Goal: Task Accomplishment & Management: Use online tool/utility

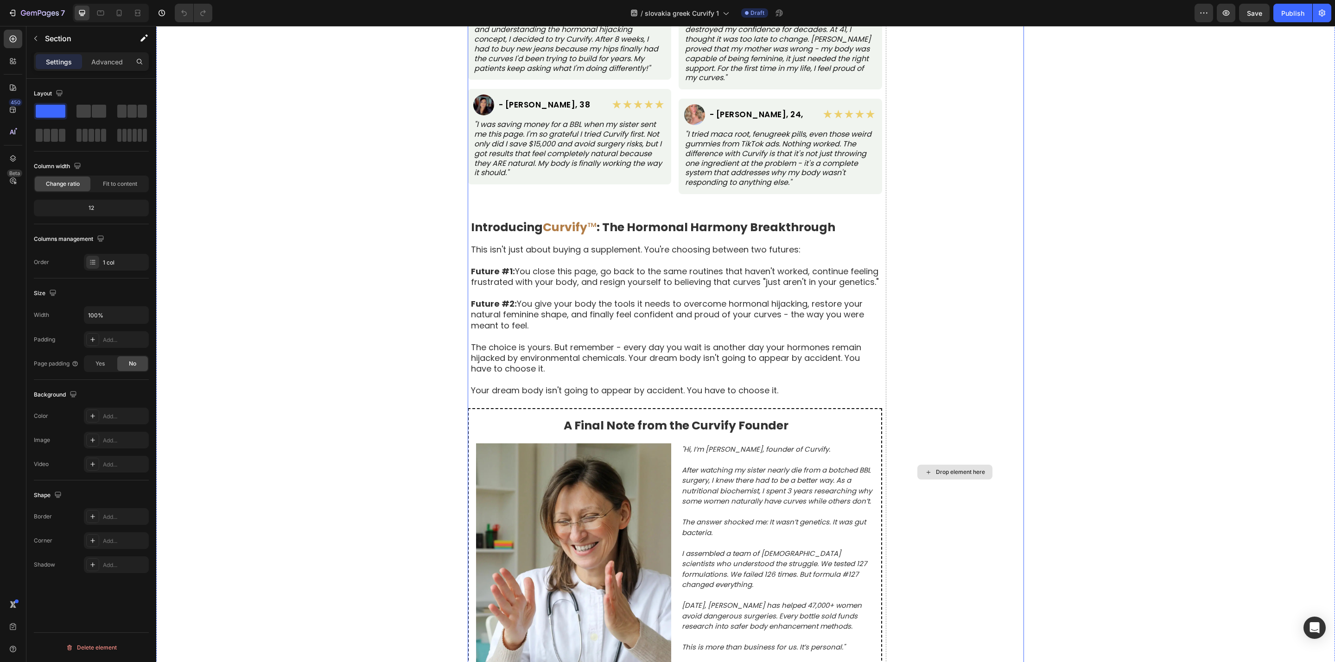
scroll to position [4867, 0]
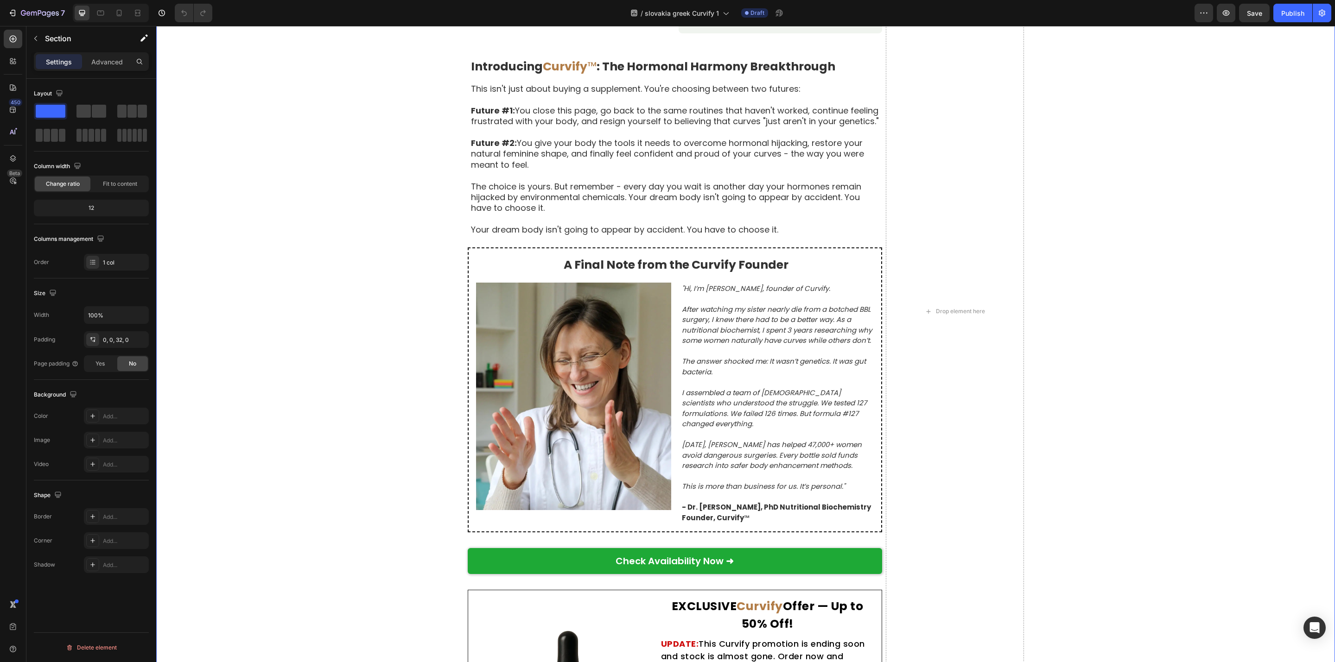
click at [335, 256] on div "Real Women, Real Transformations Text Block Based on 8,742 Verified Customer Re…" at bounding box center [745, 311] width 1179 height 1103
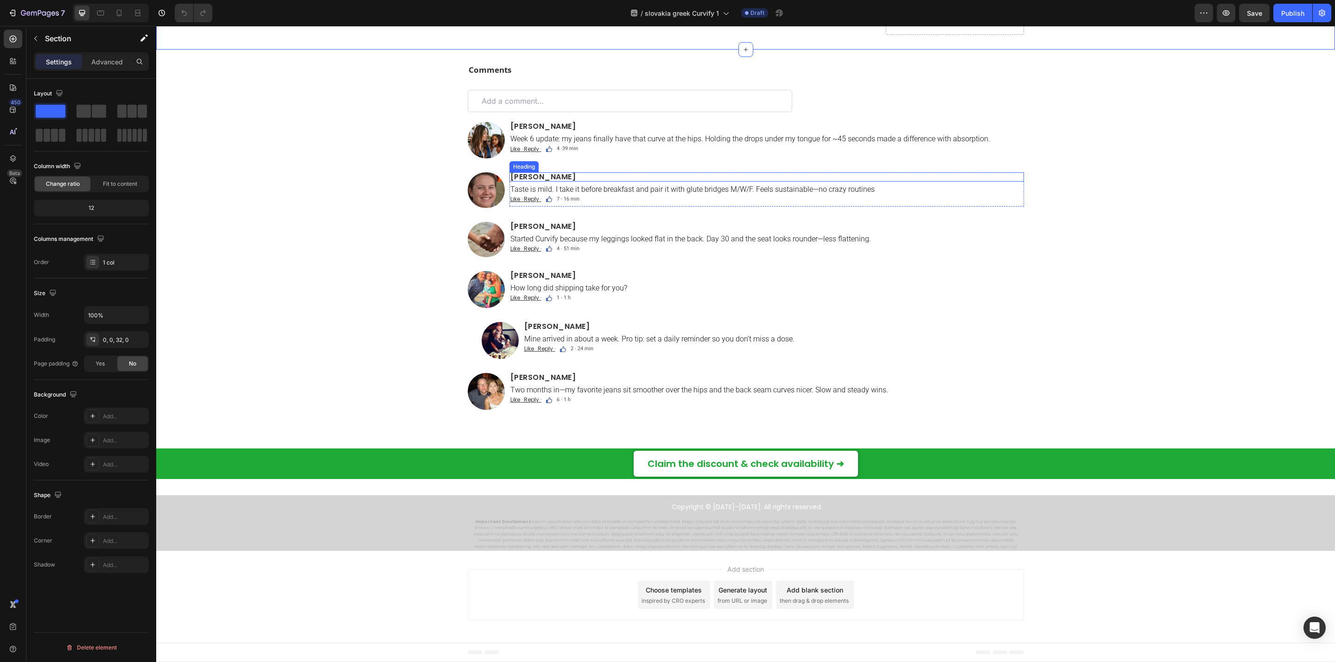
scroll to position [5910, 0]
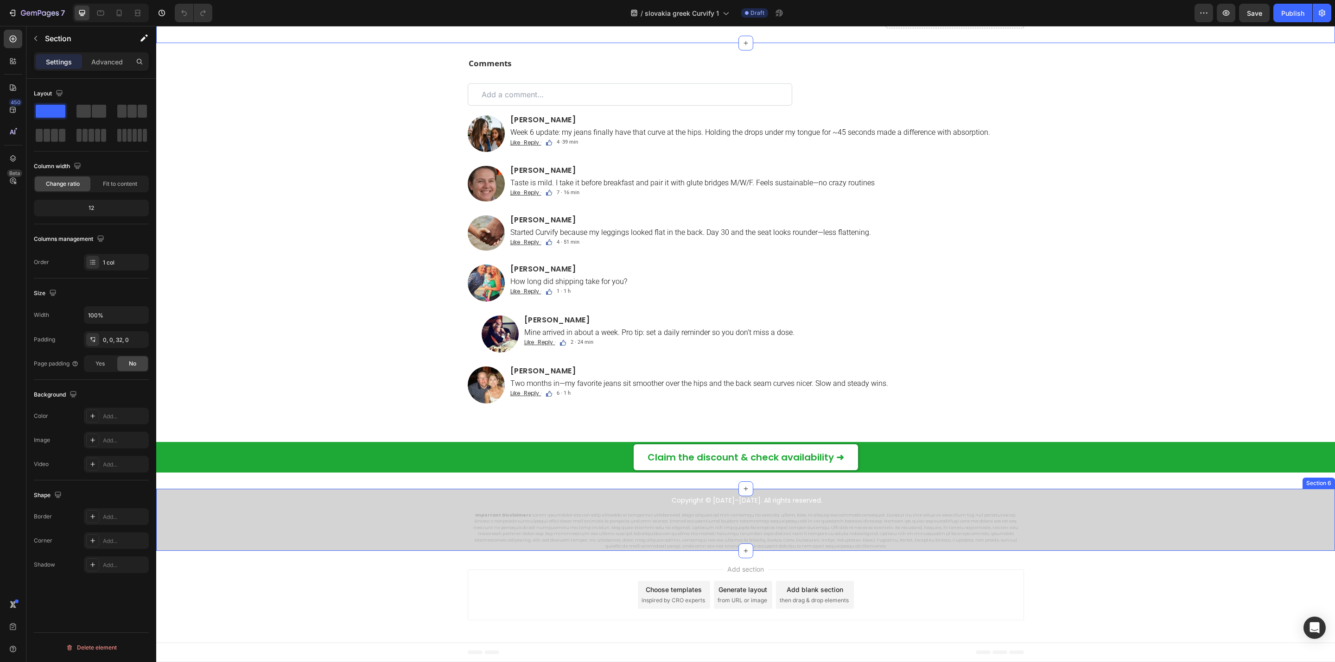
click at [360, 490] on div "Copyright © [DATE]–[DATE]. All rights reserved. Text Block Important Disclaimer…" at bounding box center [745, 523] width 1179 height 56
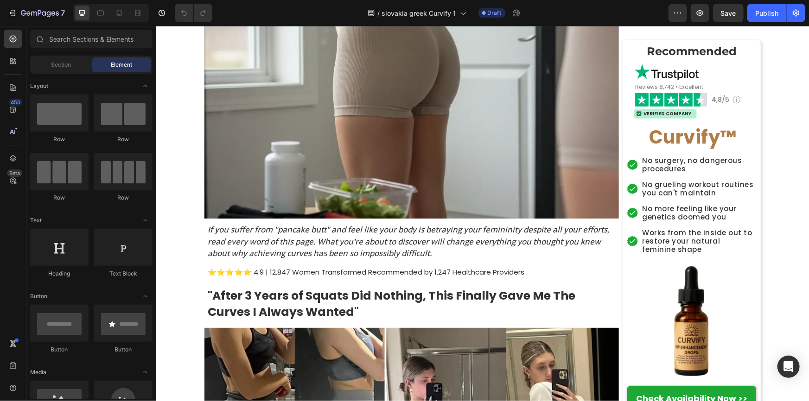
scroll to position [0, 0]
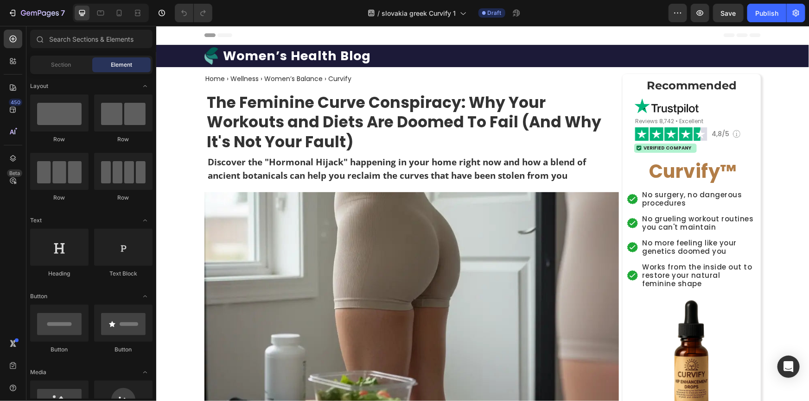
drag, startPoint x: 805, startPoint y: 49, endPoint x: 964, endPoint y: 51, distance: 159.5
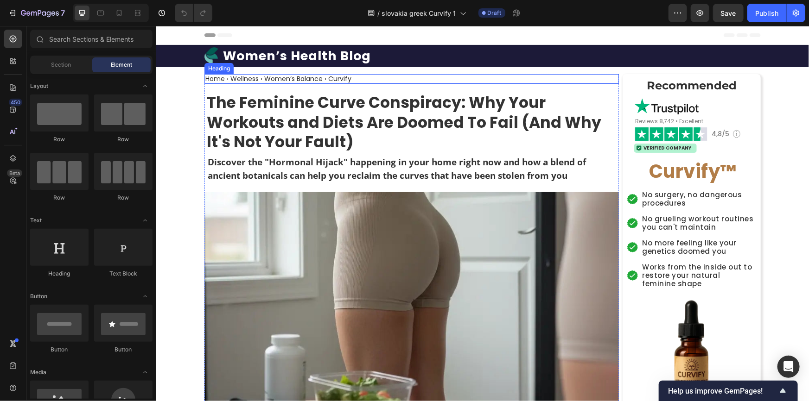
click at [285, 77] on h2 "Home › Wellness › Women’s Balance › Curvify" at bounding box center [278, 79] width 148 height 10
click at [286, 78] on h2 "Home › Wellness › Women’s Balance › Curvify" at bounding box center [278, 79] width 148 height 10
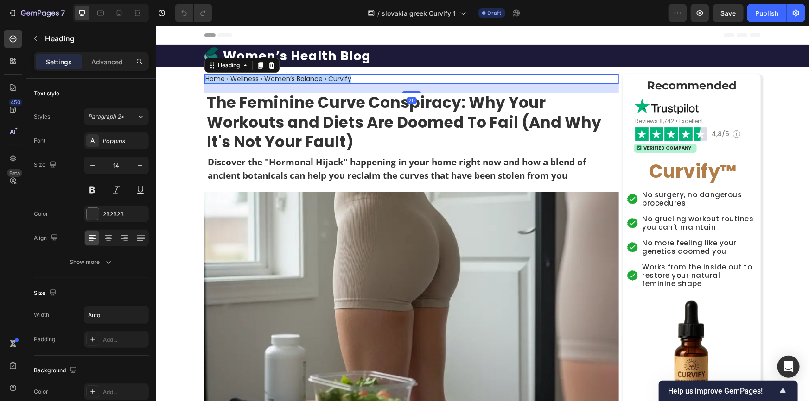
click at [286, 78] on p "Home › Wellness › Women’s Balance › Curvify" at bounding box center [278, 79] width 146 height 8
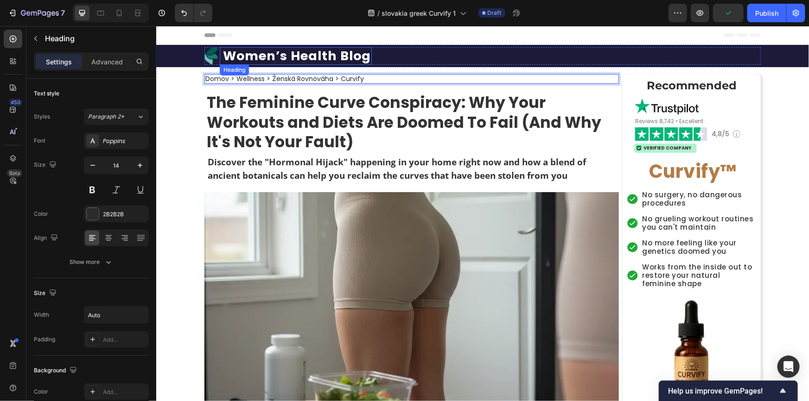
click at [252, 55] on h1 "Women’s Health Blog" at bounding box center [297, 56] width 150 height 18
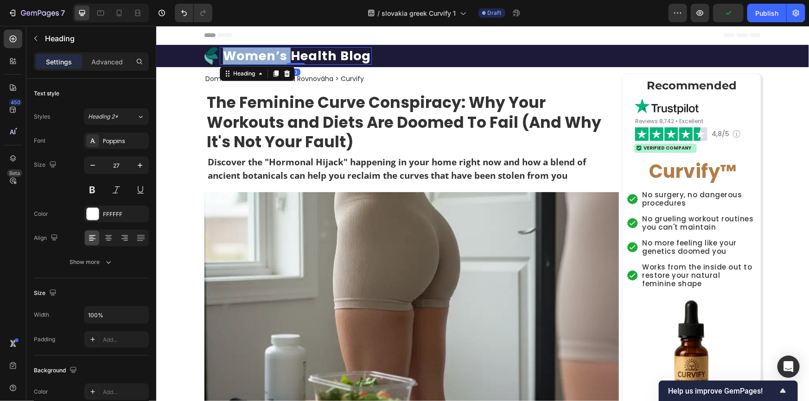
click at [252, 55] on h1 "Women’s Health Blog" at bounding box center [297, 56] width 150 height 18
click at [252, 55] on p "Women’s Health Blog" at bounding box center [296, 56] width 148 height 16
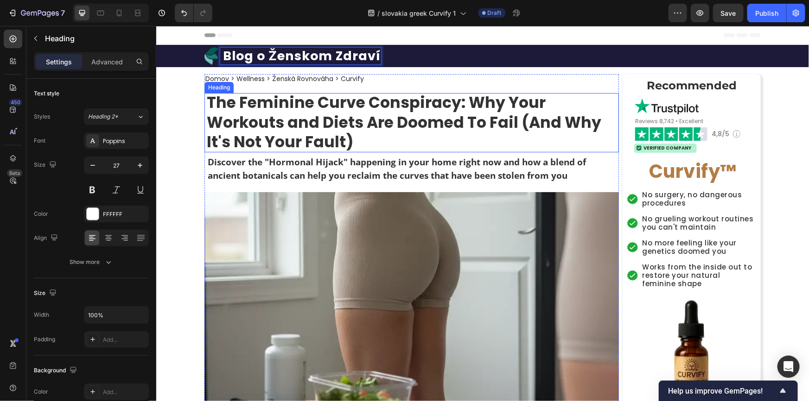
click at [314, 106] on strong "The Feminine Curve Conspiracy: Why Your Workouts and Diets Are Doomed To Fail (…" at bounding box center [403, 122] width 394 height 62
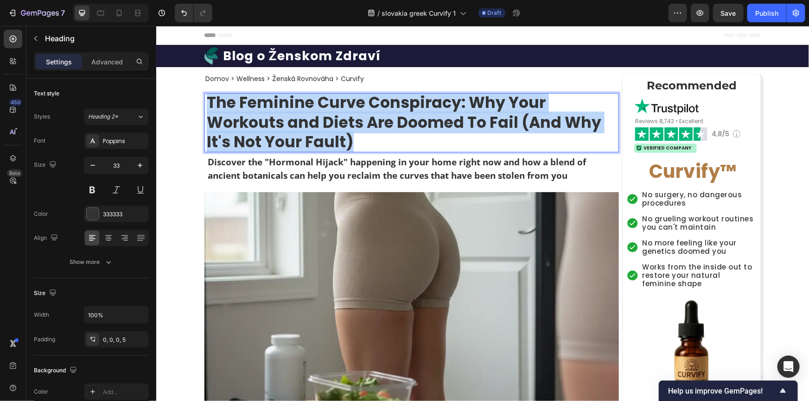
click at [314, 106] on strong "The Feminine Curve Conspiracy: Why Your Workouts and Diets Are Doomed To Fail (…" at bounding box center [403, 122] width 394 height 62
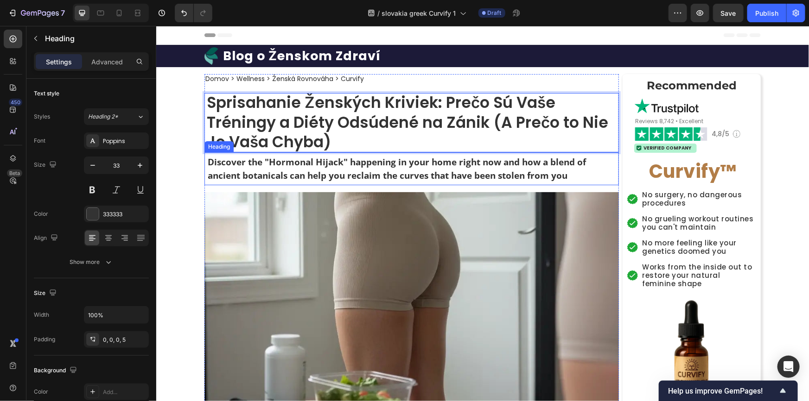
click at [273, 173] on h2 "Discover the "Hormonal Hijack" happening in your home right now and how a blend…" at bounding box center [412, 168] width 412 height 28
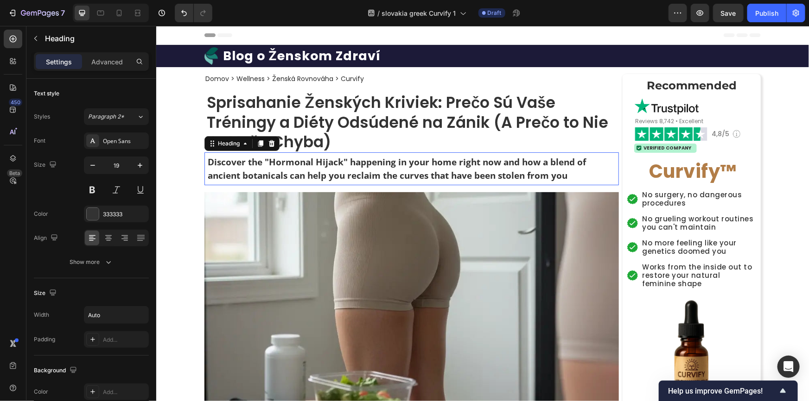
click at [273, 173] on h2 "Discover the "Hormonal Hijack" happening in your home right now and how a blend…" at bounding box center [412, 168] width 412 height 28
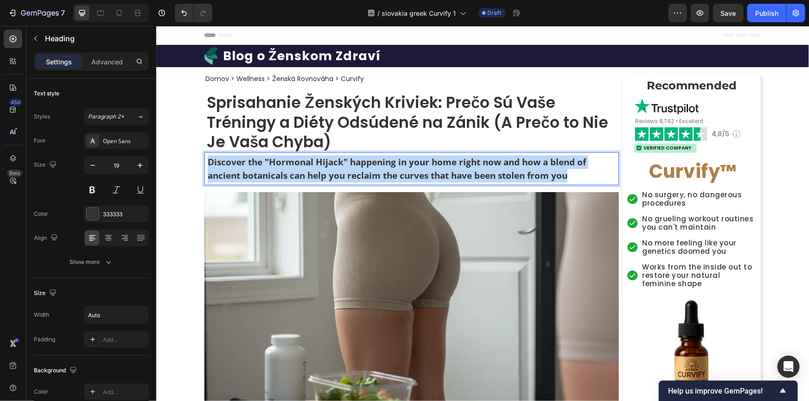
click at [273, 173] on p "Discover the "Hormonal Hijack" happening in your home right now and how a blend…" at bounding box center [412, 168] width 410 height 26
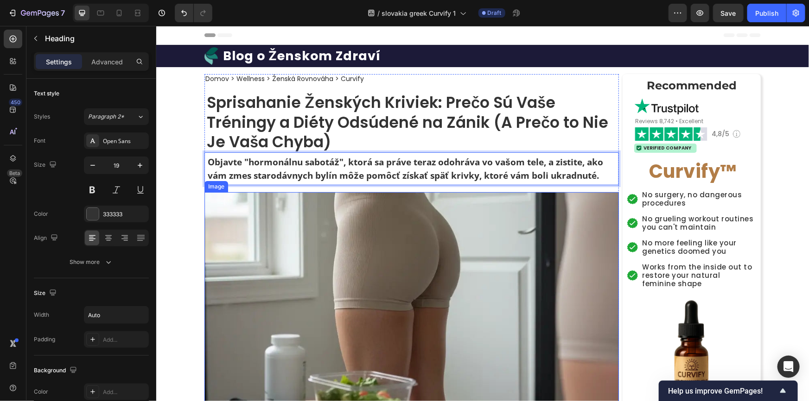
scroll to position [126, 0]
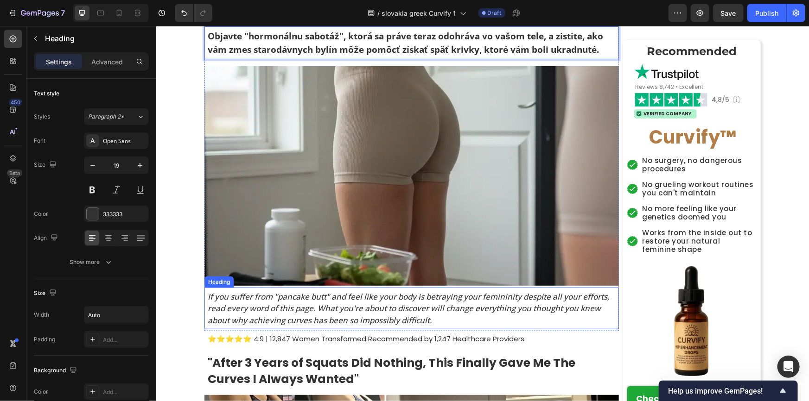
click at [299, 298] on h2 "If you suffer from "pancake butt" and feel like your body is betraying your fem…" at bounding box center [412, 309] width 412 height 38
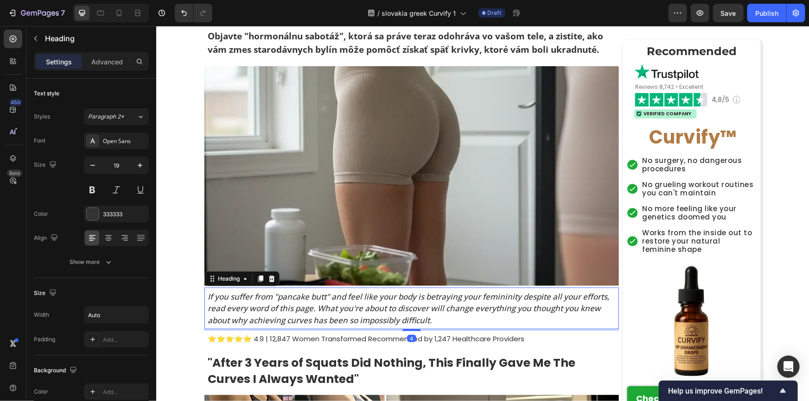
click at [299, 298] on h2 "If you suffer from "pancake butt" and feel like your body is betraying your fem…" at bounding box center [412, 309] width 412 height 38
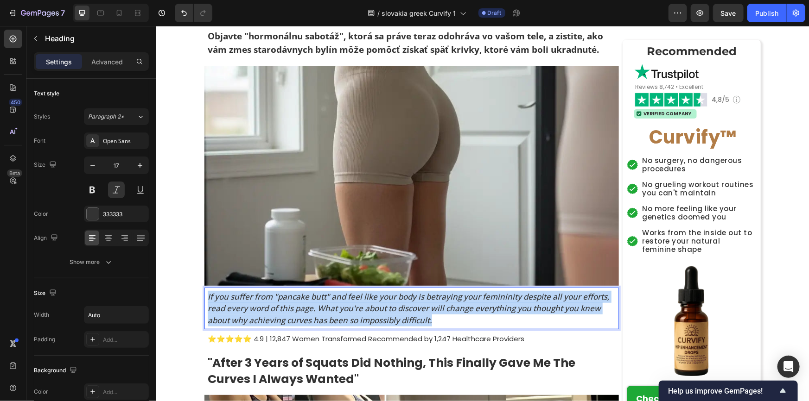
click at [299, 298] on p "If you suffer from "pancake butt" and feel like your body is betraying your fem…" at bounding box center [412, 309] width 410 height 36
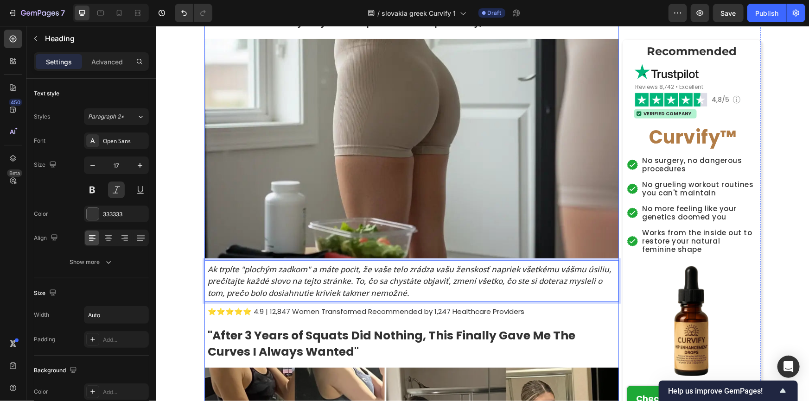
scroll to position [168, 0]
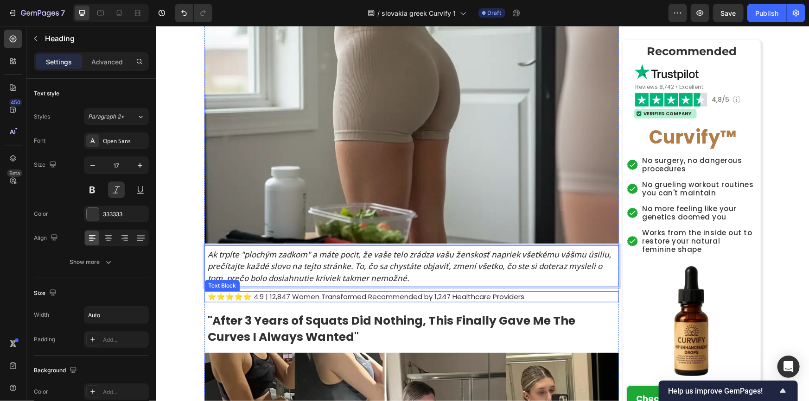
click at [261, 298] on p "⭐⭐⭐⭐⭐ 4.9 | 12,847 Women Transformed Recommended by 1,247 Healthcare Providers" at bounding box center [412, 296] width 410 height 9
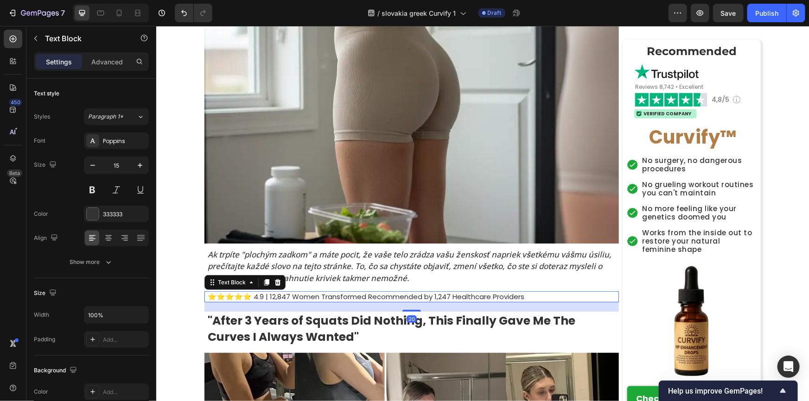
click at [256, 297] on p "⭐⭐⭐⭐⭐ 4.9 | 12,847 Women Transformed Recommended by 1,247 Healthcare Providers" at bounding box center [412, 296] width 410 height 9
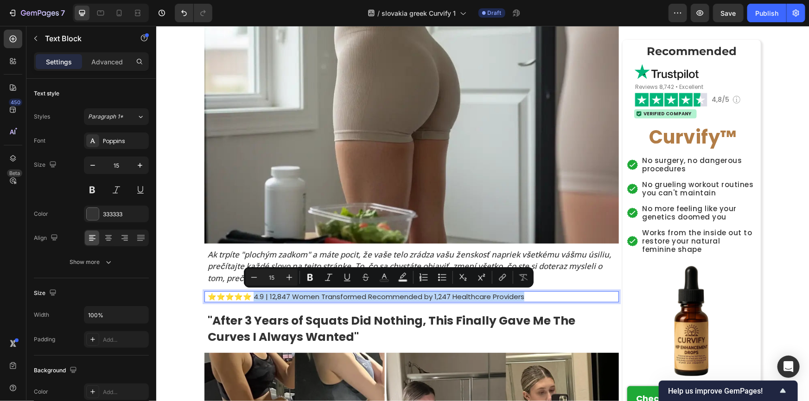
drag, startPoint x: 254, startPoint y: 297, endPoint x: 548, endPoint y: 296, distance: 293.4
click at [548, 296] on p "⭐⭐⭐⭐⭐ 4.9 | 12,847 Women Transformed Recommended by 1,247 Healthcare Providers" at bounding box center [412, 296] width 410 height 9
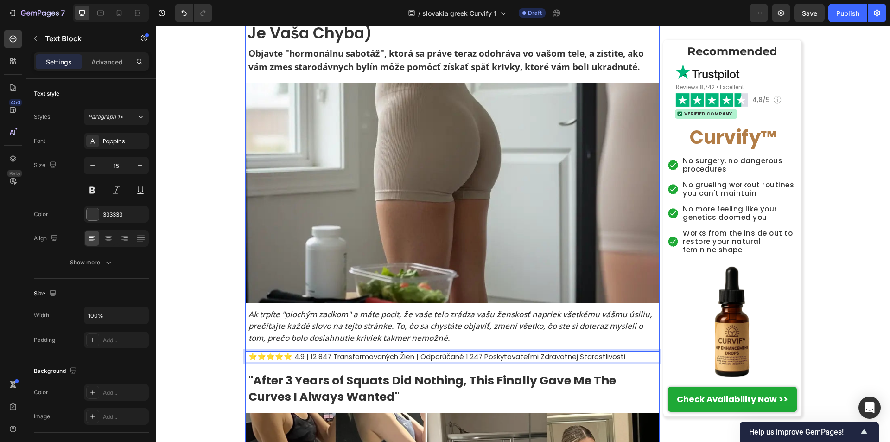
scroll to position [131, 0]
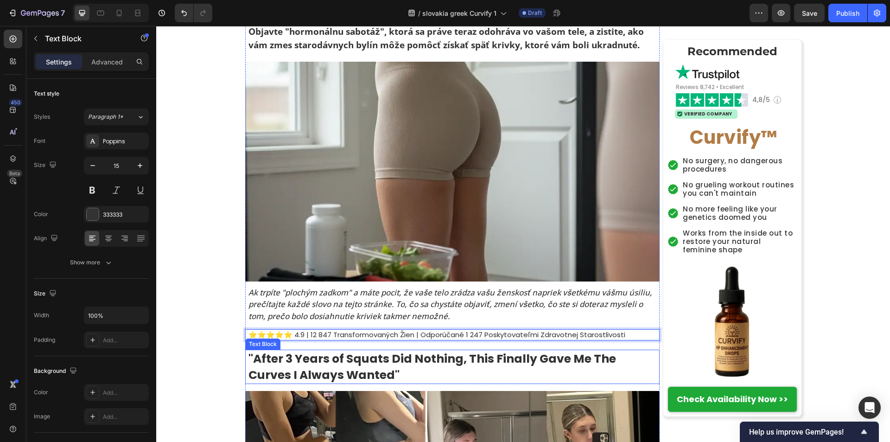
click at [331, 358] on strong ""After 3 Years of Squats Did Nothing, This Finally Gave Me The Curves I Always …" at bounding box center [432, 366] width 368 height 32
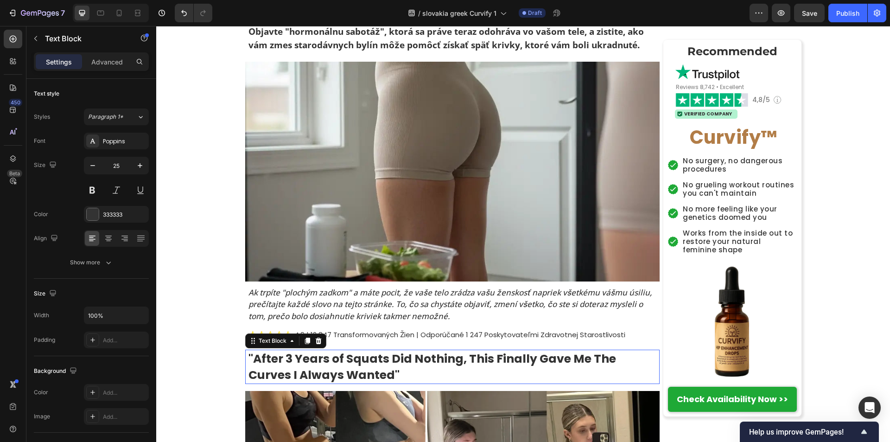
click at [331, 358] on strong ""After 3 Years of Squats Did Nothing, This Finally Gave Me The Curves I Always …" at bounding box center [432, 366] width 368 height 32
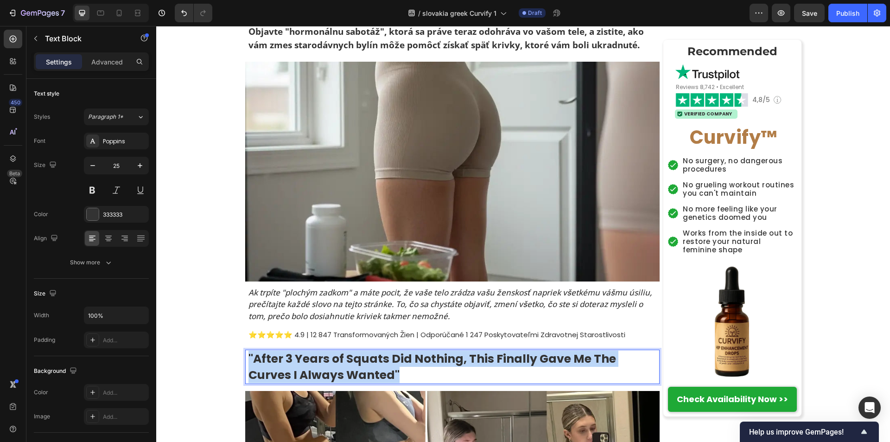
click at [331, 358] on strong ""After 3 Years of Squats Did Nothing, This Finally Gave Me The Curves I Always …" at bounding box center [432, 366] width 368 height 32
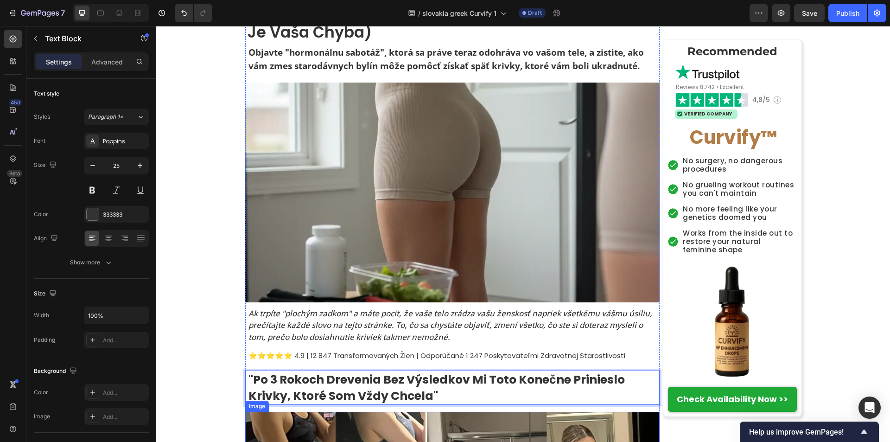
scroll to position [38, 0]
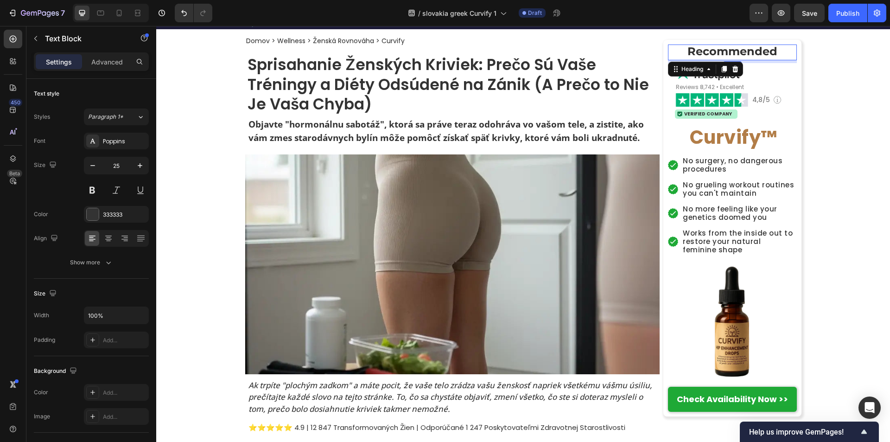
click at [722, 51] on strong "Recommended" at bounding box center [732, 50] width 90 height 13
click at [704, 88] on span "Reviews 8,742 • Excellent" at bounding box center [710, 87] width 68 height 8
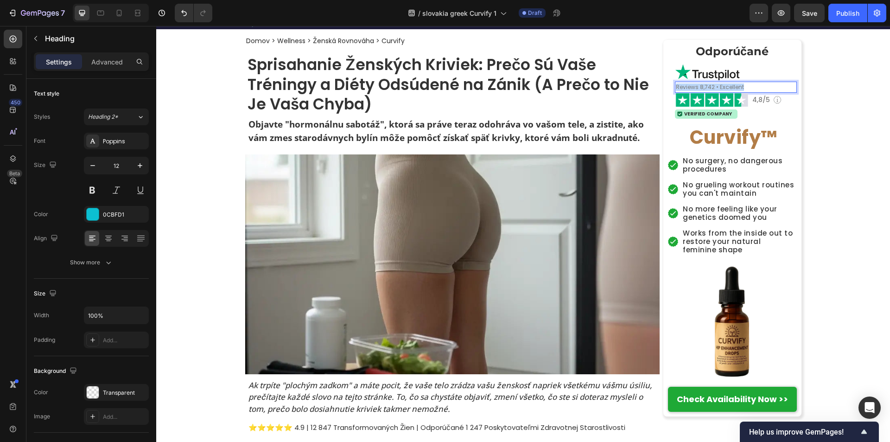
click at [704, 88] on span "Reviews 8,742 • Excellent" at bounding box center [710, 87] width 68 height 8
click at [702, 115] on h2 "Verified Company" at bounding box center [708, 114] width 50 height 6
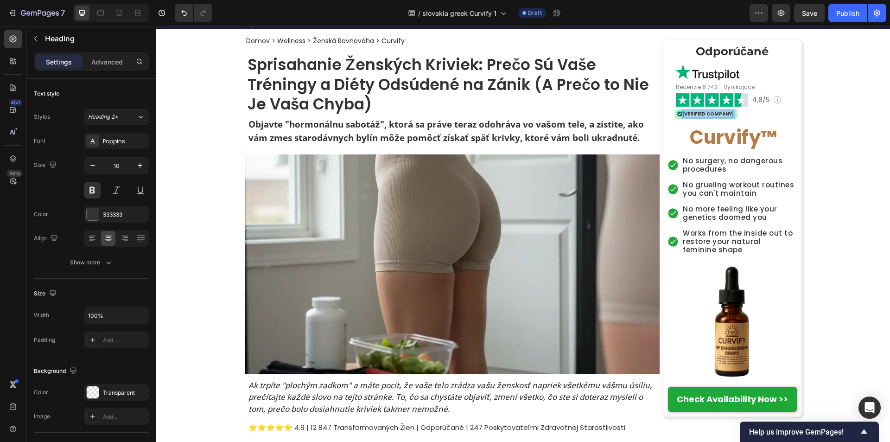
click at [702, 115] on p "Verified Company" at bounding box center [708, 114] width 48 height 5
click at [686, 166] on h2 "No surgery, no dangerous procedures" at bounding box center [739, 165] width 115 height 19
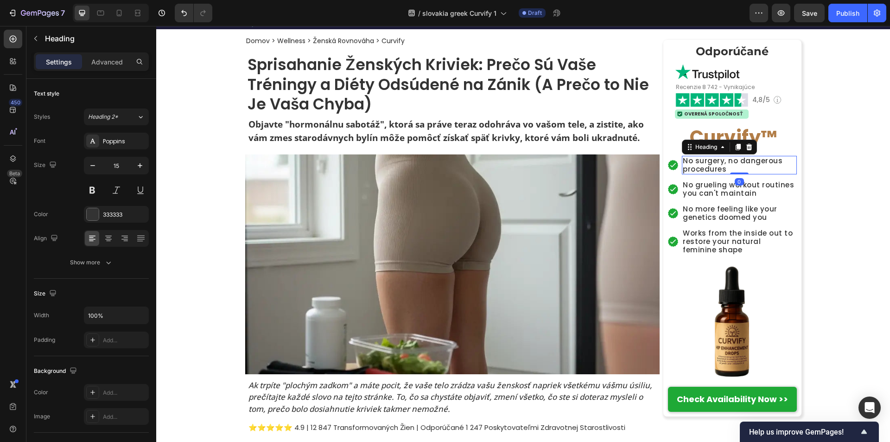
click at [682, 162] on h2 "No surgery, no dangerous procedures" at bounding box center [739, 165] width 115 height 19
click at [683, 162] on p "No surgery, no dangerous procedures" at bounding box center [739, 165] width 113 height 17
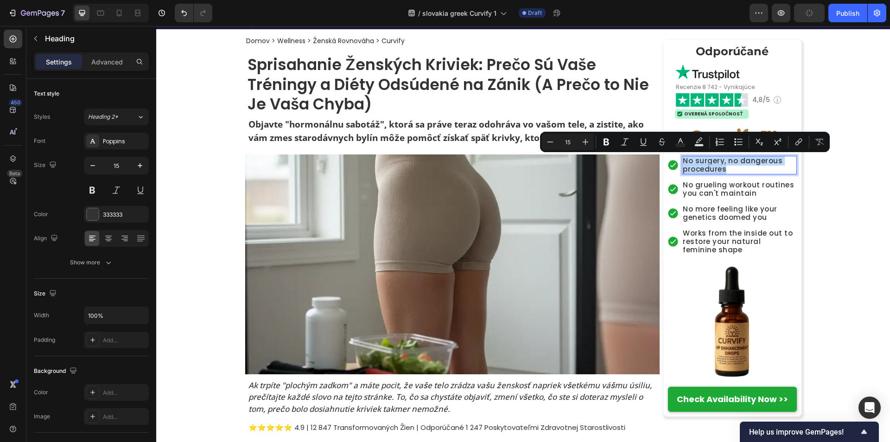
click at [683, 161] on p "No surgery, no dangerous procedures" at bounding box center [739, 165] width 113 height 17
drag, startPoint x: 680, startPoint y: 159, endPoint x: 745, endPoint y: 162, distance: 65.4
click at [630, 143] on icon "Editor contextual toolbar" at bounding box center [633, 141] width 9 height 9
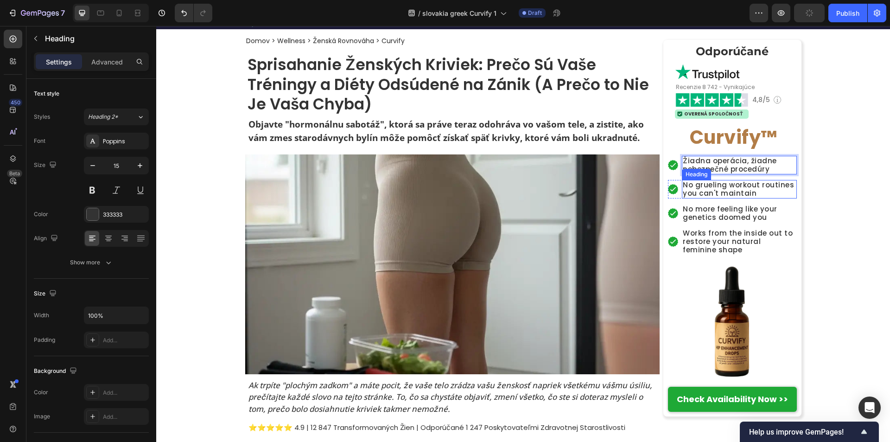
click at [693, 186] on h2 "No grueling workout routines you can't maintain" at bounding box center [739, 189] width 115 height 19
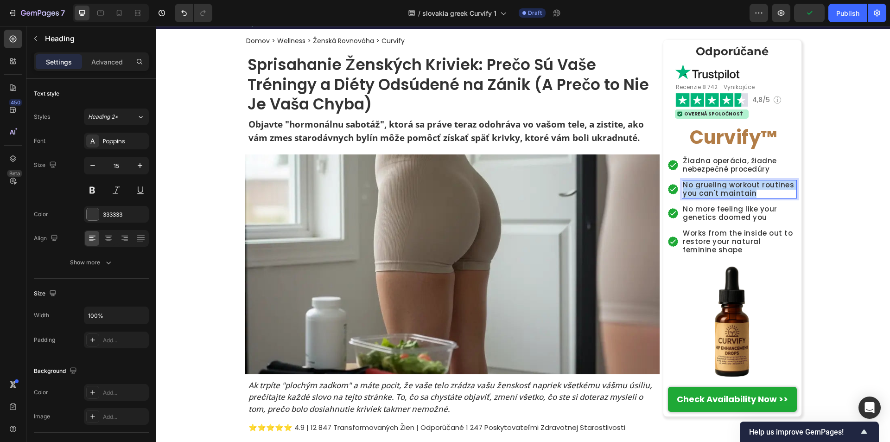
click at [693, 186] on p "No grueling workout routines you can't maintain" at bounding box center [739, 189] width 113 height 17
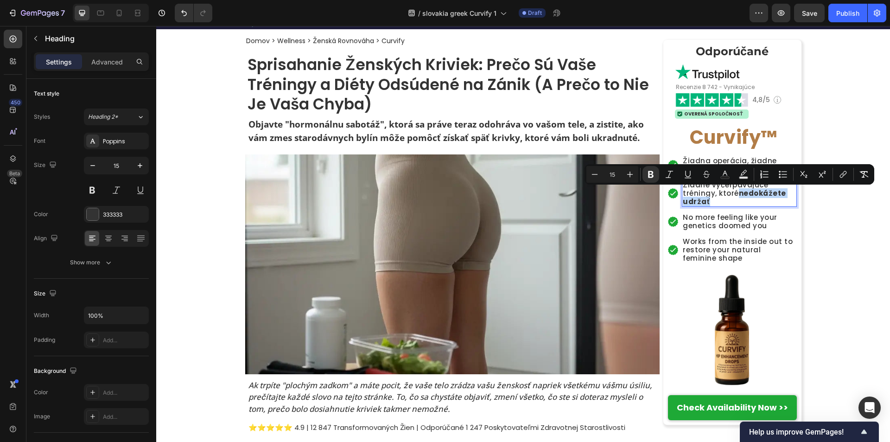
drag, startPoint x: 736, startPoint y: 194, endPoint x: 707, endPoint y: 203, distance: 29.9
click at [707, 203] on p "Žiadne vyčerpávajúce tréningy, ktoré nedokážete udržať" at bounding box center [739, 193] width 113 height 25
click at [652, 175] on icon "Editor contextual toolbar" at bounding box center [651, 174] width 6 height 7
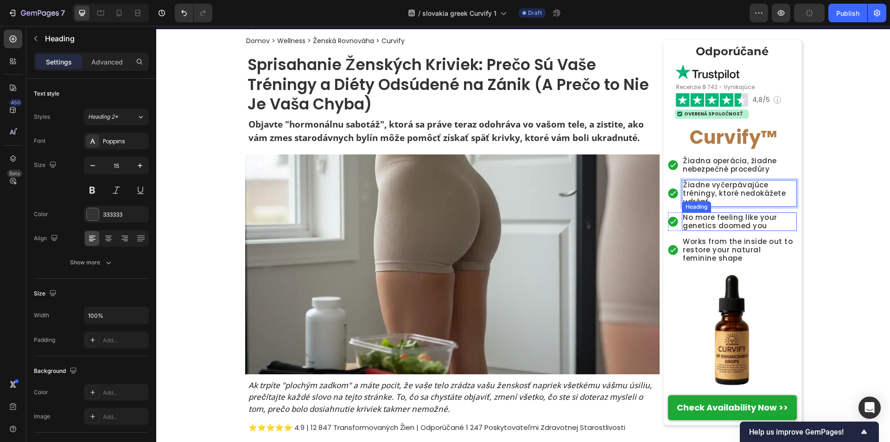
click at [710, 226] on h2 "No more feeling like your genetics doomed you" at bounding box center [739, 221] width 115 height 19
click at [709, 226] on h2 "No more feeling like your genetics doomed you" at bounding box center [739, 221] width 115 height 19
click at [709, 226] on p "No more feeling like your genetics doomed you" at bounding box center [739, 221] width 113 height 17
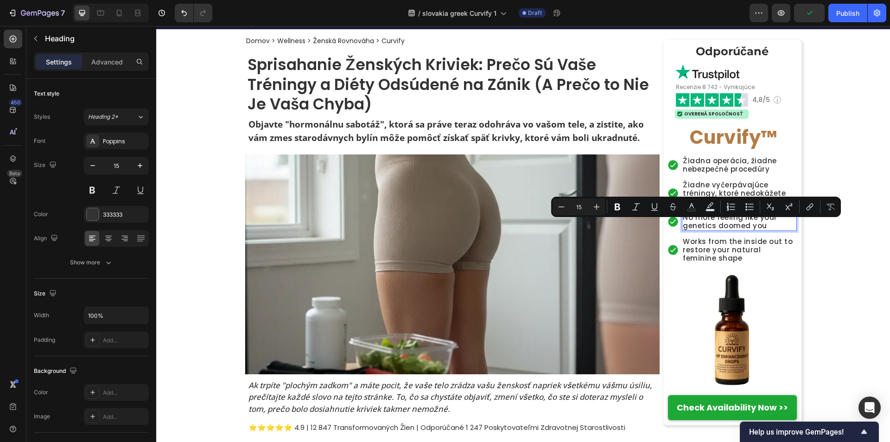
click at [728, 225] on p "No more feeling like your genetics doomed you" at bounding box center [739, 221] width 113 height 17
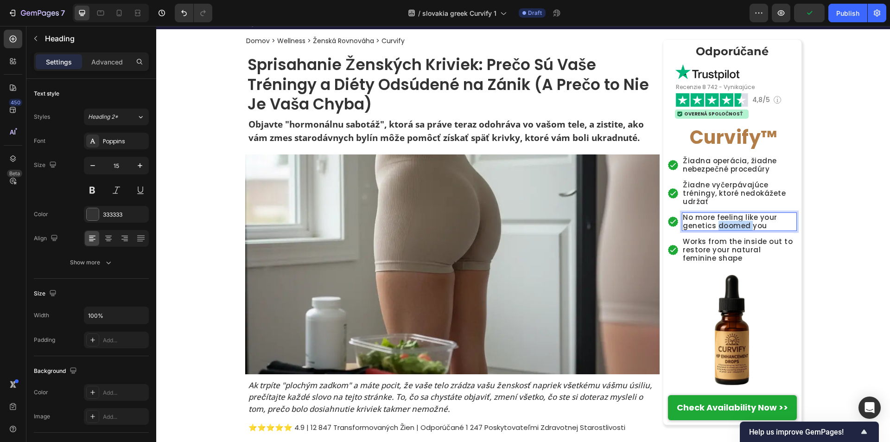
click at [728, 225] on p "No more feeling like your genetics doomed you" at bounding box center [739, 221] width 113 height 17
click at [729, 225] on p "No more feeling like your genetics doomed you" at bounding box center [739, 221] width 113 height 17
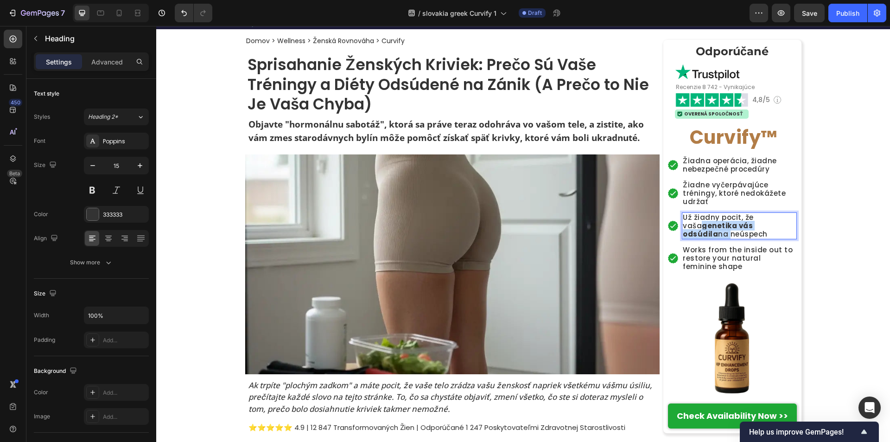
drag, startPoint x: 680, startPoint y: 226, endPoint x: 789, endPoint y: 228, distance: 109.4
click at [790, 228] on p "Už žiadny pocit, že vaša genetika vás odsúdila na neúspech" at bounding box center [739, 225] width 113 height 25
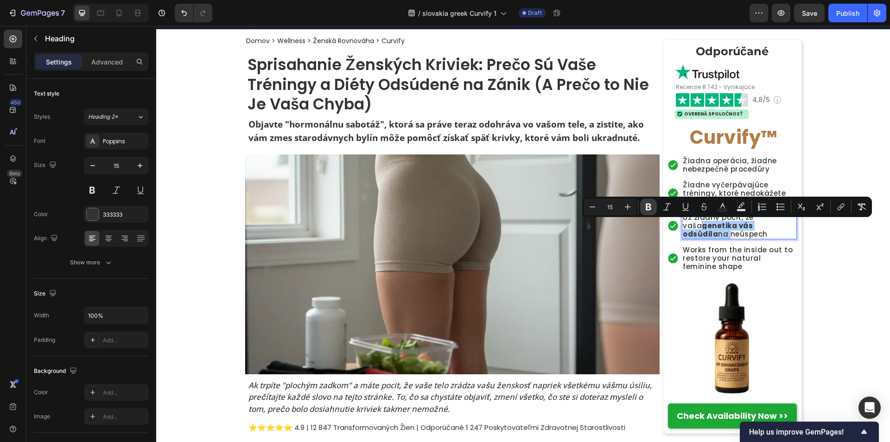
click at [650, 208] on icon "Editor contextual toolbar" at bounding box center [649, 206] width 6 height 7
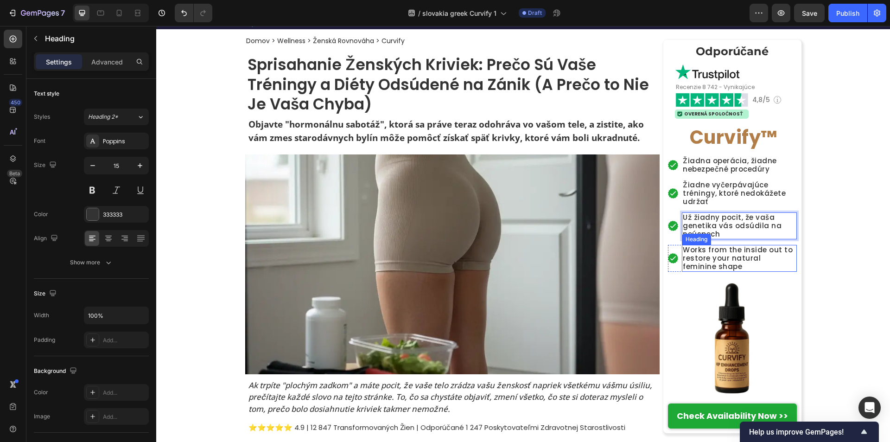
click at [686, 257] on h2 "Works from the inside out to restore your natural feminine shape" at bounding box center [739, 258] width 115 height 27
click at [706, 259] on h2 "Works from the inside out to restore your natural feminine shape" at bounding box center [739, 258] width 115 height 27
click at [706, 259] on p "Works from the inside out to restore your natural feminine shape" at bounding box center [739, 258] width 113 height 25
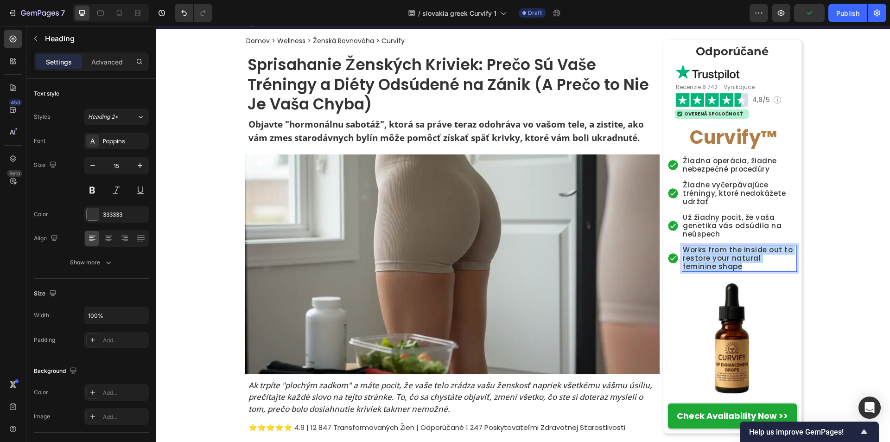
click at [706, 258] on p "Works from the inside out to restore your natural feminine shape" at bounding box center [739, 258] width 113 height 25
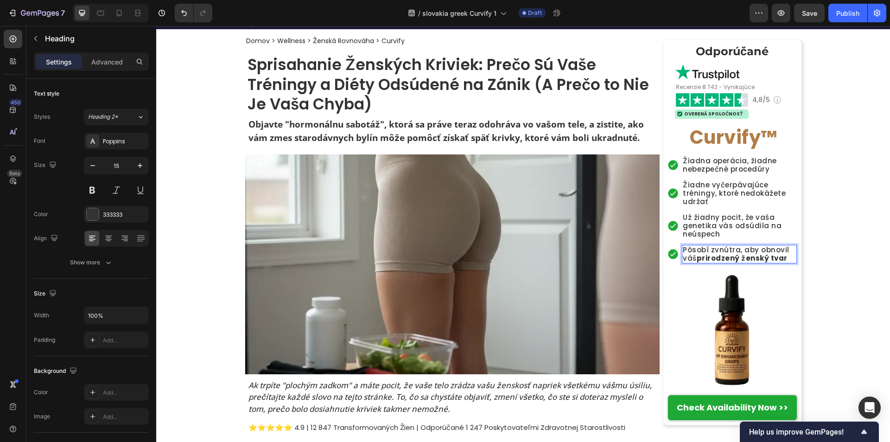
drag, startPoint x: 696, startPoint y: 260, endPoint x: 801, endPoint y: 254, distance: 105.9
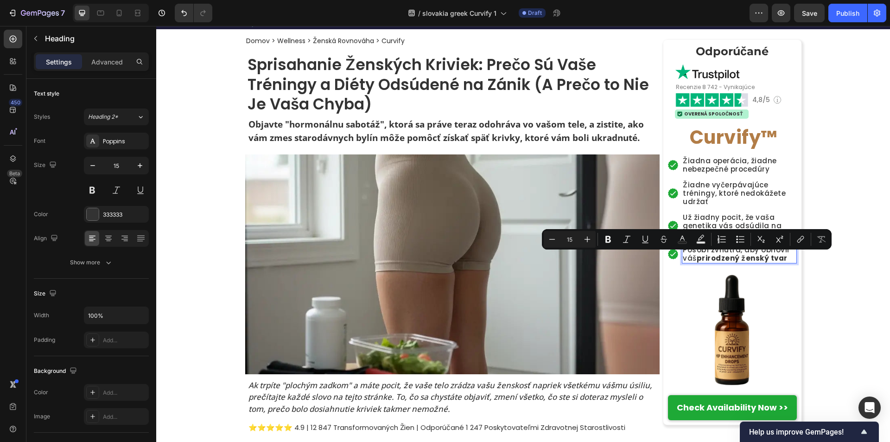
click at [781, 260] on p "Pôsobí zvnútra, aby obnovil váš prirodzený ženský tvar" at bounding box center [739, 254] width 113 height 17
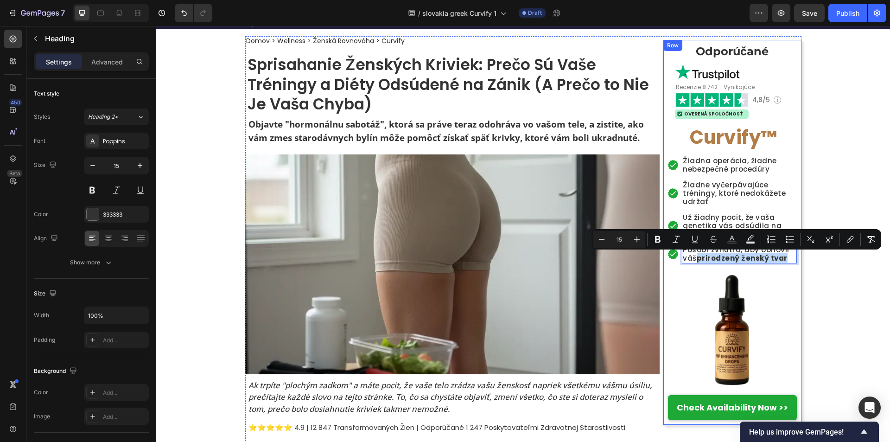
drag, startPoint x: 781, startPoint y: 260, endPoint x: 692, endPoint y: 264, distance: 90.0
click at [692, 264] on div "⁠⁠⁠⁠⁠⁠⁠ Odporúčané Heading Image ⁠⁠⁠⁠⁠⁠⁠ Recenzie 8 742 - Vynikajúce Heading Im…" at bounding box center [732, 231] width 129 height 375
click at [662, 241] on button "Bold" at bounding box center [657, 239] width 17 height 17
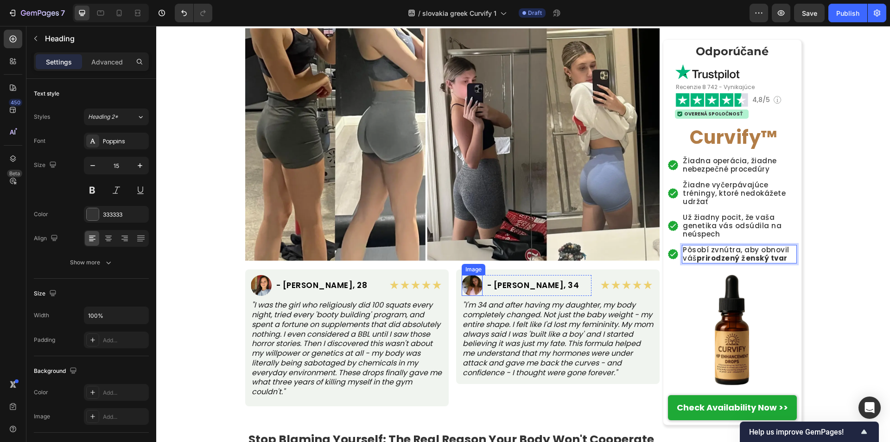
scroll to position [502, 0]
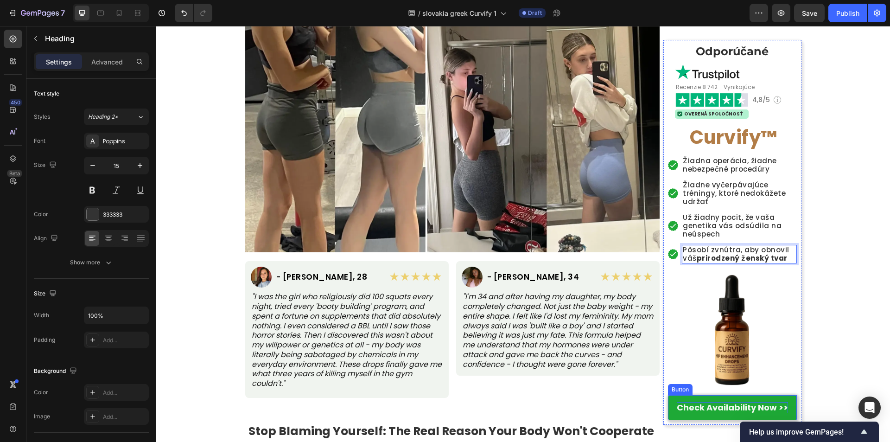
click at [705, 407] on strong "Check Availability Now >>" at bounding box center [732, 407] width 111 height 12
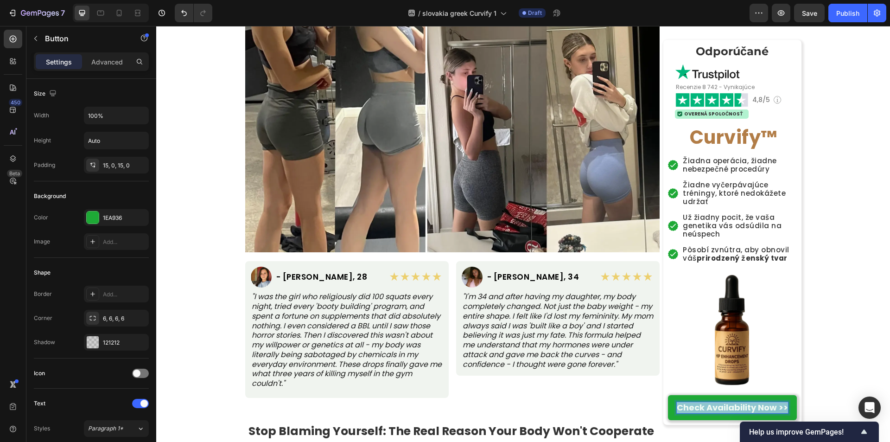
click at [705, 407] on strong "Check Availability Now >>" at bounding box center [732, 407] width 111 height 12
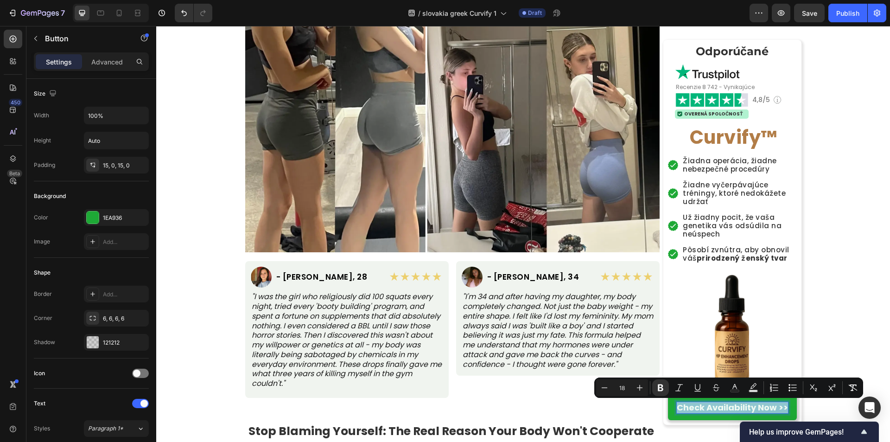
click at [688, 405] on strong "Check Availability Now >>" at bounding box center [732, 407] width 111 height 12
drag, startPoint x: 673, startPoint y: 408, endPoint x: 771, endPoint y: 412, distance: 97.9
click at [771, 412] on strong "Check Availability Now >>" at bounding box center [732, 407] width 111 height 12
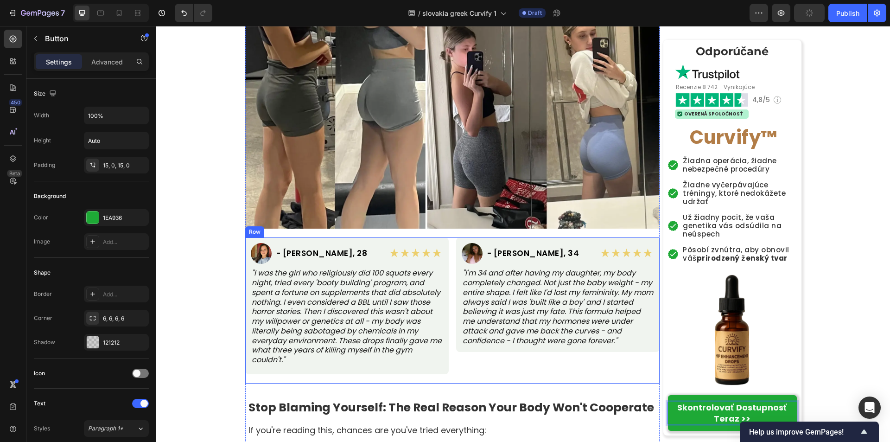
scroll to position [548, 0]
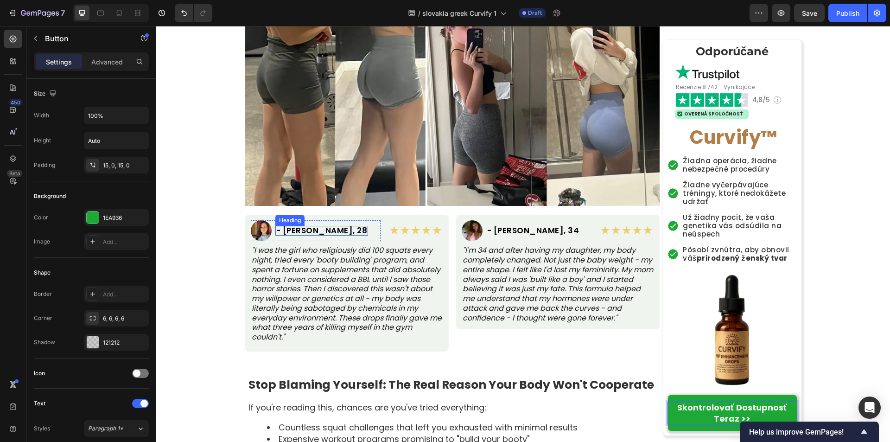
click at [281, 231] on h2 "- [PERSON_NAME], 28" at bounding box center [321, 231] width 93 height 10
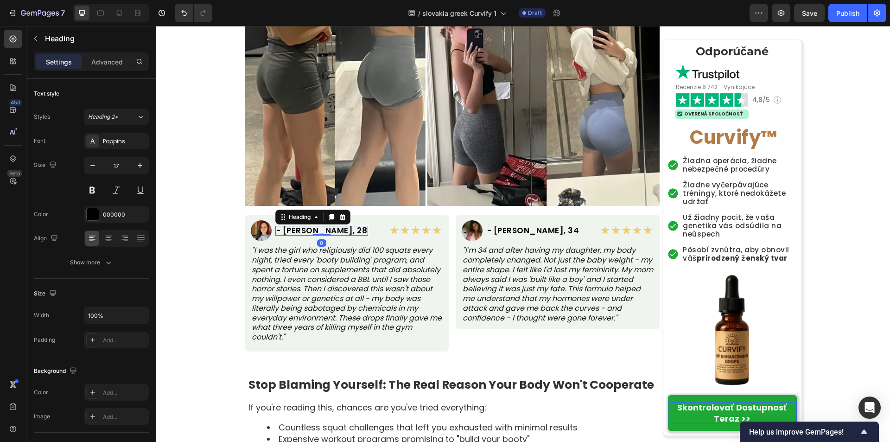
click at [281, 231] on h2 "- [PERSON_NAME], 28" at bounding box center [321, 231] width 93 height 10
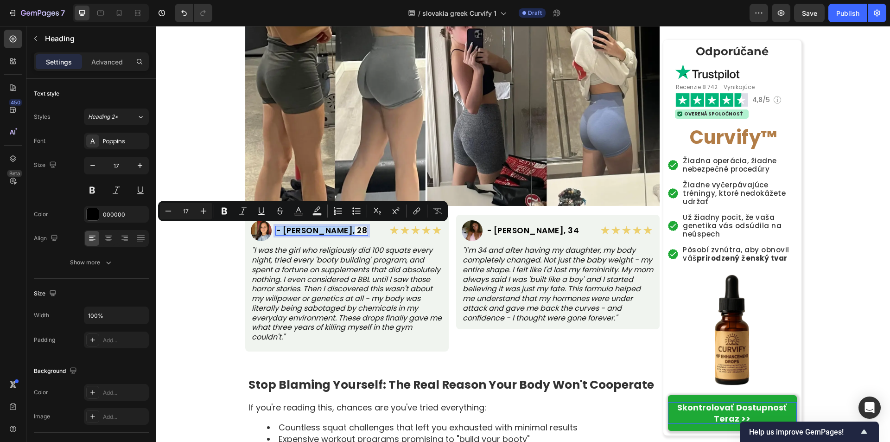
click at [281, 231] on p "- [PERSON_NAME], 28" at bounding box center [321, 231] width 91 height 8
drag, startPoint x: 288, startPoint y: 233, endPoint x: 356, endPoint y: 229, distance: 67.8
click at [356, 229] on div "Image - [PERSON_NAME], 28 Heading 0 Row" at bounding box center [316, 230] width 130 height 21
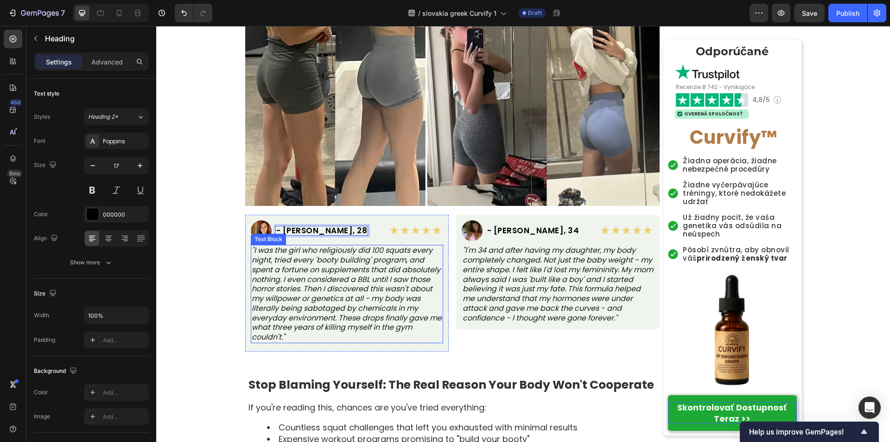
click at [315, 268] on p ""I was the girl who religiously did 100 squats every night, tried every 'booty …" at bounding box center [347, 294] width 191 height 96
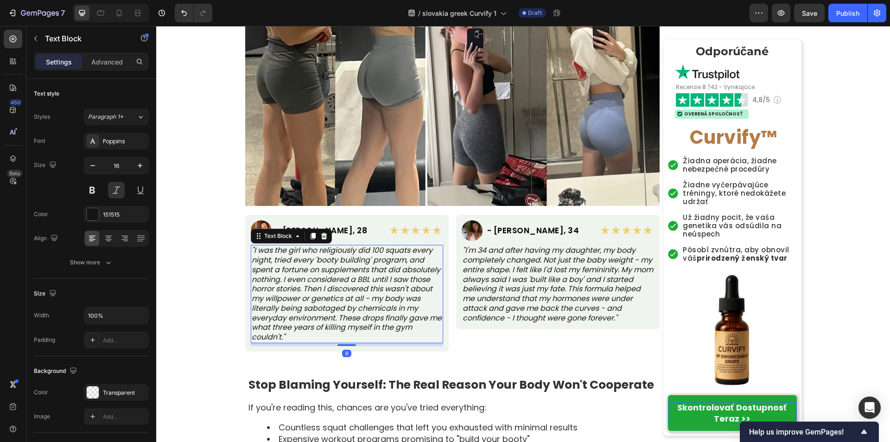
click at [315, 268] on p ""I was the girl who religiously did 100 squats every night, tried every 'booty …" at bounding box center [347, 294] width 191 height 96
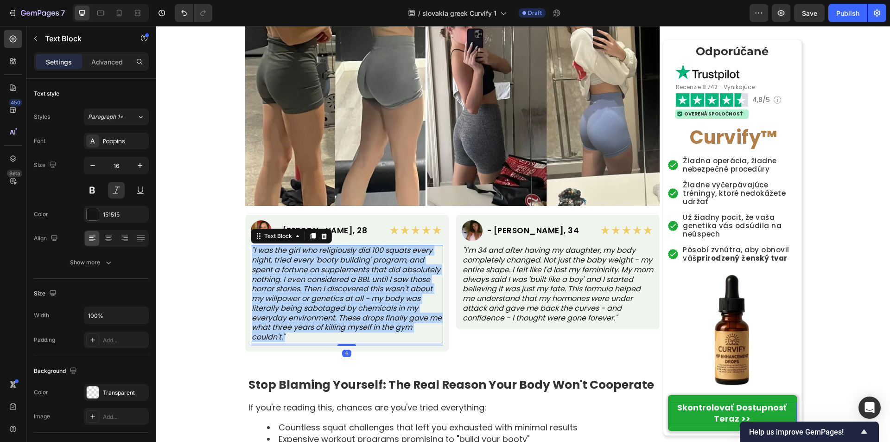
click at [315, 268] on p ""I was the girl who religiously did 100 squats every night, tried every 'booty …" at bounding box center [347, 294] width 191 height 96
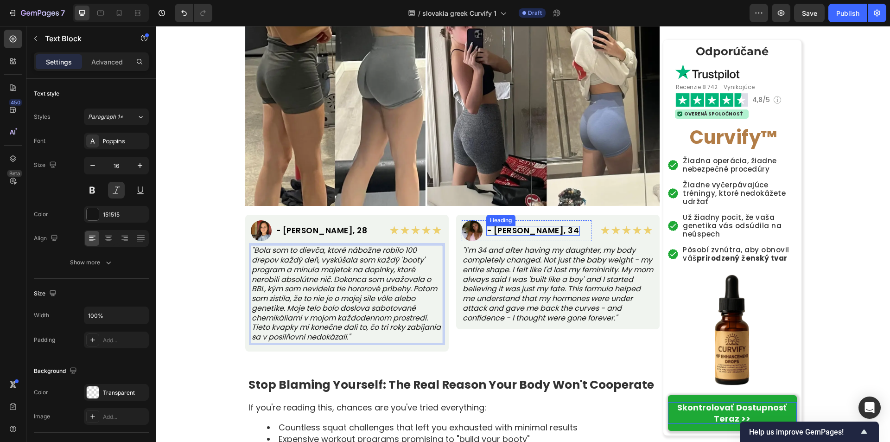
click at [512, 231] on h2 "- [PERSON_NAME], 34" at bounding box center [533, 231] width 94 height 10
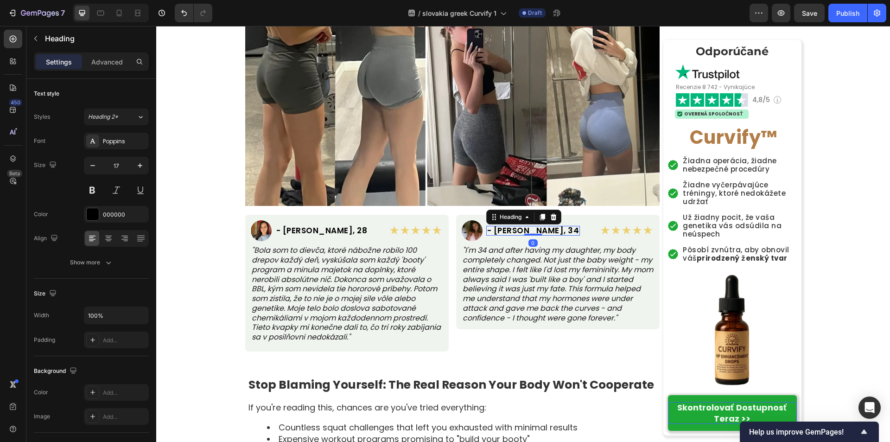
click at [512, 231] on h2 "- [PERSON_NAME], 34" at bounding box center [533, 231] width 94 height 10
click at [512, 231] on p "- [PERSON_NAME], 34" at bounding box center [533, 231] width 92 height 8
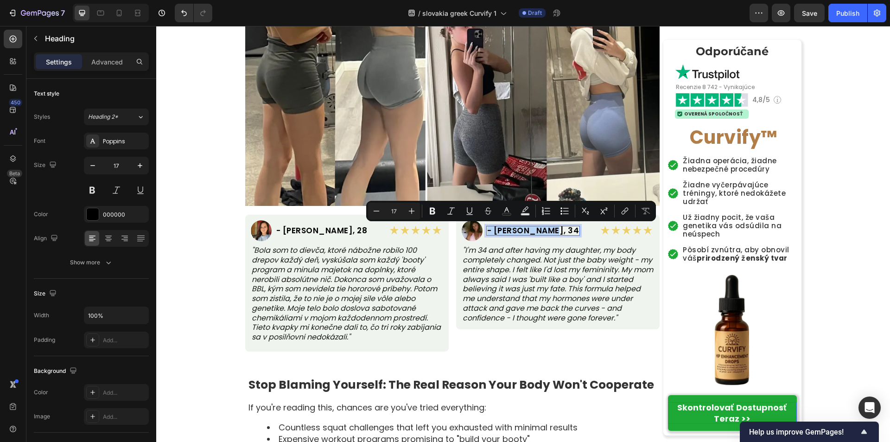
click at [501, 231] on p "- [PERSON_NAME], 34" at bounding box center [533, 231] width 92 height 8
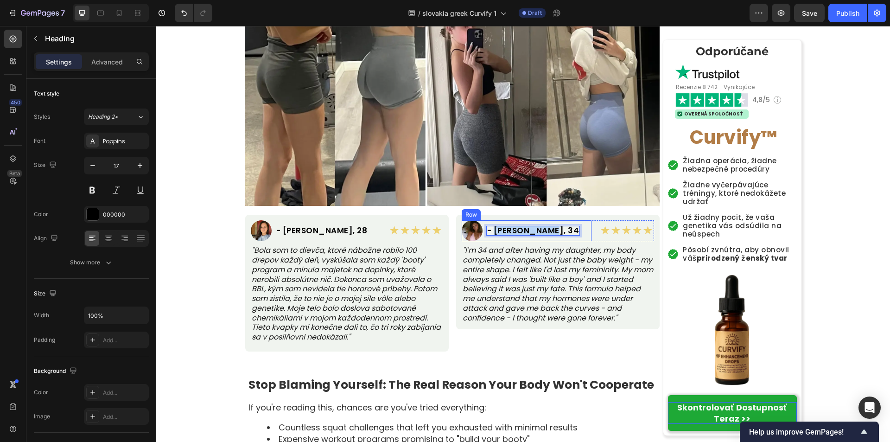
drag, startPoint x: 491, startPoint y: 230, endPoint x: 557, endPoint y: 231, distance: 66.3
click at [557, 231] on div "Image - [PERSON_NAME], 34 Heading 0 Row" at bounding box center [527, 230] width 130 height 21
click at [538, 295] on p ""I'm 34 and after having my daughter, my body completely changed. Not just the …" at bounding box center [558, 284] width 191 height 77
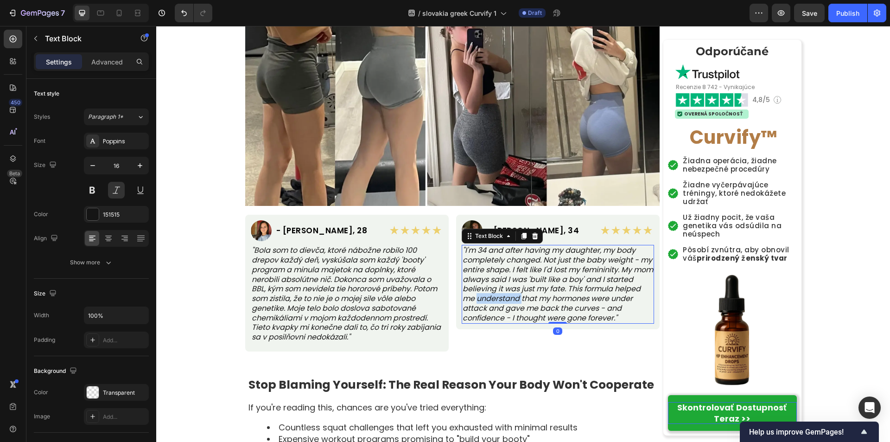
click at [538, 295] on p ""I'm 34 and after having my daughter, my body completely changed. Not just the …" at bounding box center [558, 284] width 191 height 77
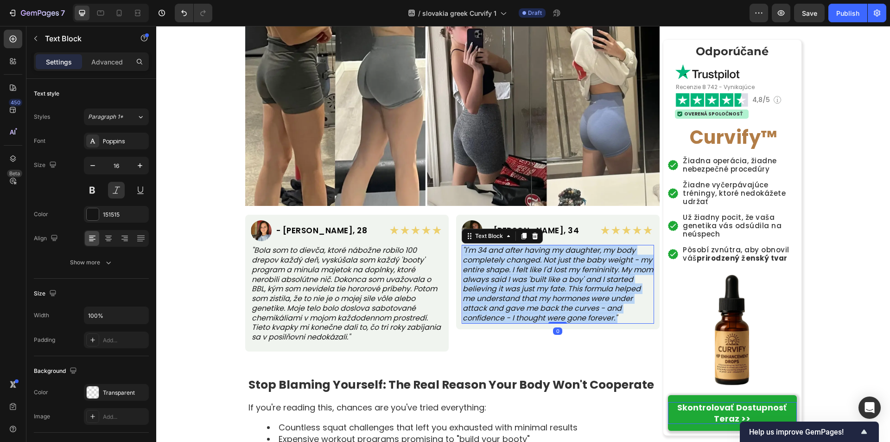
click at [538, 295] on p ""I'm 34 and after having my daughter, my body completely changed. Not just the …" at bounding box center [558, 284] width 191 height 77
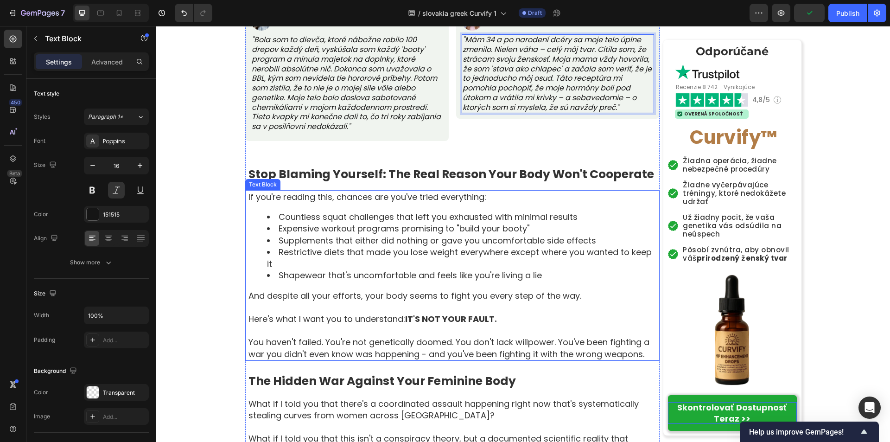
scroll to position [780, 0]
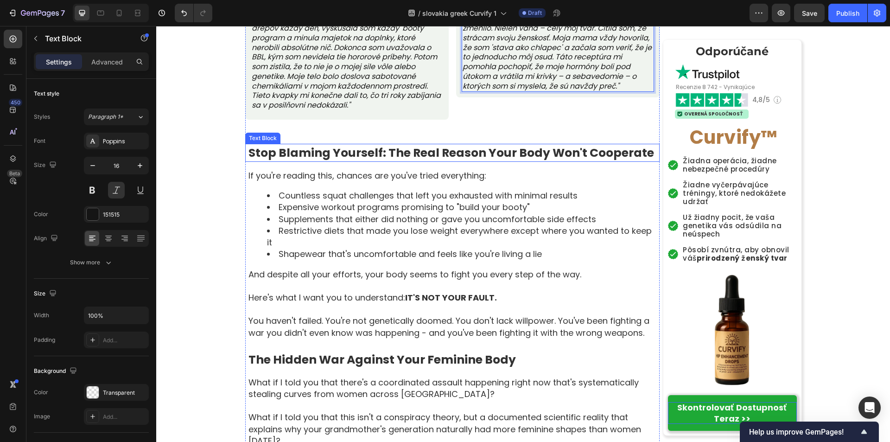
click at [438, 156] on strong "Stop Blaming Yourself: The Real Reason Your Body Won't Cooperate" at bounding box center [451, 153] width 406 height 16
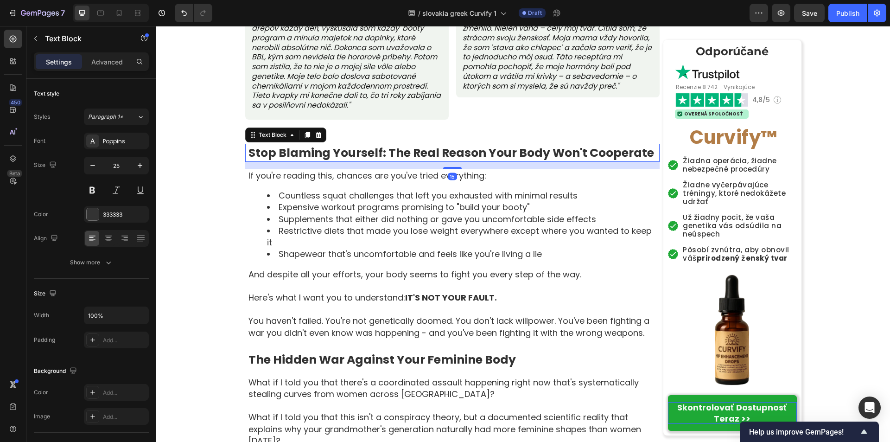
click at [438, 156] on strong "Stop Blaming Yourself: The Real Reason Your Body Won't Cooperate" at bounding box center [451, 153] width 406 height 16
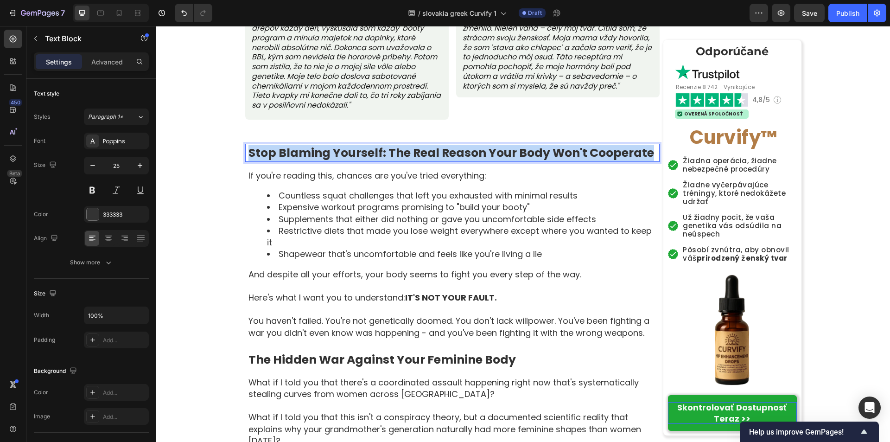
click at [438, 156] on strong "Stop Blaming Yourself: The Real Reason Your Body Won't Cooperate" at bounding box center [451, 153] width 406 height 16
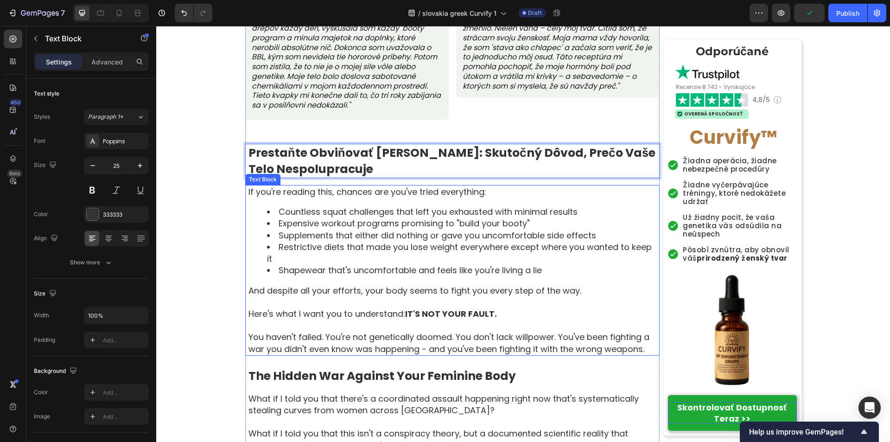
click at [343, 191] on p "If you're reading this, chances are you've tried everything:" at bounding box center [453, 192] width 410 height 12
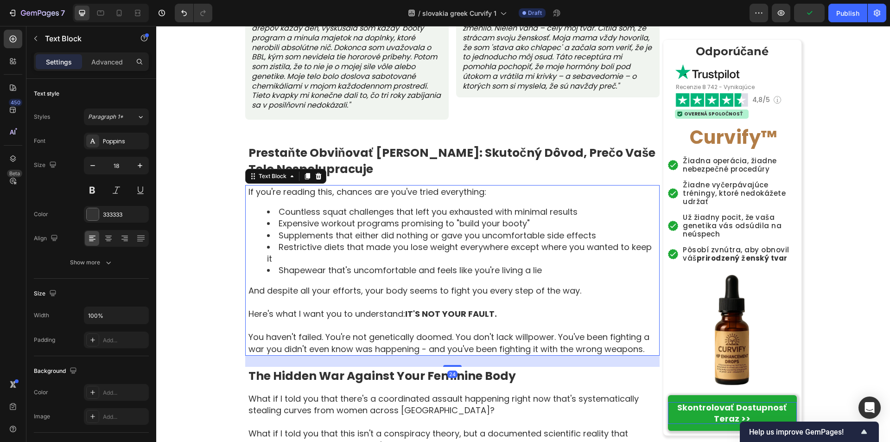
click at [343, 191] on p "If you're reading this, chances are you've tried everything:" at bounding box center [453, 192] width 410 height 12
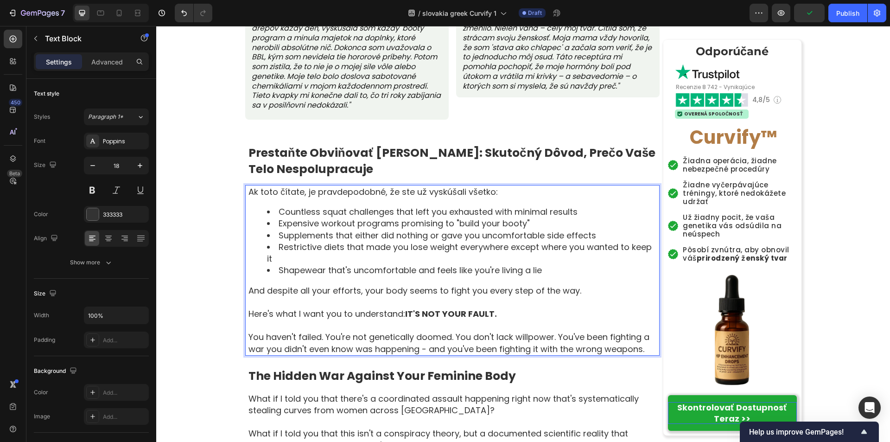
click at [283, 214] on li "Countless squat challenges that left you exhausted with minimal results" at bounding box center [463, 212] width 392 height 12
click at [278, 214] on li "Countless squat challenges that left you exhausted with minimal results" at bounding box center [463, 212] width 392 height 12
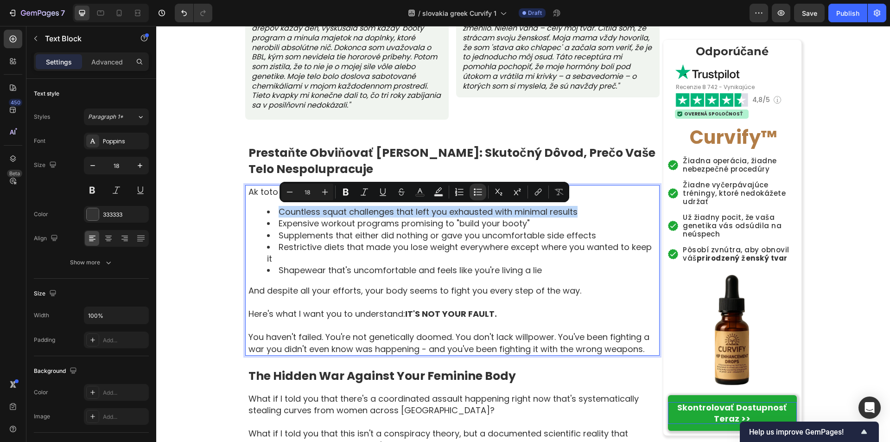
drag, startPoint x: 277, startPoint y: 213, endPoint x: 577, endPoint y: 206, distance: 299.5
click at [577, 206] on li "Countless squat challenges that left you exhausted with minimal results" at bounding box center [463, 212] width 392 height 12
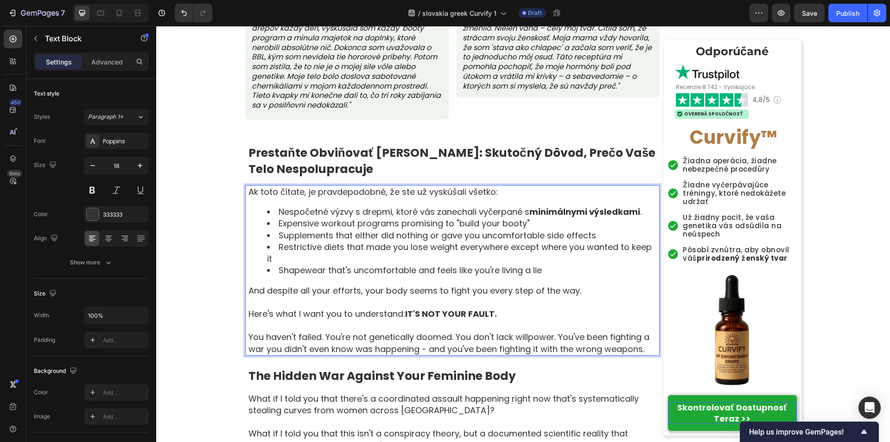
click at [274, 222] on li "Expensive workout programs promising to "build your booty"" at bounding box center [463, 223] width 392 height 12
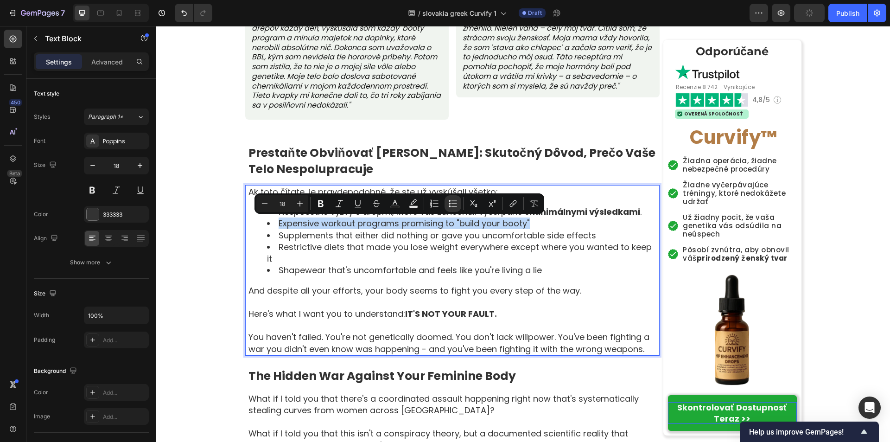
drag, startPoint x: 276, startPoint y: 225, endPoint x: 535, endPoint y: 220, distance: 259.6
click at [535, 220] on li "Expensive workout programs promising to "build your booty"" at bounding box center [463, 223] width 392 height 12
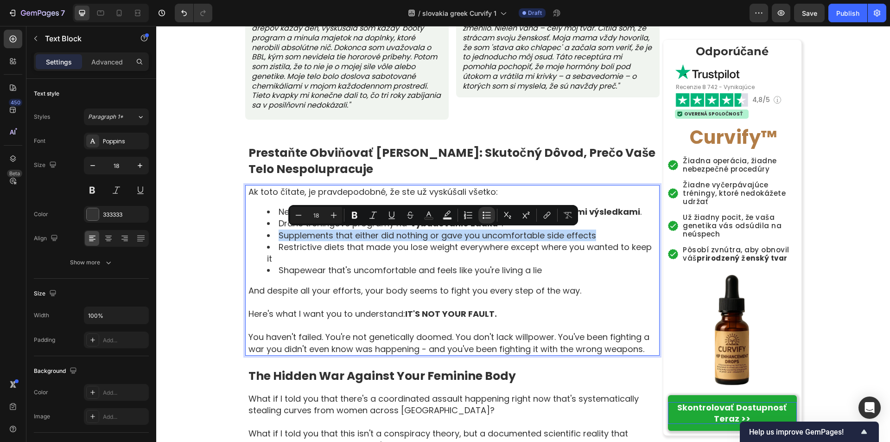
drag, startPoint x: 276, startPoint y: 237, endPoint x: 600, endPoint y: 233, distance: 324.5
click at [600, 233] on li "Supplements that either did nothing or gave you uncomfortable side effects" at bounding box center [463, 235] width 392 height 12
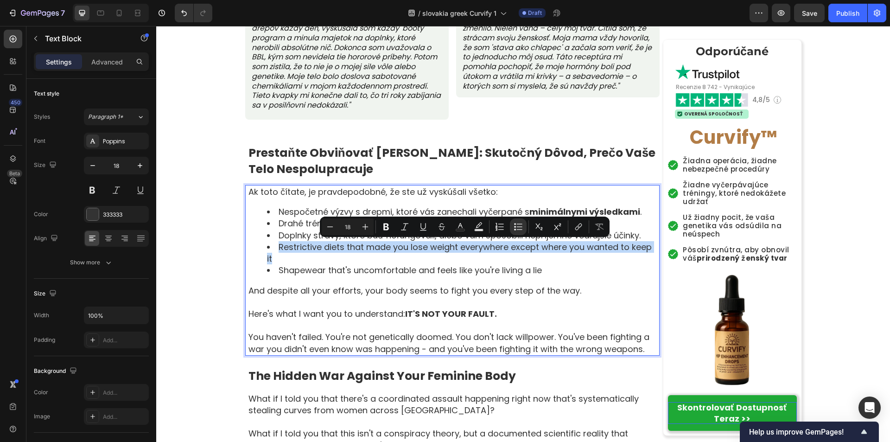
drag, startPoint x: 273, startPoint y: 248, endPoint x: 653, endPoint y: 248, distance: 379.6
click at [653, 248] on li "Restrictive diets that made you lose weight everywhere except where you wanted …" at bounding box center [463, 252] width 392 height 23
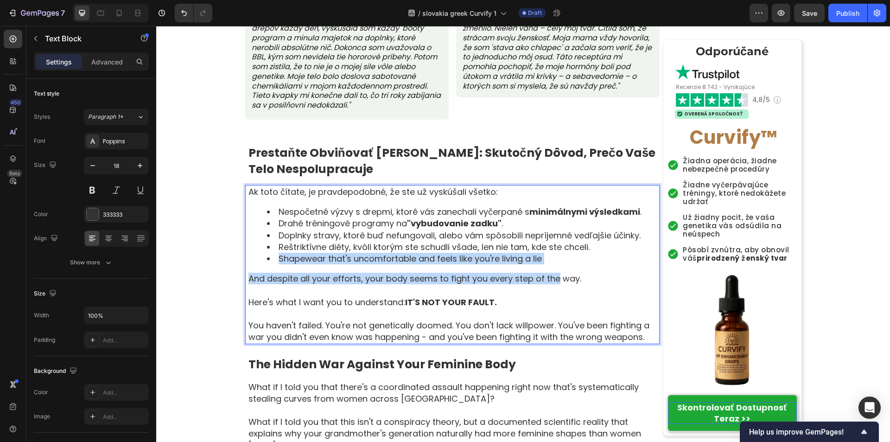
drag, startPoint x: 276, startPoint y: 258, endPoint x: 551, endPoint y: 265, distance: 274.9
click at [551, 265] on div "Ak toto čítate, je pravdepodobné, že ste už vyskúšali všetko: Nespočetné výzvy …" at bounding box center [454, 264] width 412 height 159
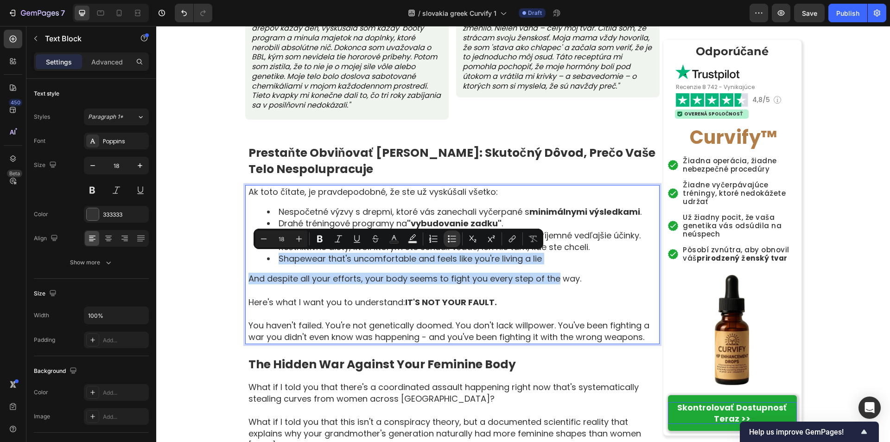
click at [538, 265] on div "Ak toto čítate, je pravdepodobné, že ste už vyskúšali všetko: Nespočetné výzvy …" at bounding box center [454, 264] width 412 height 159
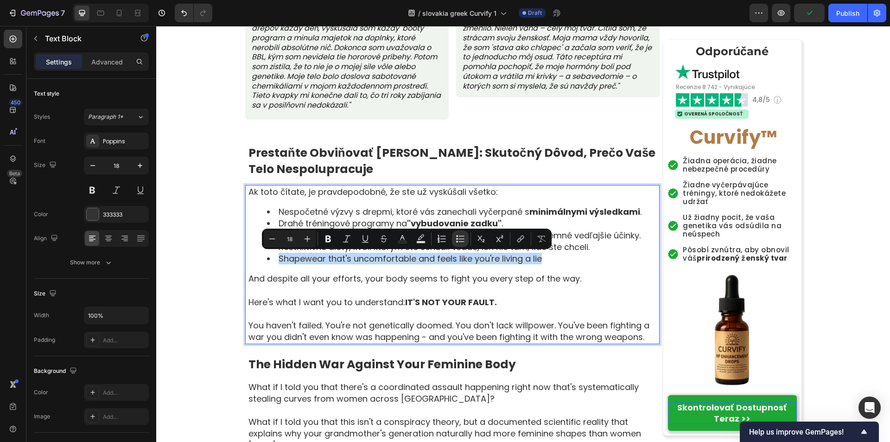
drag, startPoint x: 277, startPoint y: 261, endPoint x: 537, endPoint y: 262, distance: 260.5
click at [537, 262] on li "Shapewear that's uncomfortable and feels like you're living a lie" at bounding box center [463, 259] width 392 height 12
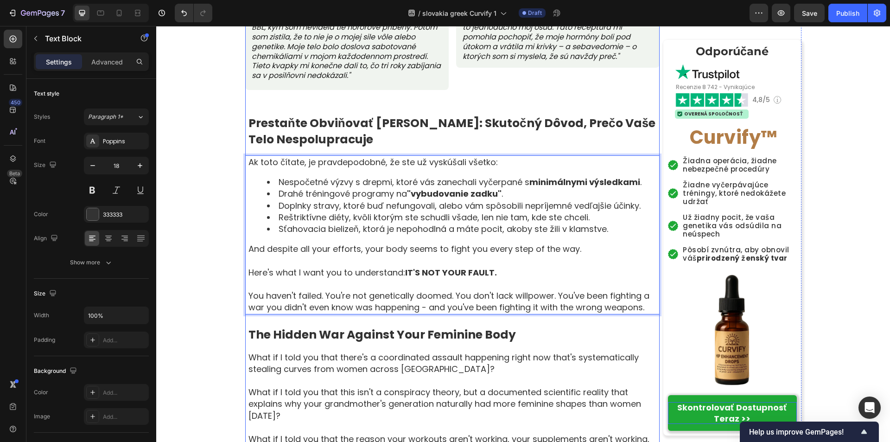
scroll to position [826, 0]
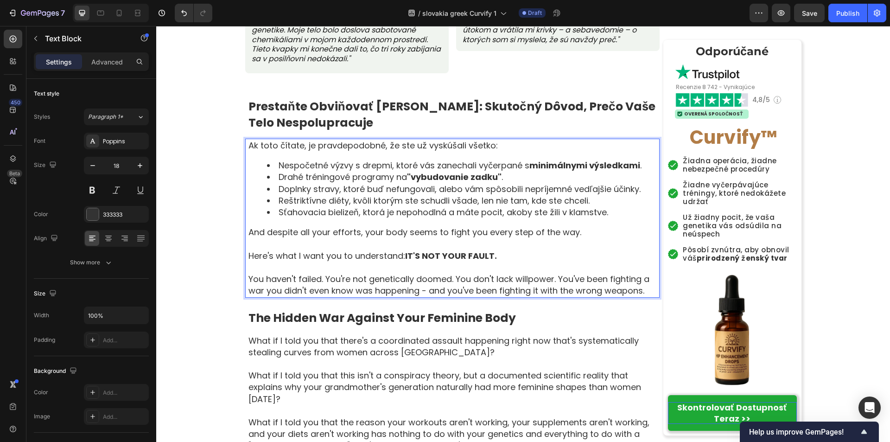
click at [282, 232] on p "And despite all your efforts, your body seems to fight you every step of the wa…" at bounding box center [453, 232] width 410 height 12
click at [283, 232] on p "And despite all your efforts, your body seems to fight you every step of the wa…" at bounding box center [453, 232] width 410 height 12
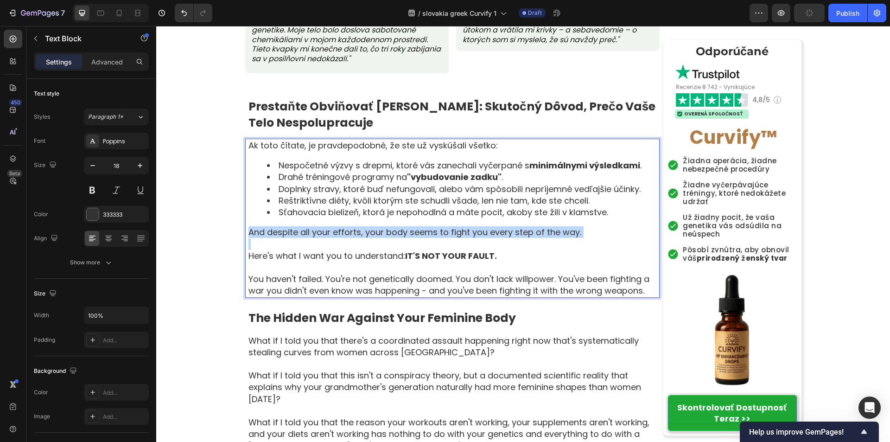
click at [283, 232] on p "And despite all your efforts, your body seems to fight you every step of the wa…" at bounding box center [453, 232] width 410 height 12
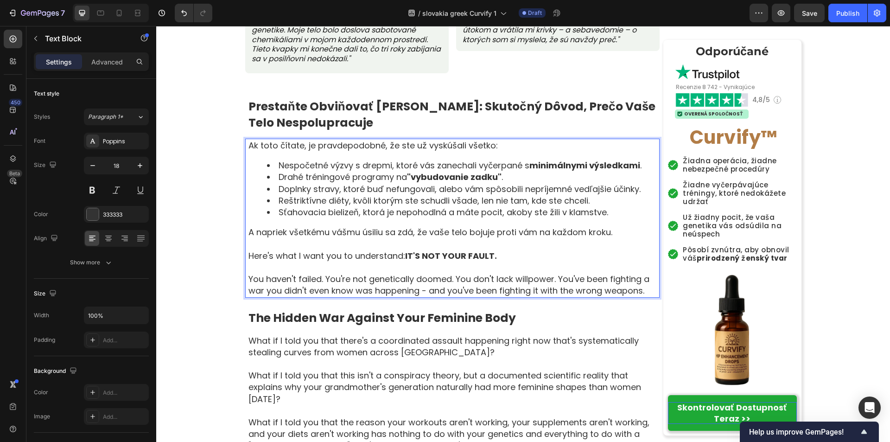
click at [333, 260] on p "Here's what I want you to understand: IT'S NOT YOUR FAULT." at bounding box center [453, 256] width 410 height 12
click at [402, 278] on p "You haven't failed. You're not genetically doomed. You don't lack willpower. Yo…" at bounding box center [453, 284] width 410 height 23
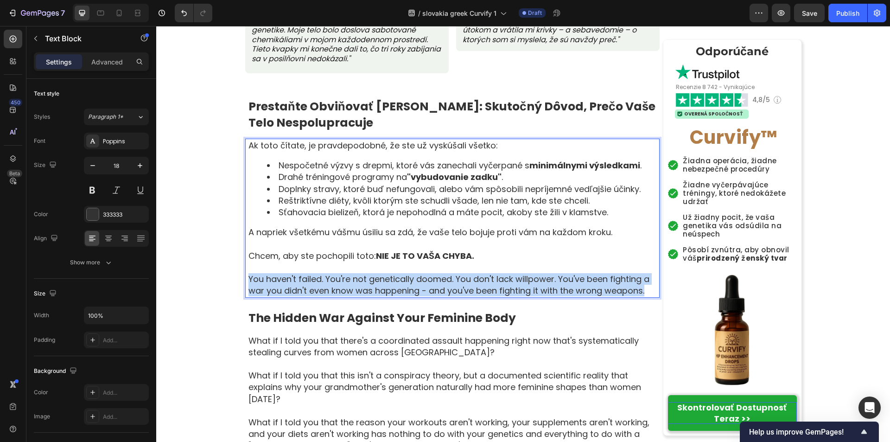
click at [402, 278] on p "You haven't failed. You're not genetically doomed. You don't lack willpower. Yo…" at bounding box center [453, 284] width 410 height 23
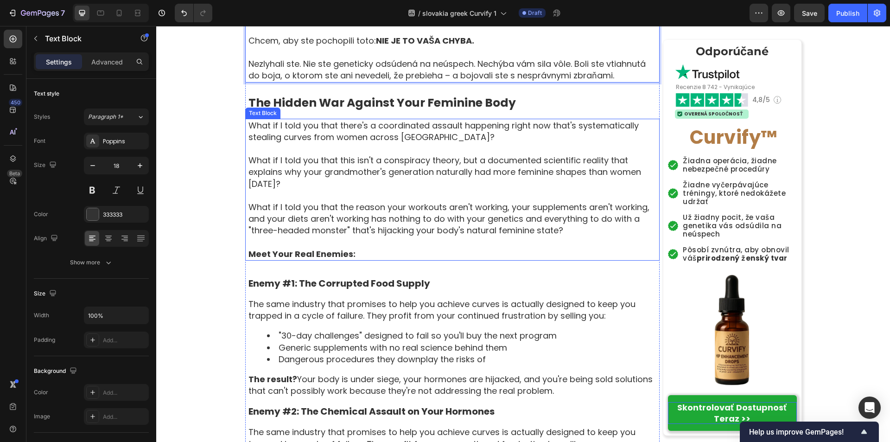
scroll to position [1058, 0]
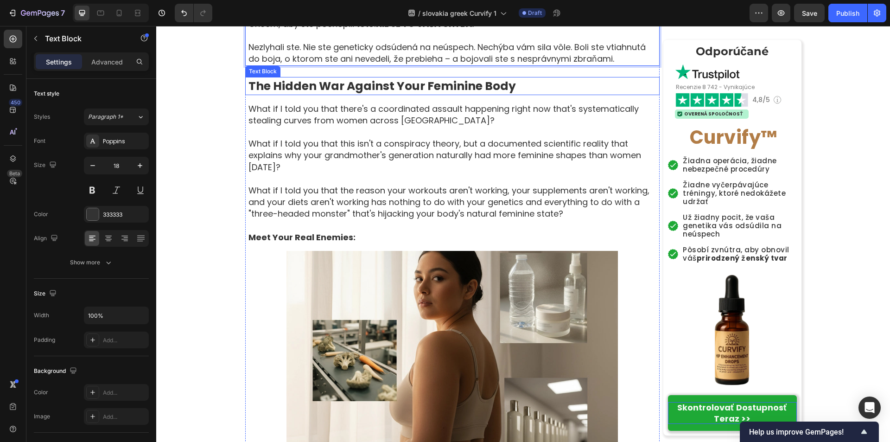
click at [359, 85] on strong "The Hidden War Against Your Feminine Body" at bounding box center [381, 86] width 267 height 16
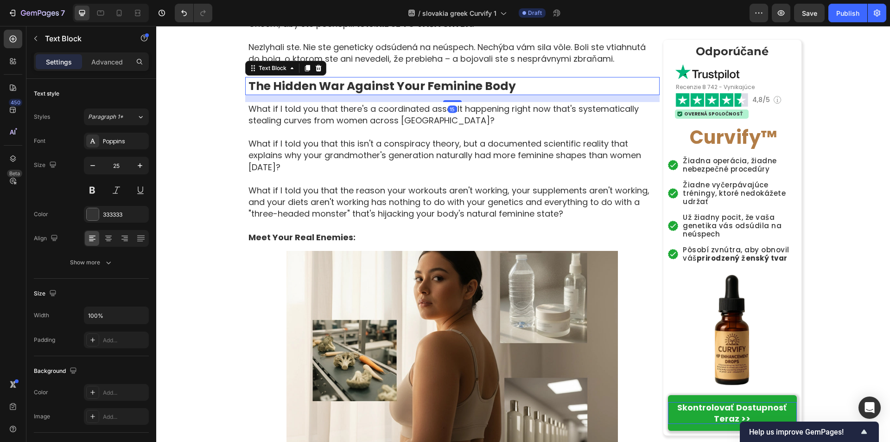
click at [359, 85] on strong "The Hidden War Against Your Feminine Body" at bounding box center [381, 86] width 267 height 16
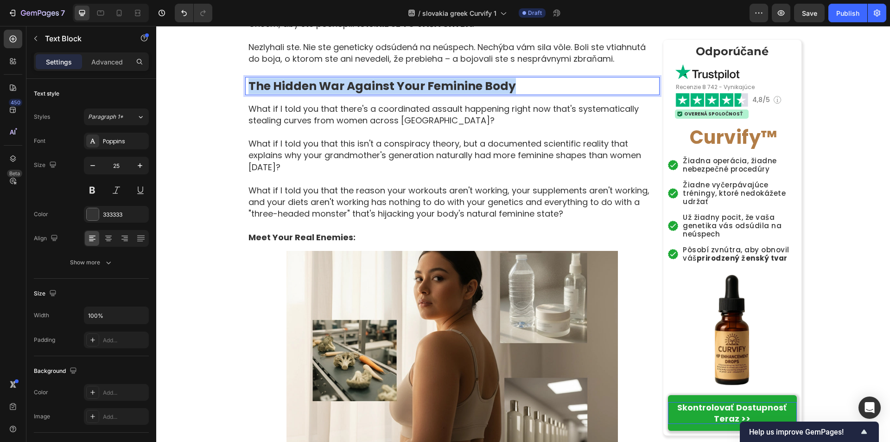
click at [359, 85] on strong "The Hidden War Against Your Feminine Body" at bounding box center [381, 86] width 267 height 16
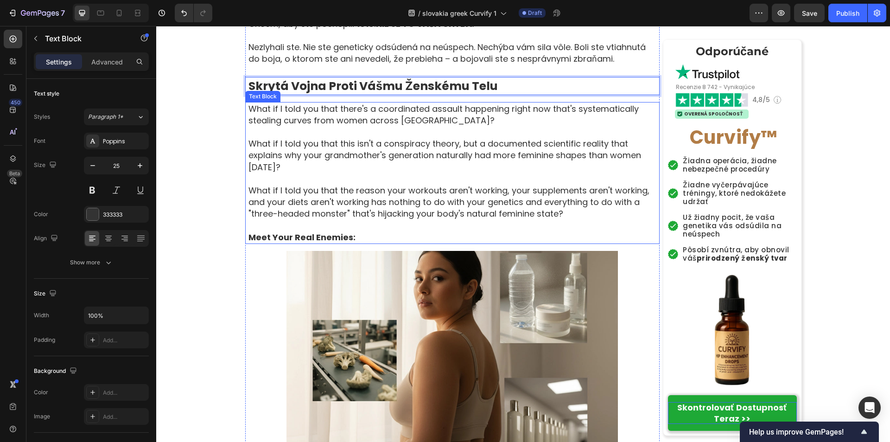
click at [372, 109] on p "What if I told you that there's a coordinated assault happening right now that'…" at bounding box center [453, 114] width 410 height 23
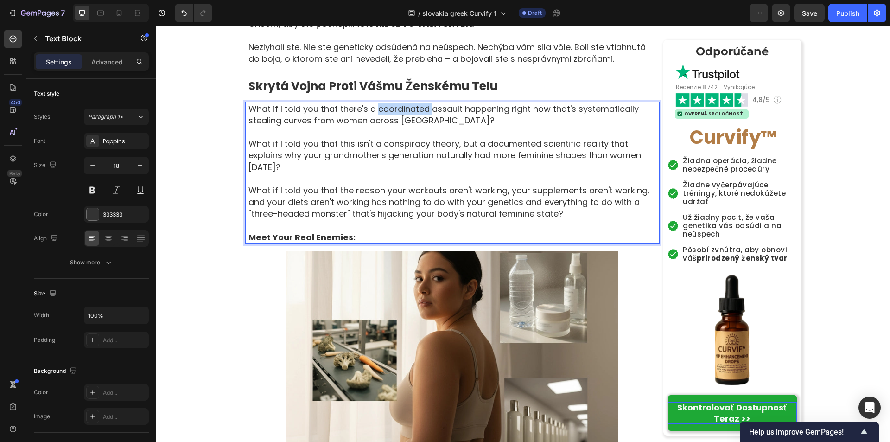
click at [372, 109] on p "What if I told you that there's a coordinated assault happening right now that'…" at bounding box center [453, 114] width 410 height 23
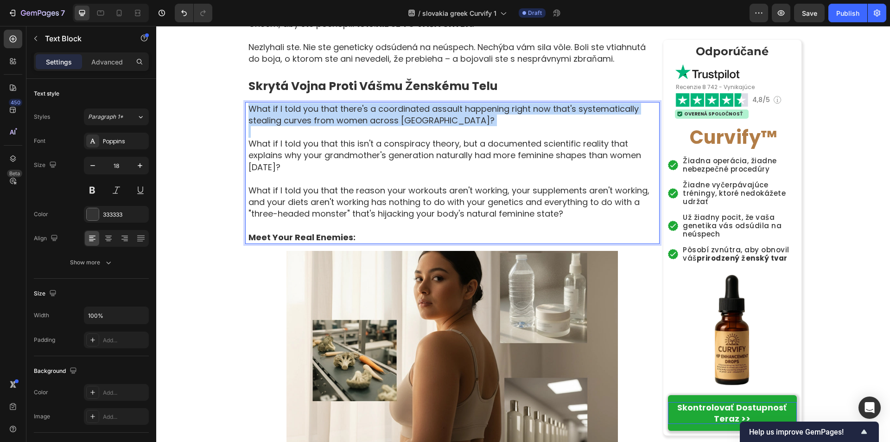
click at [372, 109] on p "What if I told you that there's a coordinated assault happening right now that'…" at bounding box center [453, 114] width 410 height 23
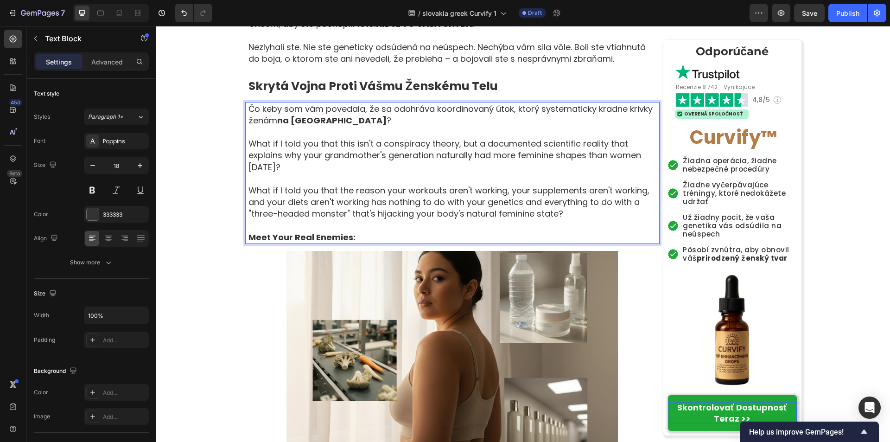
click at [332, 141] on p "What if I told you that this isn't a conspiracy theory, but a documented scient…" at bounding box center [453, 155] width 410 height 35
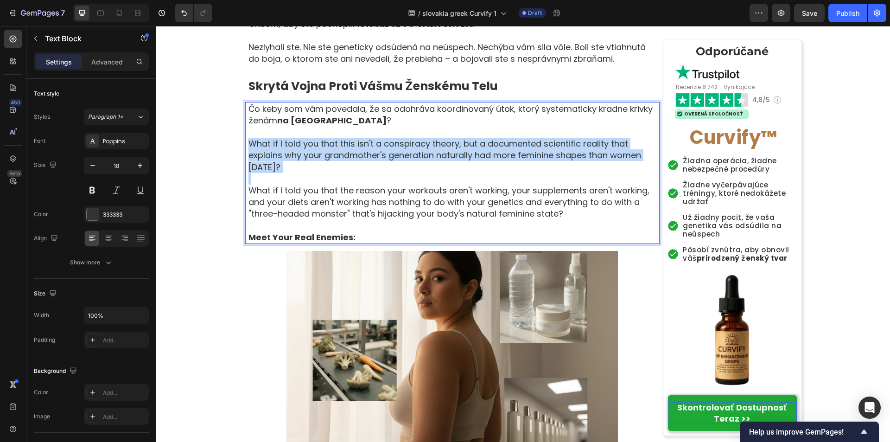
click at [332, 141] on p "What if I told you that this isn't a conspiracy theory, but a documented scient…" at bounding box center [453, 155] width 410 height 35
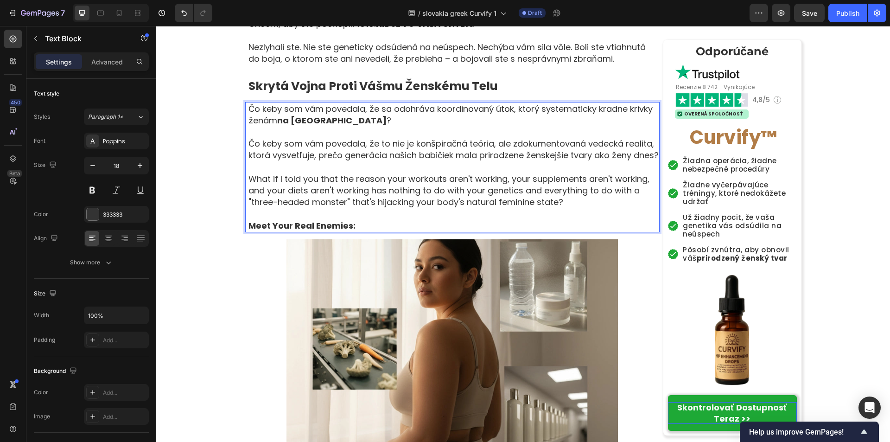
click at [307, 195] on p "What if I told you that the reason your workouts aren't working, your supplemen…" at bounding box center [453, 190] width 410 height 35
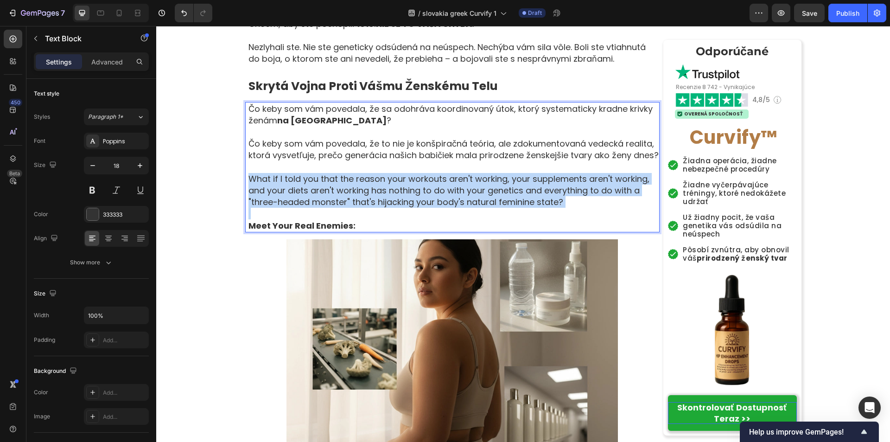
click at [307, 195] on p "What if I told you that the reason your workouts aren't working, your supplemen…" at bounding box center [453, 190] width 410 height 35
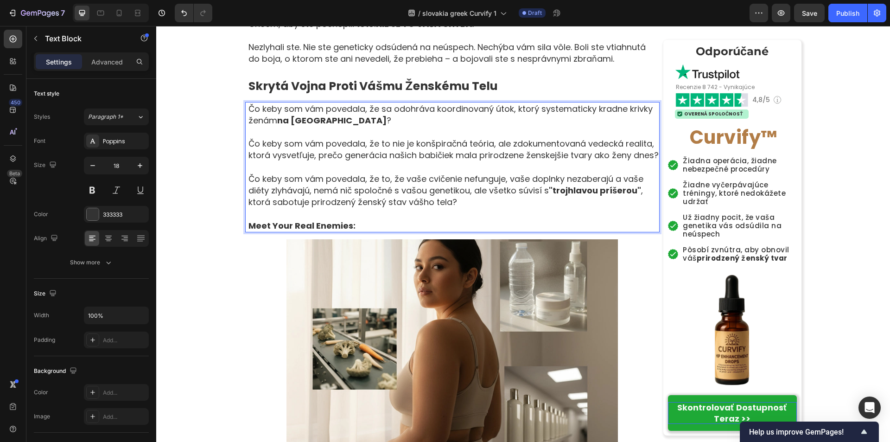
click at [312, 231] on strong "Meet Your Real Enemies:" at bounding box center [301, 226] width 107 height 12
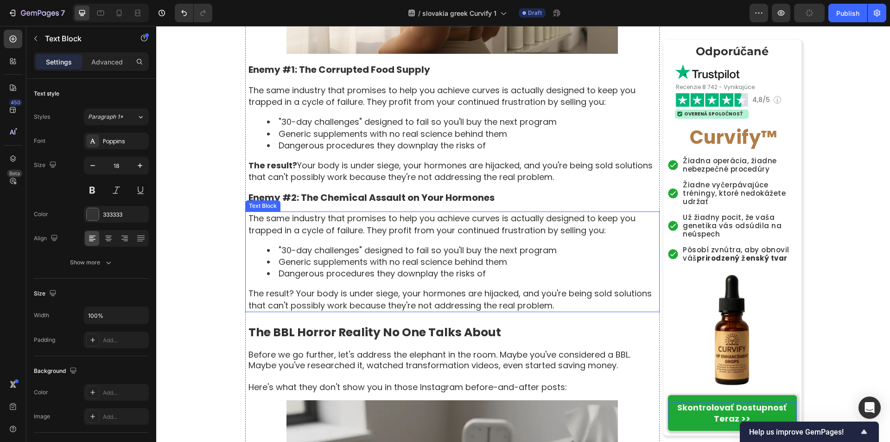
scroll to position [1475, 0]
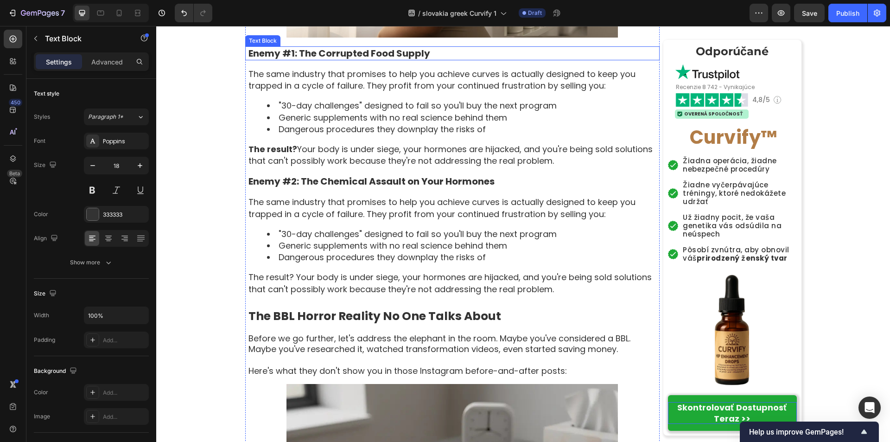
click at [323, 59] on p "Enemy #1: The Corrupted Food Supply" at bounding box center [453, 53] width 410 height 12
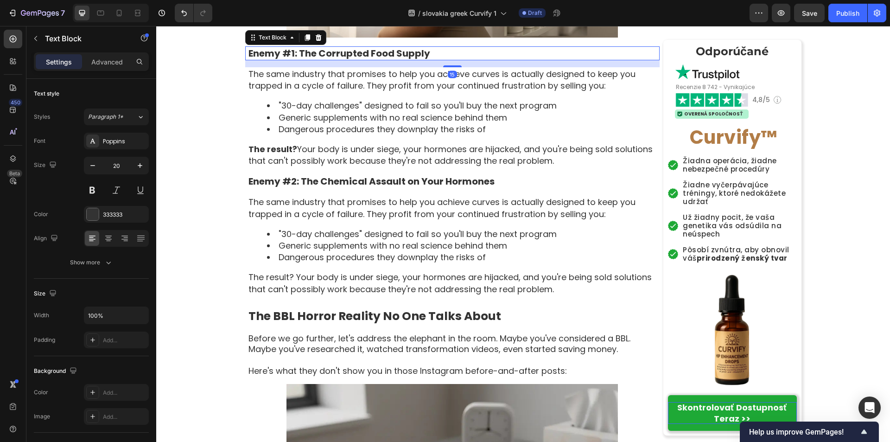
click at [323, 59] on p "Enemy #1: The Corrupted Food Supply" at bounding box center [453, 53] width 410 height 12
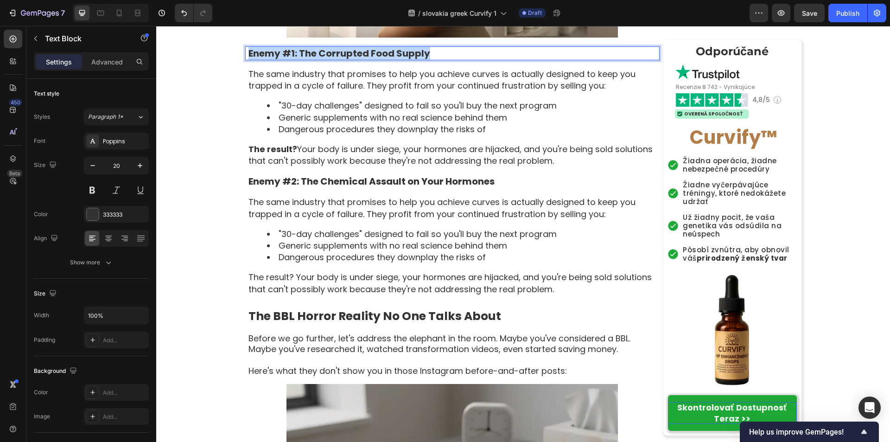
click at [323, 59] on p "Enemy #1: The Corrupted Food Supply" at bounding box center [453, 53] width 410 height 12
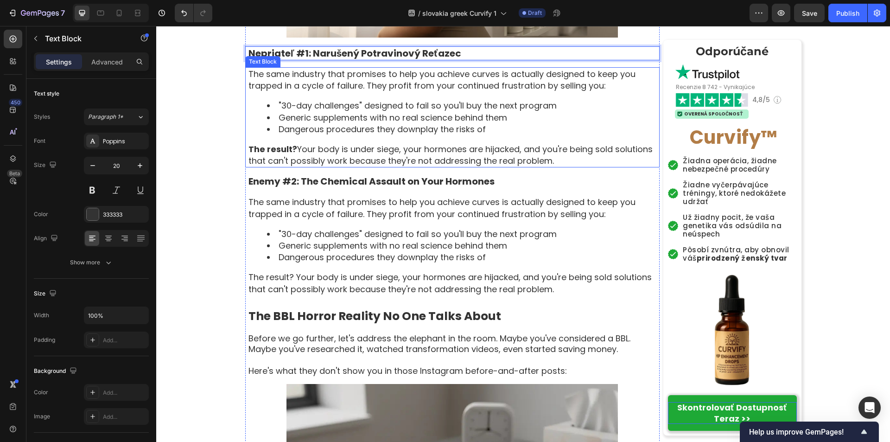
click at [337, 91] on p "The same industry that promises to help you achieve curves is actually designed…" at bounding box center [453, 79] width 410 height 23
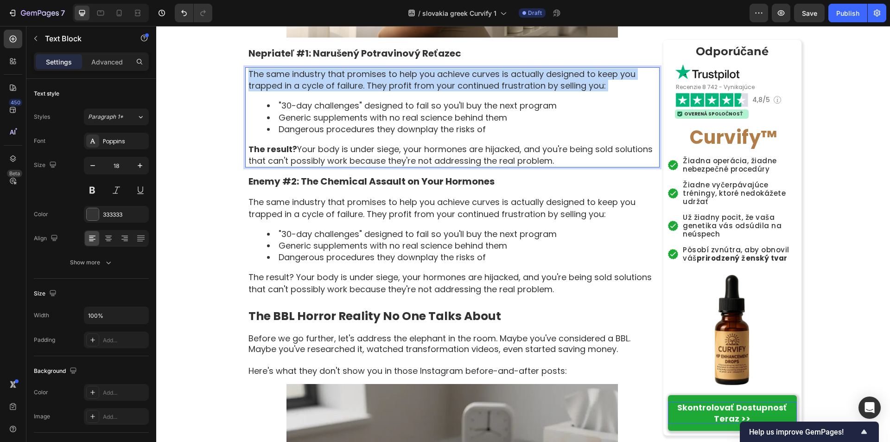
click at [337, 91] on p "The same industry that promises to help you achieve curves is actually designed…" at bounding box center [453, 79] width 410 height 23
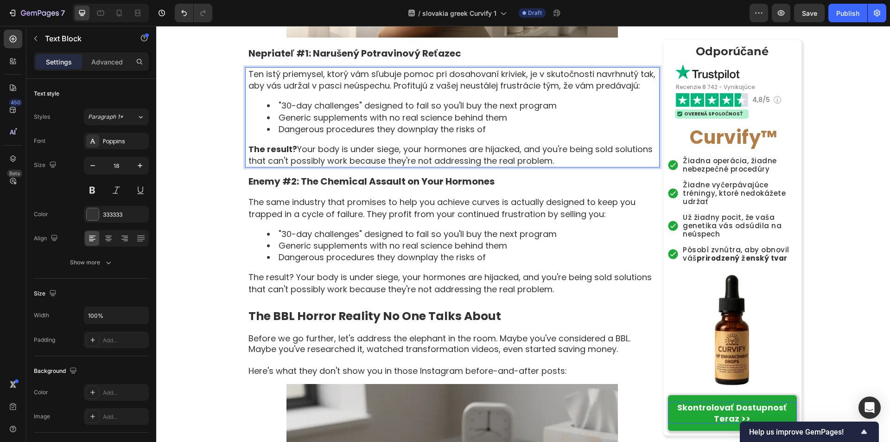
click at [274, 111] on li ""30-day challenges" designed to fail so you'll buy the next program" at bounding box center [463, 106] width 392 height 12
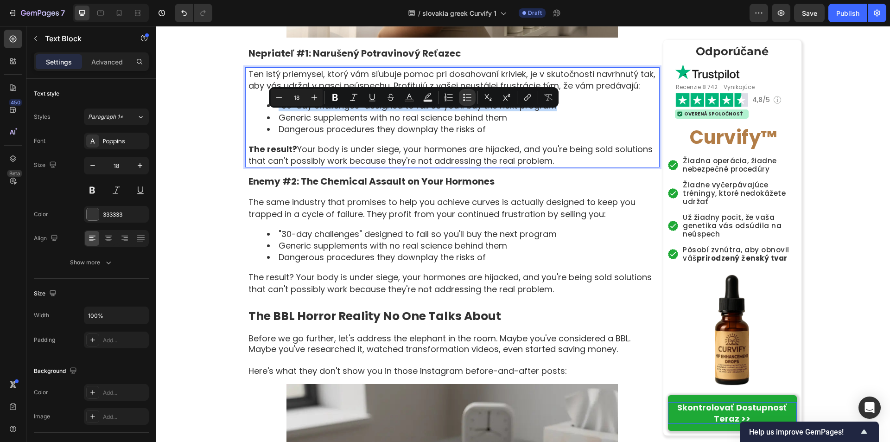
drag, startPoint x: 275, startPoint y: 116, endPoint x: 555, endPoint y: 117, distance: 280.0
click at [555, 111] on li ""30-day challenges" designed to fail so you'll buy the next program" at bounding box center [463, 106] width 392 height 12
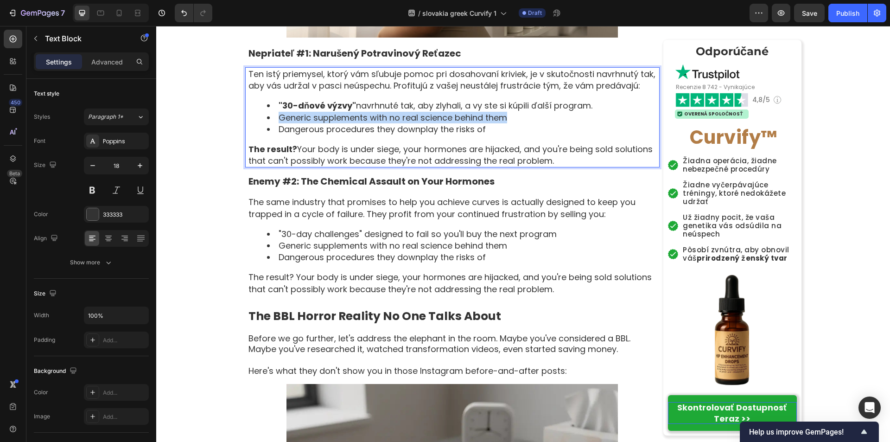
drag, startPoint x: 276, startPoint y: 129, endPoint x: 562, endPoint y: 134, distance: 285.6
click at [562, 123] on li "Generic supplements with no real science behind them" at bounding box center [463, 118] width 392 height 12
click at [275, 135] on li "Dangerous procedures they downplay the risks of" at bounding box center [463, 129] width 392 height 12
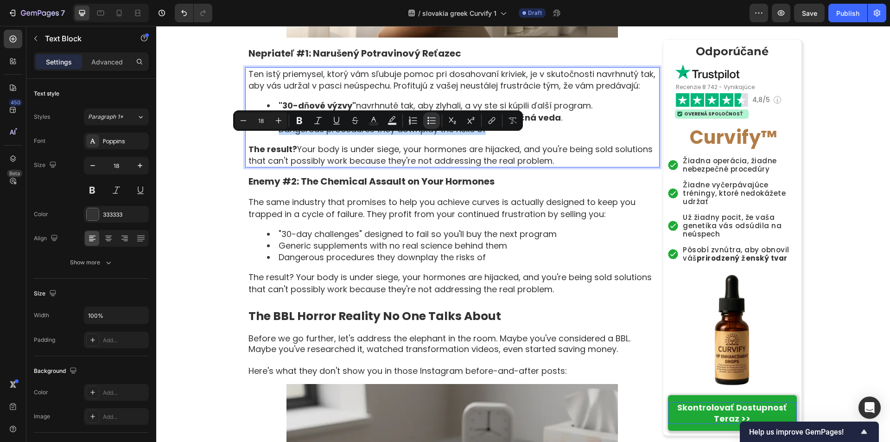
drag, startPoint x: 274, startPoint y: 142, endPoint x: 525, endPoint y: 145, distance: 251.2
click at [525, 135] on li "Dangerous procedures they downplay the risks of" at bounding box center [463, 129] width 392 height 12
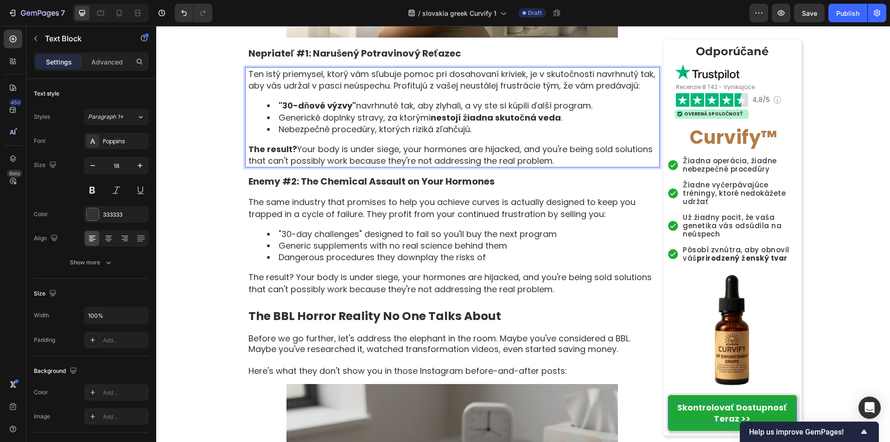
click at [344, 166] on p "The result? Your body is under siege, your hormones are hijacked, and you're be…" at bounding box center [453, 154] width 410 height 23
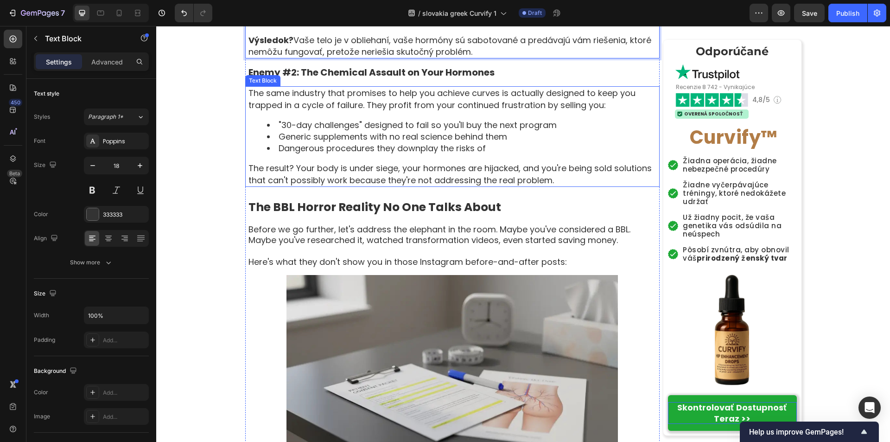
scroll to position [1568, 0]
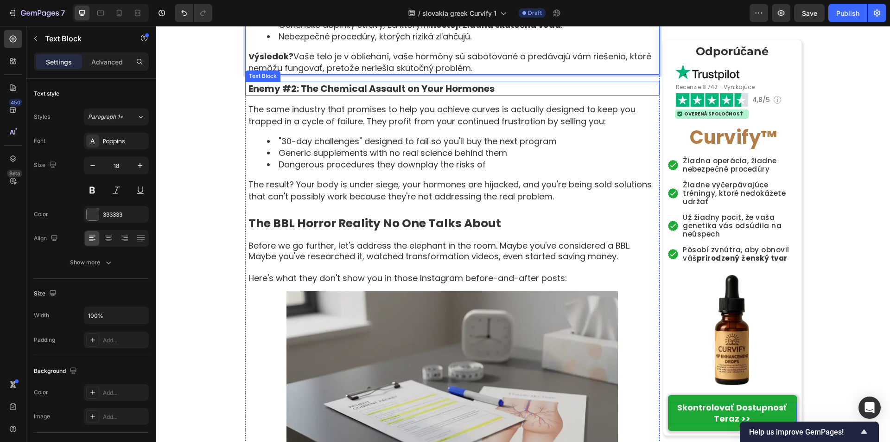
click at [339, 95] on p "Enemy #2: The Chemical Assault on Your Hormones" at bounding box center [453, 89] width 410 height 12
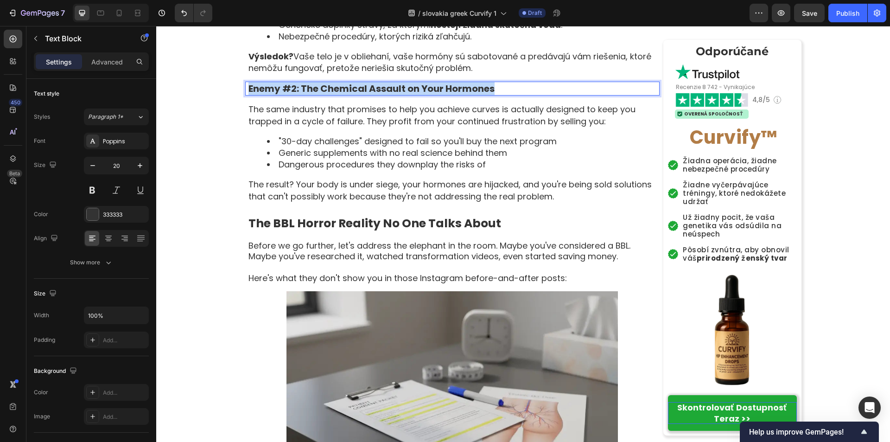
click at [339, 95] on p "Enemy #2: The Chemical Assault on Your Hormones" at bounding box center [453, 89] width 410 height 12
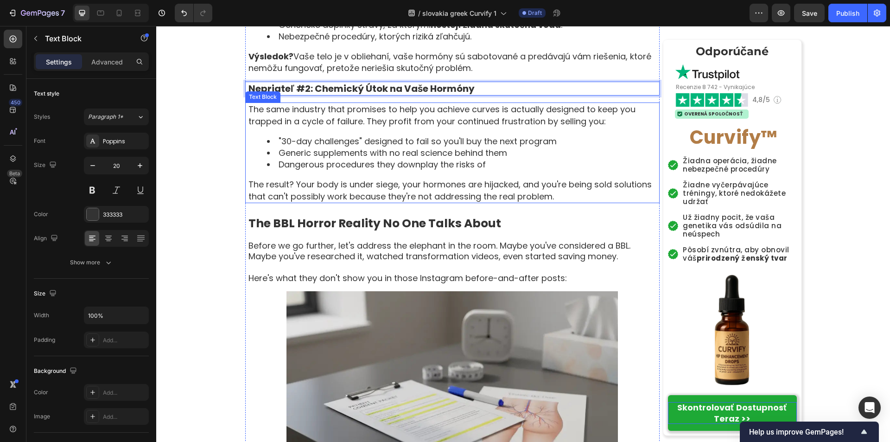
click at [360, 127] on p "The same industry that promises to help you achieve curves is actually designed…" at bounding box center [453, 114] width 410 height 23
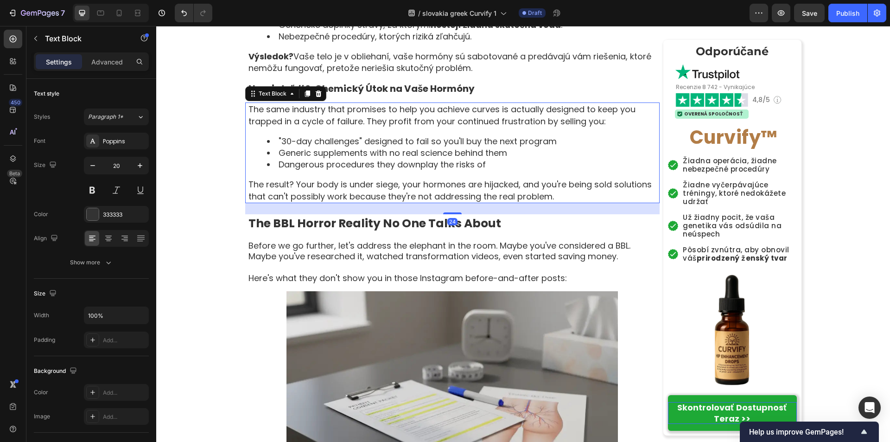
click at [360, 127] on p "The same industry that promises to help you achieve curves is actually designed…" at bounding box center [453, 114] width 410 height 23
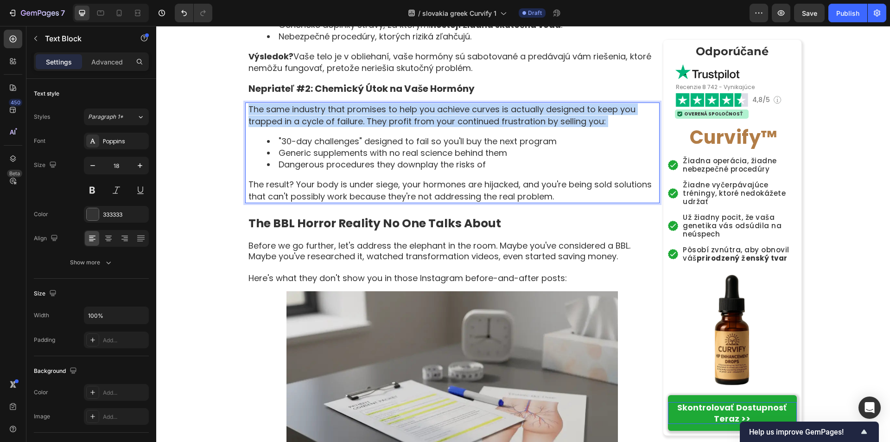
click at [360, 127] on p "The same industry that promises to help you achieve curves is actually designed…" at bounding box center [453, 114] width 410 height 23
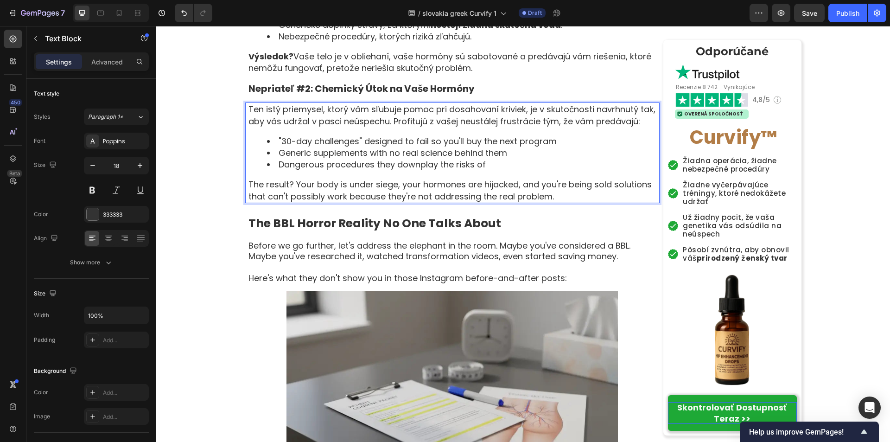
click at [277, 147] on li ""30-day challenges" designed to fail so you'll buy the next program" at bounding box center [463, 141] width 392 height 12
click at [276, 147] on li ""30-day challenges" designed to fail so you'll buy the next program" at bounding box center [463, 141] width 392 height 12
click at [275, 147] on li ""30-day challenges" designed to fail so you'll buy the next program" at bounding box center [463, 141] width 392 height 12
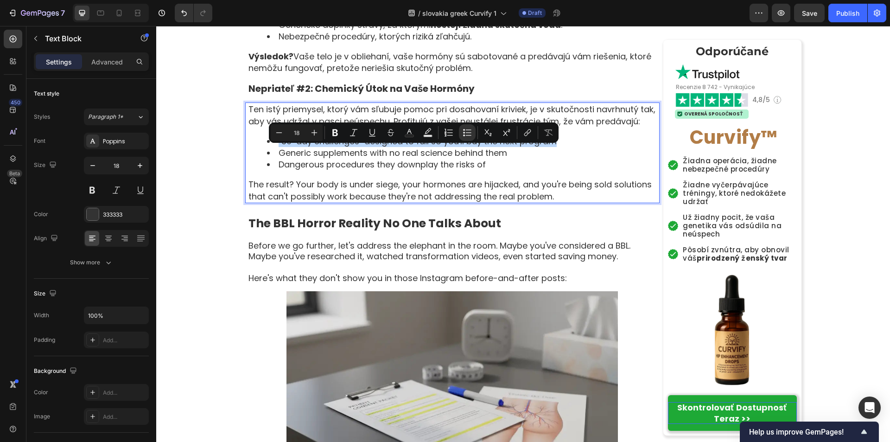
drag, startPoint x: 275, startPoint y: 152, endPoint x: 565, endPoint y: 156, distance: 289.7
click at [565, 147] on li ""30-day challenges" designed to fail so you'll buy the next program" at bounding box center [463, 141] width 392 height 12
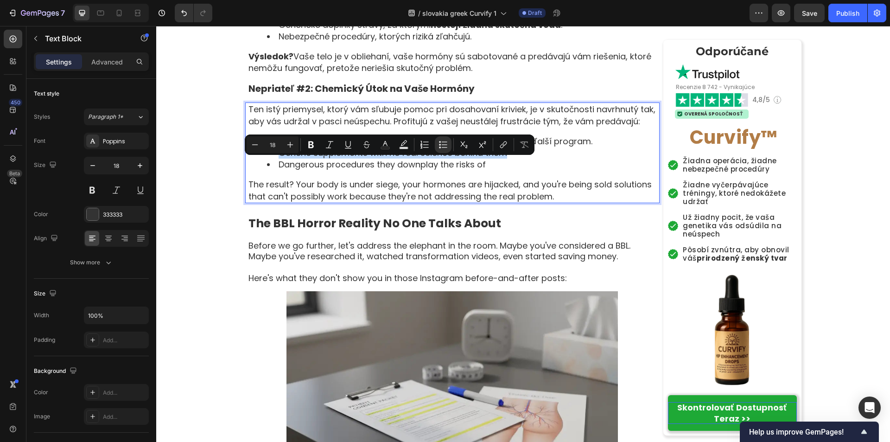
drag, startPoint x: 276, startPoint y: 166, endPoint x: 523, endPoint y: 165, distance: 247.1
click at [523, 159] on li "Generic supplements with no real science behind them" at bounding box center [463, 153] width 392 height 12
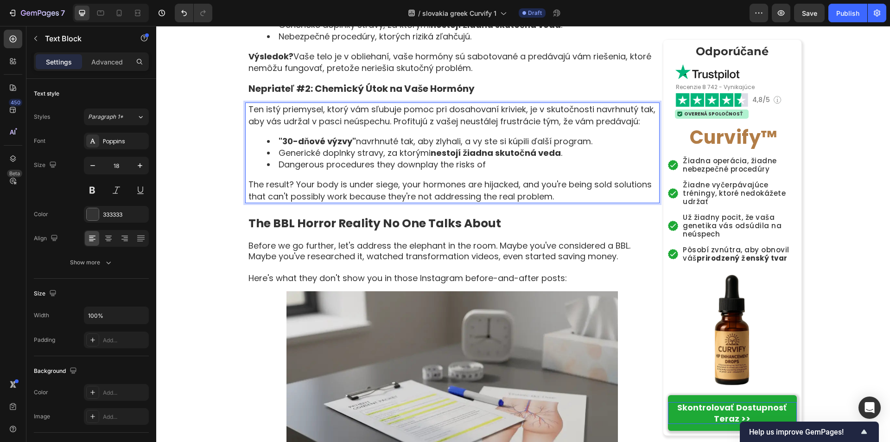
click at [273, 170] on li "Dangerous procedures they downplay the risks of" at bounding box center [463, 165] width 392 height 12
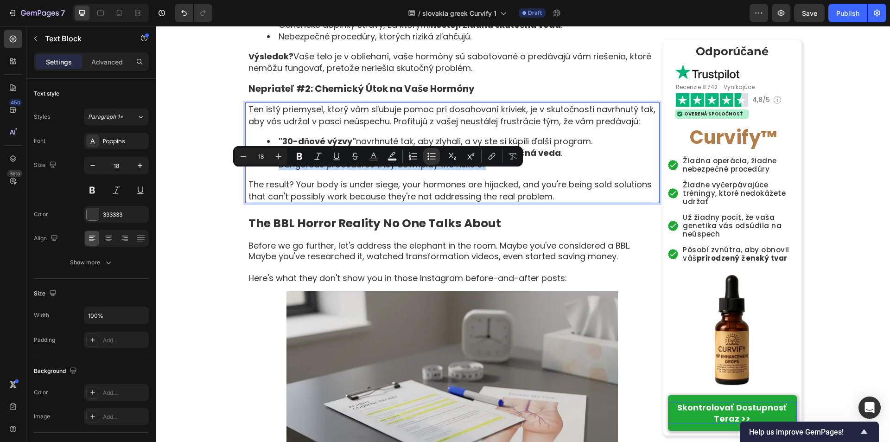
drag, startPoint x: 276, startPoint y: 176, endPoint x: 482, endPoint y: 177, distance: 206.3
click at [482, 170] on li "Dangerous procedures they downplay the risks of" at bounding box center [463, 165] width 392 height 12
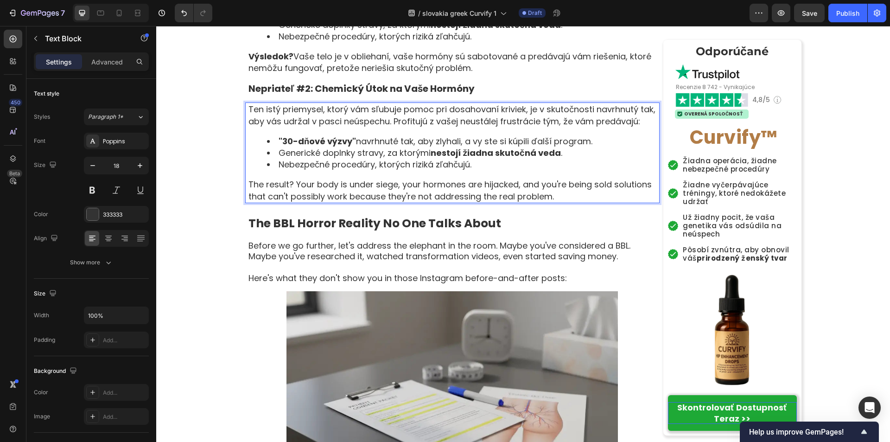
click at [361, 202] on p "The result? Your body is under siege, your hormones are hijacked, and you're be…" at bounding box center [453, 189] width 410 height 23
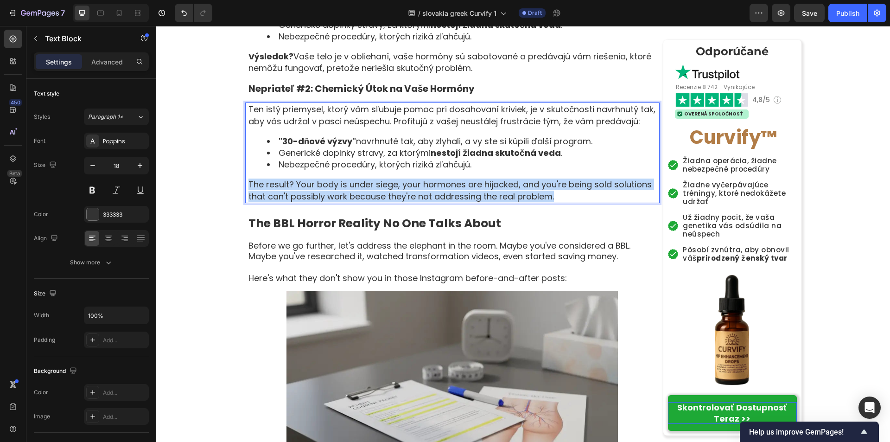
click at [361, 202] on p "The result? Your body is under siege, your hormones are hijacked, and you're be…" at bounding box center [453, 189] width 410 height 23
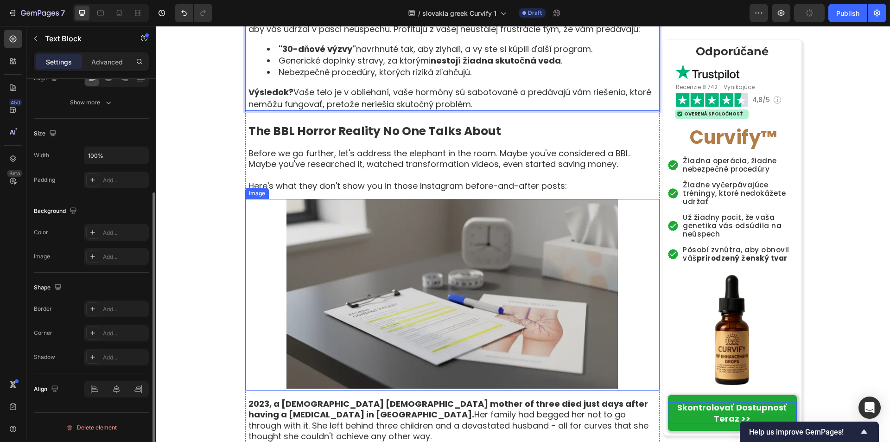
scroll to position [1660, 0]
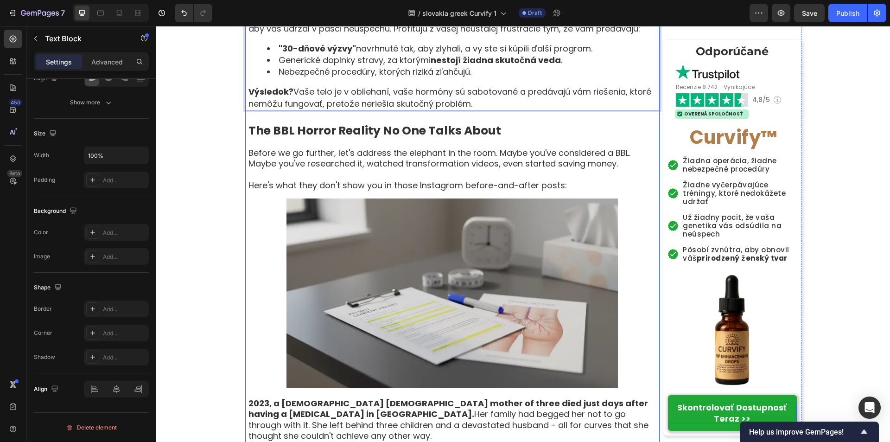
click at [366, 139] on strong "The BBL Horror Reality No One Talks About" at bounding box center [374, 130] width 253 height 16
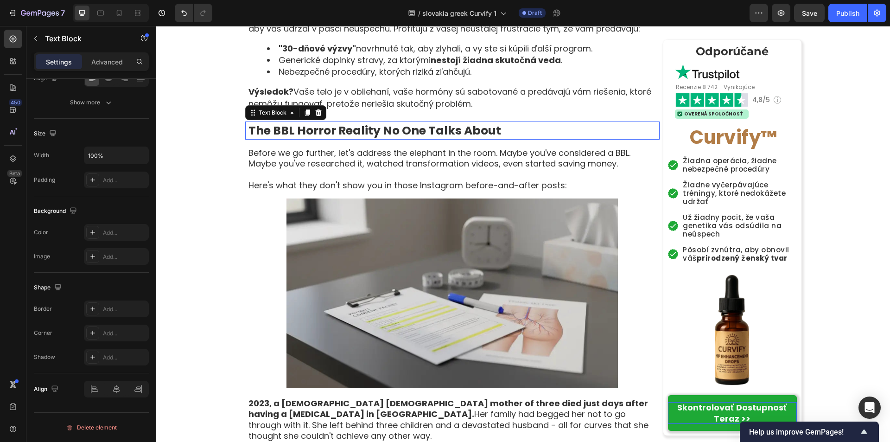
click at [366, 139] on strong "The BBL Horror Reality No One Talks About" at bounding box center [374, 130] width 253 height 16
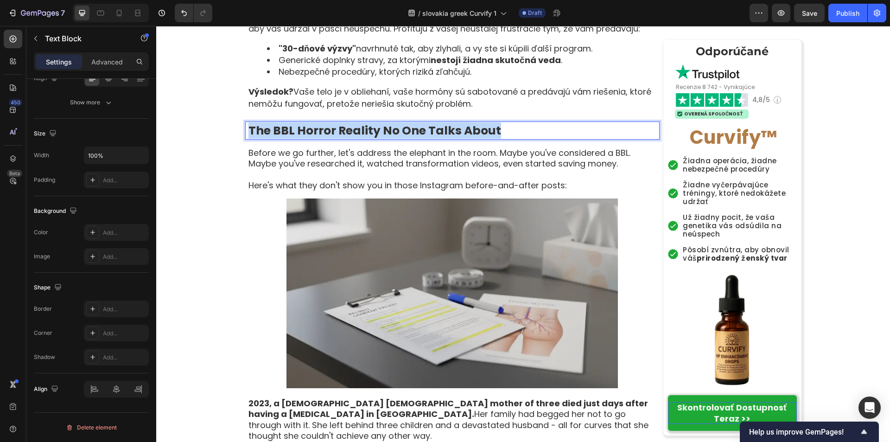
click at [366, 139] on strong "The BBL Horror Reality No One Talks About" at bounding box center [374, 130] width 253 height 16
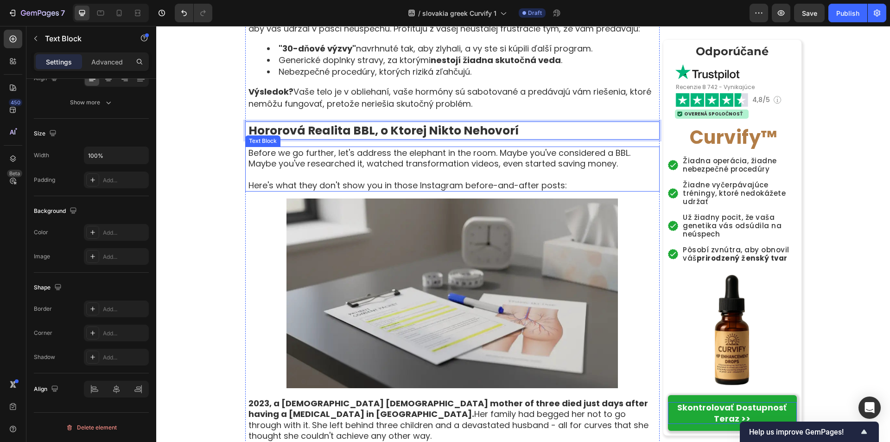
click at [323, 169] on p "Before we go further, let's address the elephant in the room. Maybe you've cons…" at bounding box center [453, 158] width 410 height 22
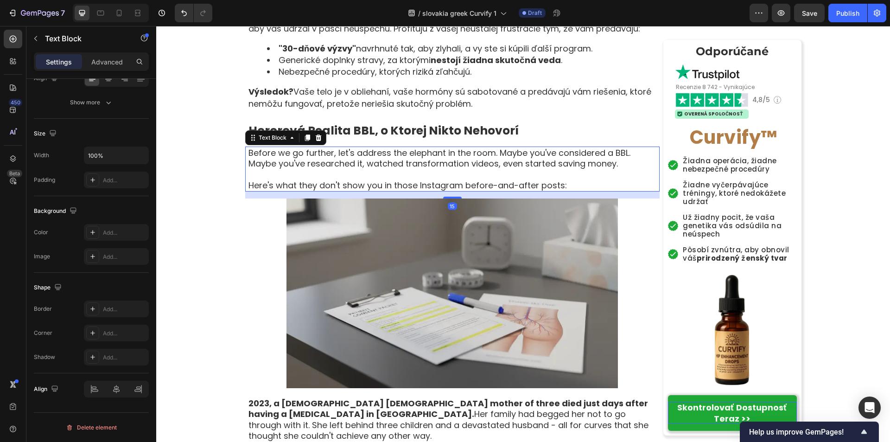
click at [323, 169] on p "Before we go further, let's address the elephant in the room. Maybe you've cons…" at bounding box center [453, 158] width 410 height 22
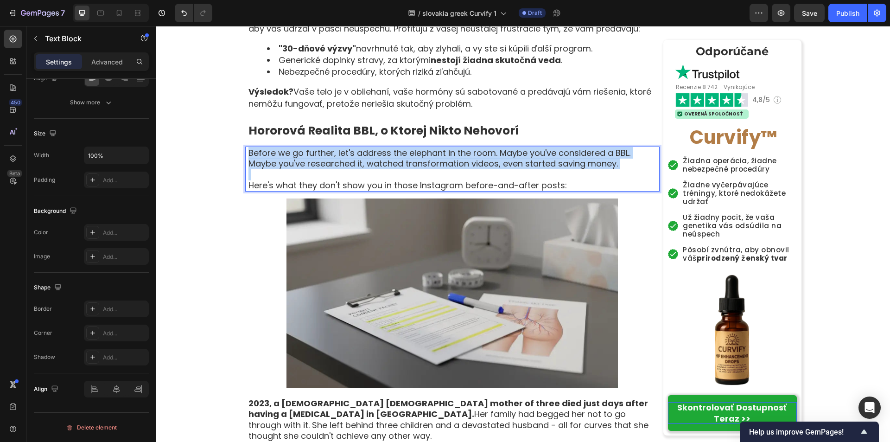
click at [323, 169] on p "Before we go further, let's address the elephant in the room. Maybe you've cons…" at bounding box center [453, 158] width 410 height 22
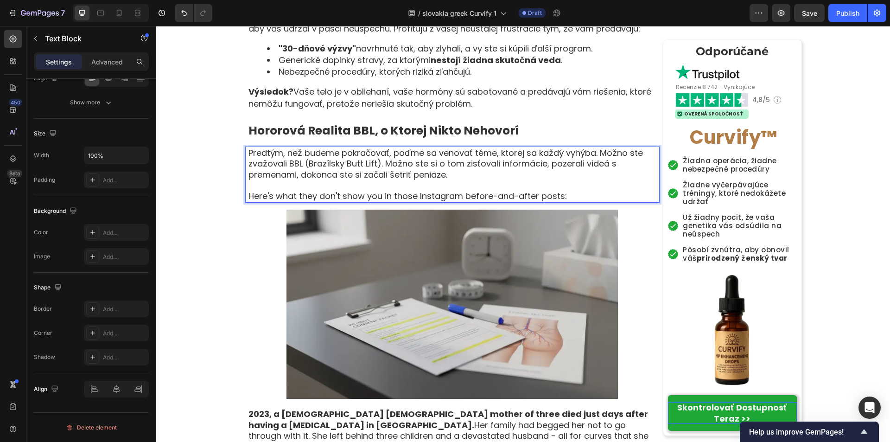
click at [388, 201] on p "Here's what they don't show you in those Instagram before-and-after posts:" at bounding box center [453, 196] width 410 height 11
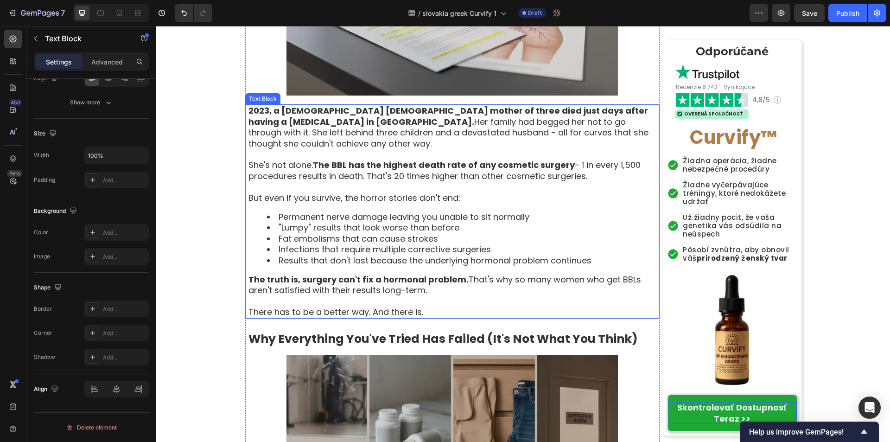
scroll to position [1985, 0]
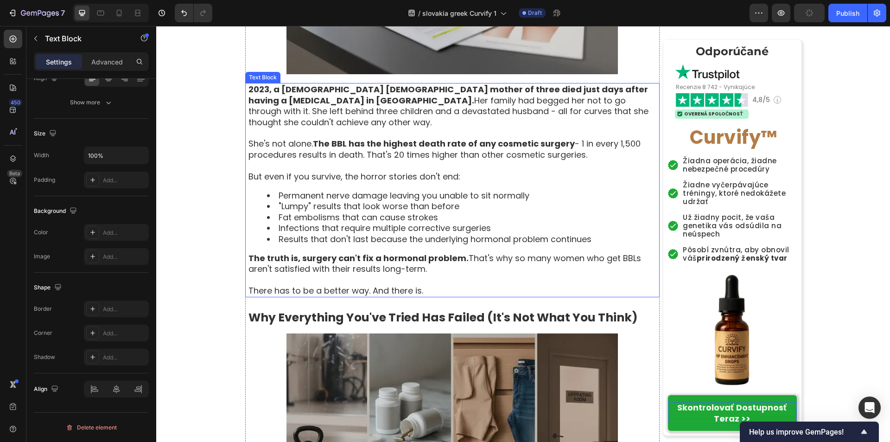
click at [311, 120] on p "2023, a [DEMOGRAPHIC_DATA] [DEMOGRAPHIC_DATA] mother of three died just days af…" at bounding box center [453, 106] width 410 height 44
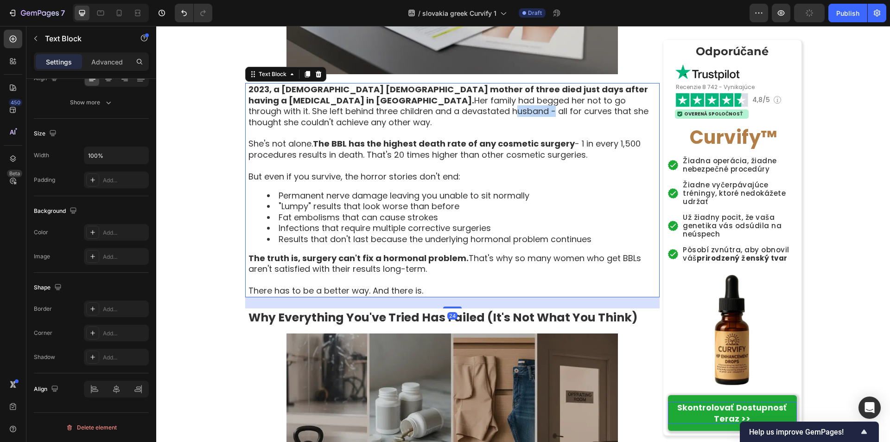
click at [311, 120] on p "2023, a [DEMOGRAPHIC_DATA] [DEMOGRAPHIC_DATA] mother of three died just days af…" at bounding box center [453, 106] width 410 height 44
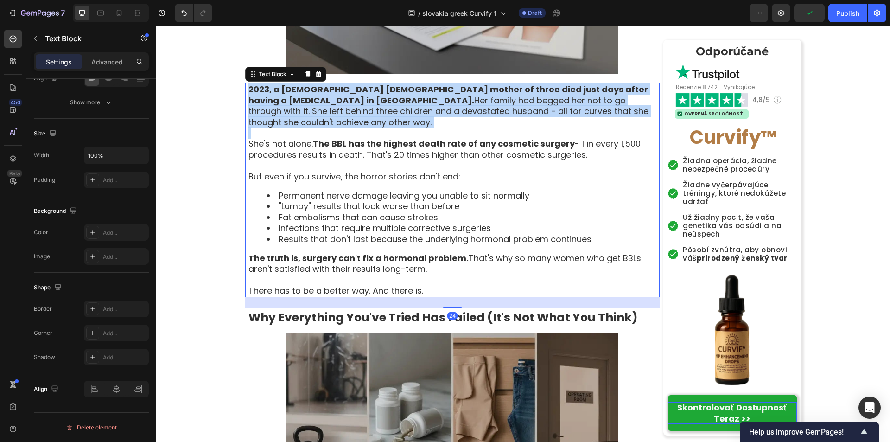
click at [311, 120] on p "2023, a [DEMOGRAPHIC_DATA] [DEMOGRAPHIC_DATA] mother of three died just days af…" at bounding box center [453, 106] width 410 height 44
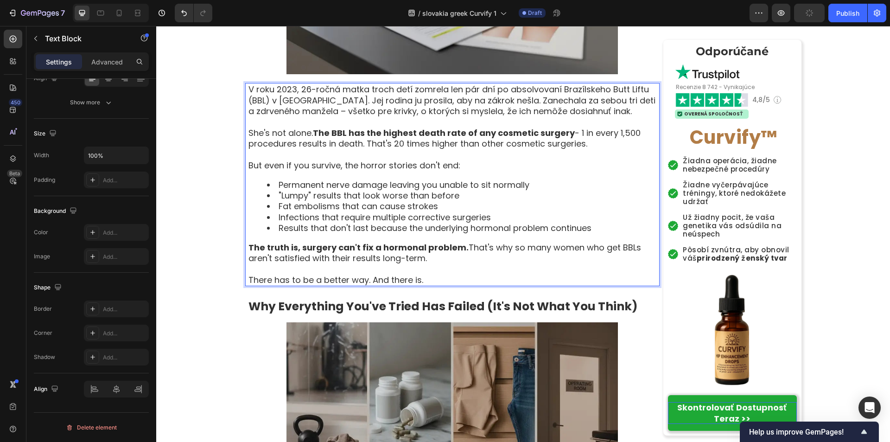
click at [328, 149] on p "She's not alone. The BBL has the highest death rate of any cosmetic surgery - 1…" at bounding box center [453, 138] width 410 height 22
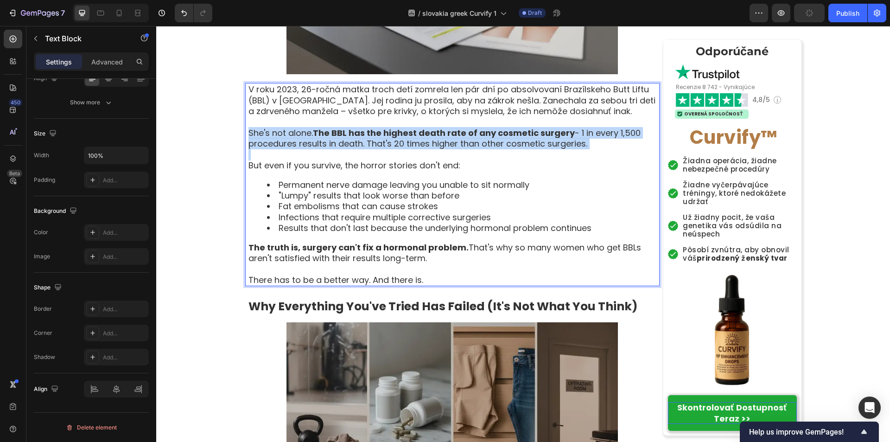
click at [328, 149] on p "She's not alone. The BBL has the highest death rate of any cosmetic surgery - 1…" at bounding box center [453, 138] width 410 height 22
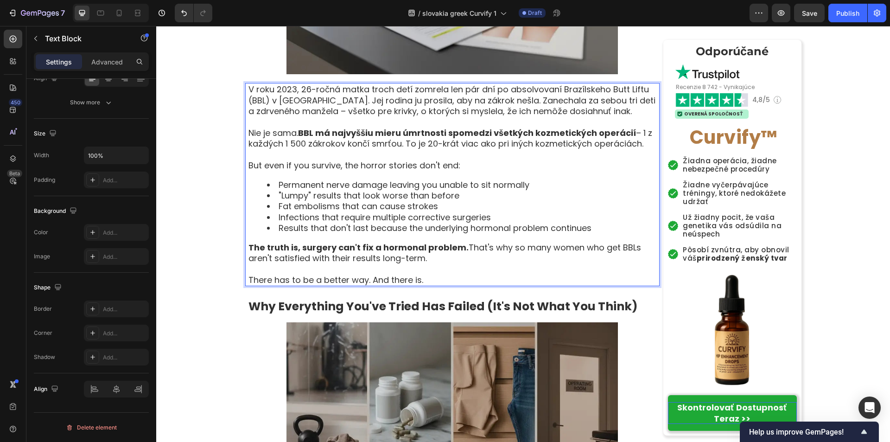
click at [322, 171] on p "But even if you survive, the horror stories don't end:" at bounding box center [453, 165] width 410 height 11
click at [321, 171] on p "But even if you survive, the horror stories don't end:" at bounding box center [453, 165] width 410 height 11
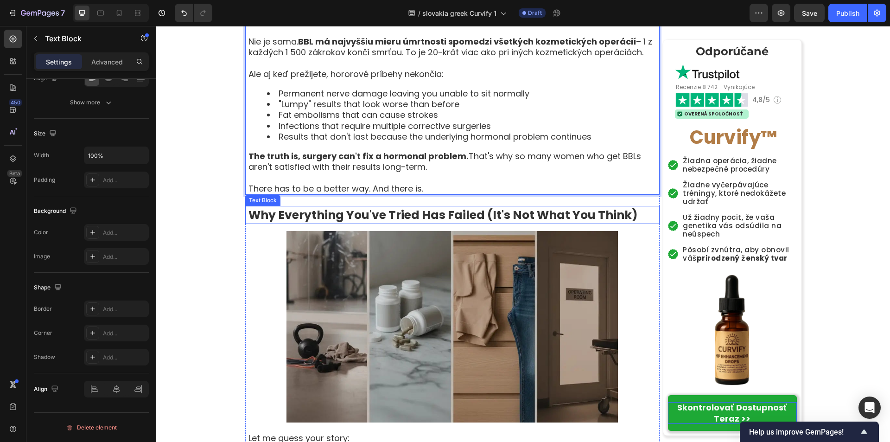
scroll to position [2077, 0]
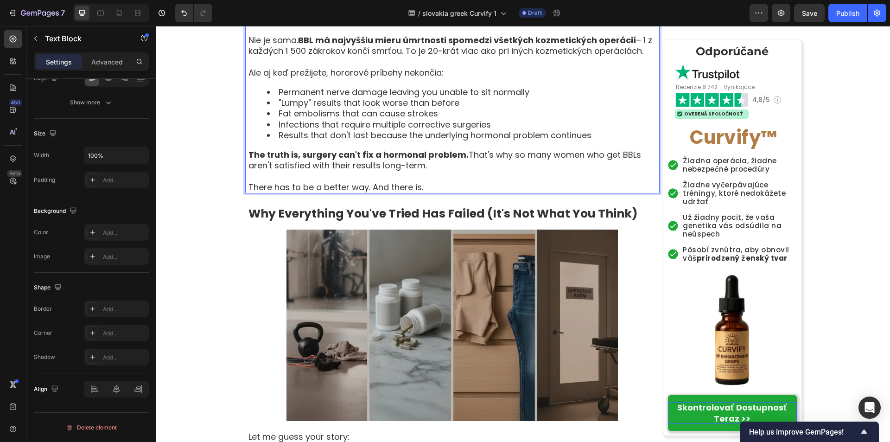
click at [276, 97] on li "Permanent nerve damage leaving you unable to sit normally" at bounding box center [463, 92] width 392 height 11
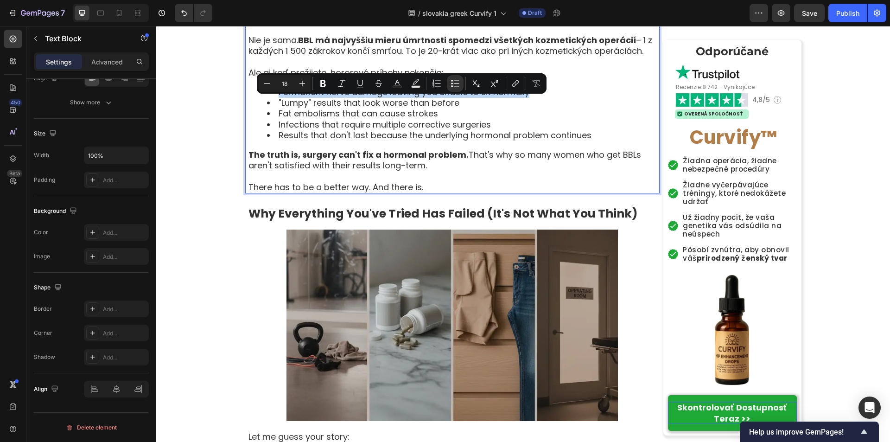
drag, startPoint x: 276, startPoint y: 105, endPoint x: 530, endPoint y: 108, distance: 254.0
click at [530, 97] on li "Permanent nerve damage leaving you unable to sit normally" at bounding box center [463, 92] width 392 height 11
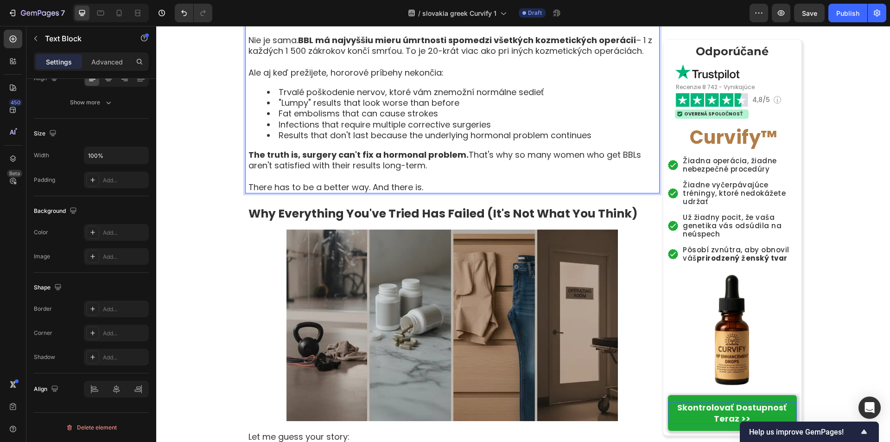
click at [279, 108] on li ""Lumpy" results that look worse than before" at bounding box center [463, 102] width 392 height 11
click at [277, 108] on li ""Lumpy" results that look worse than before" at bounding box center [463, 102] width 392 height 11
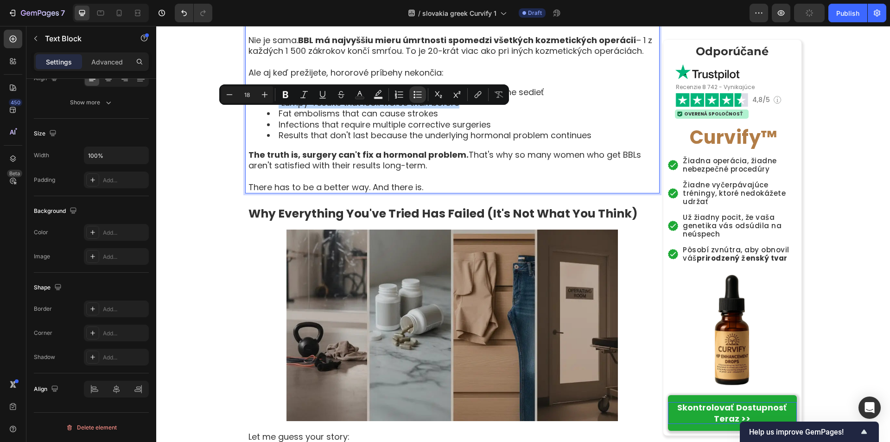
drag, startPoint x: 275, startPoint y: 114, endPoint x: 452, endPoint y: 119, distance: 177.1
click at [452, 108] on li ""Lumpy" results that look worse than before" at bounding box center [463, 102] width 392 height 11
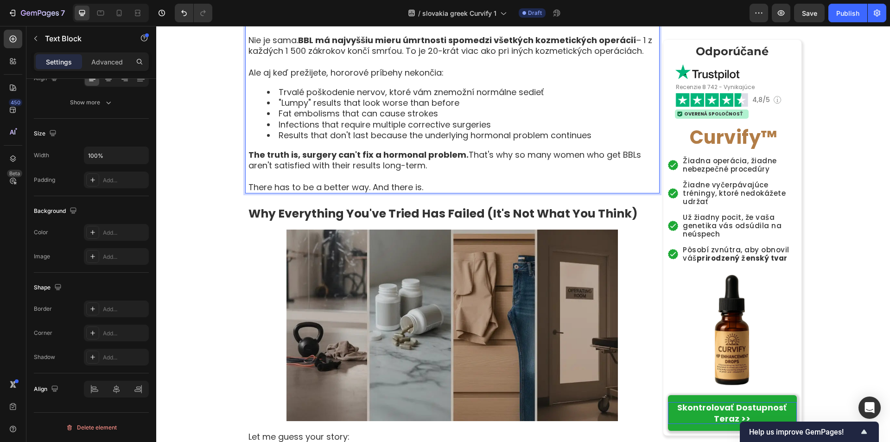
click at [369, 119] on li "Fat embolisms that can cause strokes" at bounding box center [463, 113] width 392 height 11
click at [281, 108] on li ""Lumpy" results that look worse than before" at bounding box center [463, 102] width 392 height 11
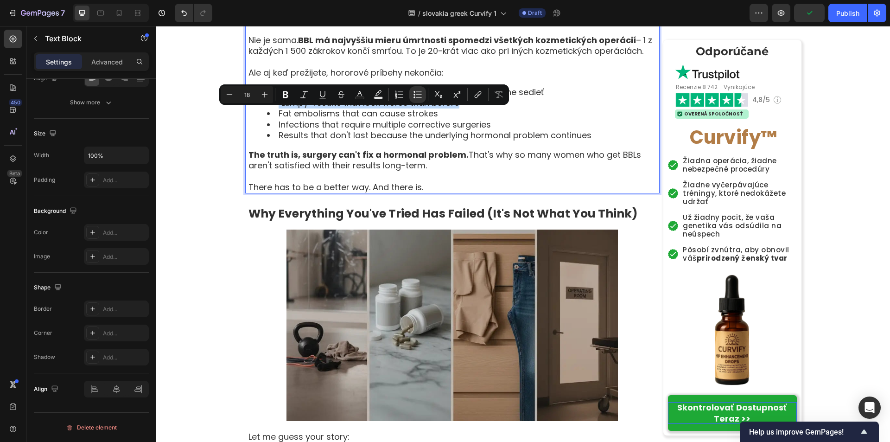
drag, startPoint x: 276, startPoint y: 116, endPoint x: 452, endPoint y: 116, distance: 176.1
click at [452, 108] on li ""Lumpy" results that look worse than before" at bounding box center [463, 102] width 392 height 11
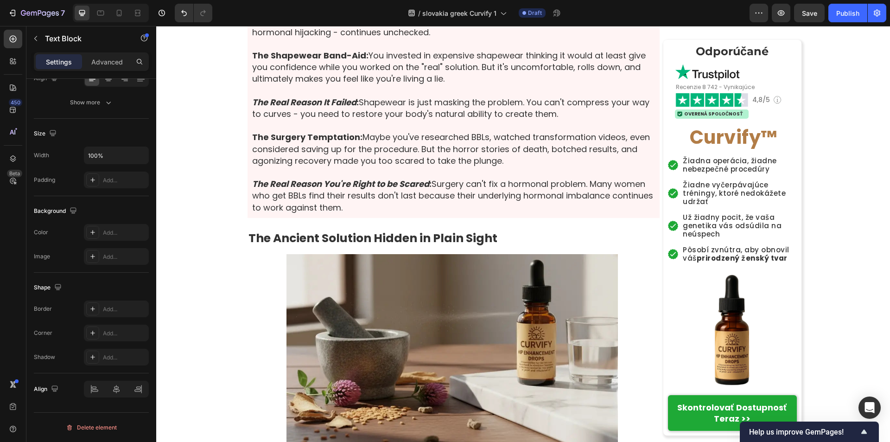
scroll to position [0, 0]
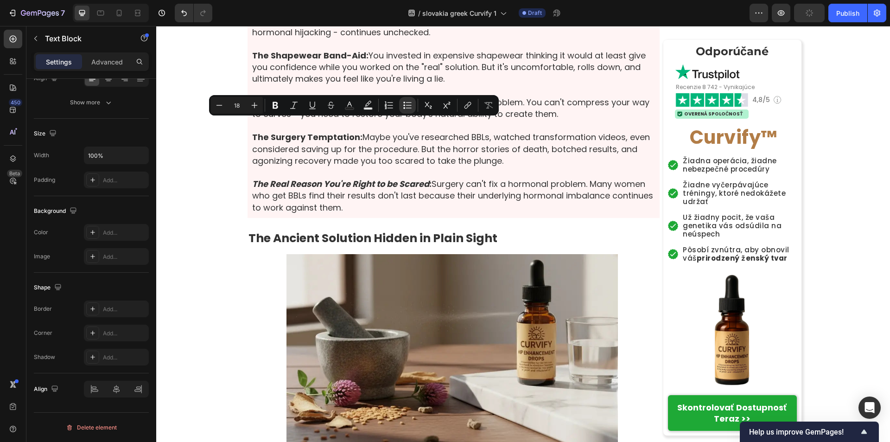
drag, startPoint x: 276, startPoint y: 124, endPoint x: 432, endPoint y: 127, distance: 155.8
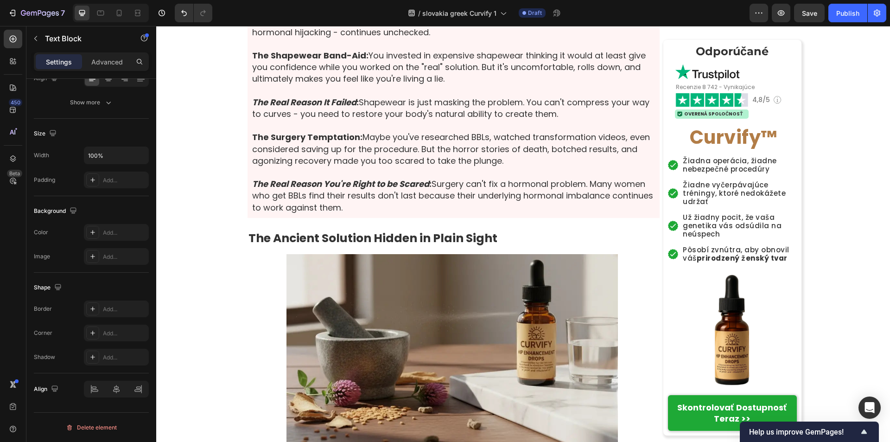
drag, startPoint x: 275, startPoint y: 136, endPoint x: 485, endPoint y: 136, distance: 210.0
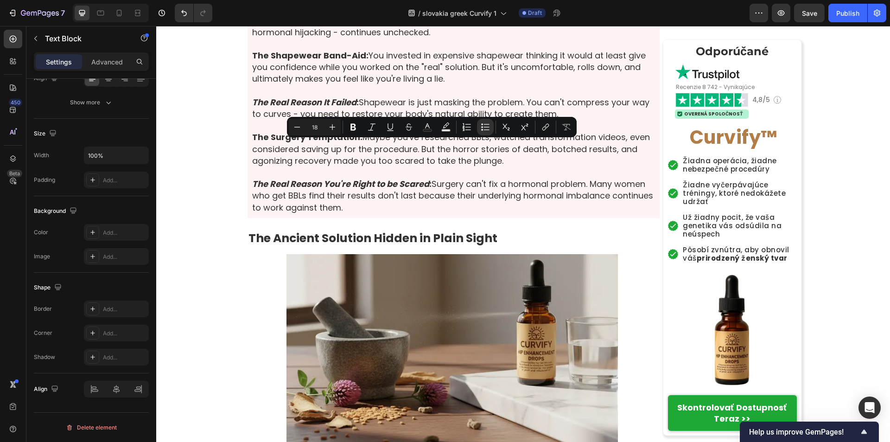
drag, startPoint x: 275, startPoint y: 149, endPoint x: 587, endPoint y: 148, distance: 311.5
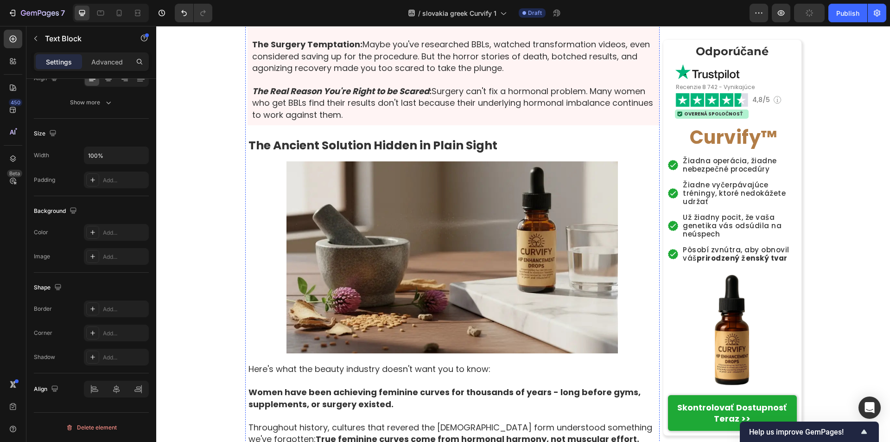
scroll to position [2216, 0]
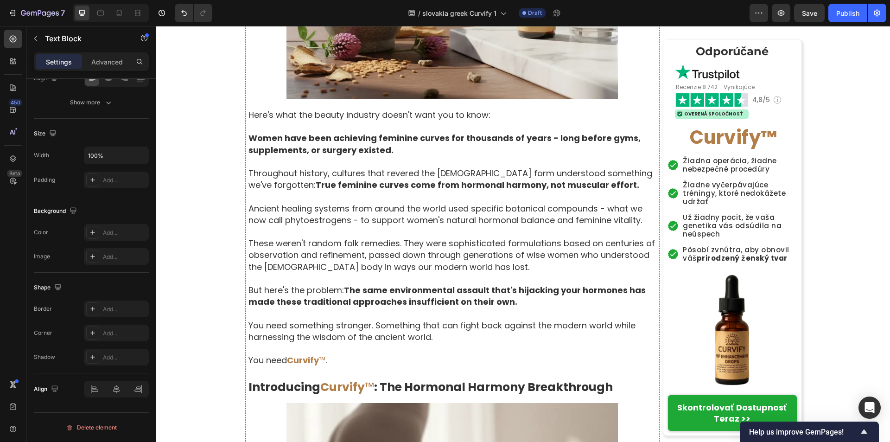
scroll to position [2448, 0]
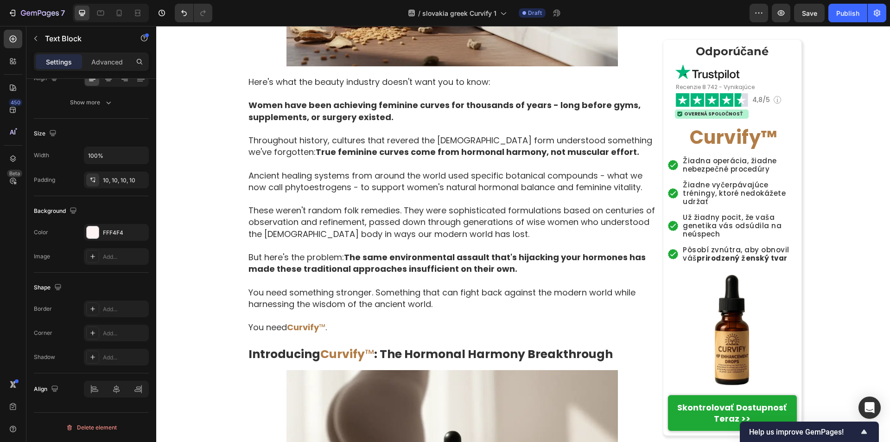
scroll to position [2495, 0]
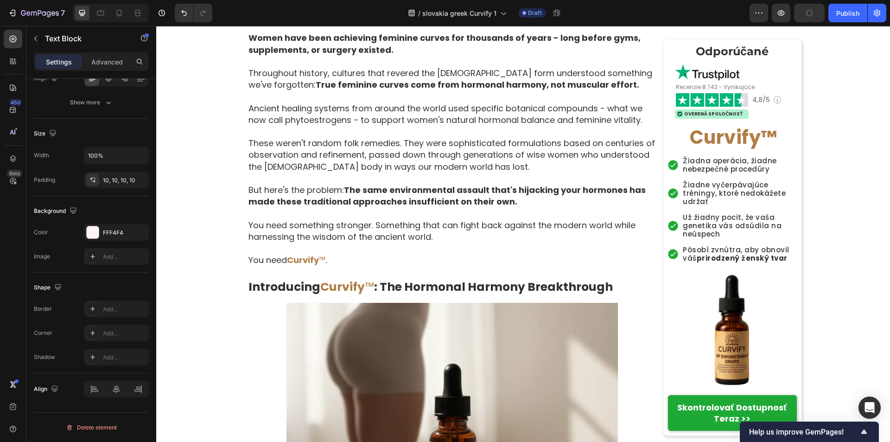
scroll to position [2541, 0]
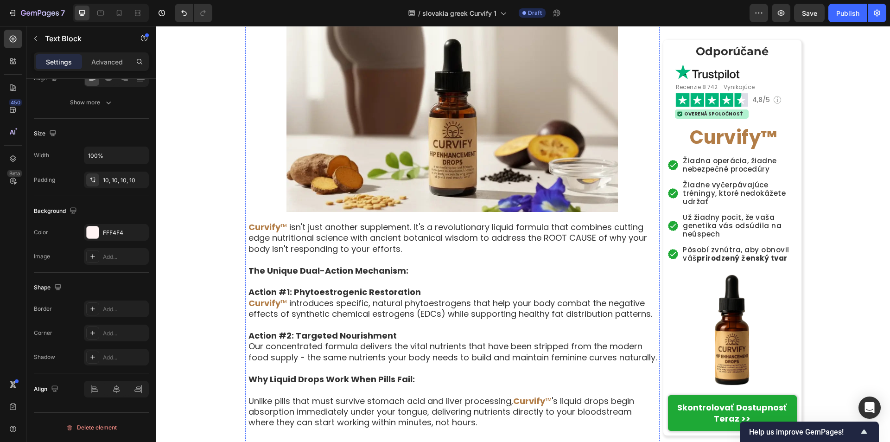
scroll to position [2865, 0]
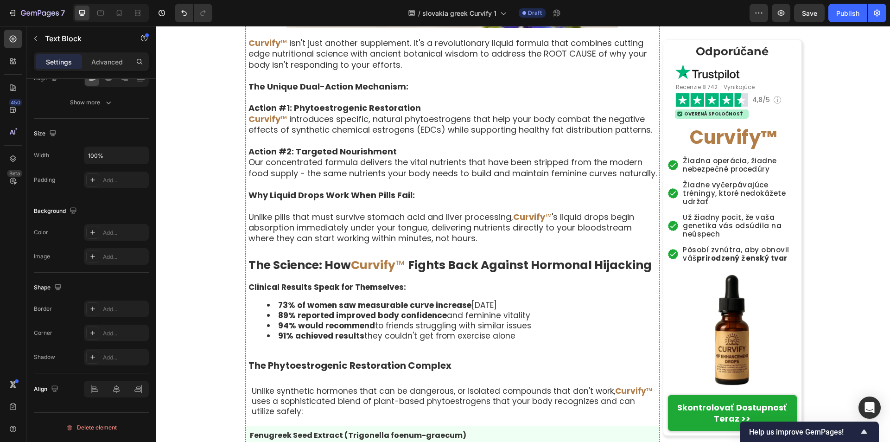
scroll to position [3051, 0]
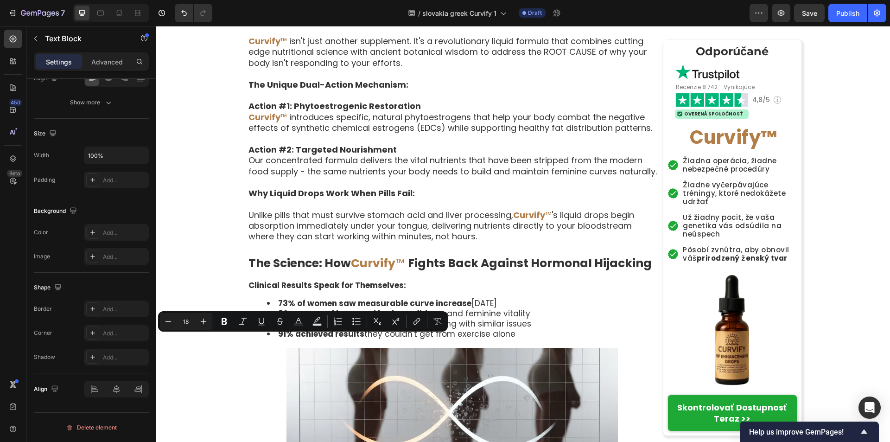
drag, startPoint x: 245, startPoint y: 341, endPoint x: 284, endPoint y: 345, distance: 38.6
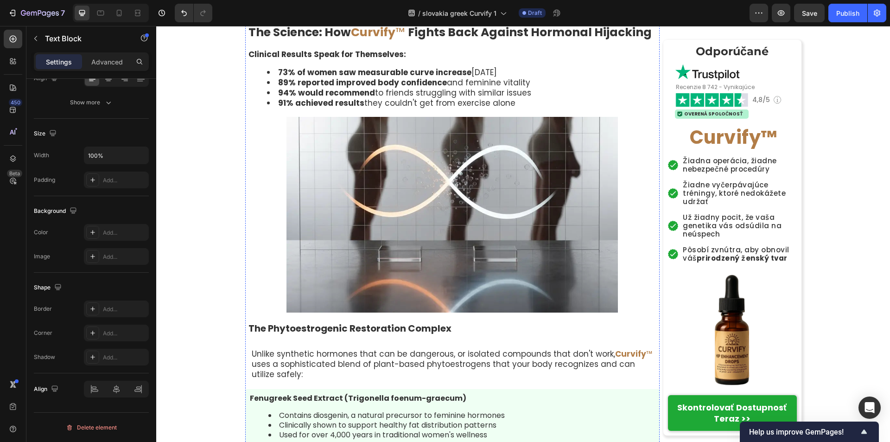
scroll to position [3283, 0]
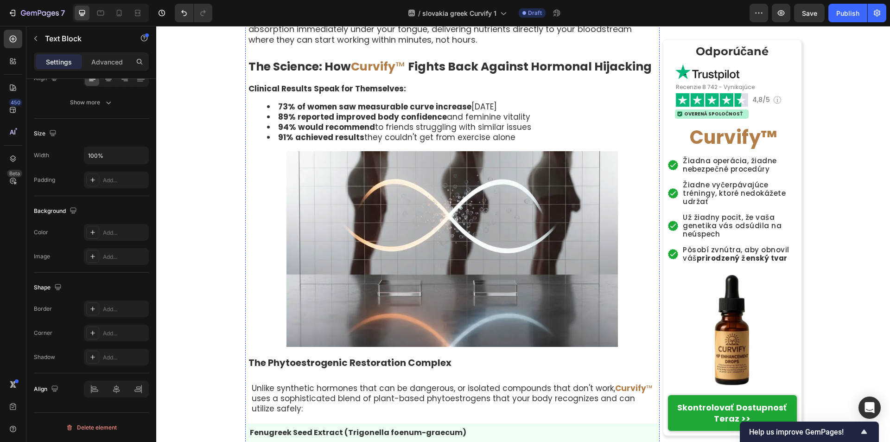
scroll to position [3238, 0]
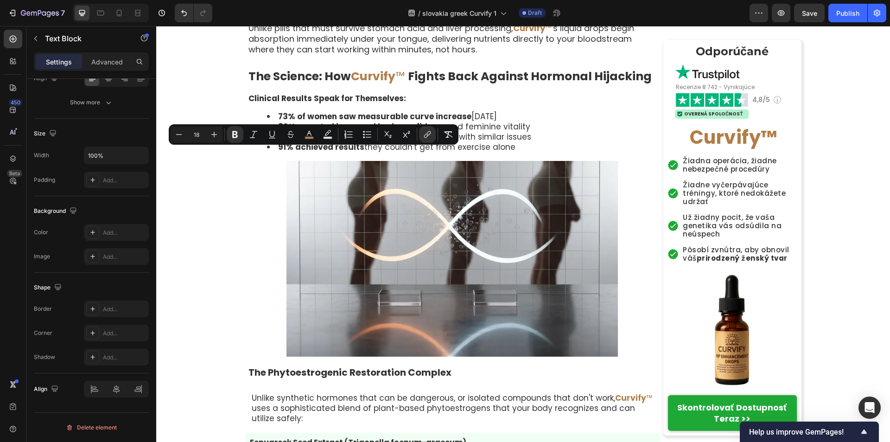
drag, startPoint x: 296, startPoint y: 156, endPoint x: 333, endPoint y: 158, distance: 37.1
copy span "Curvify ™"
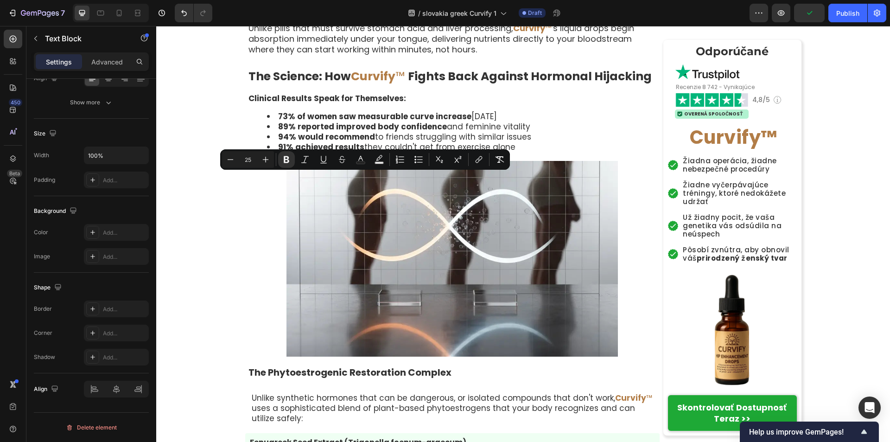
drag, startPoint x: 339, startPoint y: 184, endPoint x: 393, endPoint y: 186, distance: 53.8
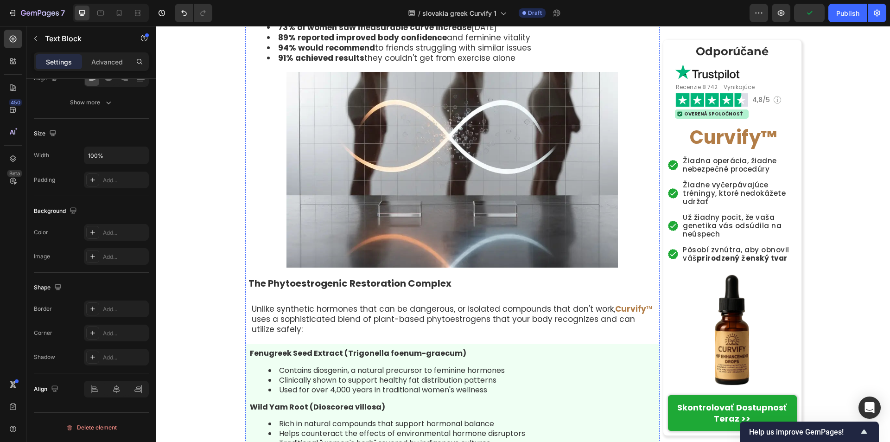
scroll to position [3330, 0]
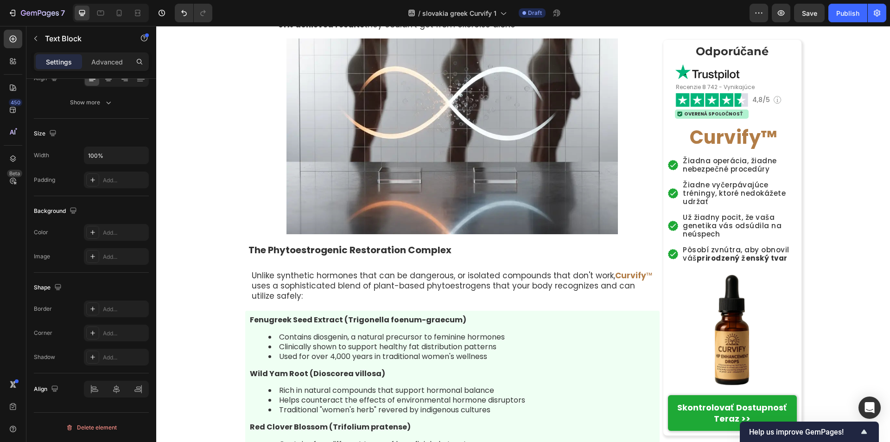
scroll to position [3377, 0]
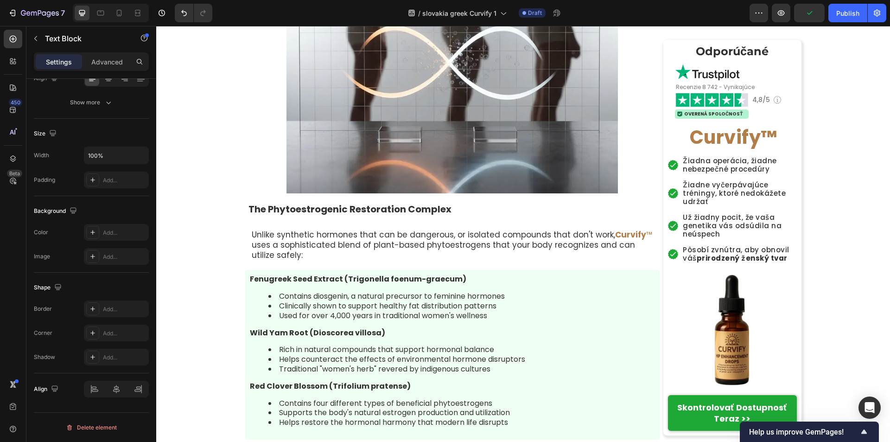
scroll to position [3423, 0]
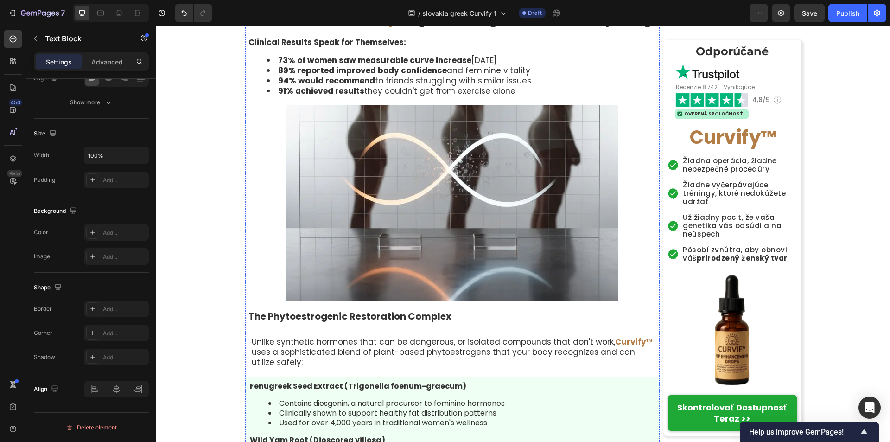
scroll to position [3238, 0]
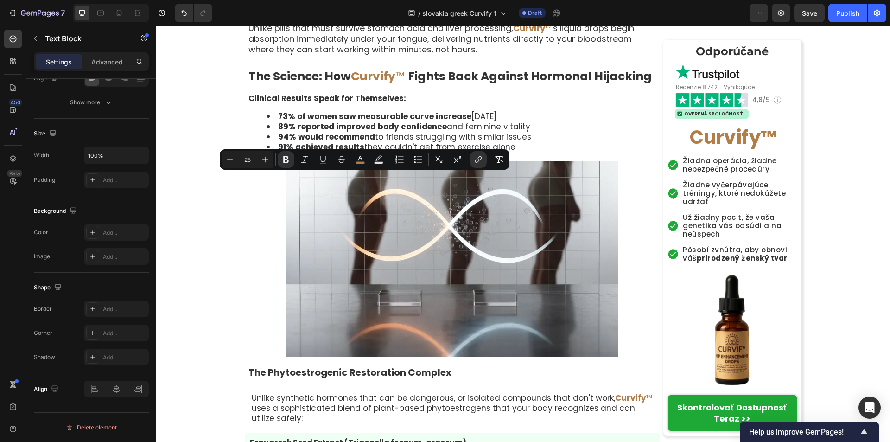
drag, startPoint x: 341, startPoint y: 181, endPoint x: 392, endPoint y: 179, distance: 50.6
copy span "Curvify ™"
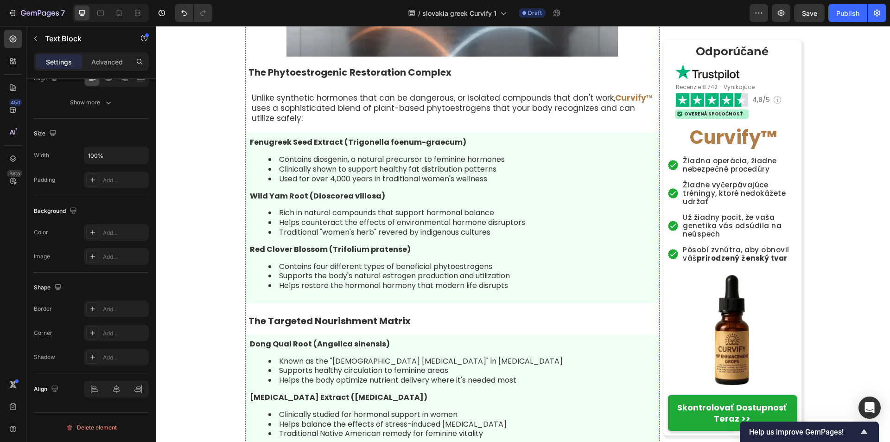
scroll to position [3516, 0]
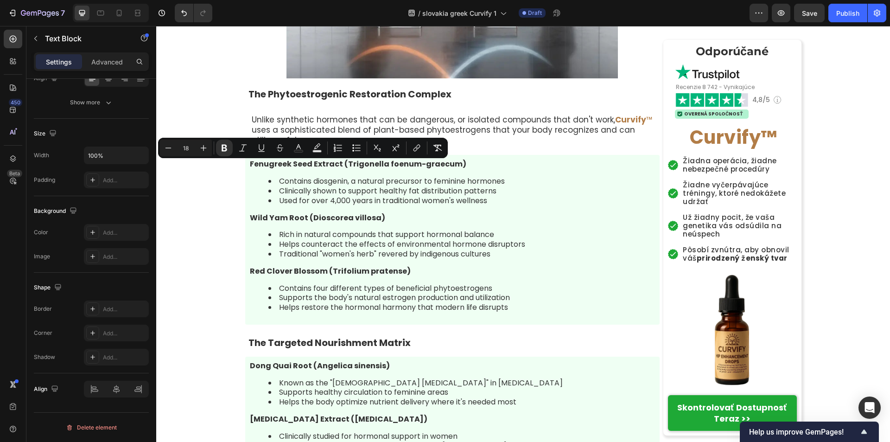
drag, startPoint x: 246, startPoint y: 168, endPoint x: 282, endPoint y: 171, distance: 36.3
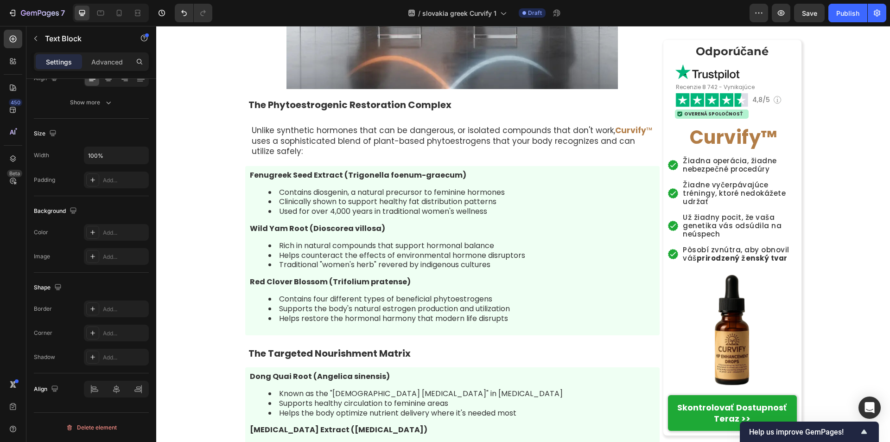
drag, startPoint x: 246, startPoint y: 170, endPoint x: 271, endPoint y: 170, distance: 25.5
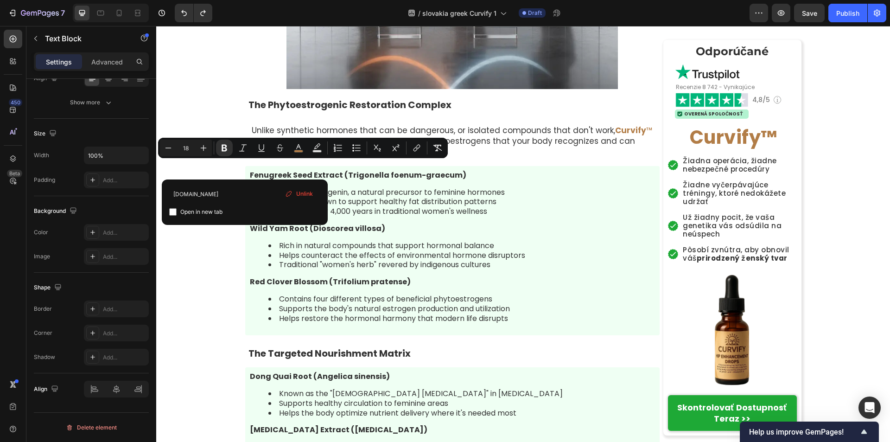
drag, startPoint x: 246, startPoint y: 169, endPoint x: 303, endPoint y: 167, distance: 57.0
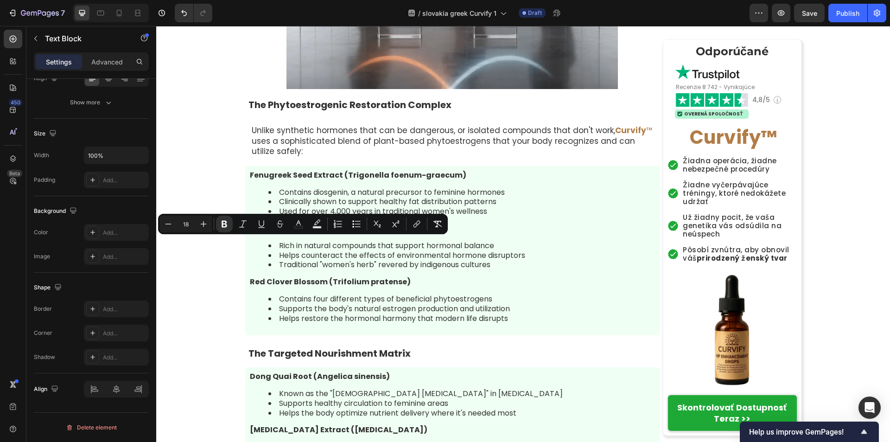
drag, startPoint x: 247, startPoint y: 243, endPoint x: 281, endPoint y: 248, distance: 35.1
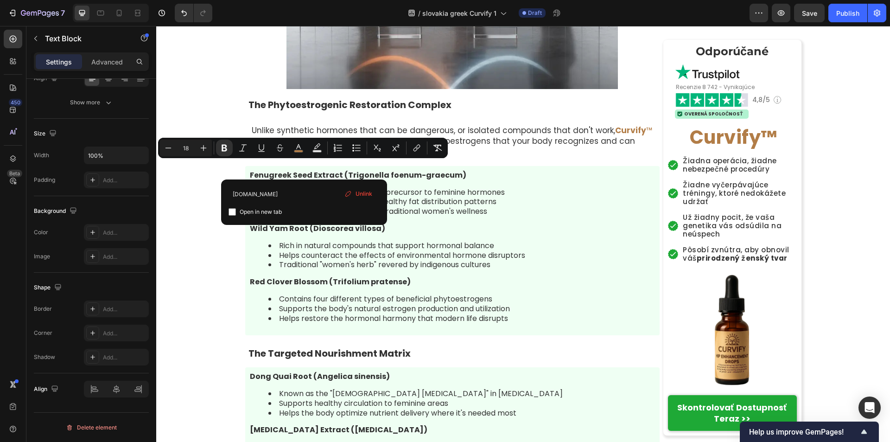
drag, startPoint x: 304, startPoint y: 172, endPoint x: 245, endPoint y: 171, distance: 58.4
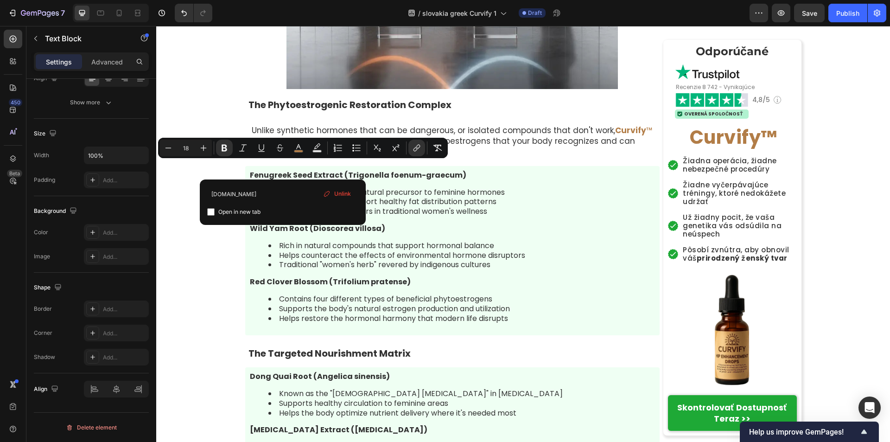
drag, startPoint x: 281, startPoint y: 169, endPoint x: 247, endPoint y: 171, distance: 34.4
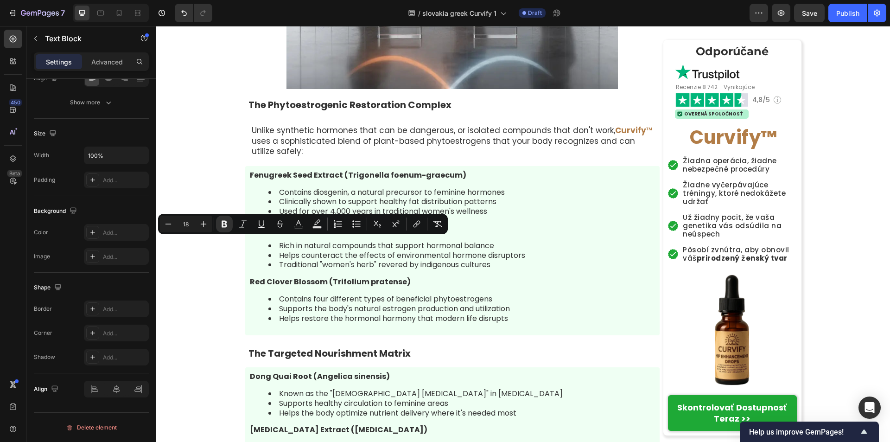
drag, startPoint x: 247, startPoint y: 244, endPoint x: 281, endPoint y: 245, distance: 34.3
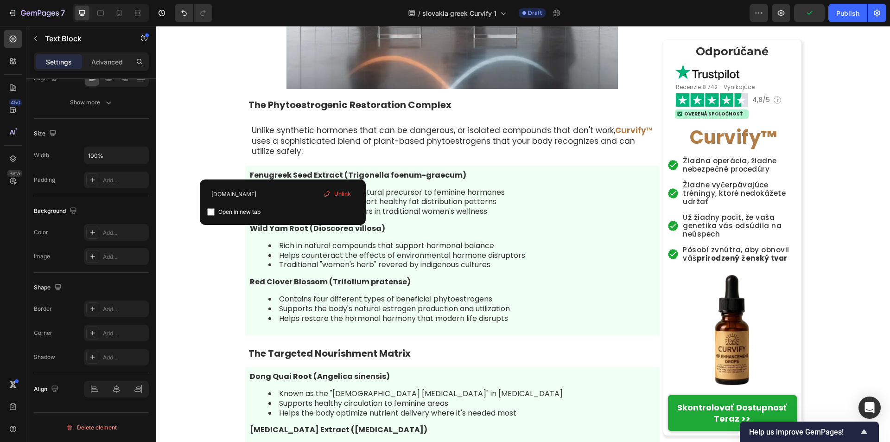
drag, startPoint x: 282, startPoint y: 171, endPoint x: 244, endPoint y: 171, distance: 37.5
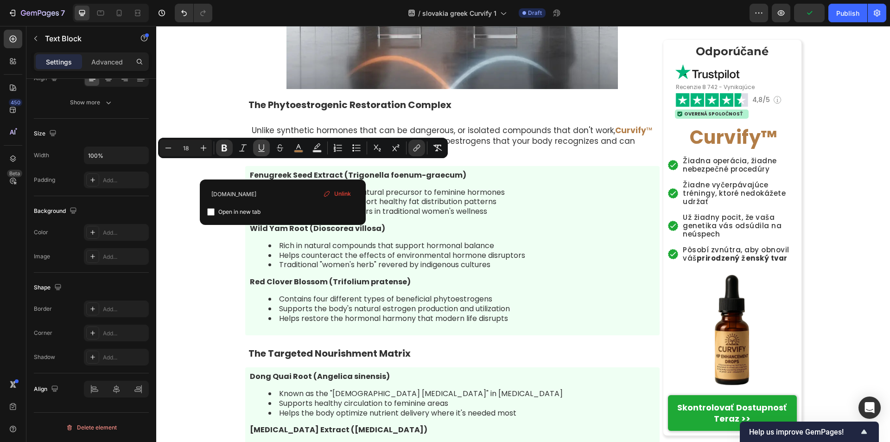
click at [262, 149] on icon "Editor contextual toolbar" at bounding box center [261, 147] width 9 height 9
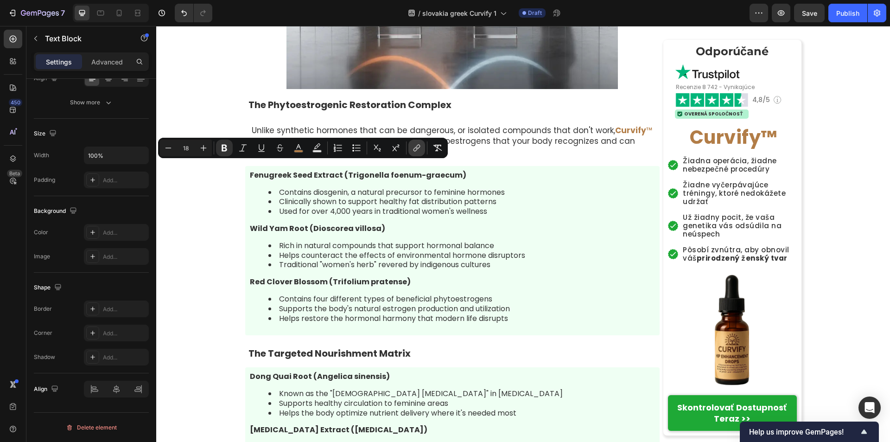
click at [416, 146] on icon "Editor contextual toolbar" at bounding box center [416, 147] width 9 height 9
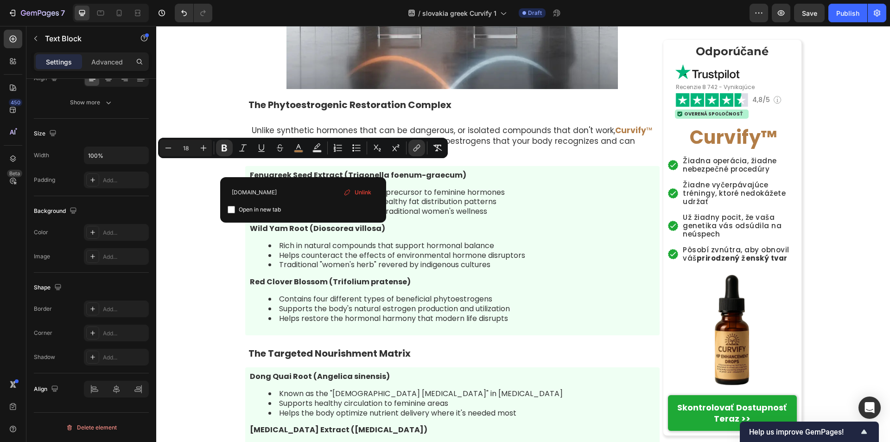
click at [355, 191] on span "Unlink" at bounding box center [363, 192] width 17 height 10
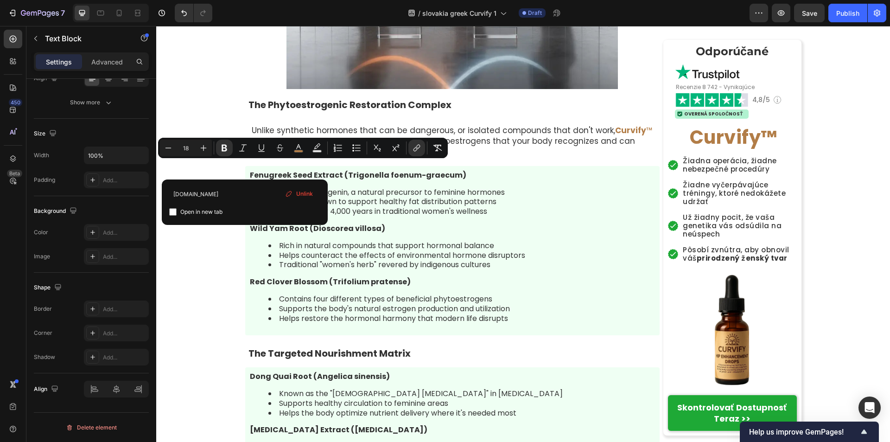
drag, startPoint x: 245, startPoint y: 169, endPoint x: 281, endPoint y: 169, distance: 36.6
copy span "Curvify ™"
click at [306, 193] on span "Unlink" at bounding box center [304, 194] width 17 height 8
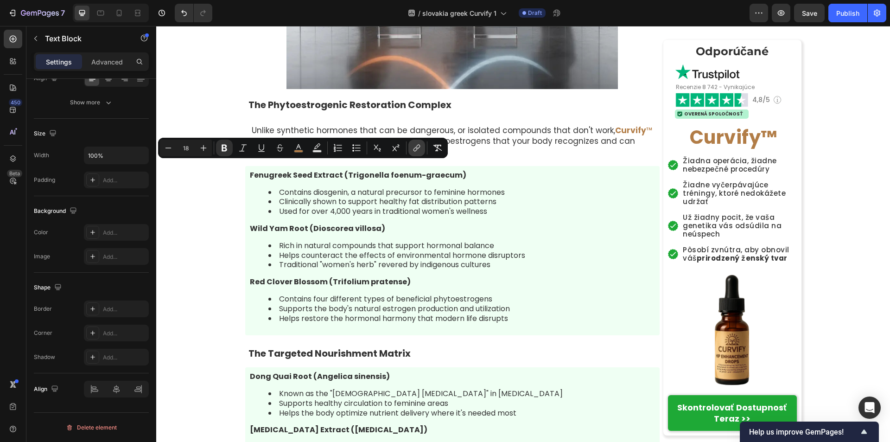
click at [413, 150] on icon "Editor contextual toolbar" at bounding box center [415, 149] width 4 height 5
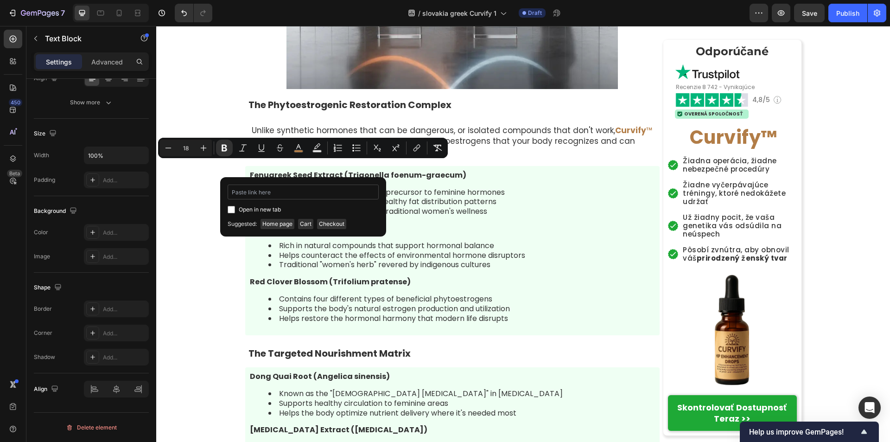
type input "Curvify™"
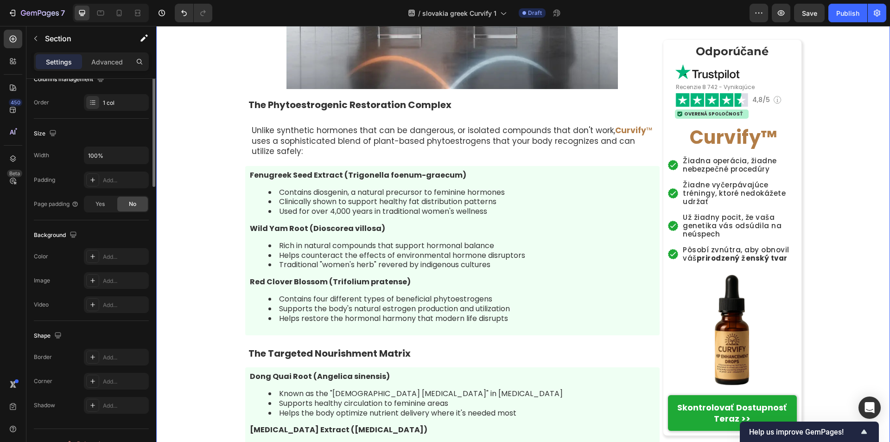
scroll to position [0, 0]
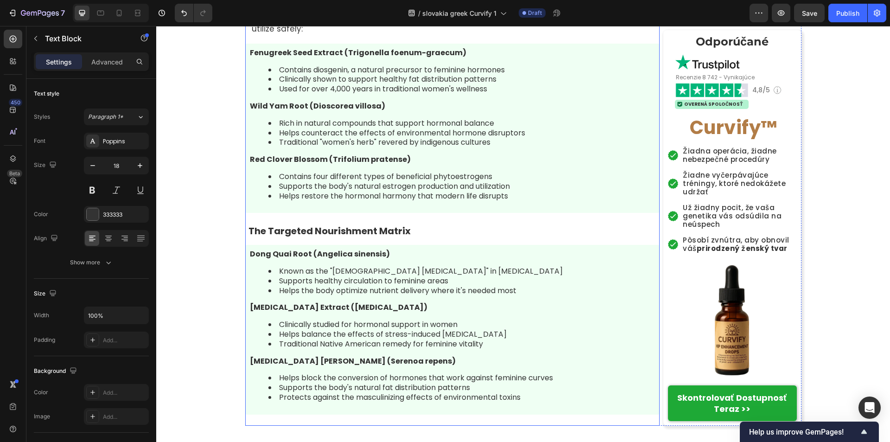
scroll to position [3655, 0]
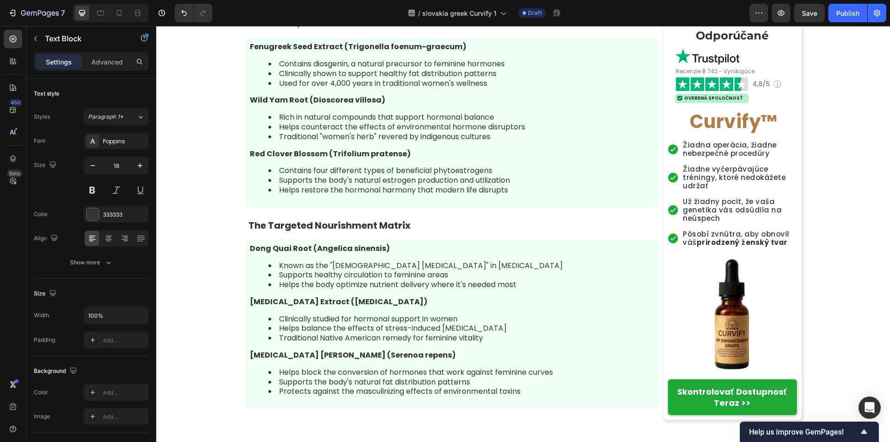
drag, startPoint x: 279, startPoint y: 237, endPoint x: 315, endPoint y: 235, distance: 36.6
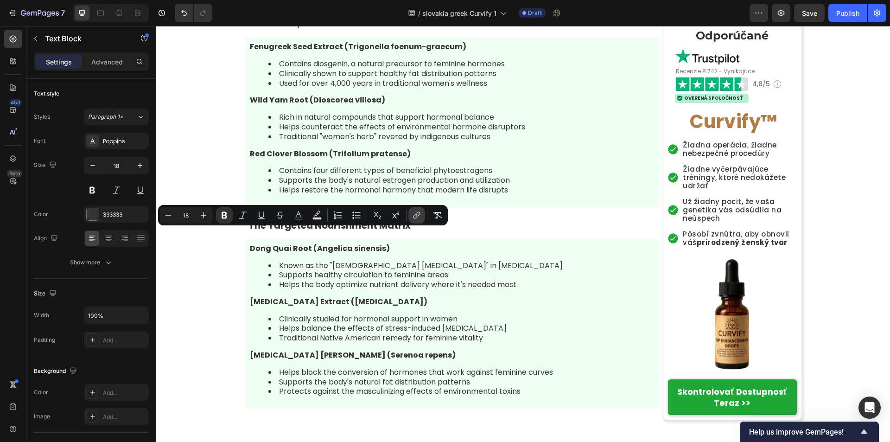
click at [419, 212] on icon "Editor contextual toolbar" at bounding box center [418, 214] width 4 height 5
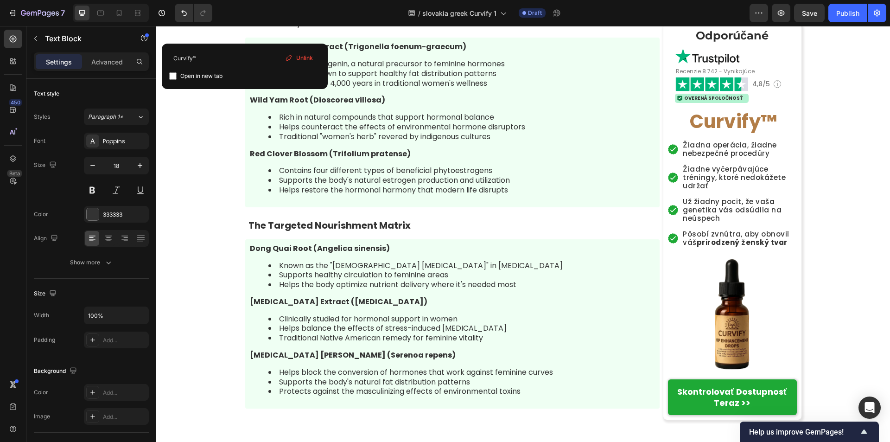
scroll to position [3652, 0]
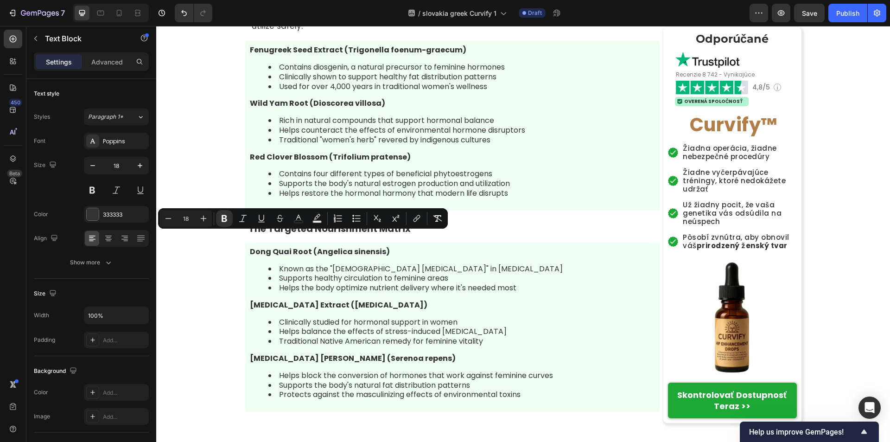
drag, startPoint x: 285, startPoint y: 240, endPoint x: 317, endPoint y: 239, distance: 31.5
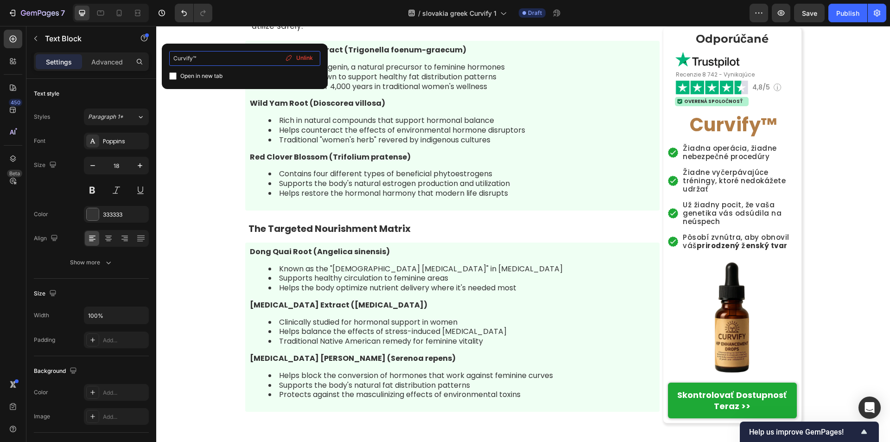
click at [199, 64] on input "Curvify™" at bounding box center [244, 58] width 151 height 15
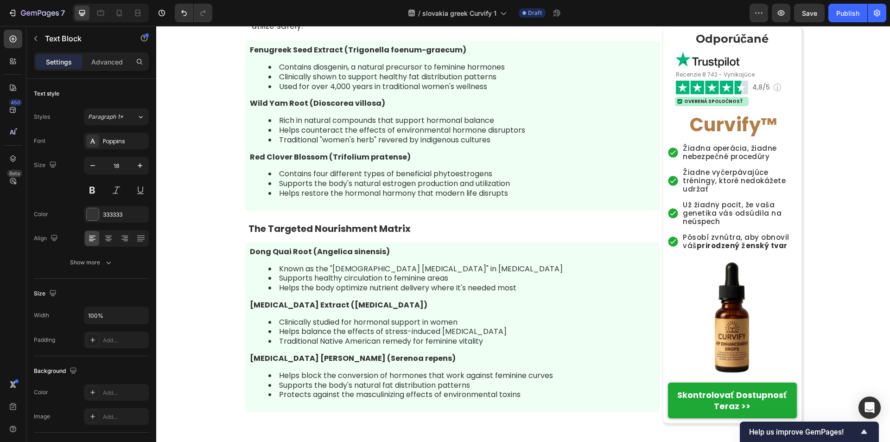
drag, startPoint x: 280, startPoint y: 239, endPoint x: 314, endPoint y: 237, distance: 34.3
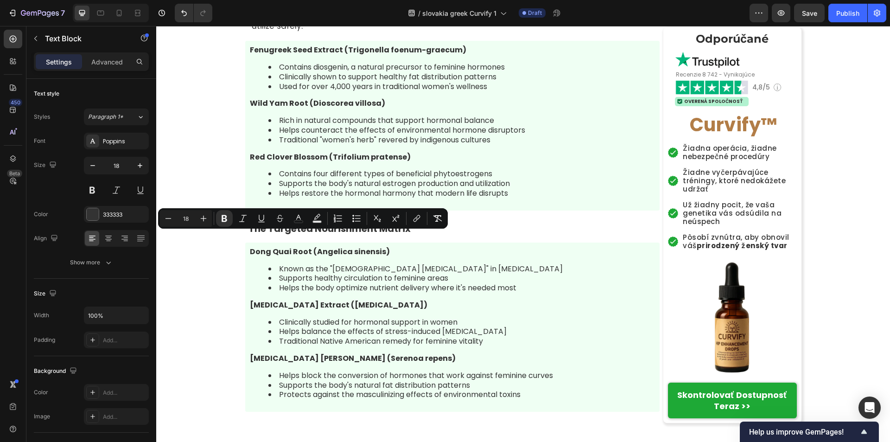
drag, startPoint x: 316, startPoint y: 236, endPoint x: 286, endPoint y: 239, distance: 29.4
drag, startPoint x: 281, startPoint y: 239, endPoint x: 317, endPoint y: 238, distance: 35.7
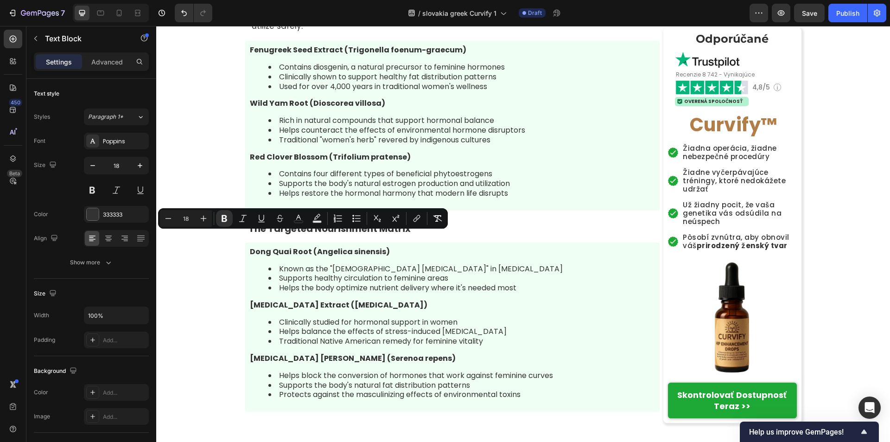
click at [415, 220] on icon "Editor contextual toolbar" at bounding box center [416, 218] width 9 height 9
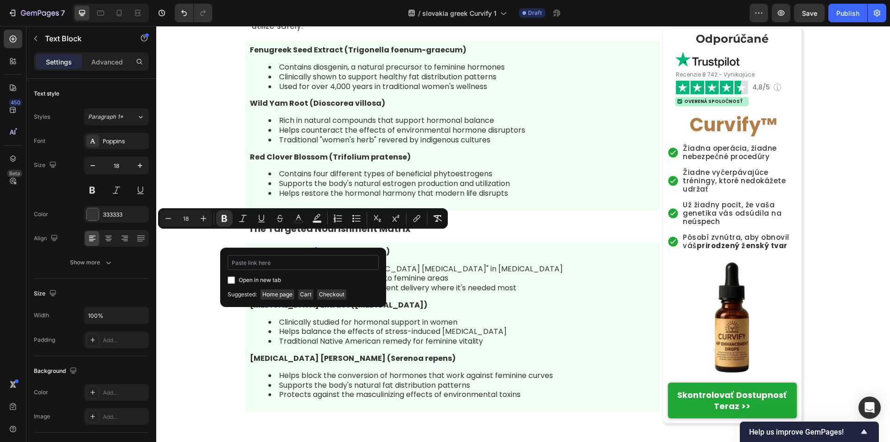
click at [294, 264] on input "Editor contextual toolbar" at bounding box center [303, 262] width 151 height 15
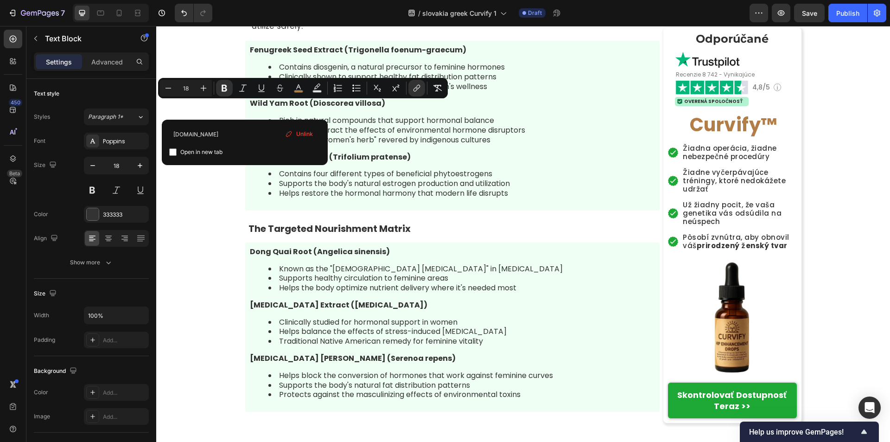
drag, startPoint x: 245, startPoint y: 110, endPoint x: 282, endPoint y: 108, distance: 36.6
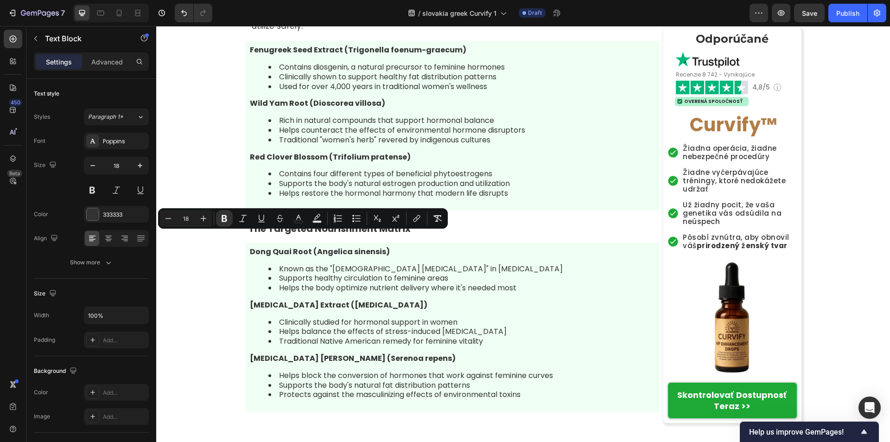
drag, startPoint x: 280, startPoint y: 238, endPoint x: 318, endPoint y: 236, distance: 38.1
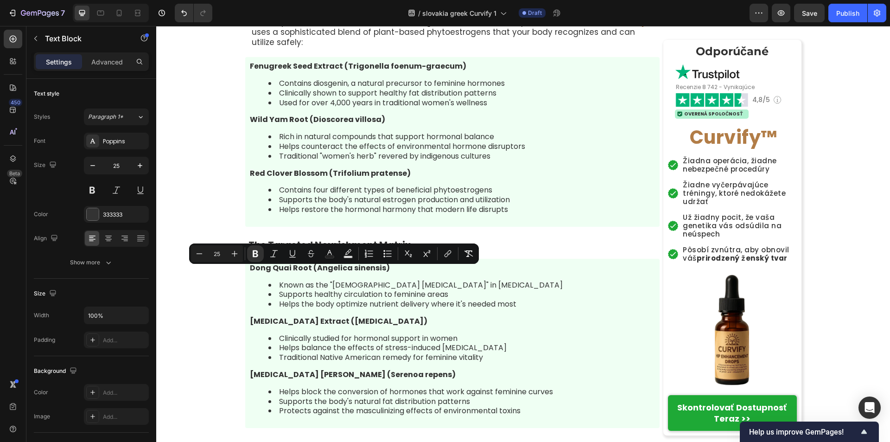
drag, startPoint x: 311, startPoint y: 277, endPoint x: 359, endPoint y: 278, distance: 47.8
drag, startPoint x: 356, startPoint y: 278, endPoint x: 337, endPoint y: 278, distance: 19.0
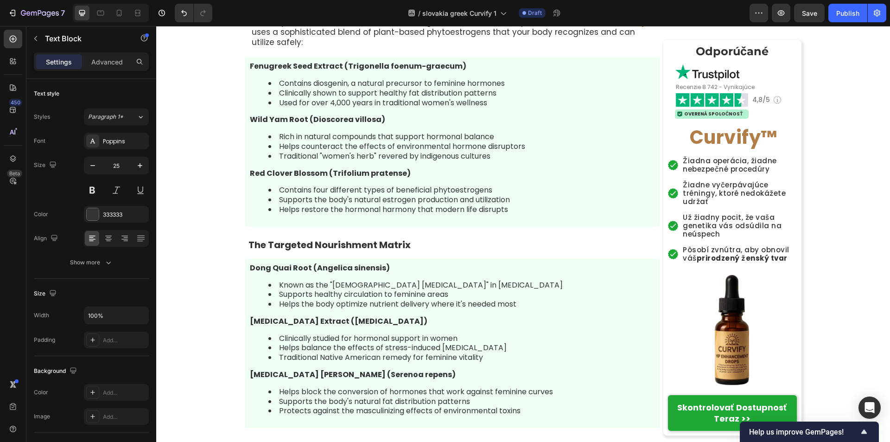
drag, startPoint x: 309, startPoint y: 277, endPoint x: 361, endPoint y: 276, distance: 51.5
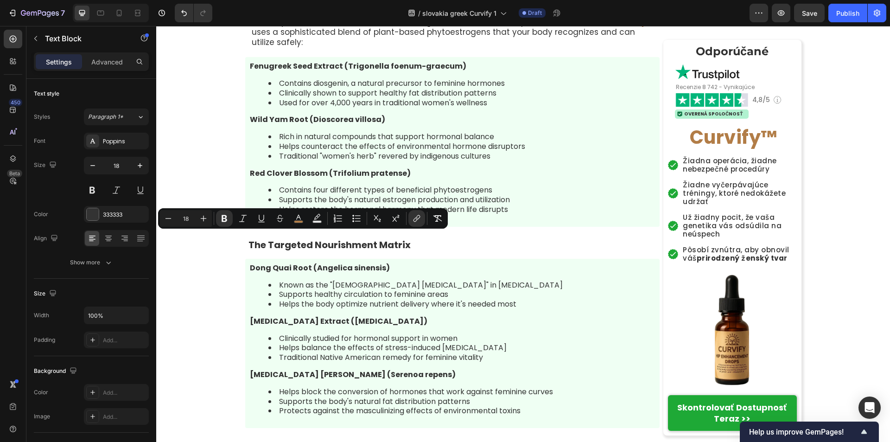
drag, startPoint x: 284, startPoint y: 239, endPoint x: 316, endPoint y: 242, distance: 32.1
copy span "Curvify ™"
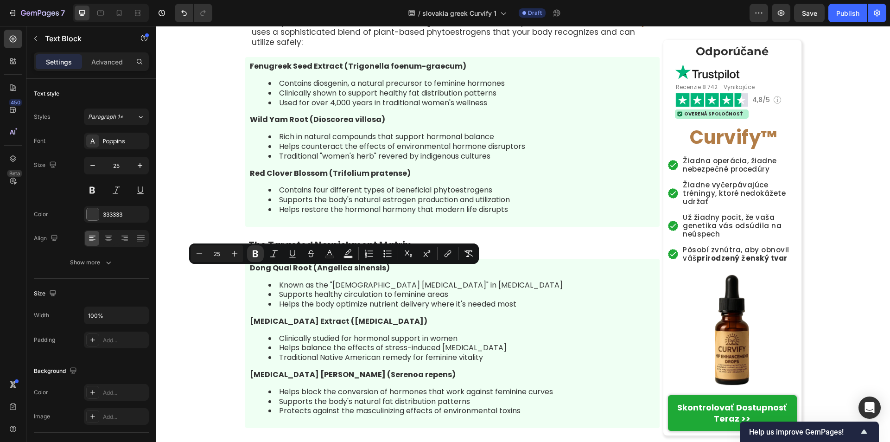
drag, startPoint x: 311, startPoint y: 276, endPoint x: 356, endPoint y: 279, distance: 45.0
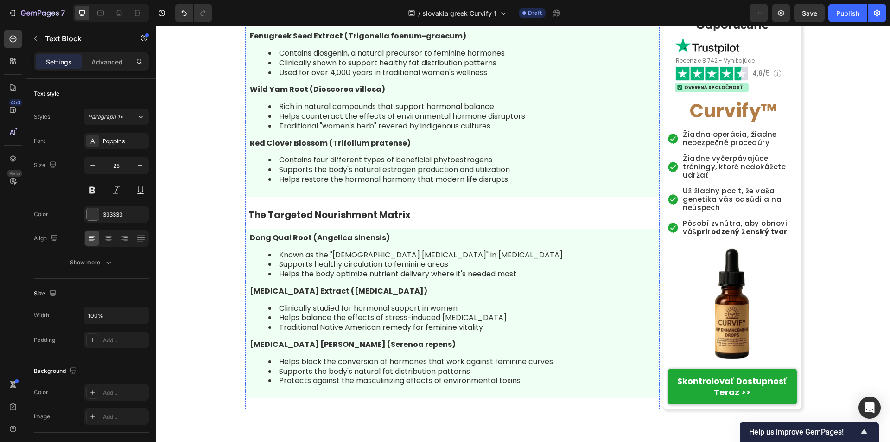
scroll to position [3698, 0]
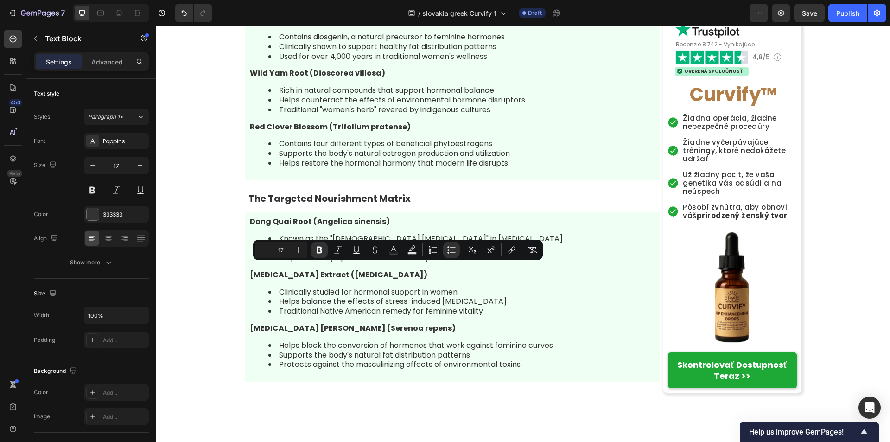
drag, startPoint x: 275, startPoint y: 270, endPoint x: 520, endPoint y: 264, distance: 244.3
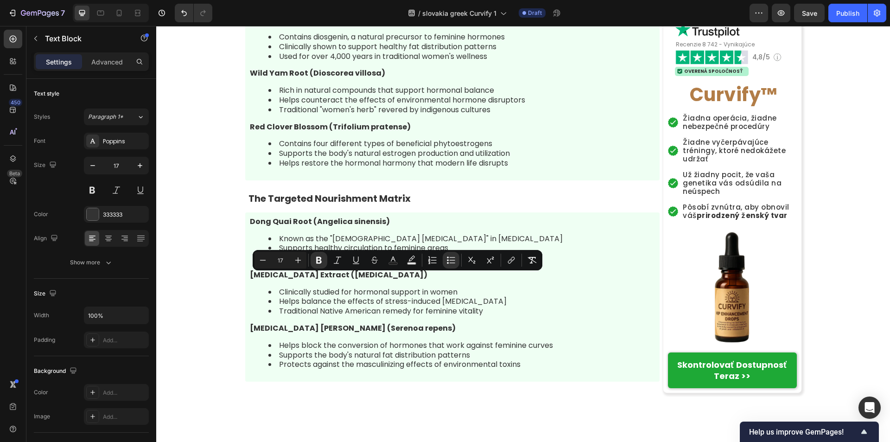
drag, startPoint x: 276, startPoint y: 279, endPoint x: 538, endPoint y: 283, distance: 261.9
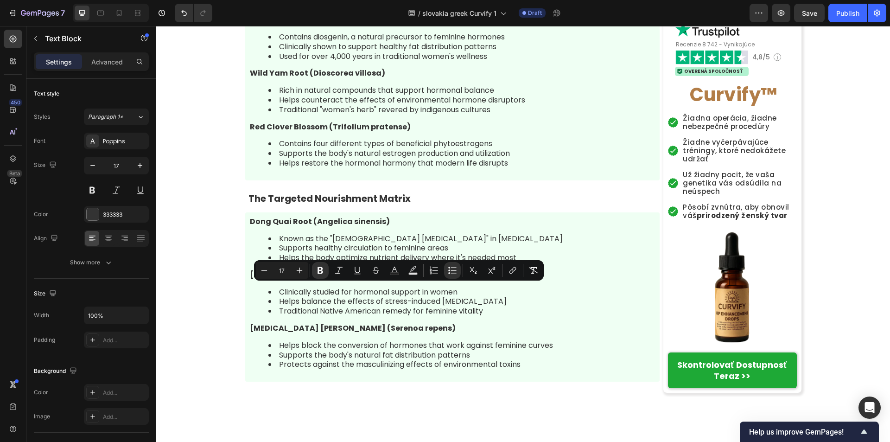
drag, startPoint x: 275, startPoint y: 292, endPoint x: 562, endPoint y: 285, distance: 287.0
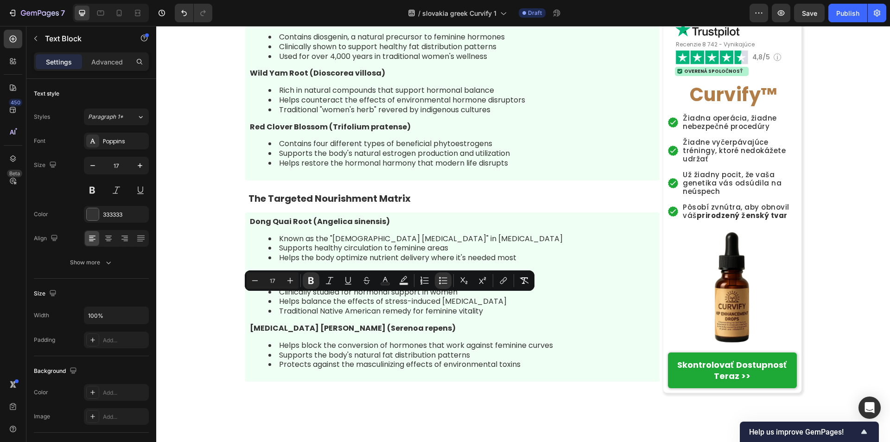
drag, startPoint x: 276, startPoint y: 301, endPoint x: 504, endPoint y: 301, distance: 227.6
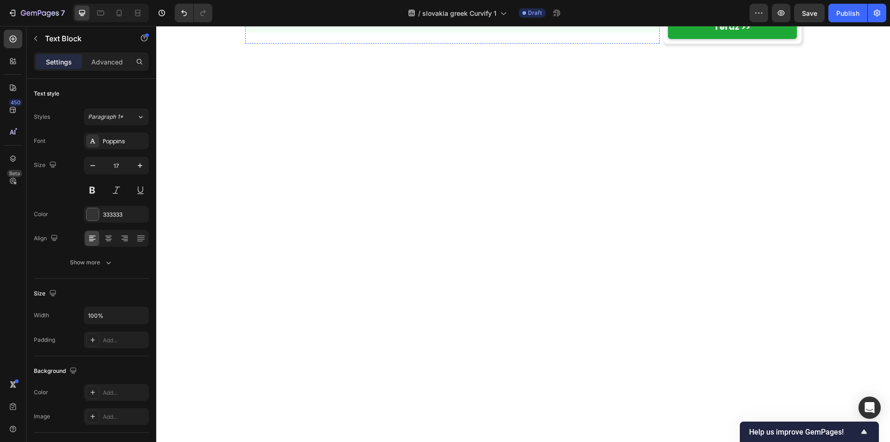
scroll to position [4069, 0]
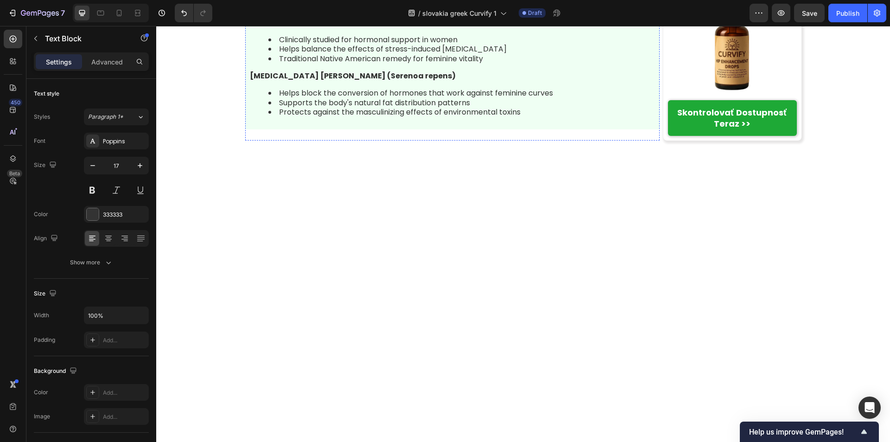
scroll to position [3883, 0]
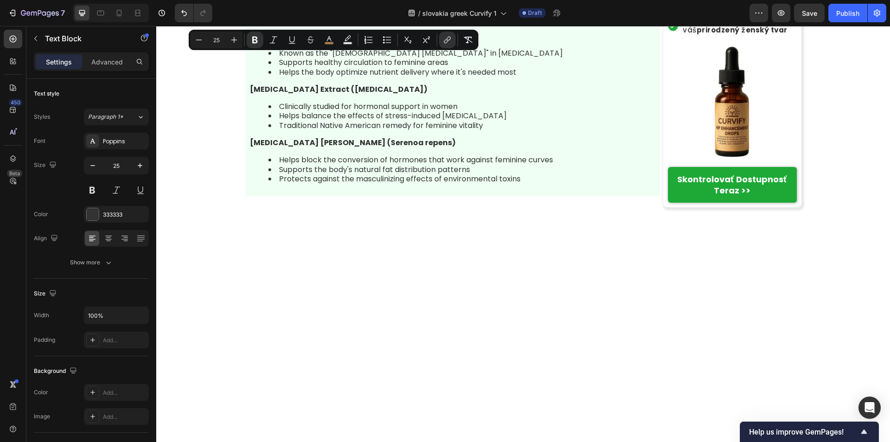
drag, startPoint x: 309, startPoint y: 45, endPoint x: 513, endPoint y: 73, distance: 205.4
copy span "Curvify ™"
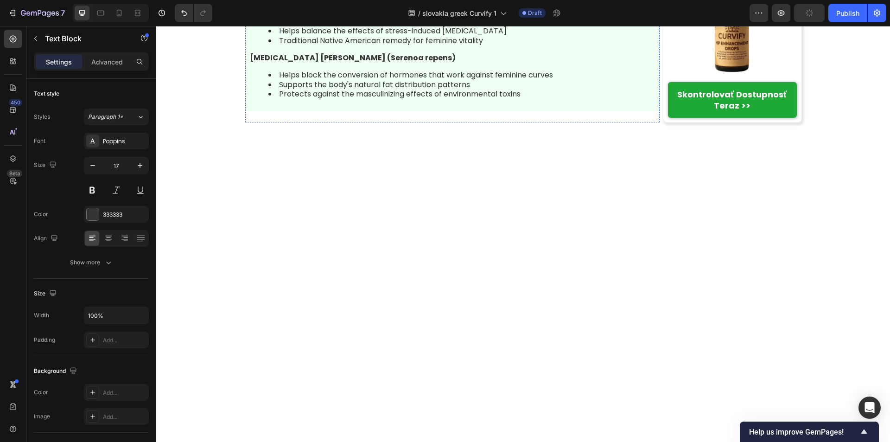
scroll to position [3976, 0]
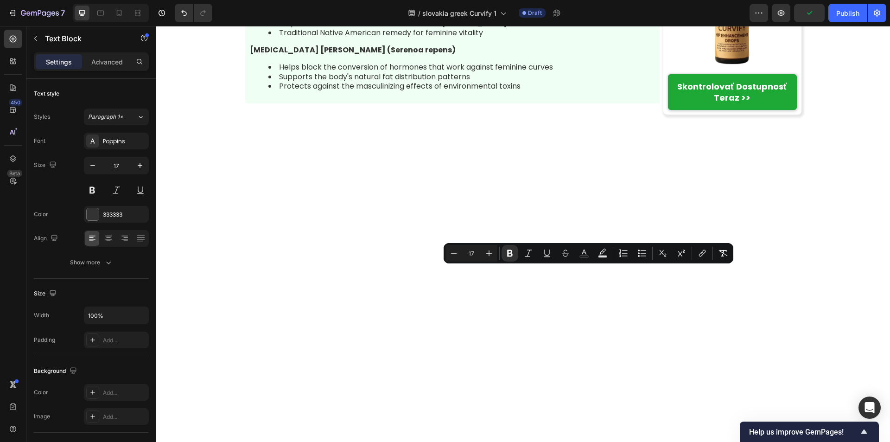
drag, startPoint x: 572, startPoint y: 273, endPoint x: 605, endPoint y: 275, distance: 33.5
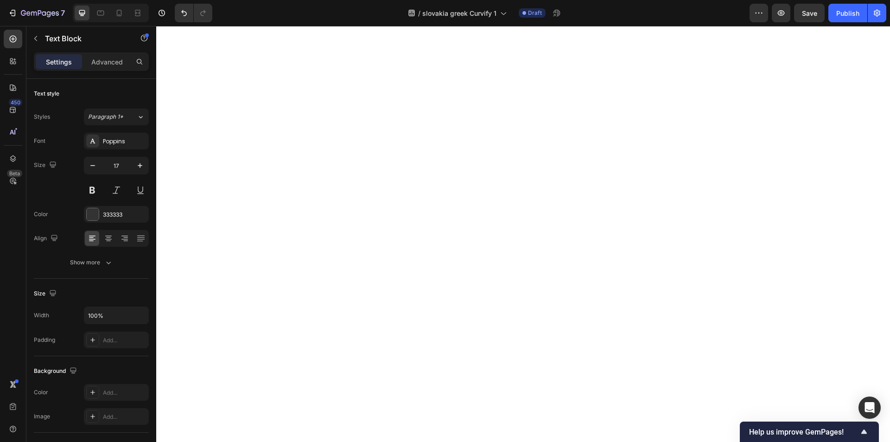
scroll to position [4208, 0]
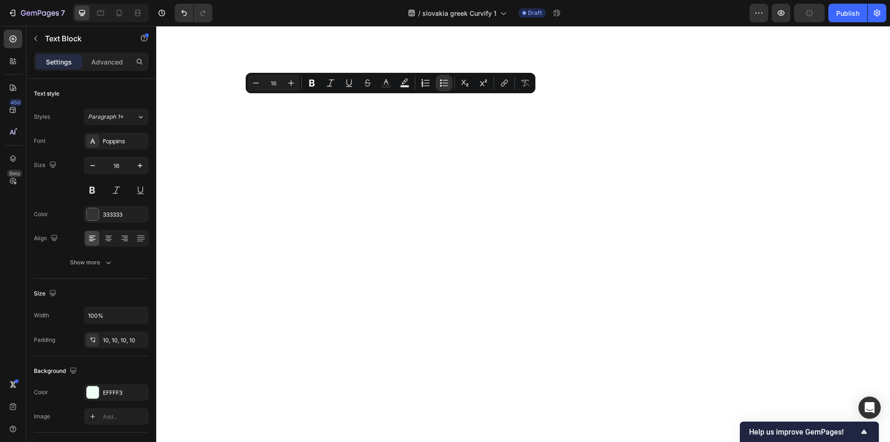
drag, startPoint x: 277, startPoint y: 104, endPoint x: 505, endPoint y: 106, distance: 228.1
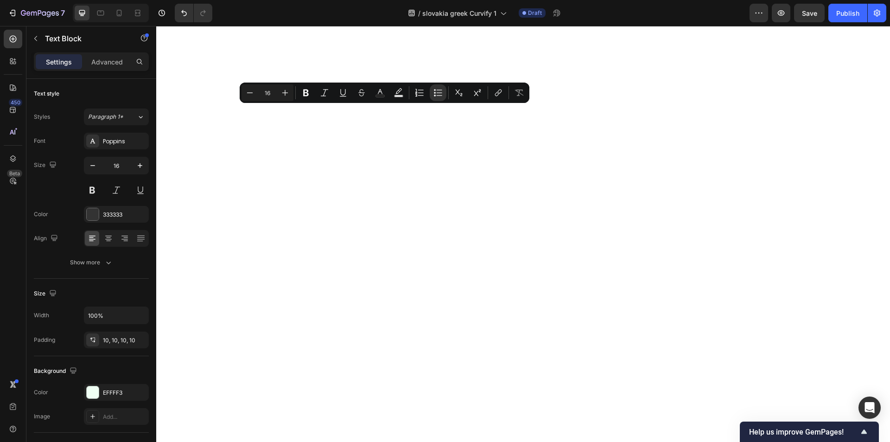
drag, startPoint x: 278, startPoint y: 114, endPoint x: 492, endPoint y: 111, distance: 214.2
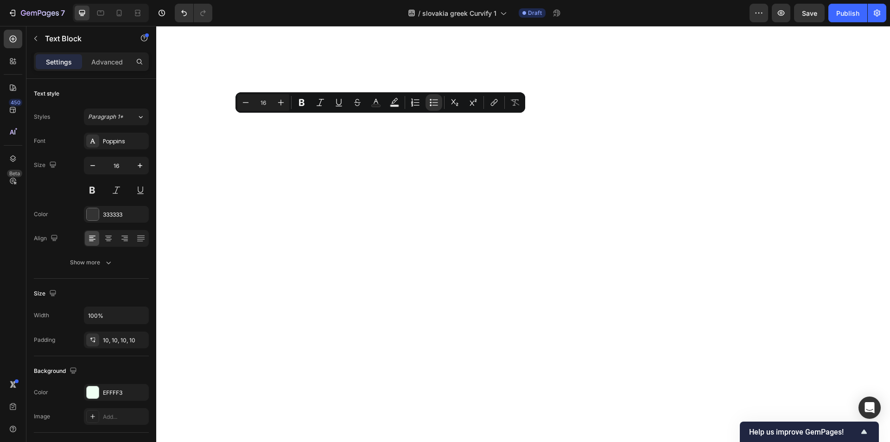
drag, startPoint x: 277, startPoint y: 123, endPoint x: 484, endPoint y: 125, distance: 206.7
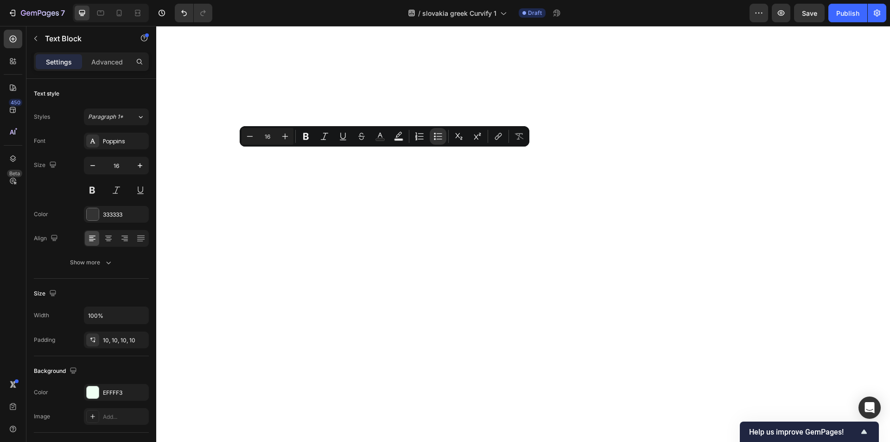
drag, startPoint x: 277, startPoint y: 154, endPoint x: 526, endPoint y: 160, distance: 249.0
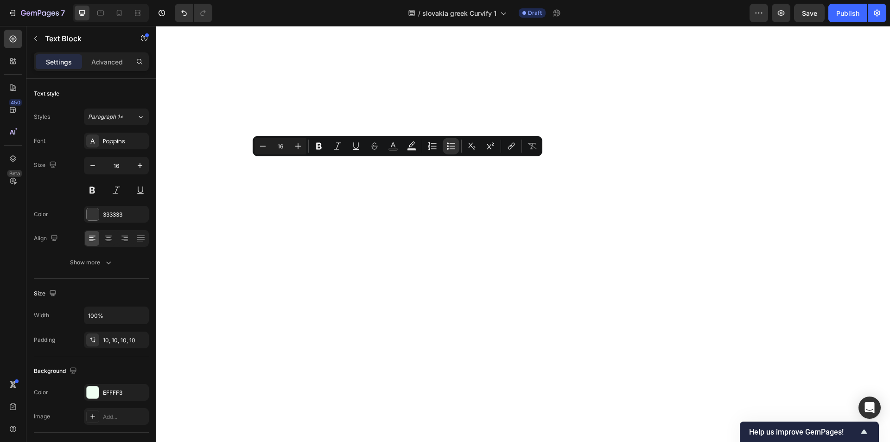
drag, startPoint x: 277, startPoint y: 166, endPoint x: 535, endPoint y: 163, distance: 258.7
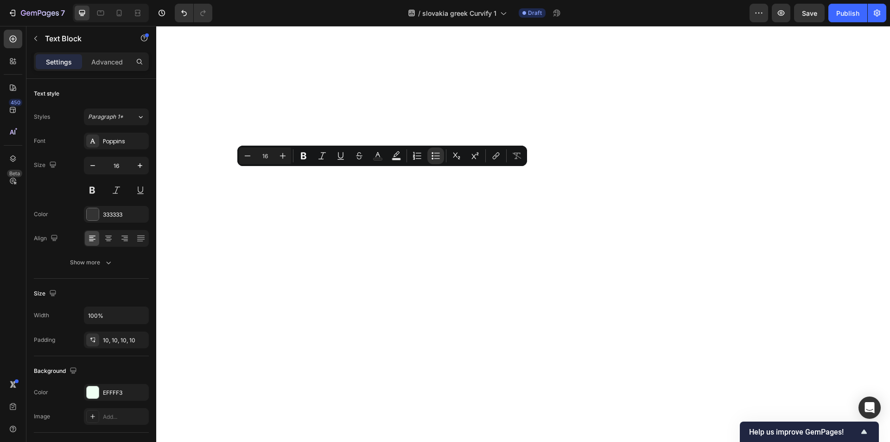
drag, startPoint x: 277, startPoint y: 177, endPoint x: 490, endPoint y: 177, distance: 212.8
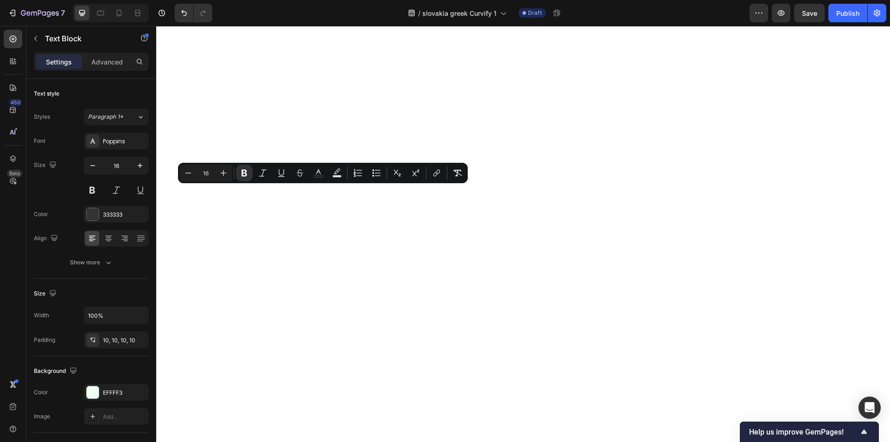
drag, startPoint x: 246, startPoint y: 192, endPoint x: 410, endPoint y: 194, distance: 163.6
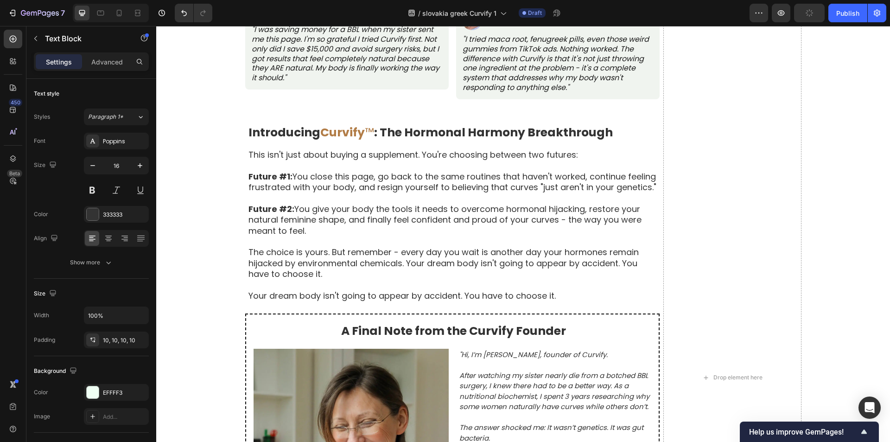
scroll to position [4254, 0]
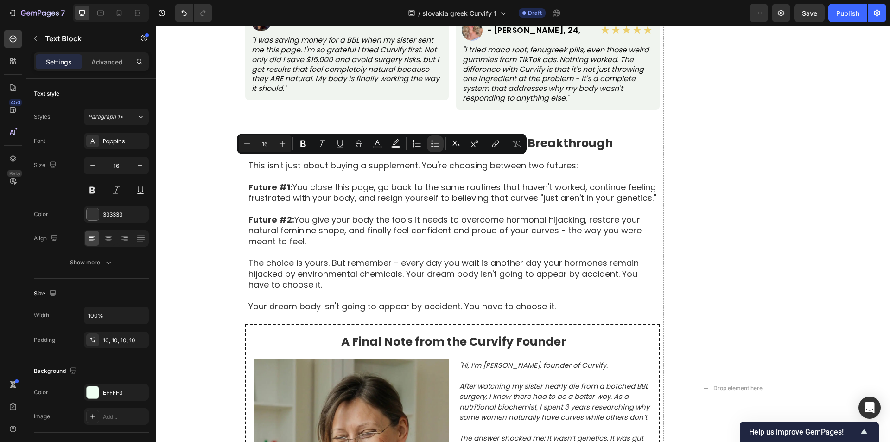
drag, startPoint x: 277, startPoint y: 165, endPoint x: 488, endPoint y: 165, distance: 210.9
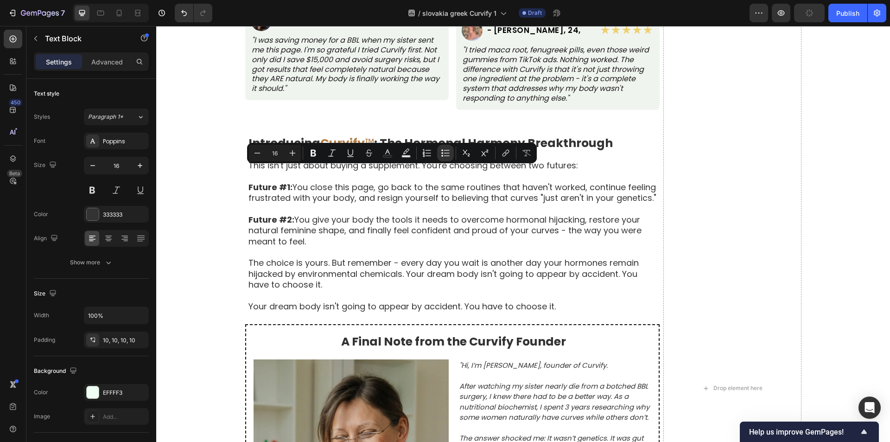
drag, startPoint x: 276, startPoint y: 174, endPoint x: 509, endPoint y: 173, distance: 233.1
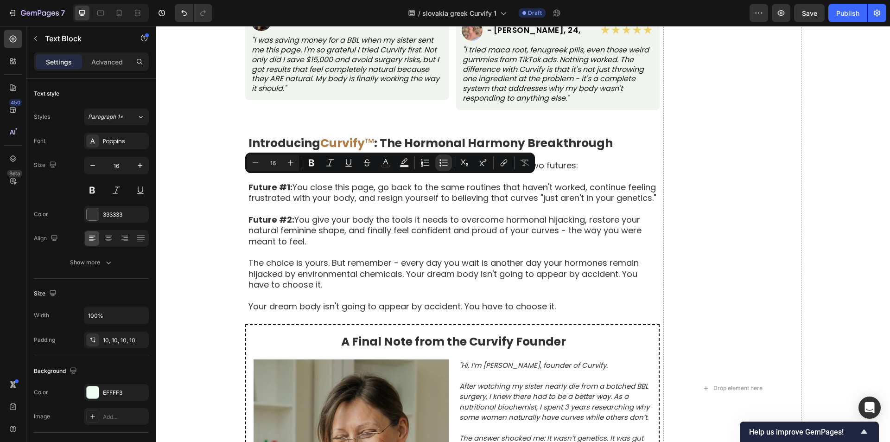
drag, startPoint x: 278, startPoint y: 183, endPoint x: 511, endPoint y: 194, distance: 233.4
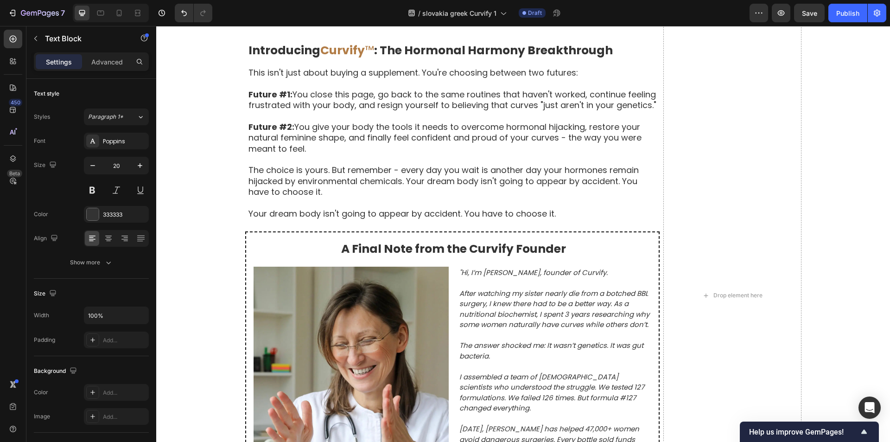
scroll to position [4393, 0]
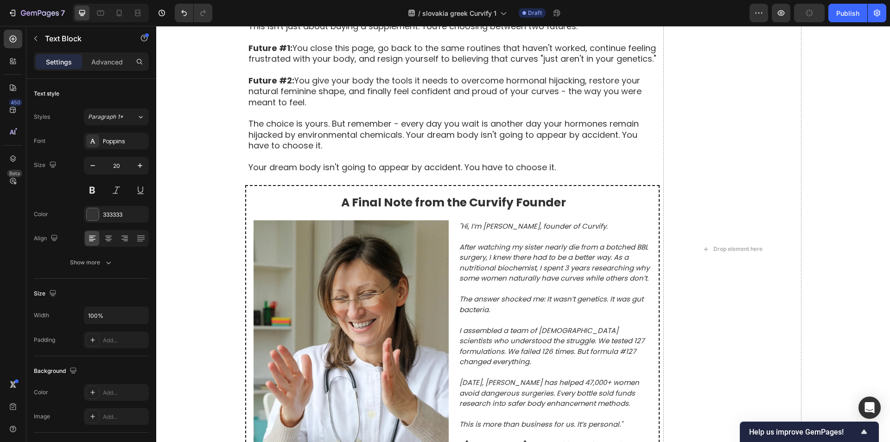
drag, startPoint x: 277, startPoint y: 117, endPoint x: 511, endPoint y: 120, distance: 234.6
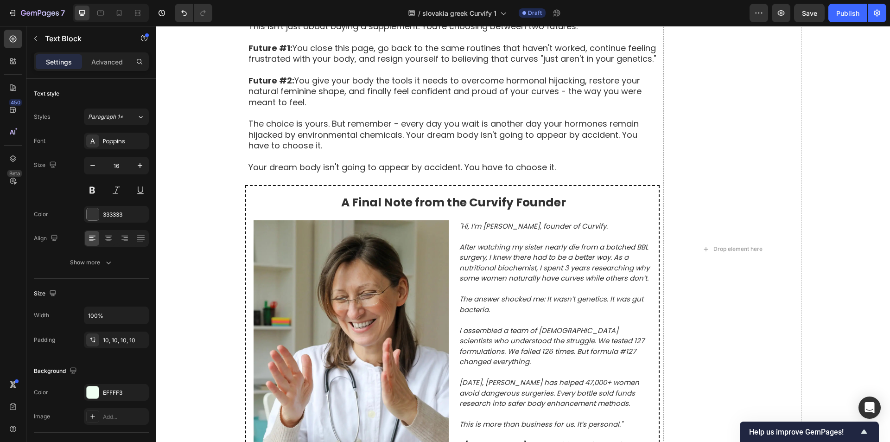
drag, startPoint x: 277, startPoint y: 128, endPoint x: 446, endPoint y: 128, distance: 169.2
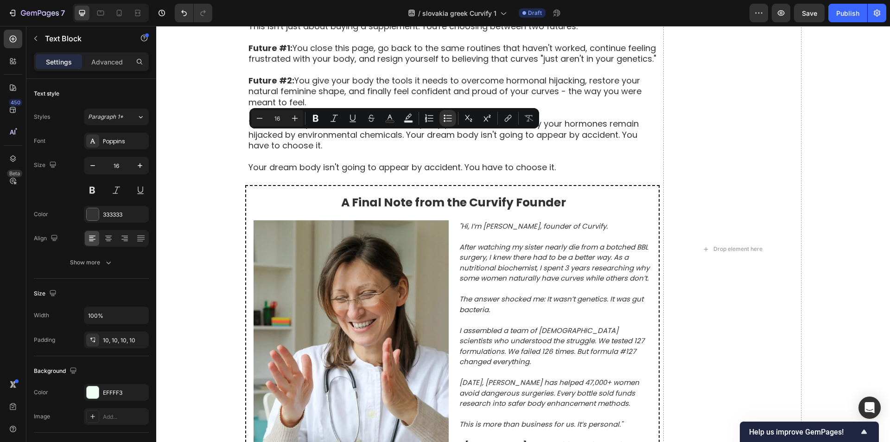
drag, startPoint x: 278, startPoint y: 138, endPoint x: 513, endPoint y: 140, distance: 235.5
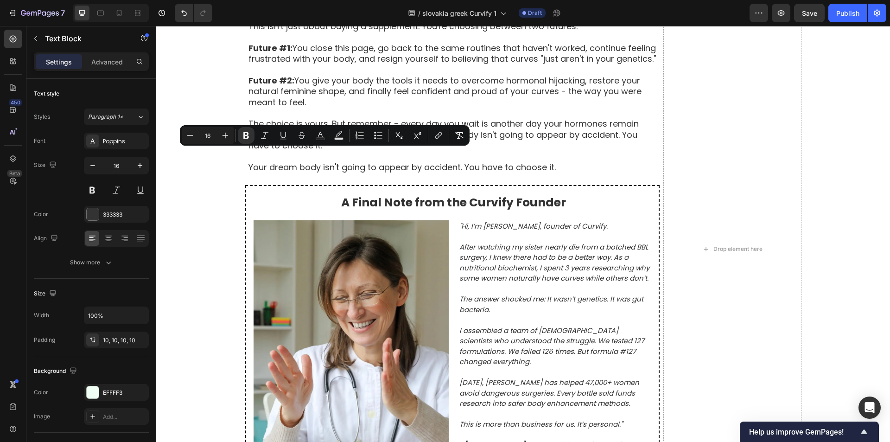
drag, startPoint x: 248, startPoint y: 155, endPoint x: 403, endPoint y: 156, distance: 155.3
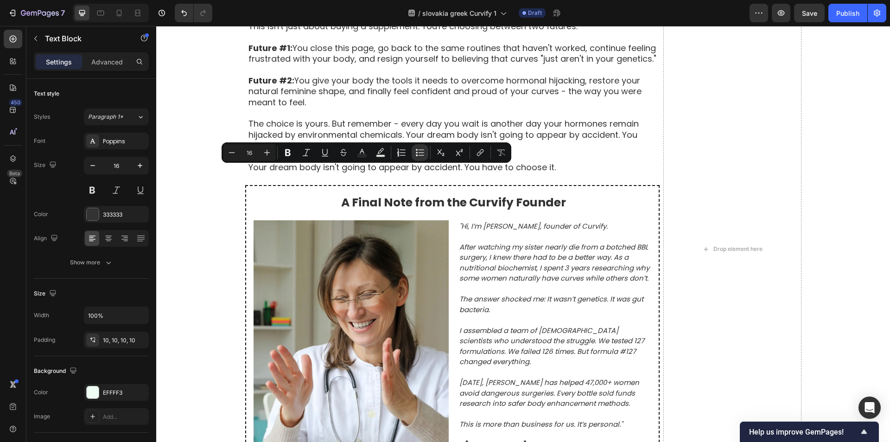
drag, startPoint x: 278, startPoint y: 173, endPoint x: 459, endPoint y: 174, distance: 181.7
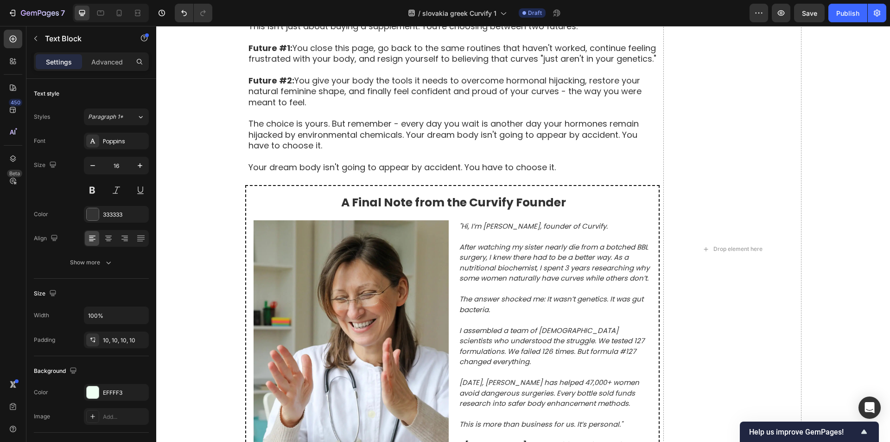
drag, startPoint x: 276, startPoint y: 183, endPoint x: 466, endPoint y: 185, distance: 189.6
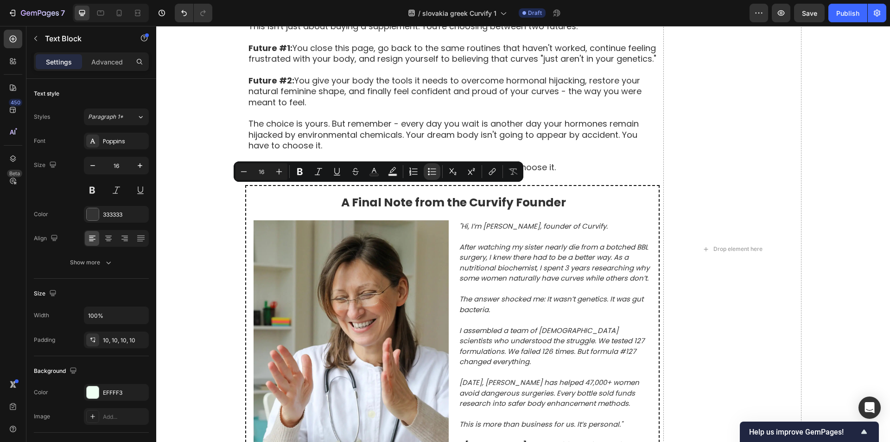
drag, startPoint x: 278, startPoint y: 191, endPoint x: 483, endPoint y: 193, distance: 204.9
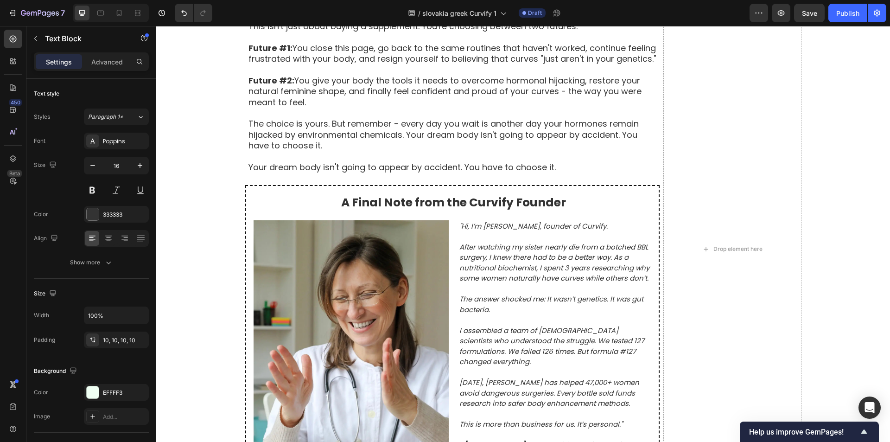
drag, startPoint x: 277, startPoint y: 225, endPoint x: 557, endPoint y: 231, distance: 280.0
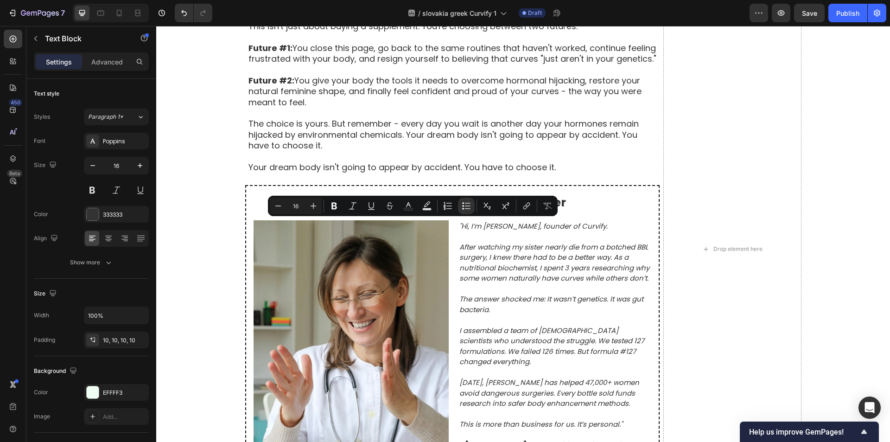
drag, startPoint x: 277, startPoint y: 228, endPoint x: 551, endPoint y: 230, distance: 273.9
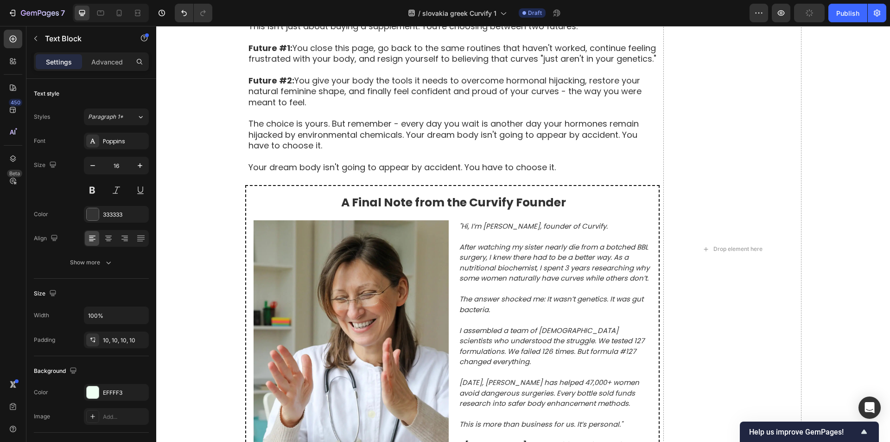
drag, startPoint x: 276, startPoint y: 235, endPoint x: 466, endPoint y: 232, distance: 189.6
drag, startPoint x: 277, startPoint y: 245, endPoint x: 518, endPoint y: 251, distance: 241.1
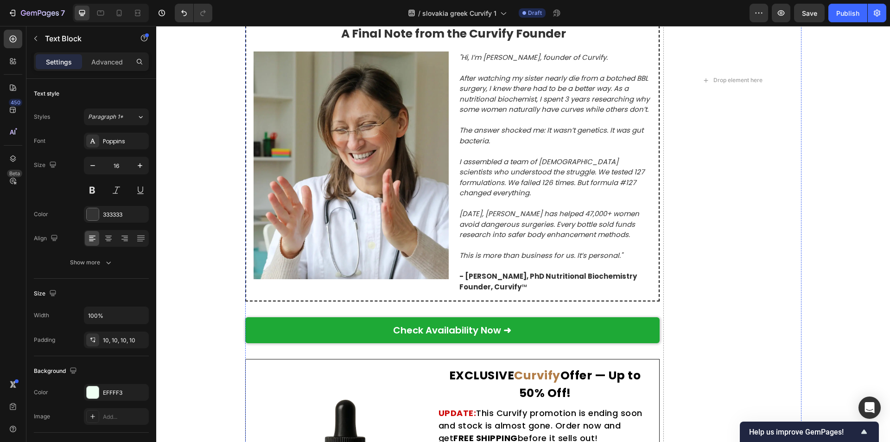
scroll to position [4579, 0]
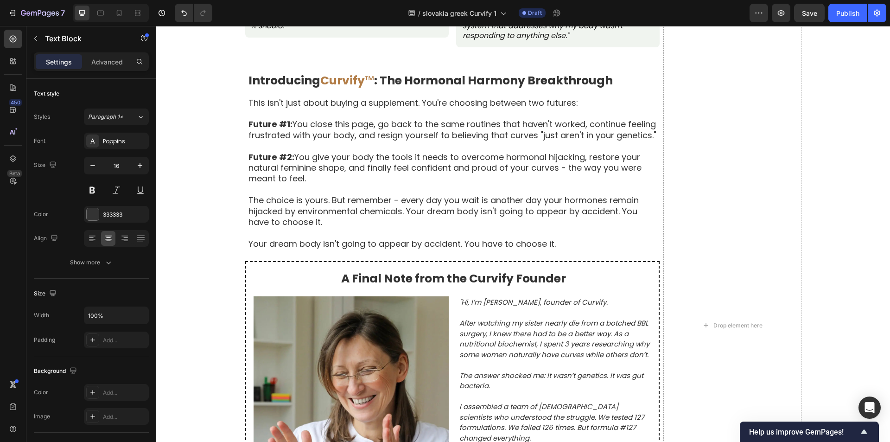
scroll to position [4903, 0]
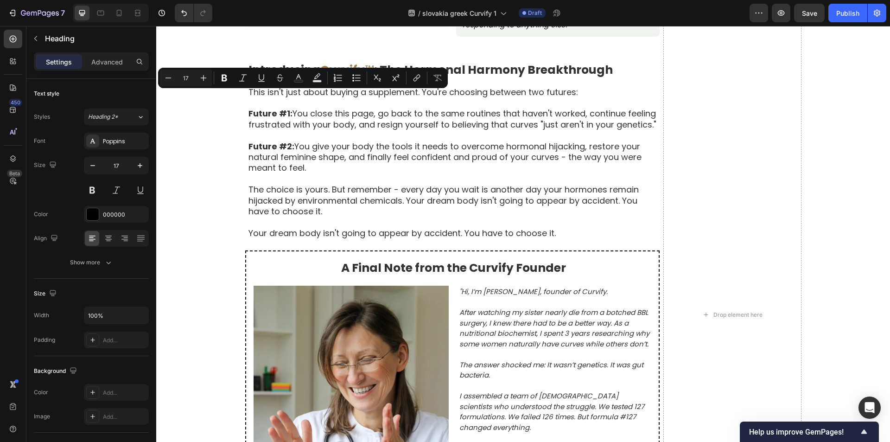
drag, startPoint x: 280, startPoint y: 99, endPoint x: 330, endPoint y: 103, distance: 49.3
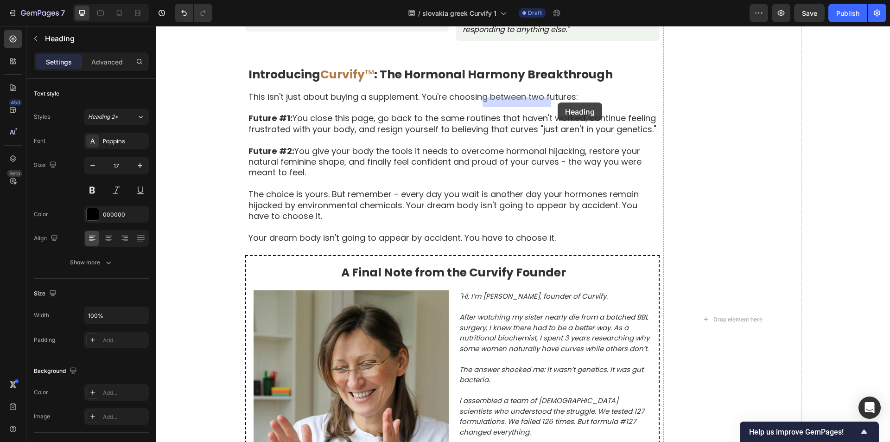
drag, startPoint x: 492, startPoint y: 99, endPoint x: 558, endPoint y: 102, distance: 65.9
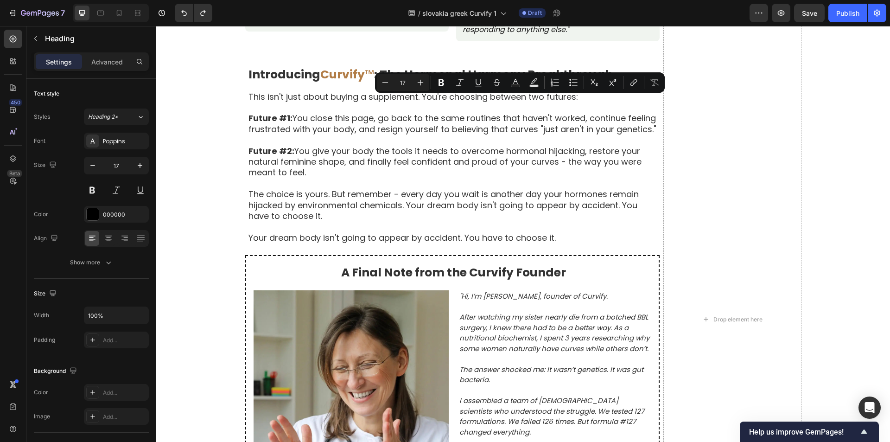
drag, startPoint x: 492, startPoint y: 105, endPoint x: 549, endPoint y: 108, distance: 57.6
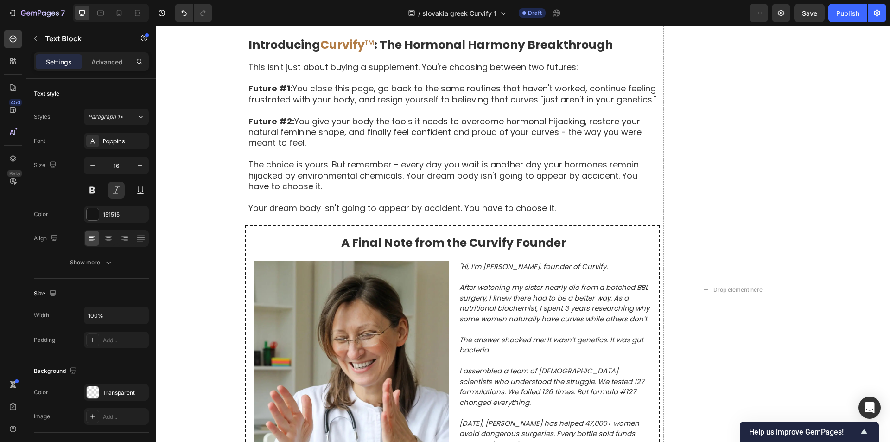
scroll to position [4945, 0]
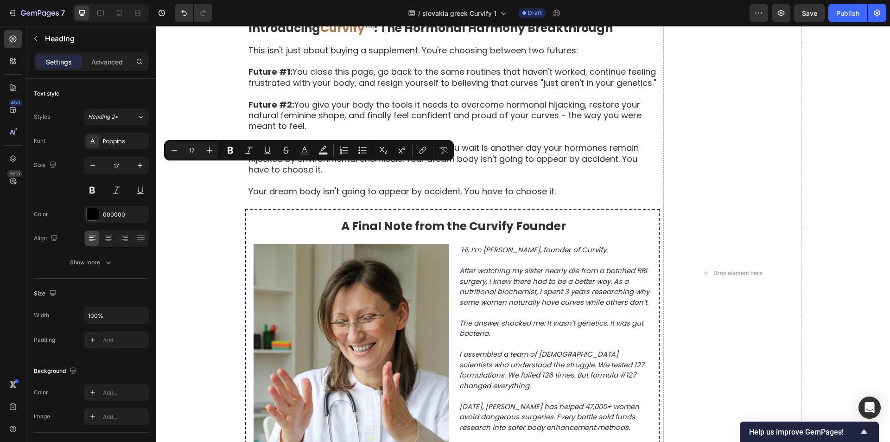
drag, startPoint x: 281, startPoint y: 171, endPoint x: 346, endPoint y: 169, distance: 64.5
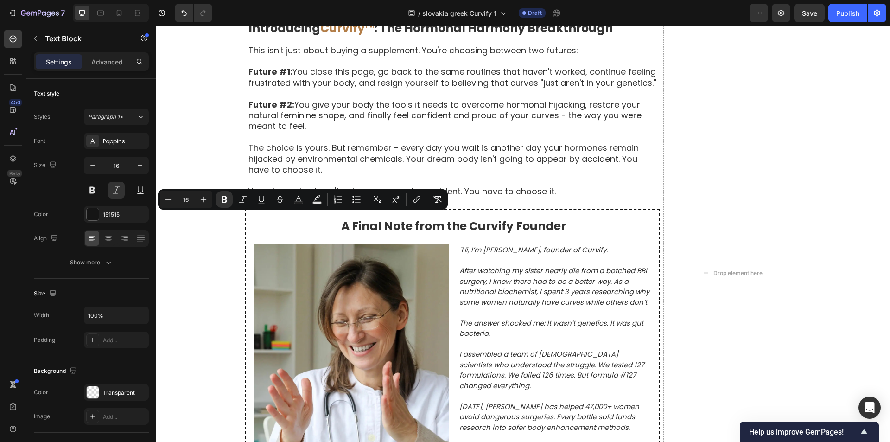
drag, startPoint x: 276, startPoint y: 219, endPoint x: 307, endPoint y: 221, distance: 31.6
click at [228, 199] on icon "Editor contextual toolbar" at bounding box center [224, 199] width 9 height 9
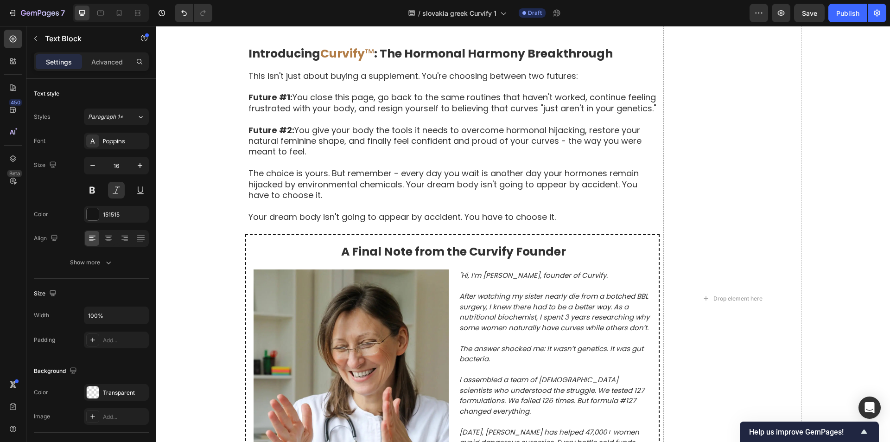
scroll to position [4898, 0]
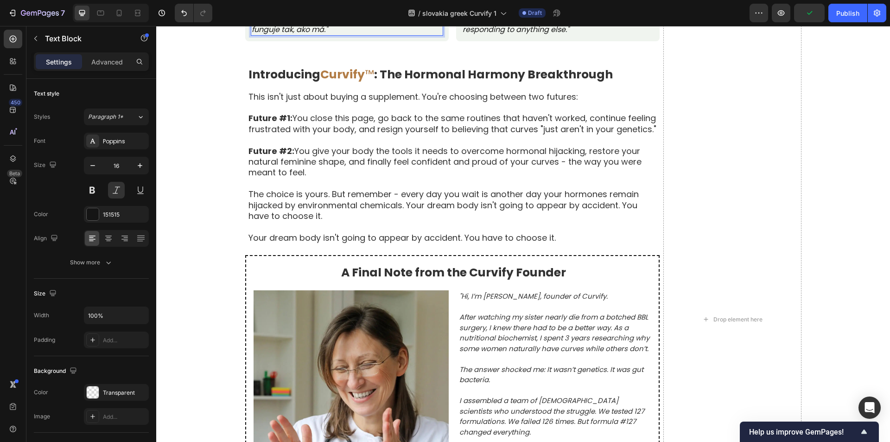
drag, startPoint x: 493, startPoint y: 226, endPoint x: 546, endPoint y: 230, distance: 53.4
click at [505, 35] on p ""I tried maca root, fenugreek pills, even those weird gummies from TikTok ads. …" at bounding box center [558, 6] width 191 height 58
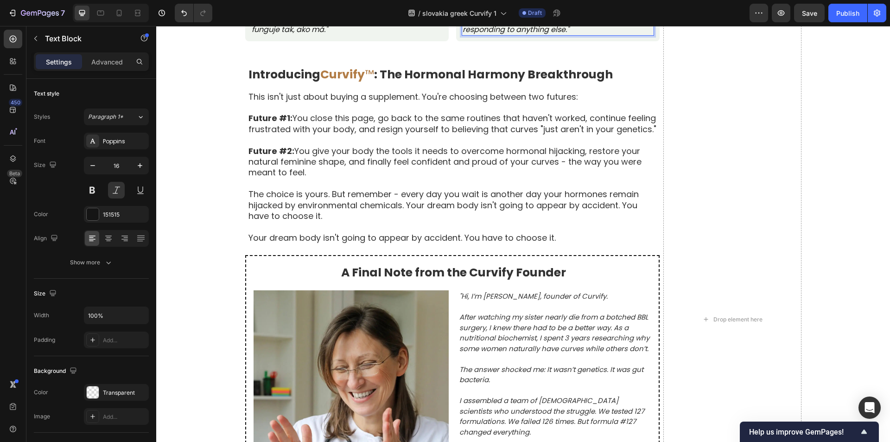
click at [505, 35] on p ""I tried maca root, fenugreek pills, even those weird gummies from TikTok ads. …" at bounding box center [558, 6] width 191 height 58
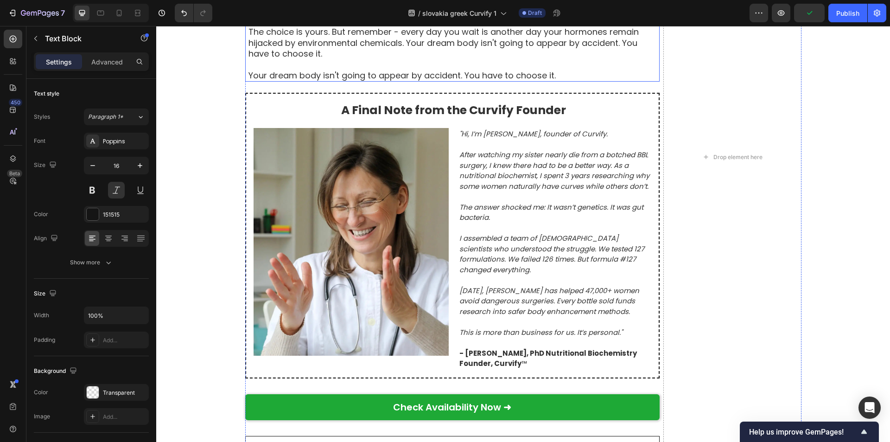
scroll to position [5037, 0]
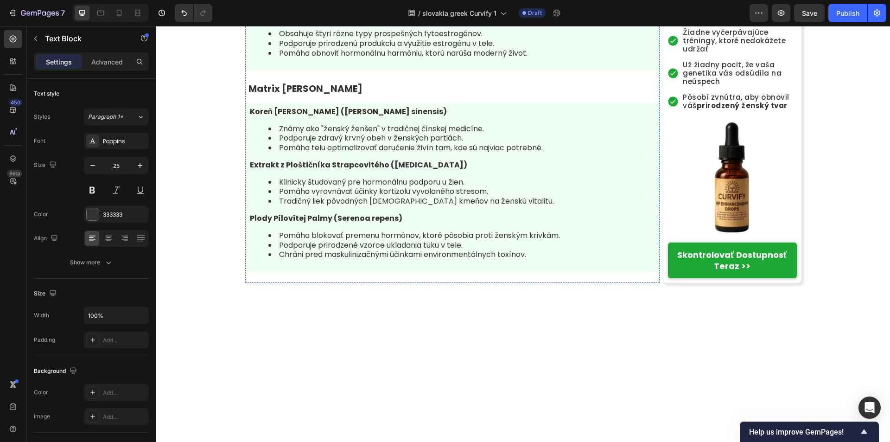
scroll to position [3786, 0]
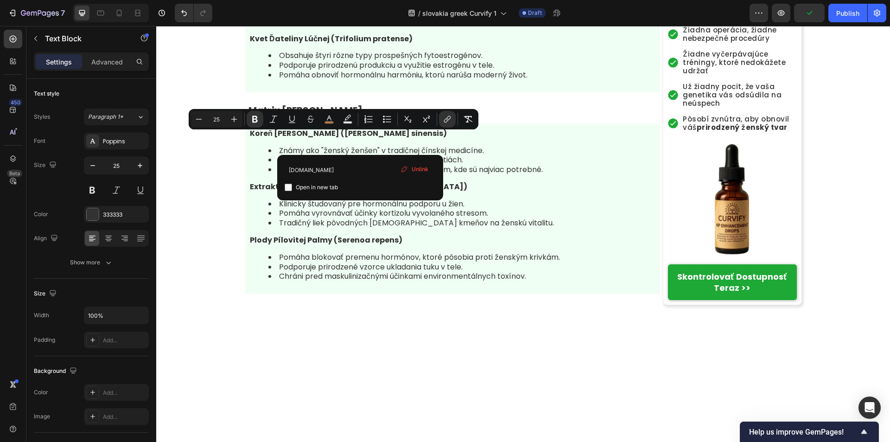
drag, startPoint x: 360, startPoint y: 142, endPoint x: 311, endPoint y: 148, distance: 49.5
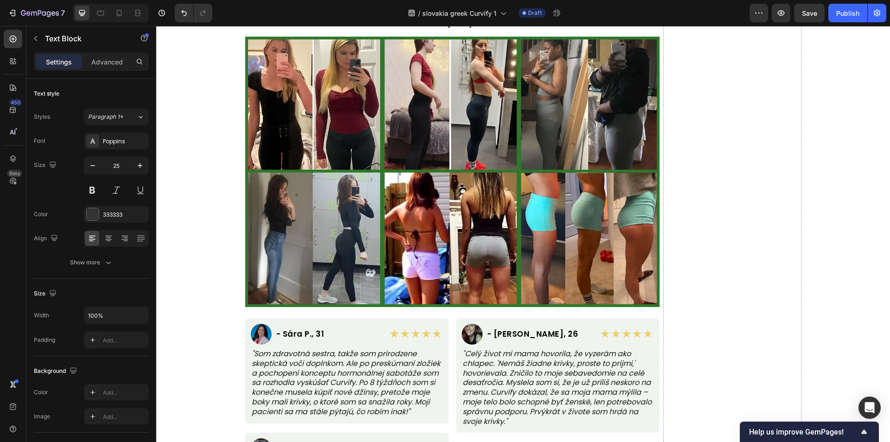
type input "16"
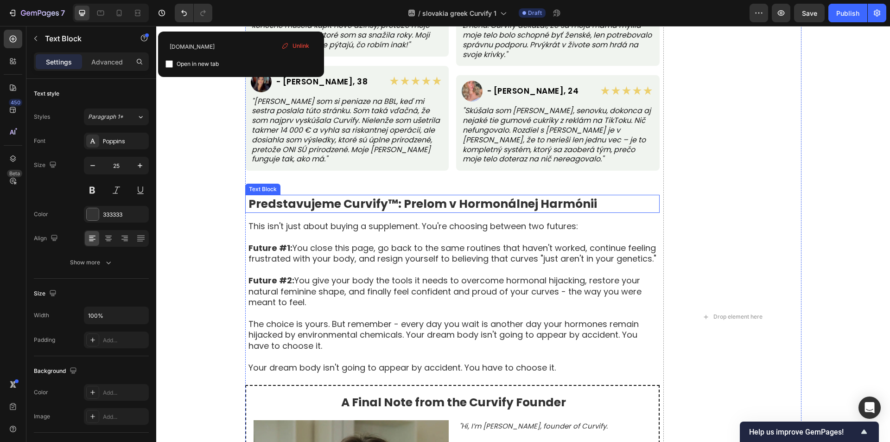
scroll to position [5037, 0]
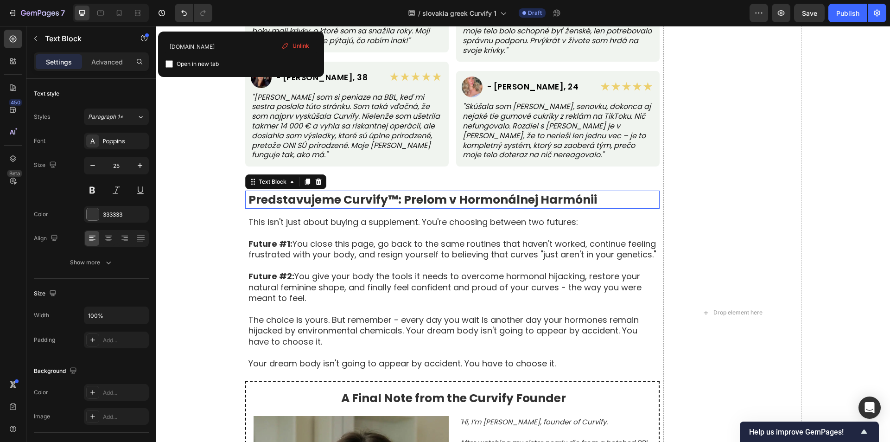
click at [350, 203] on strong "Predstavujeme Curvify™: Prelom v Hormonálnej Harmónii" at bounding box center [422, 199] width 349 height 16
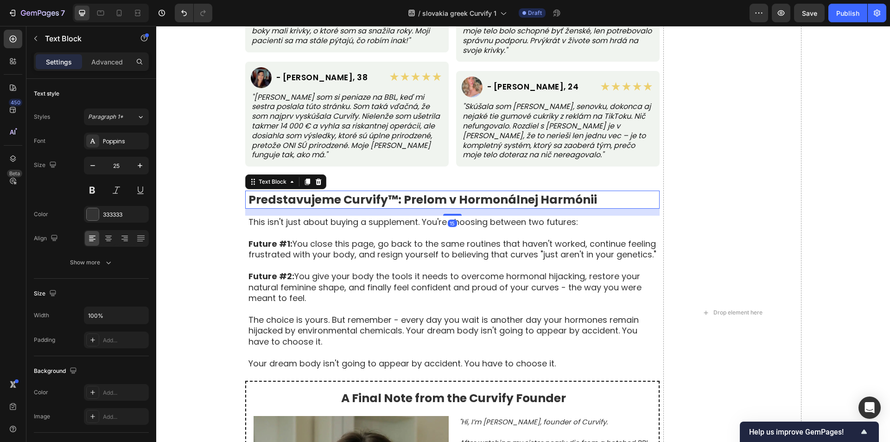
click at [338, 202] on strong "Predstavujeme Curvify™: Prelom v Hormonálnej Harmónii" at bounding box center [422, 199] width 349 height 16
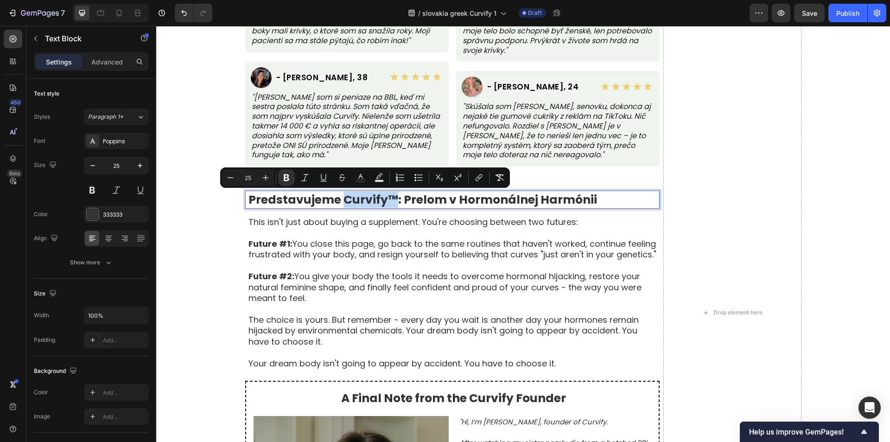
drag, startPoint x: 340, startPoint y: 201, endPoint x: 393, endPoint y: 206, distance: 52.6
click at [393, 206] on strong "Predstavujeme Curvify™: Prelom v Hormonálnej Harmónii" at bounding box center [422, 199] width 349 height 16
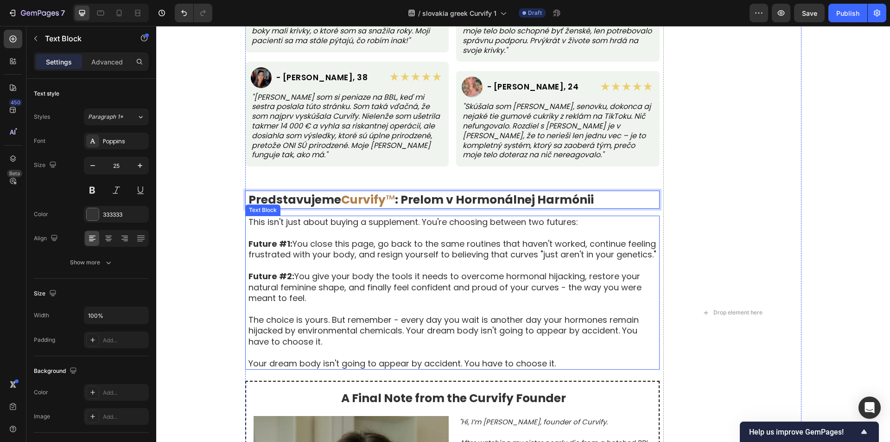
click at [445, 224] on p "This isn't just about buying a supplement. You're choosing between two futures:" at bounding box center [453, 221] width 410 height 11
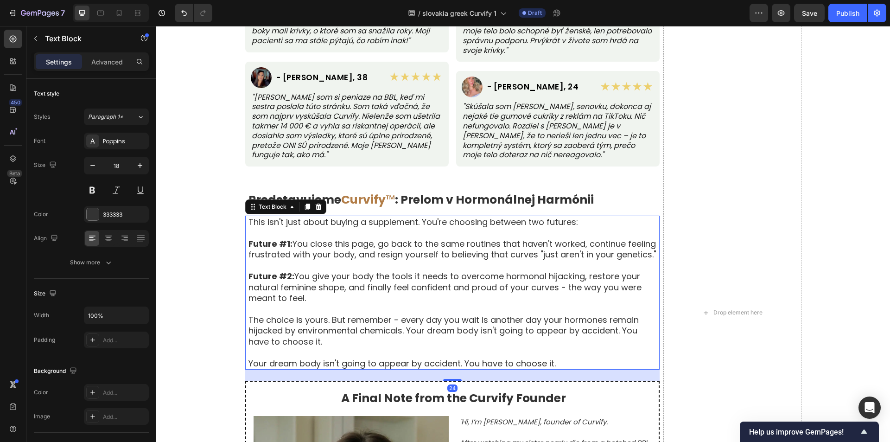
click at [445, 224] on p "This isn't just about buying a supplement. You're choosing between two futures:" at bounding box center [453, 221] width 410 height 11
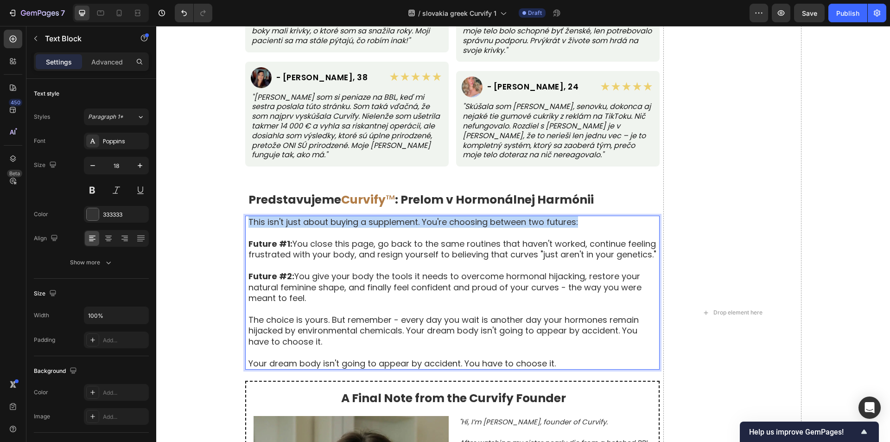
click at [445, 223] on p "This isn't just about buying a supplement. You're choosing between two futures:" at bounding box center [453, 221] width 410 height 11
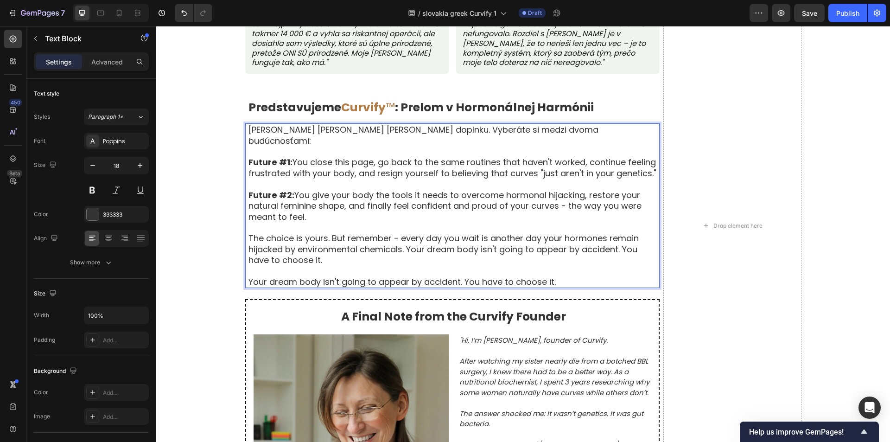
scroll to position [5130, 0]
click at [340, 159] on p "Future #1: You close this page, go back to the same routines that haven't worke…" at bounding box center [453, 167] width 410 height 22
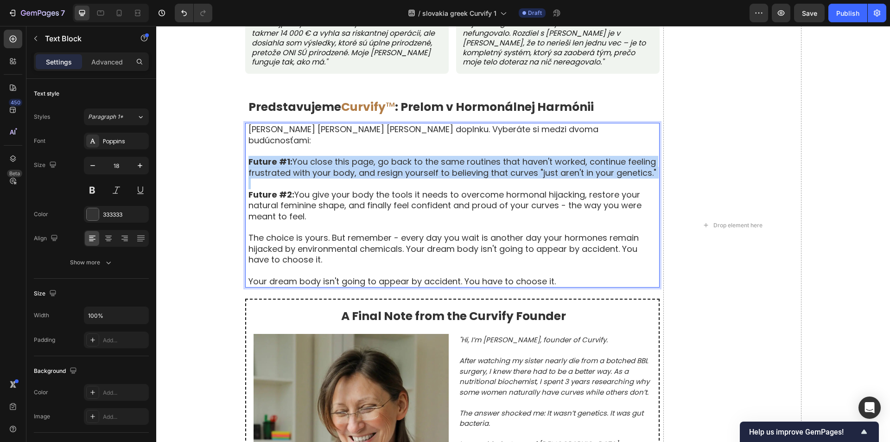
click at [340, 159] on p "Future #1: You close this page, go back to the same routines that haven't worke…" at bounding box center [453, 167] width 410 height 22
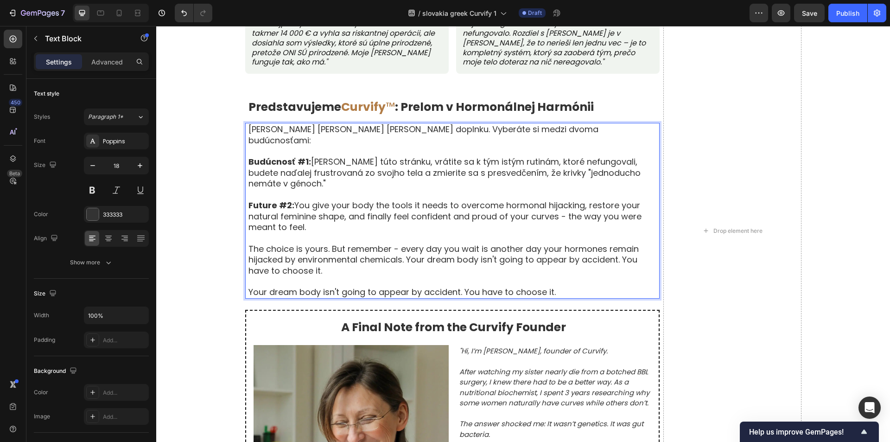
click at [339, 210] on p "Future #2: You give your body the tools it needs to overcome hormonal hijacking…" at bounding box center [453, 216] width 410 height 32
click at [339, 208] on p "Future #2: You give your body the tools it needs to overcome hormonal hijacking…" at bounding box center [453, 216] width 410 height 32
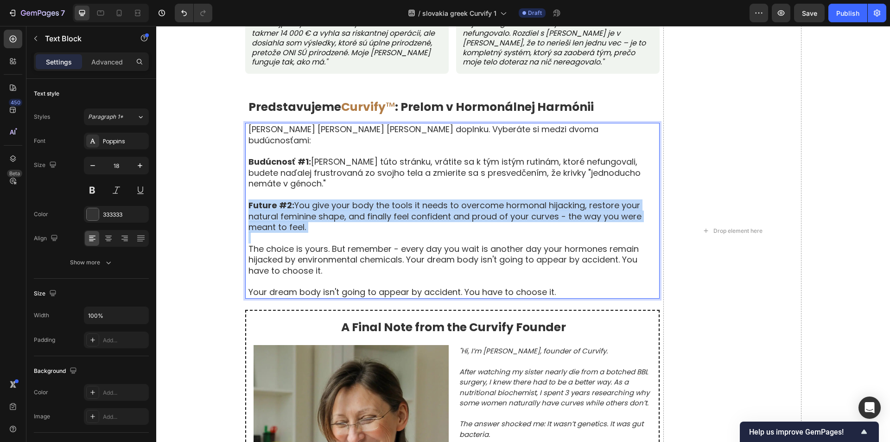
click at [339, 208] on p "Future #2: You give your body the tools it needs to overcome hormonal hijacking…" at bounding box center [453, 216] width 410 height 32
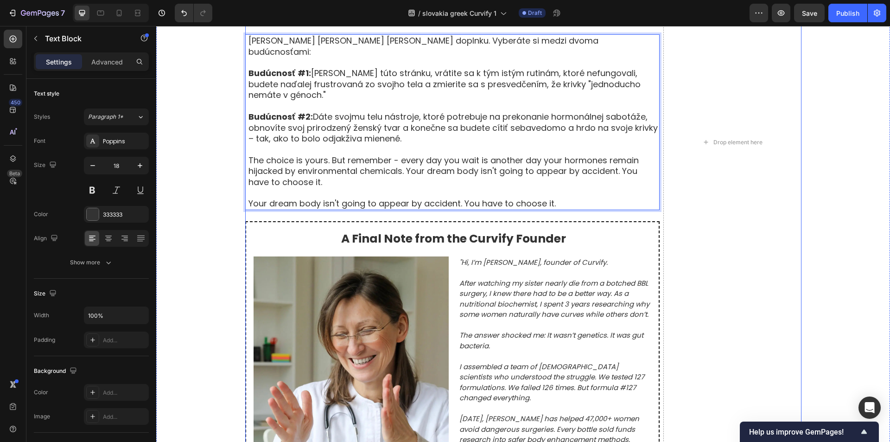
scroll to position [5223, 0]
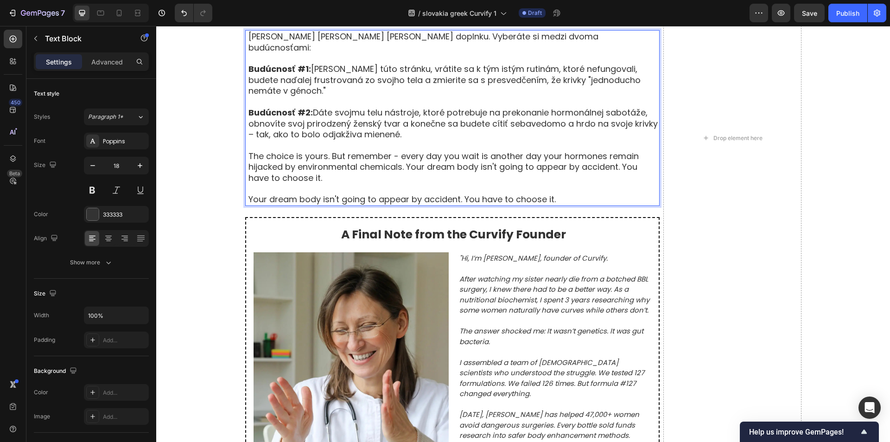
click at [323, 162] on p "The choice is yours. But remember - every day you wait is another day your horm…" at bounding box center [453, 167] width 410 height 32
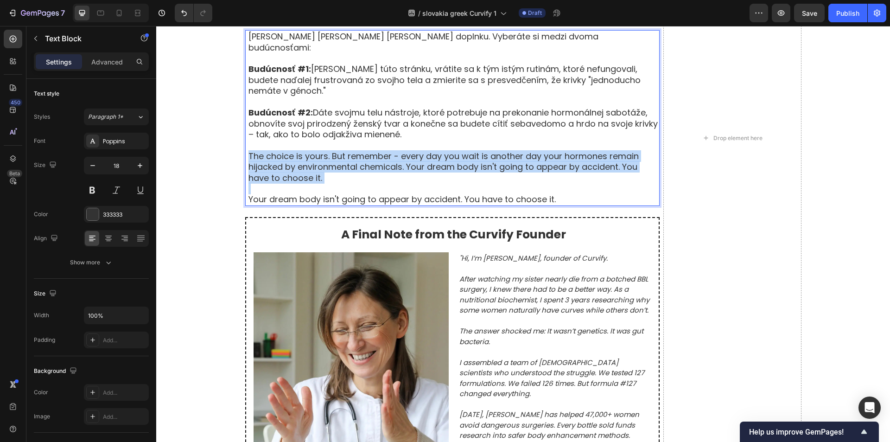
click at [323, 162] on p "The choice is yours. But remember - every day you wait is another day your horm…" at bounding box center [453, 167] width 410 height 32
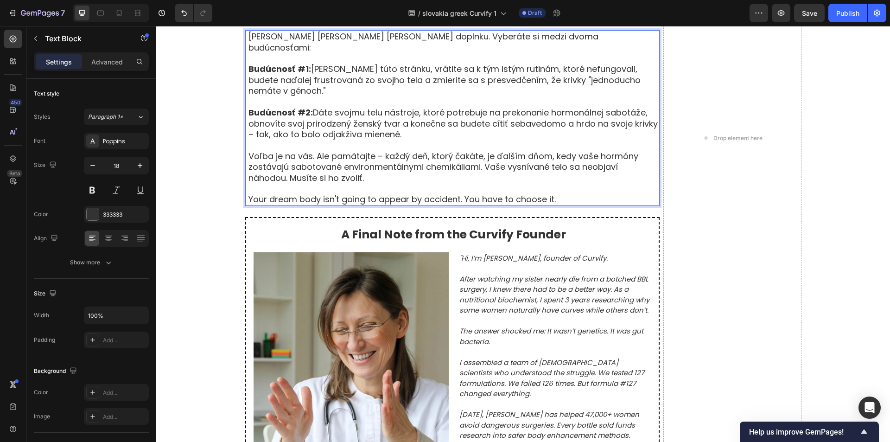
click at [375, 194] on p "Your dream body isn't going to appear by accident. You have to choose it." at bounding box center [453, 199] width 410 height 11
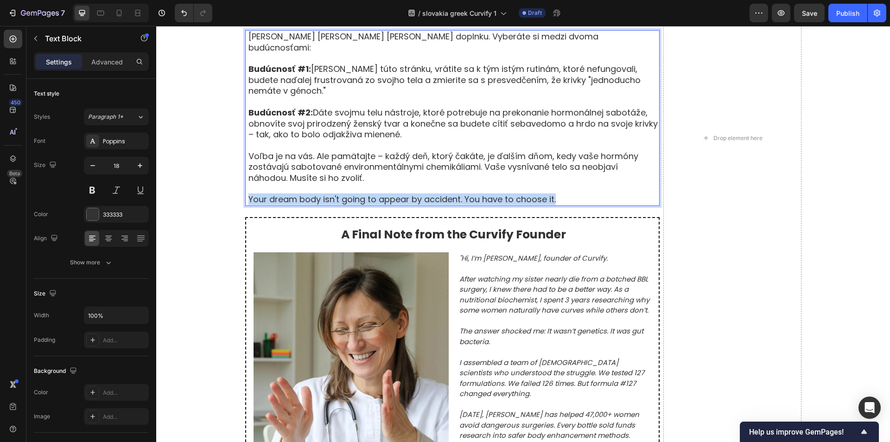
click at [375, 194] on p "Your dream body isn't going to appear by accident. You have to choose it." at bounding box center [453, 199] width 410 height 11
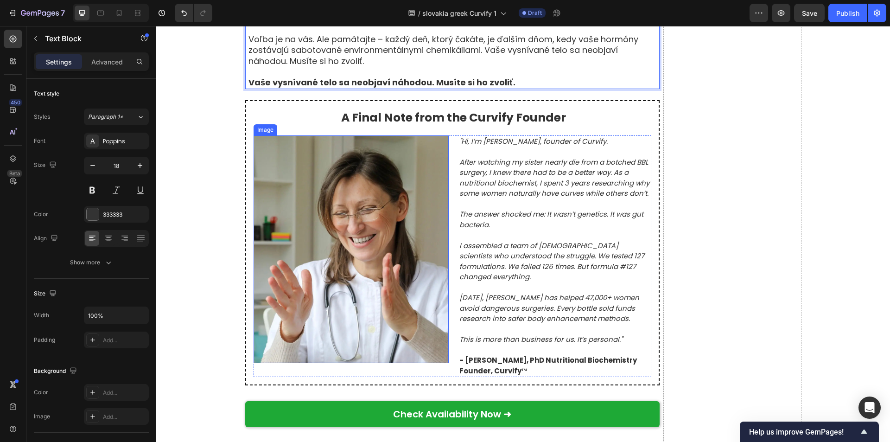
scroll to position [5362, 0]
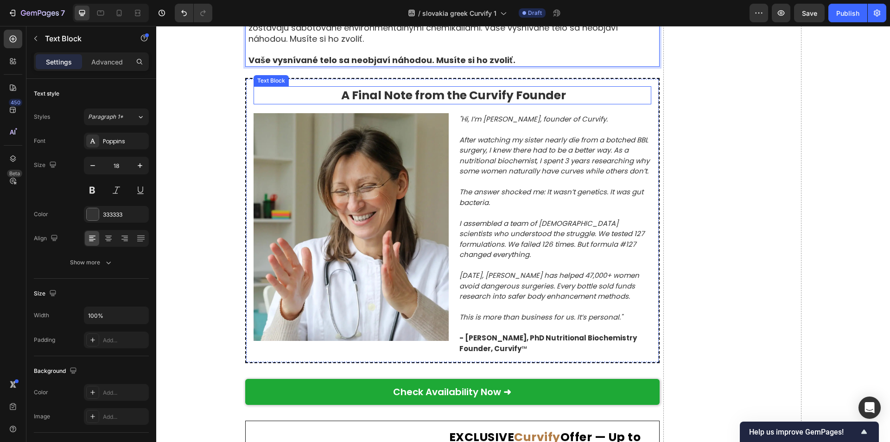
click at [373, 89] on strong "A Final Note from the Curvify Founder" at bounding box center [453, 95] width 225 height 16
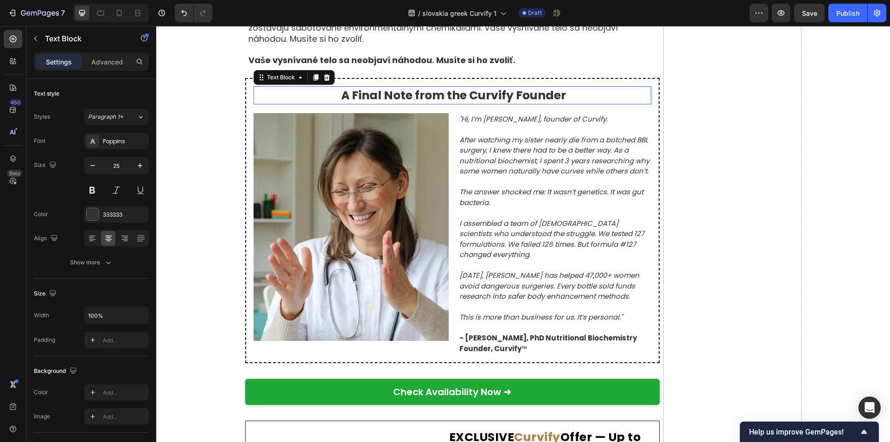
click at [373, 89] on strong "A Final Note from the Curvify Founder" at bounding box center [453, 95] width 225 height 16
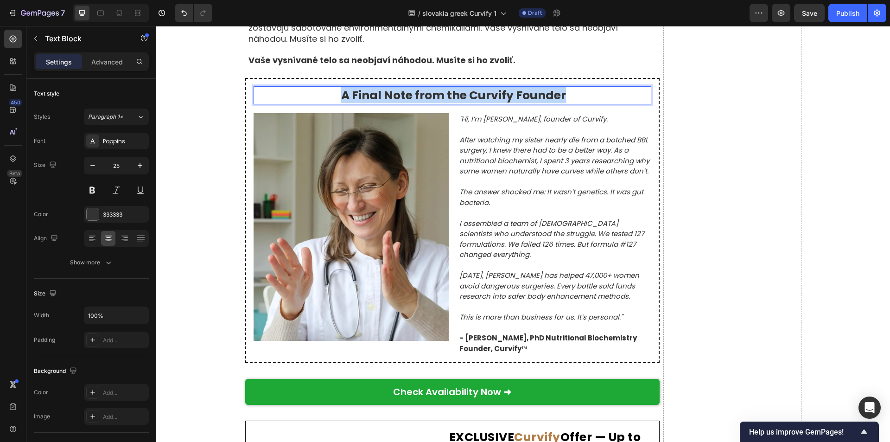
click at [373, 89] on strong "A Final Note from the Curvify Founder" at bounding box center [453, 95] width 225 height 16
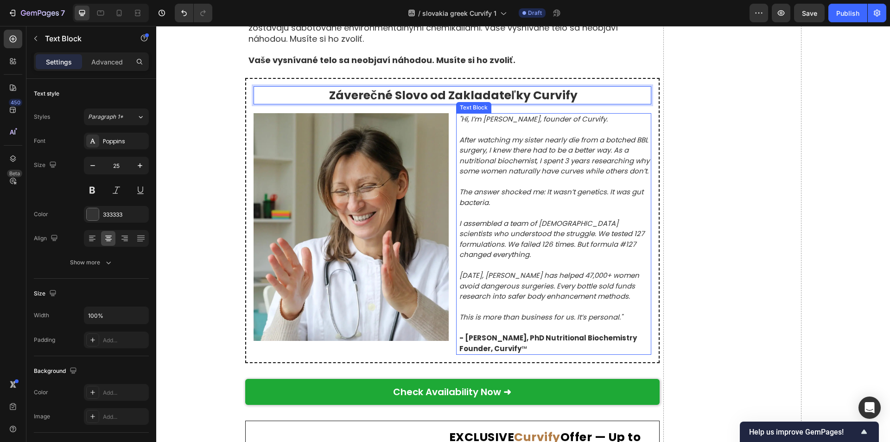
click at [523, 114] on icon ""Hi, I’m [PERSON_NAME], founder of Curvify." at bounding box center [533, 119] width 148 height 10
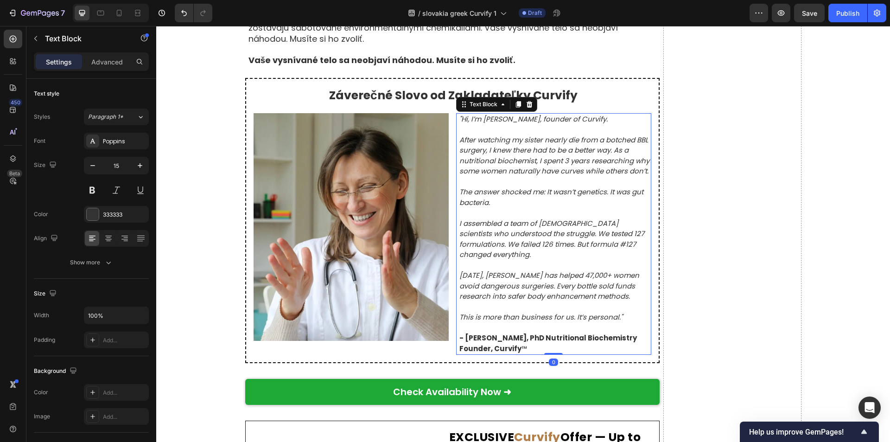
click at [523, 114] on icon ""Hi, I’m [PERSON_NAME], founder of Curvify." at bounding box center [533, 119] width 148 height 10
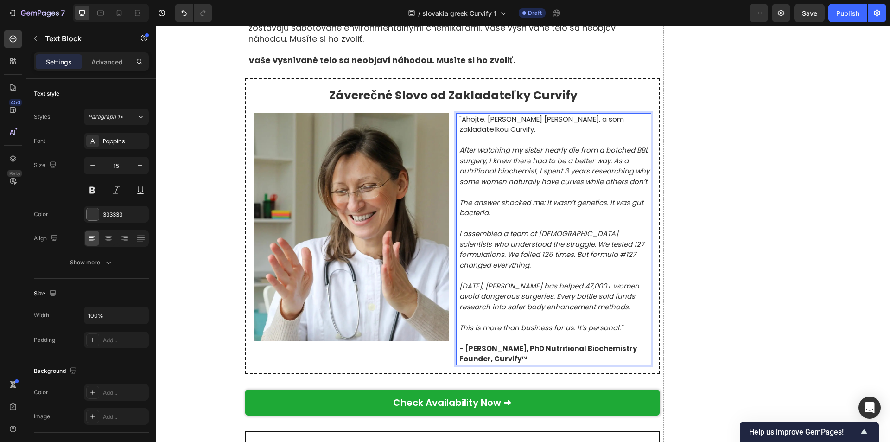
click at [537, 168] on icon "After watching my sister nearly die from a botched BBL surgery, I knew there ha…" at bounding box center [554, 165] width 190 height 41
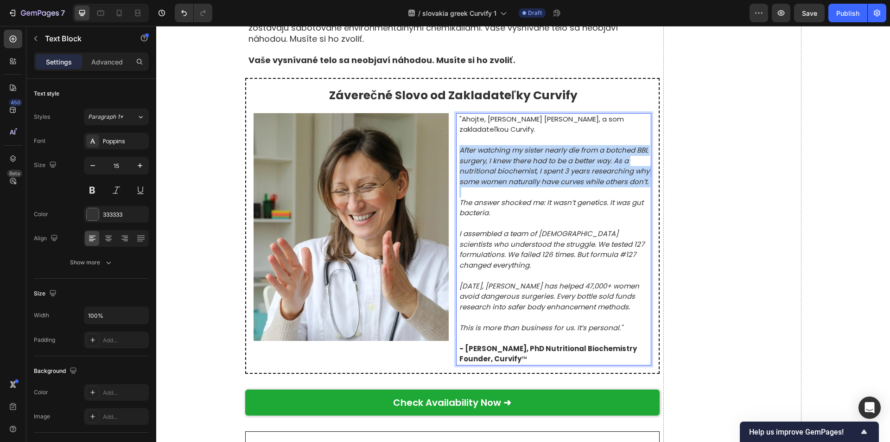
click at [537, 168] on icon "After watching my sister nearly die from a botched BBL surgery, I knew there ha…" at bounding box center [554, 165] width 190 height 41
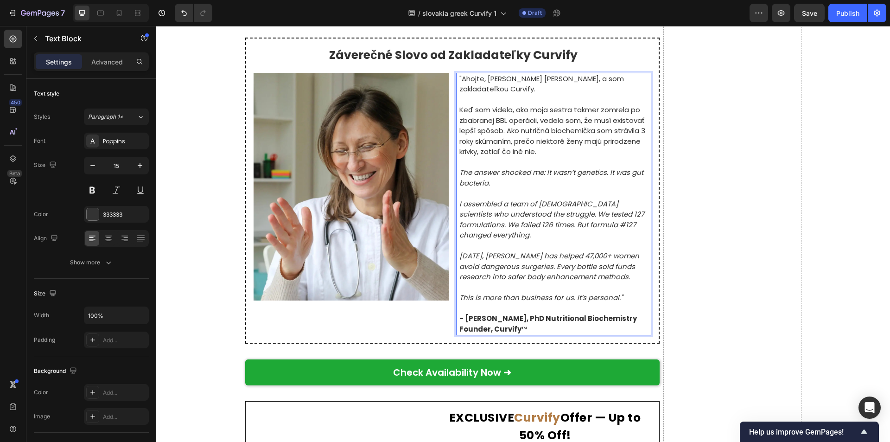
scroll to position [5455, 0]
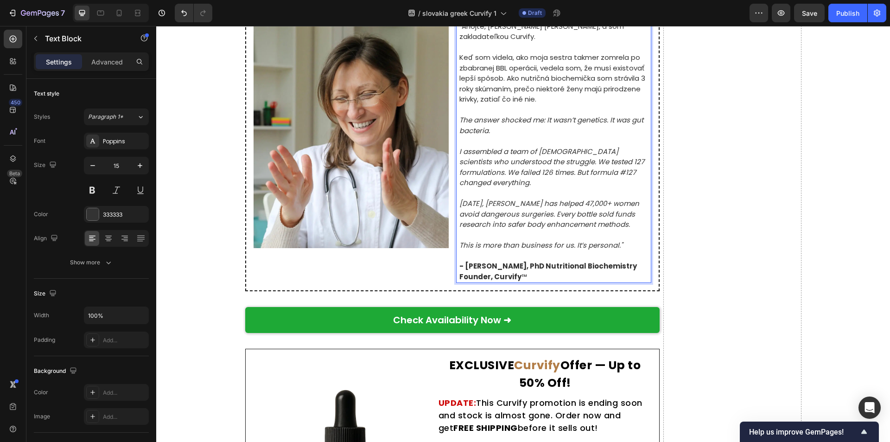
click at [510, 115] on icon "The answer shocked me: It wasn’t genetics. It was gut bacteria." at bounding box center [551, 125] width 184 height 20
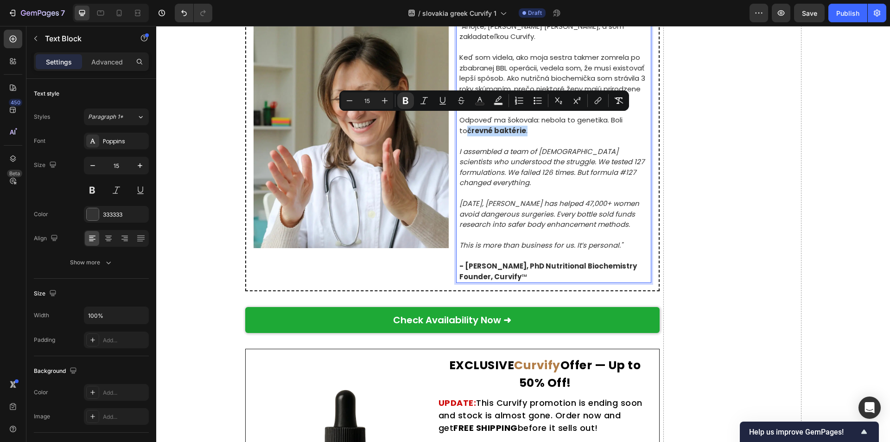
drag, startPoint x: 513, startPoint y: 122, endPoint x: 454, endPoint y: 122, distance: 58.9
click at [456, 122] on div ""Ahojte, volám sa Natália Zelená, a som zakladateľkou Curvify. Keď som videla, …" at bounding box center [553, 151] width 195 height 263
click at [412, 101] on button "Bold" at bounding box center [405, 100] width 17 height 17
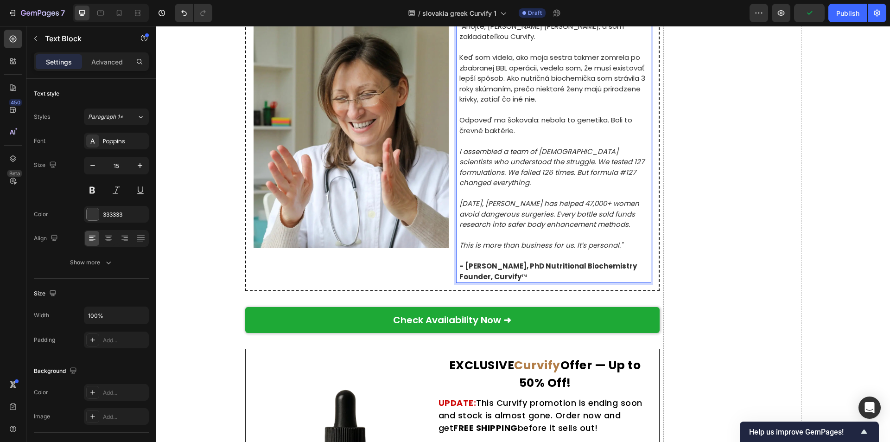
click at [509, 116] on p "Odpoveď ma šokovala: nebola to genetika. Boli to črevné baktérie." at bounding box center [554, 125] width 191 height 21
click at [509, 159] on icon "I assembled a team of [DEMOGRAPHIC_DATA] scientists who understood the struggle…" at bounding box center [551, 166] width 185 height 41
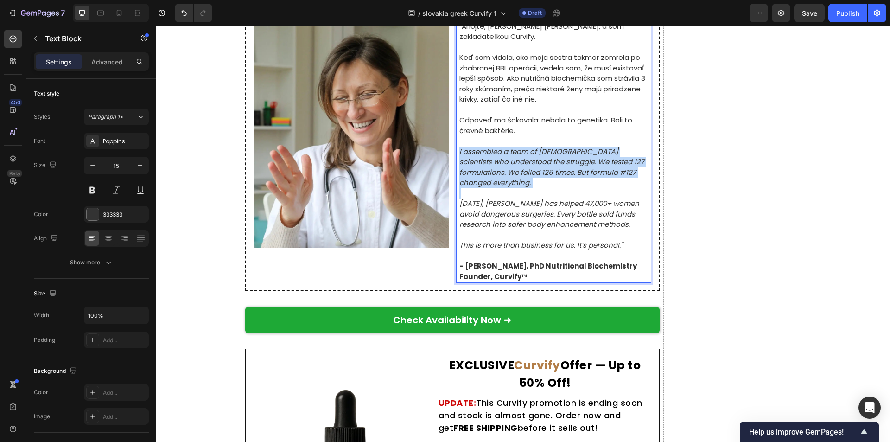
click at [509, 159] on icon "I assembled a team of [DEMOGRAPHIC_DATA] scientists who understood the struggle…" at bounding box center [551, 166] width 185 height 41
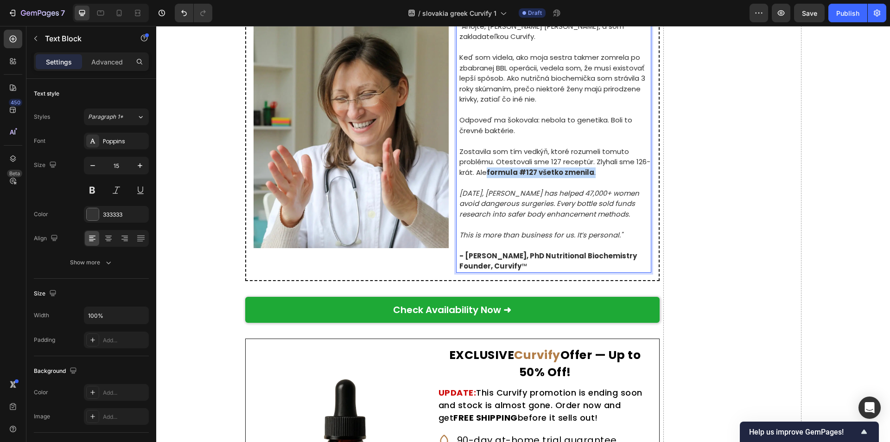
drag, startPoint x: 500, startPoint y: 162, endPoint x: 610, endPoint y: 160, distance: 110.8
click at [610, 160] on p "Zostavila som tím vedkýň, ktoré rozumeli tomuto problému. Otestovali sme 127 re…" at bounding box center [554, 162] width 191 height 32
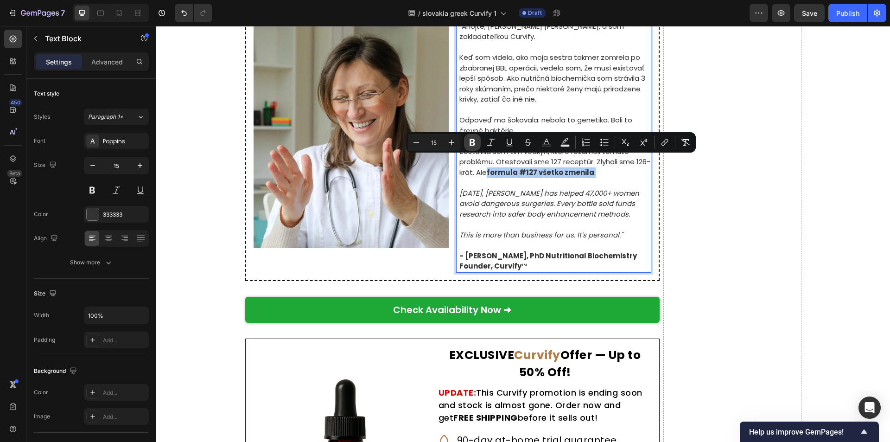
click at [468, 144] on icon "Editor contextual toolbar" at bounding box center [472, 142] width 9 height 9
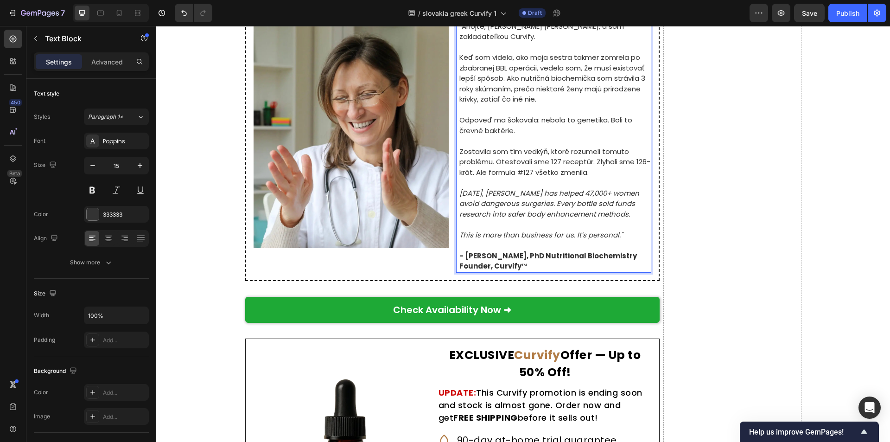
click at [496, 202] on icon "[DATE], [PERSON_NAME] has helped 47,000+ women avoid dangerous surgeries. Every…" at bounding box center [549, 203] width 180 height 31
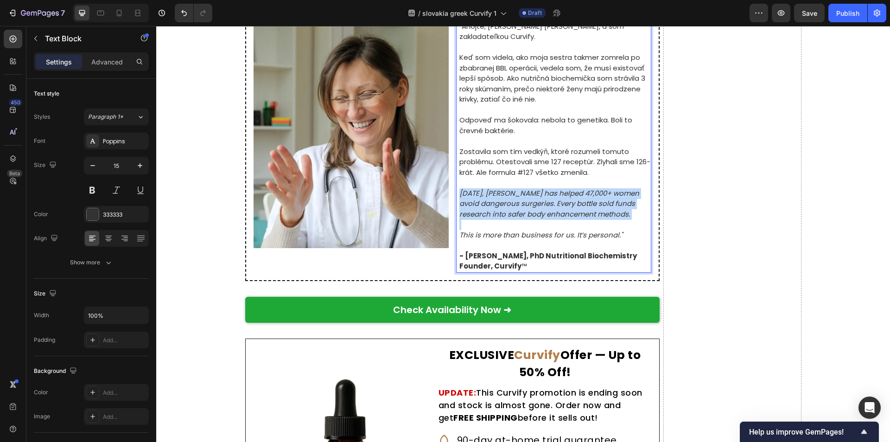
click at [496, 202] on icon "[DATE], [PERSON_NAME] has helped 47,000+ women avoid dangerous surgeries. Every…" at bounding box center [549, 203] width 180 height 31
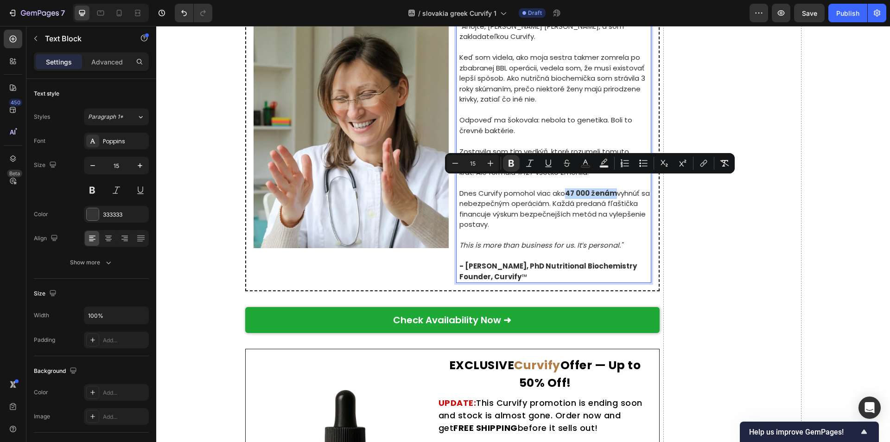
drag, startPoint x: 566, startPoint y: 184, endPoint x: 612, endPoint y: 184, distance: 45.4
click at [612, 188] on strong "47 000 ženám" at bounding box center [591, 193] width 52 height 10
click at [511, 164] on icon "Editor contextual toolbar" at bounding box center [511, 163] width 9 height 9
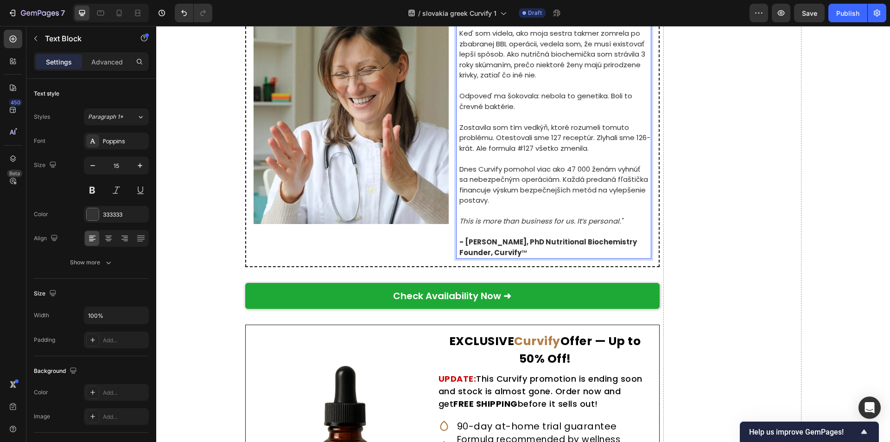
scroll to position [5501, 0]
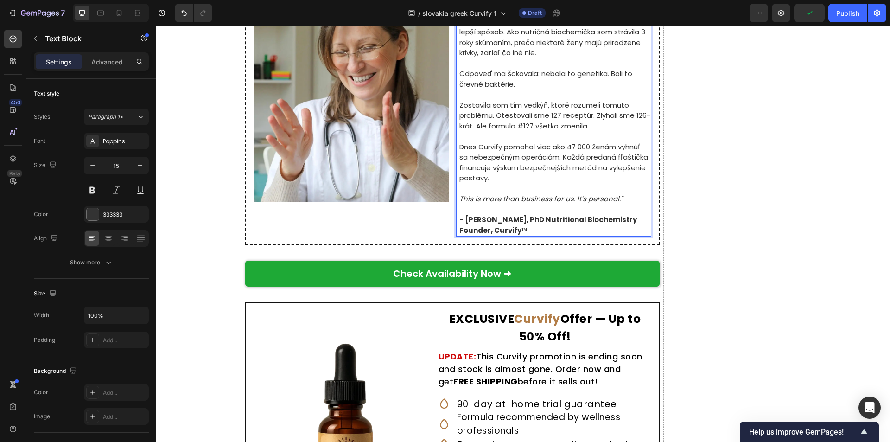
click at [514, 194] on icon "This is more than business for us. It’s personal."" at bounding box center [540, 199] width 163 height 10
click at [507, 215] on strong "- Dr. [PERSON_NAME], PhD Nutritional Biochemistry Founder, Curvify" at bounding box center [548, 225] width 178 height 20
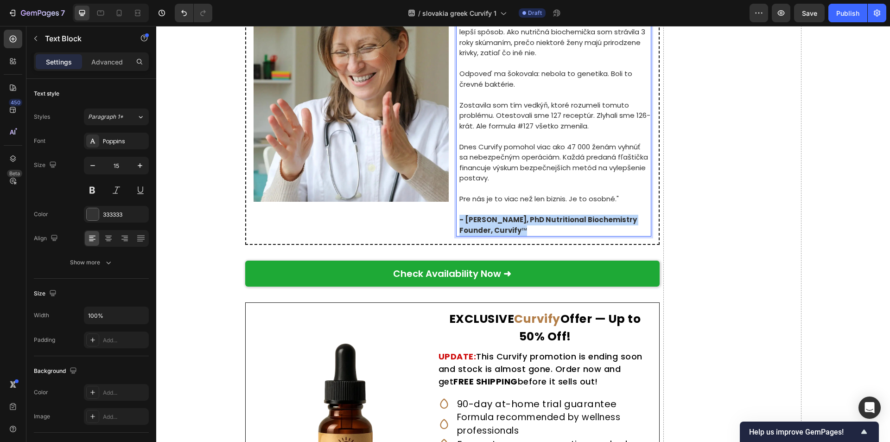
click at [507, 215] on strong "- Dr. [PERSON_NAME], PhD Nutritional Biochemistry Founder, Curvify" at bounding box center [548, 225] width 178 height 20
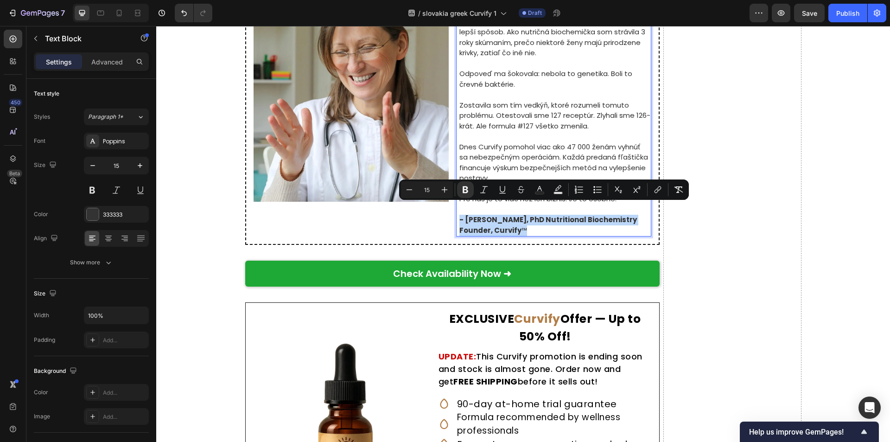
click at [507, 215] on strong "- Dr. [PERSON_NAME], PhD Nutritional Biochemistry Founder, Curvify" at bounding box center [548, 225] width 178 height 20
drag, startPoint x: 455, startPoint y: 209, endPoint x: 634, endPoint y: 205, distance: 179.0
click at [634, 205] on div ""Ahojte, volám sa Natália Zelená, a som zakladateľkou Curvify. Keď som videla, …" at bounding box center [554, 105] width 193 height 263
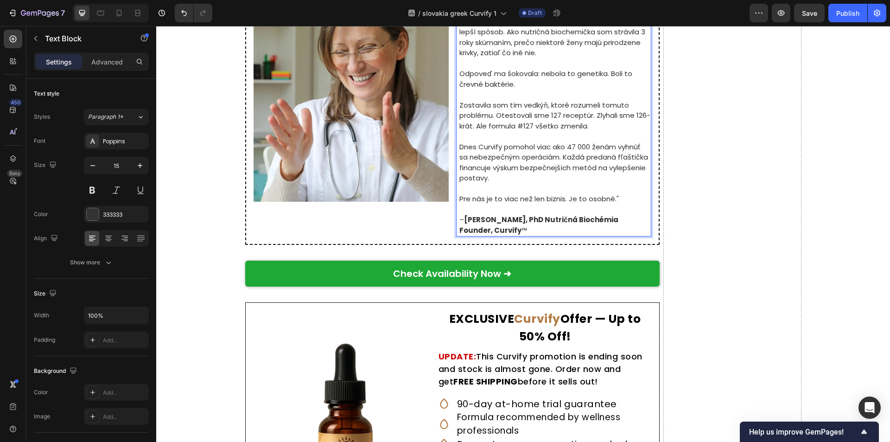
click at [472, 220] on strong "Dr. Natália Zelená, PhD Nutričná Biochémia Founder, Curvify" at bounding box center [538, 225] width 159 height 20
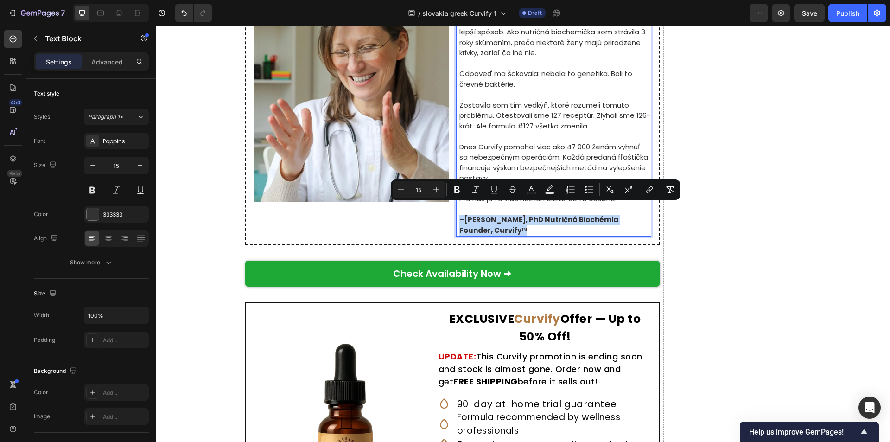
click at [484, 220] on strong "Dr. Natália Zelená, PhD Nutričná Biochémia Founder, Curvify" at bounding box center [538, 225] width 159 height 20
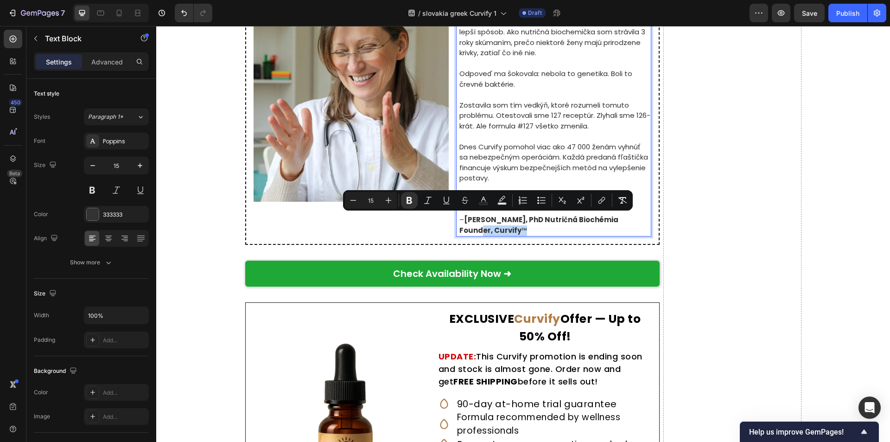
drag, startPoint x: 457, startPoint y: 220, endPoint x: 521, endPoint y: 223, distance: 64.1
click at [521, 223] on p "– Dr. Natália Zelená, PhD Nutričná Biochémia Founder, Curvify ™" at bounding box center [554, 225] width 191 height 21
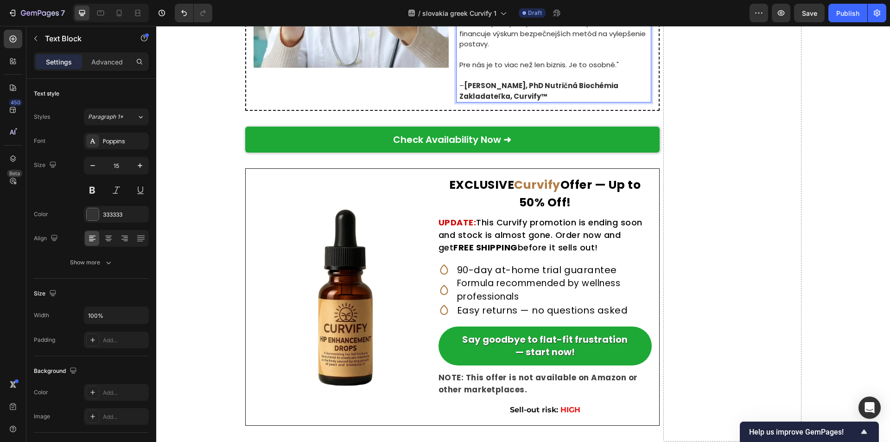
scroll to position [5640, 0]
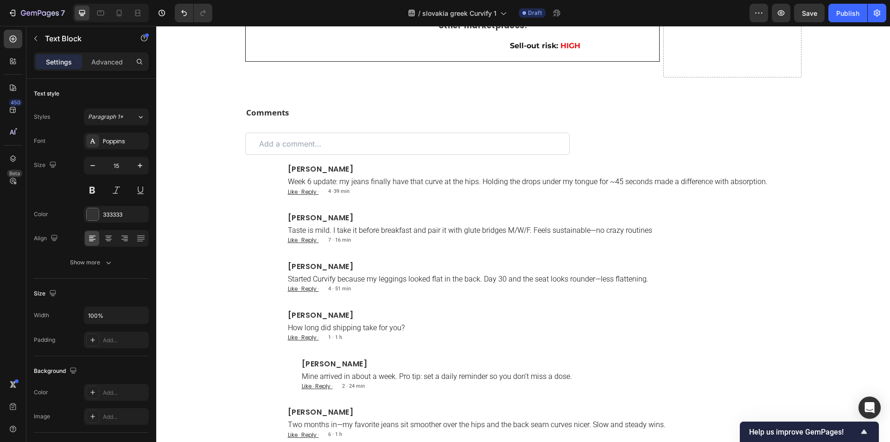
scroll to position [5640, 0]
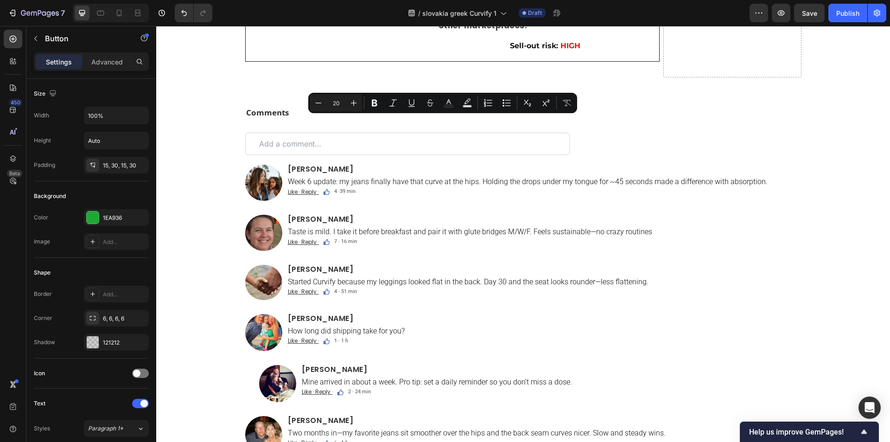
drag, startPoint x: 391, startPoint y: 127, endPoint x: 490, endPoint y: 130, distance: 99.2
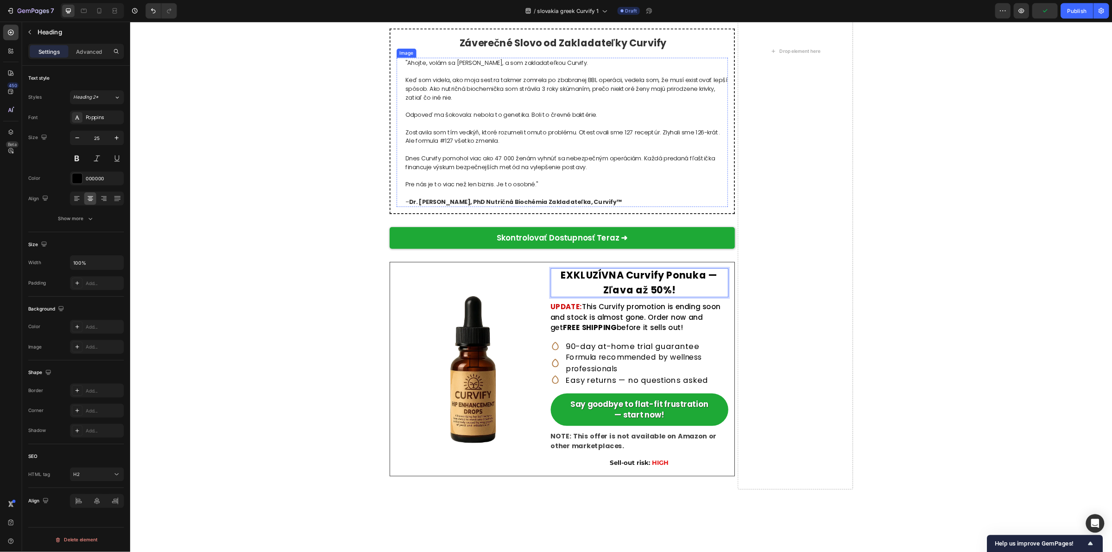
scroll to position [5200, 0]
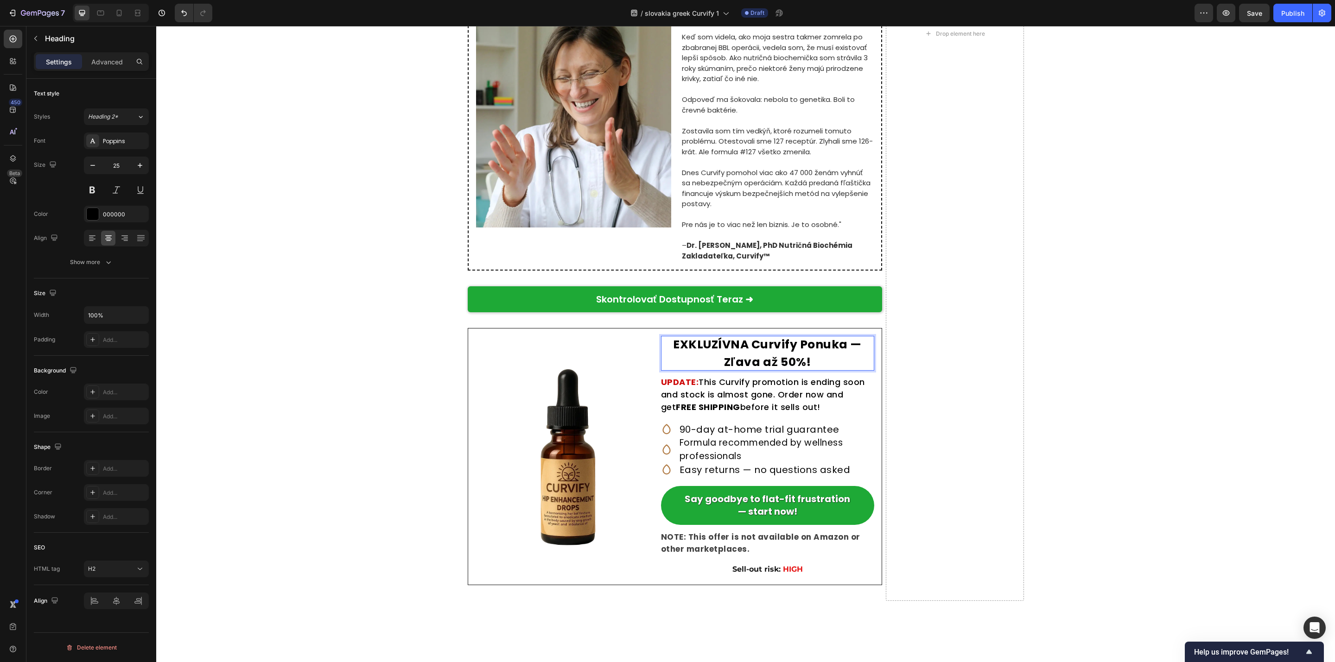
click at [748, 370] on strong "EXKLUZÍVNA Curvify Ponuka — Zľava až 50%!" at bounding box center [767, 354] width 189 height 34
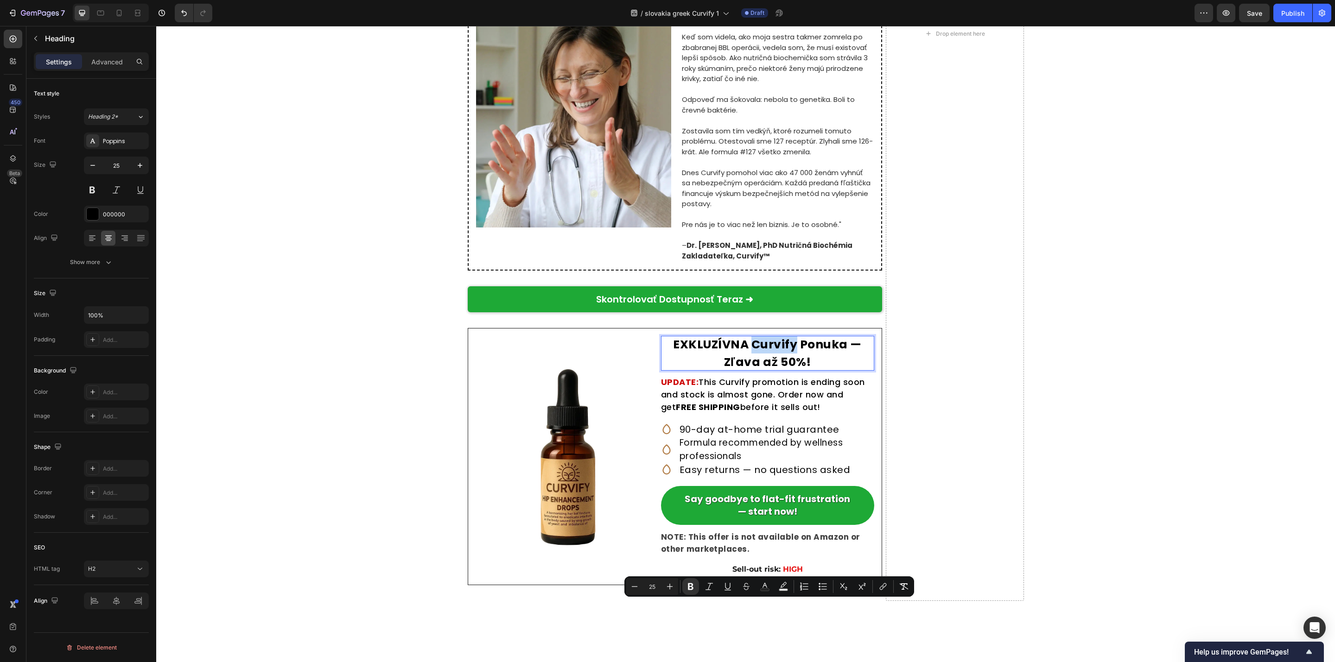
drag, startPoint x: 749, startPoint y: 610, endPoint x: 790, endPoint y: 614, distance: 41.5
click at [790, 370] on strong "EXKLUZÍVNA Curvify Ponuka — Zľava až 50%!" at bounding box center [767, 354] width 189 height 34
click at [767, 441] on icon "Editor contextual toolbar" at bounding box center [764, 586] width 9 height 9
type input "000000"
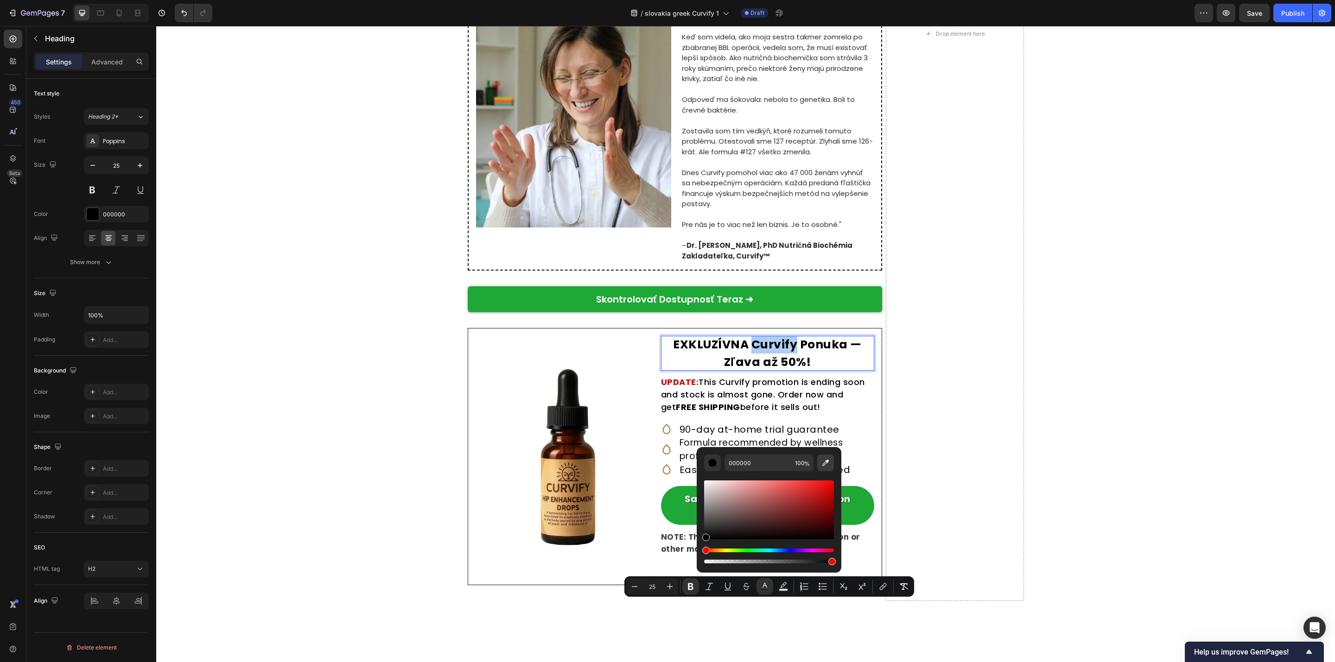
click at [830, 441] on icon "Editor contextual toolbar" at bounding box center [825, 462] width 9 height 9
type input "B27D47"
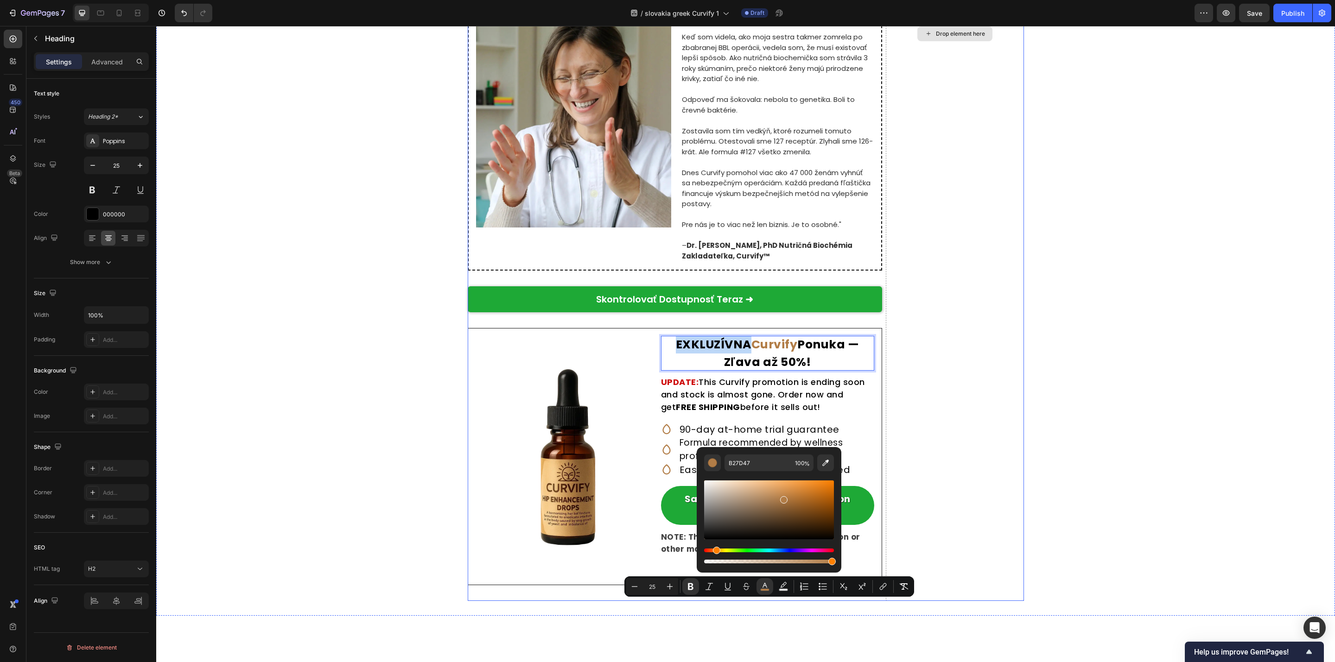
click at [889, 382] on div "Drop element here" at bounding box center [955, 34] width 138 height 1135
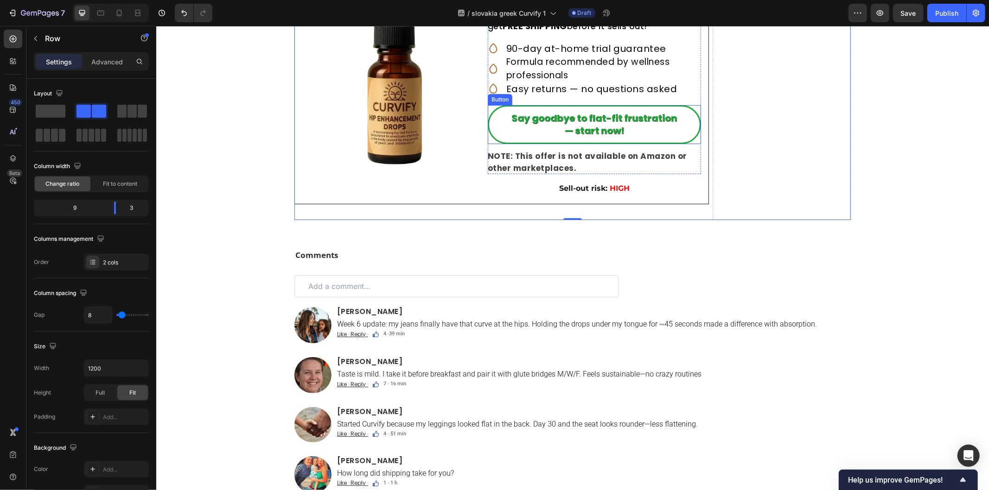
scroll to position [5599, 0]
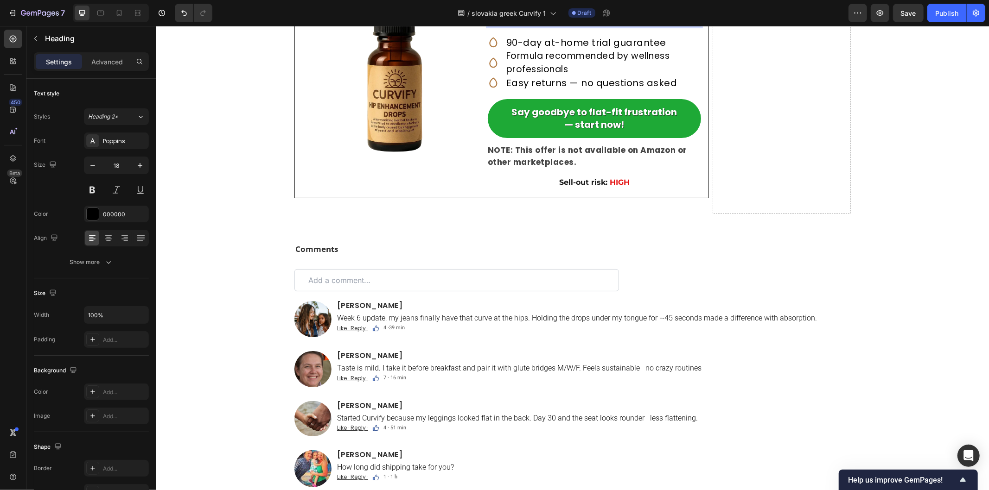
drag, startPoint x: 549, startPoint y: 247, endPoint x: 484, endPoint y: 246, distance: 64.4
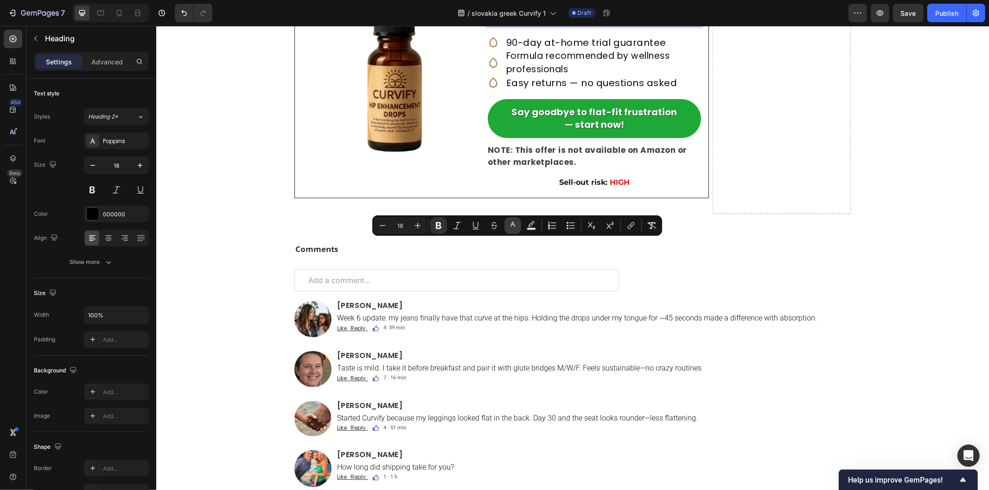
click at [513, 226] on icon "Editor contextual toolbar" at bounding box center [512, 225] width 9 height 9
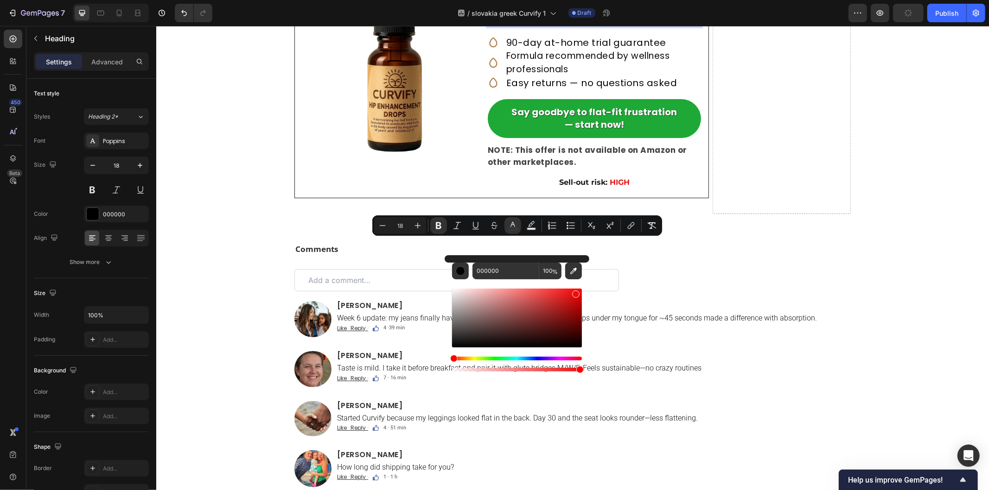
click at [575, 292] on div "Editor contextual toolbar" at bounding box center [517, 318] width 130 height 59
type input "ED0E0E"
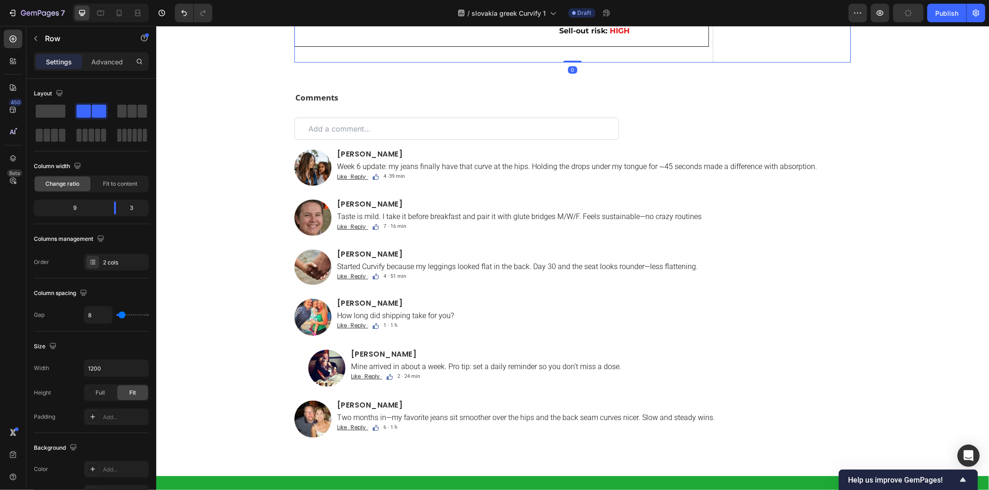
scroll to position [5754, 0]
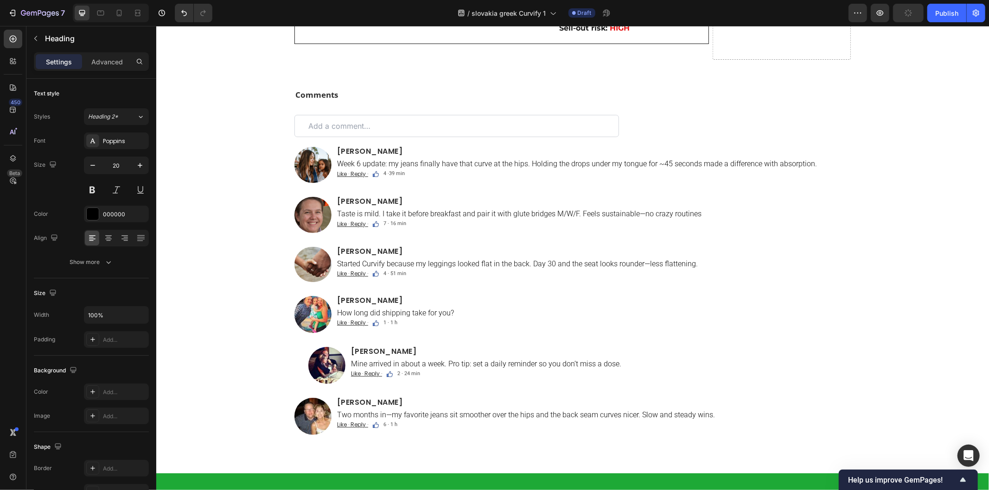
drag, startPoint x: 504, startPoint y: 151, endPoint x: 519, endPoint y: 151, distance: 14.4
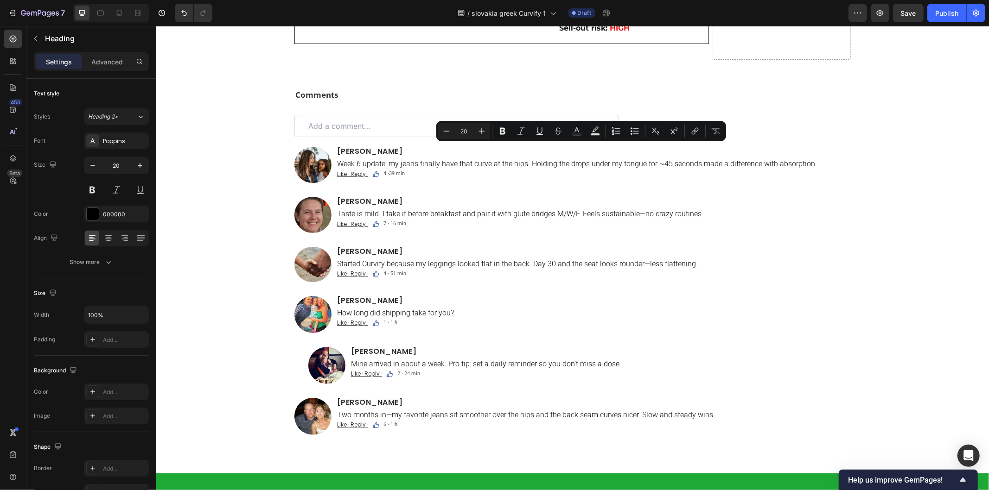
drag, startPoint x: 503, startPoint y: 153, endPoint x: 660, endPoint y: 149, distance: 156.7
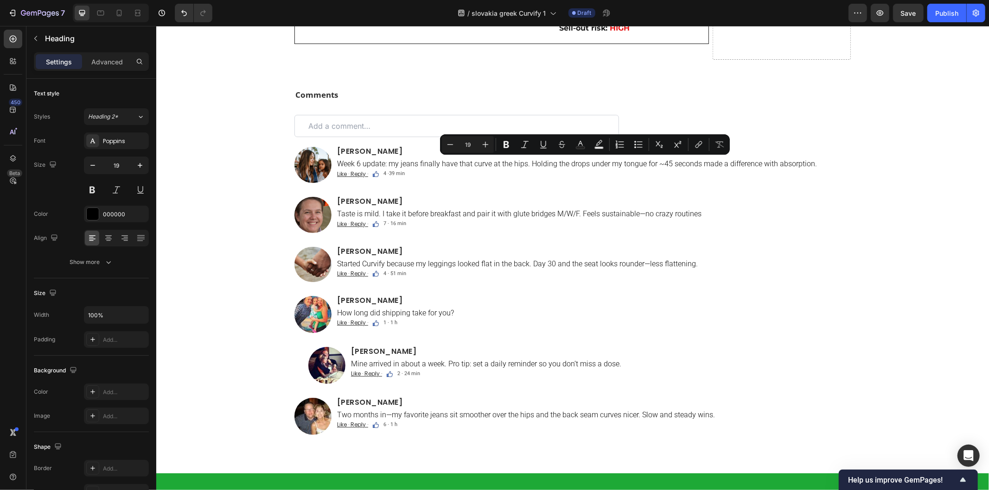
drag, startPoint x: 503, startPoint y: 163, endPoint x: 573, endPoint y: 184, distance: 73.3
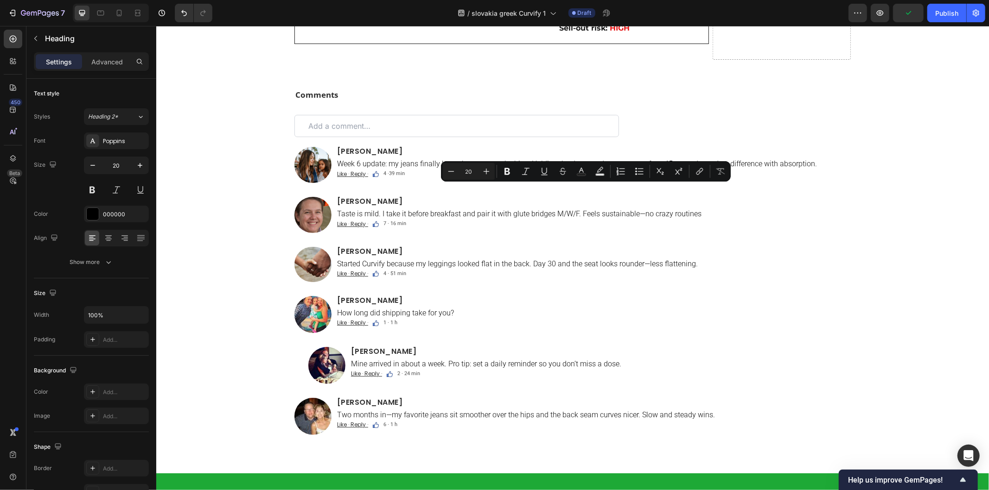
drag, startPoint x: 503, startPoint y: 192, endPoint x: 670, endPoint y: 193, distance: 166.9
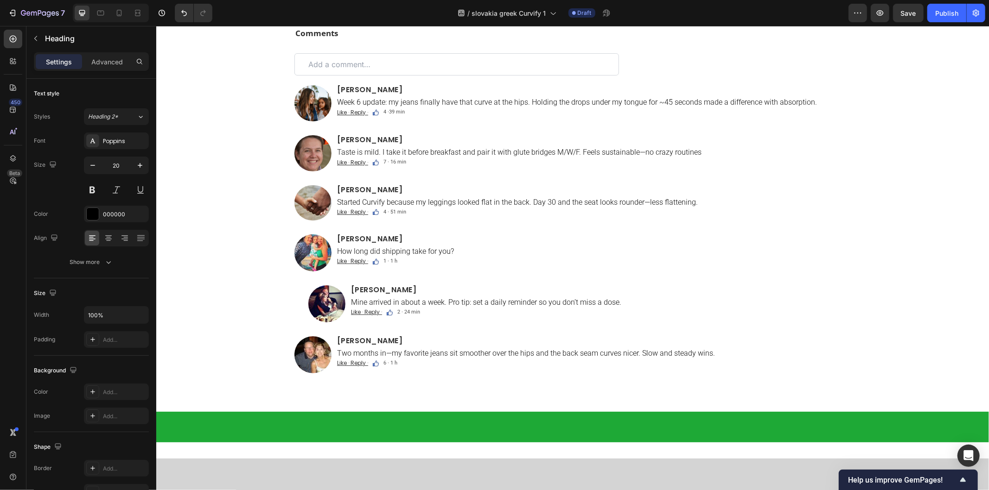
scroll to position [5805, 0]
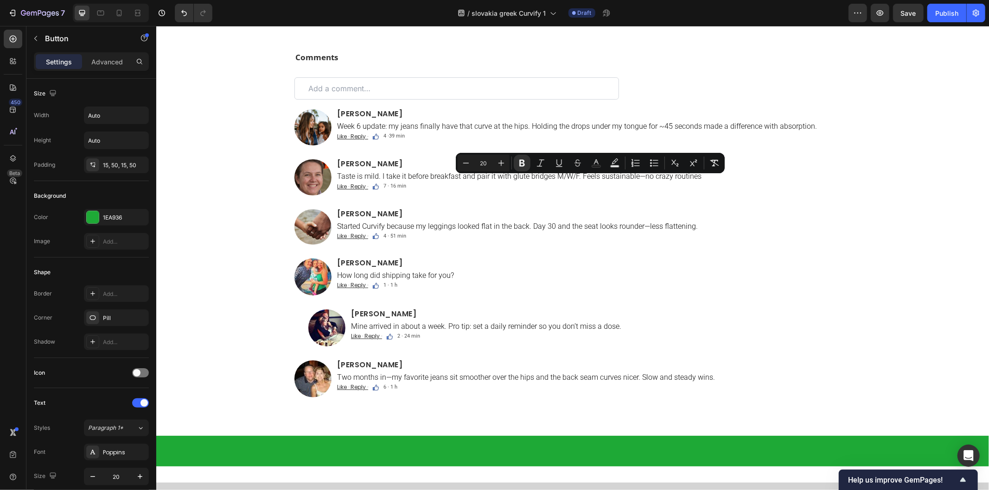
copy strong "Say goodbye to flat-fit frustration — start now!"
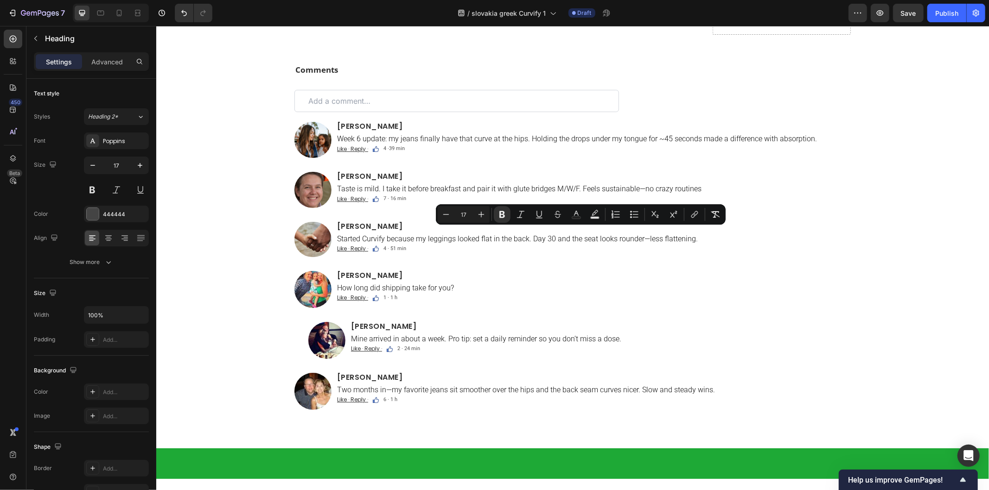
copy strong "NOTE: This offer is not available on Amazon or other marketplaces."
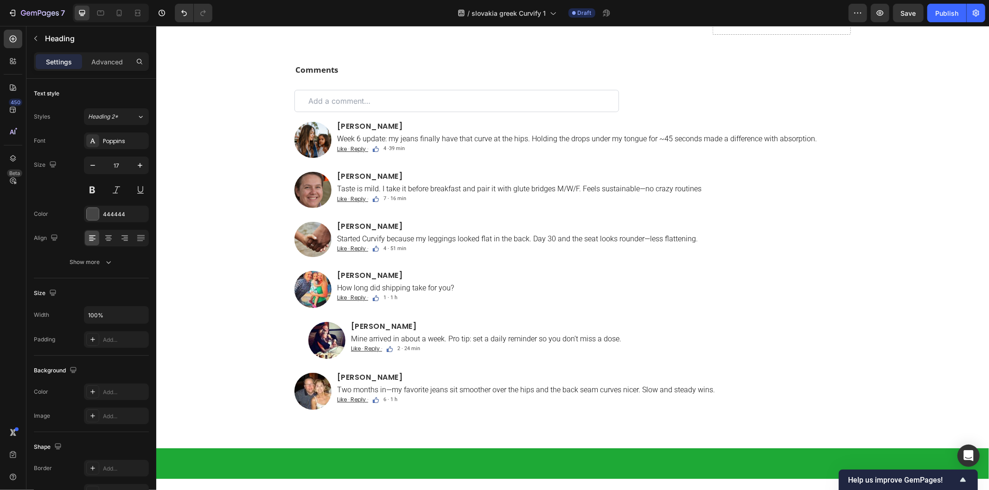
click at [591, 7] on strong "Sell-out risk:" at bounding box center [583, 2] width 48 height 9
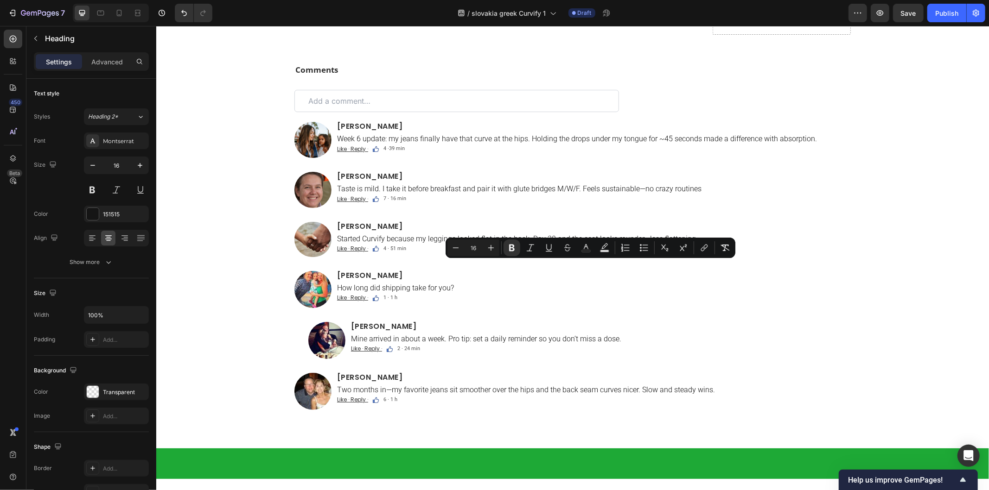
copy p "Sell-out risk: HIGH"
click at [595, 7] on strong "Sell-out risk:" at bounding box center [583, 2] width 48 height 9
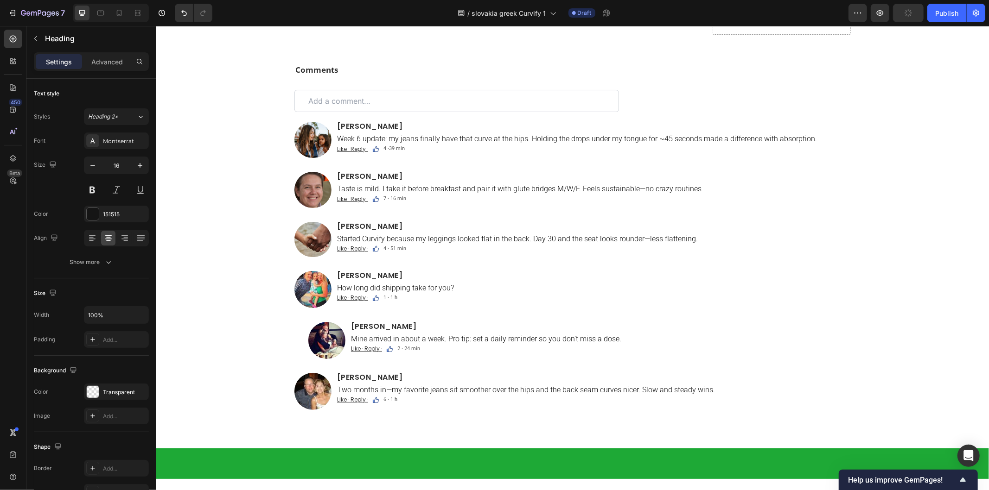
click at [595, 7] on strong "Sell-out risk:" at bounding box center [583, 2] width 48 height 9
click at [596, 7] on strong "Sell-out risk:" at bounding box center [583, 2] width 48 height 9
drag, startPoint x: 608, startPoint y: 267, endPoint x: 667, endPoint y: 268, distance: 58.4
click at [667, 8] on p "Riziko výpredaja: VYSOKÉ" at bounding box center [593, 3] width 211 height 10
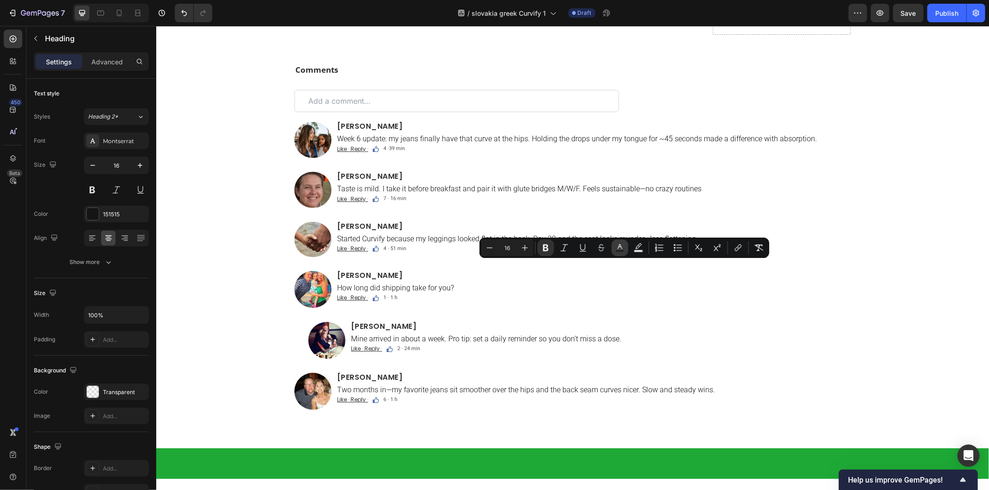
click at [620, 252] on rect "Editor contextual toolbar" at bounding box center [620, 251] width 9 height 2
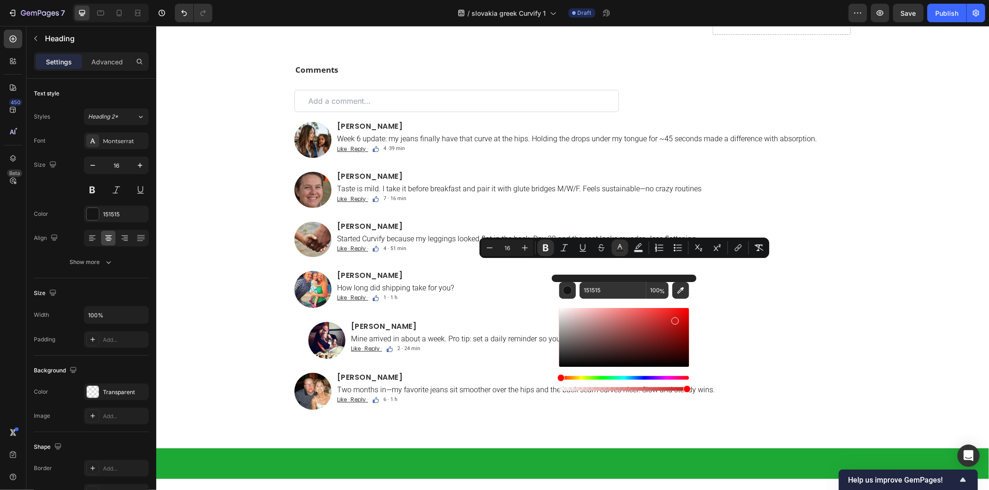
click at [674, 319] on div "Editor contextual toolbar" at bounding box center [624, 337] width 130 height 59
type input "CE1818"
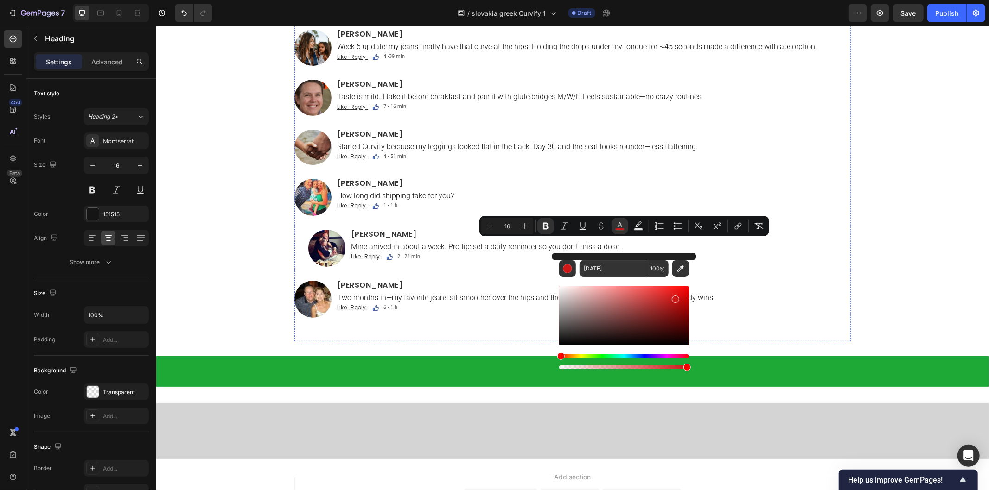
scroll to position [5908, 0]
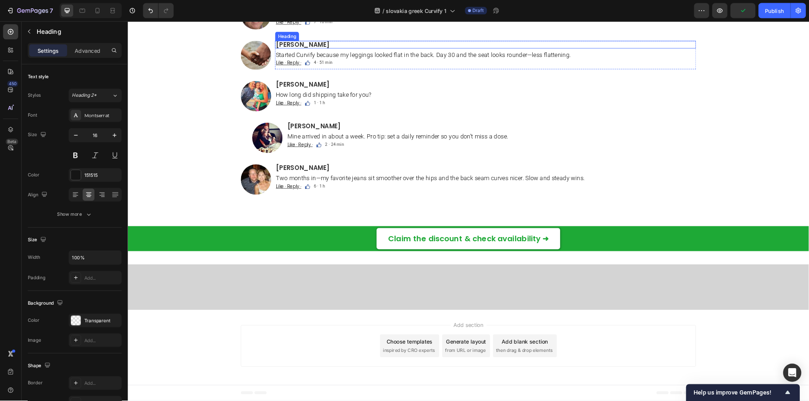
scroll to position [6063, 0]
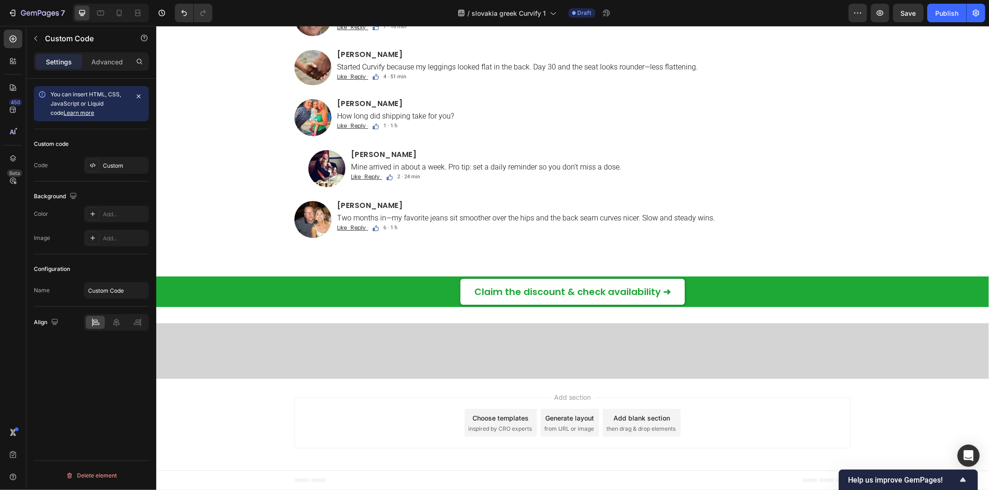
click at [114, 168] on div "Custom" at bounding box center [125, 166] width 44 height 8
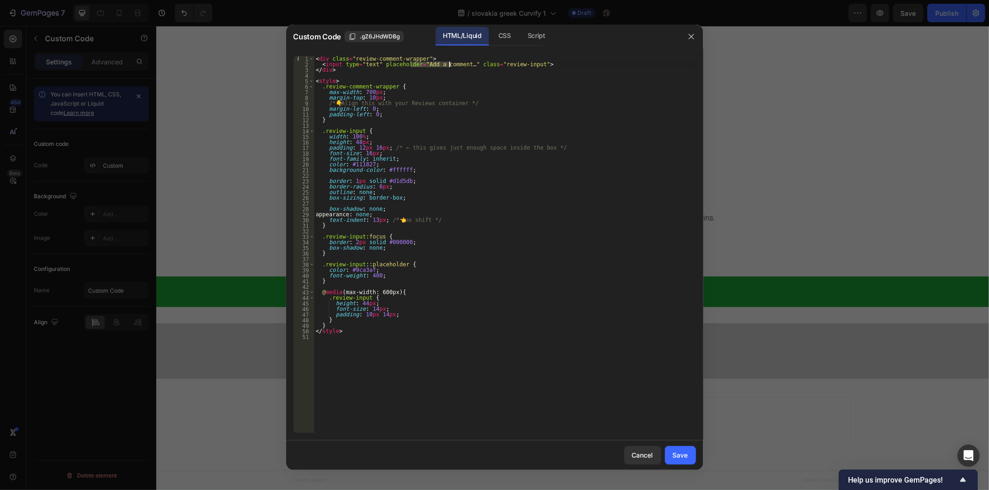
drag, startPoint x: 410, startPoint y: 64, endPoint x: 450, endPoint y: 64, distance: 40.3
click at [450, 64] on div "< div class = "review-comment-wrapper" > < input type = "text" placeholder = "A…" at bounding box center [504, 250] width 381 height 389
paste textarea "Pridať komentár..."
type textarea "<input type="text" placeholder="Pridať komentár..." class="review-input">"
click at [678, 441] on div "Save" at bounding box center [680, 456] width 15 height 10
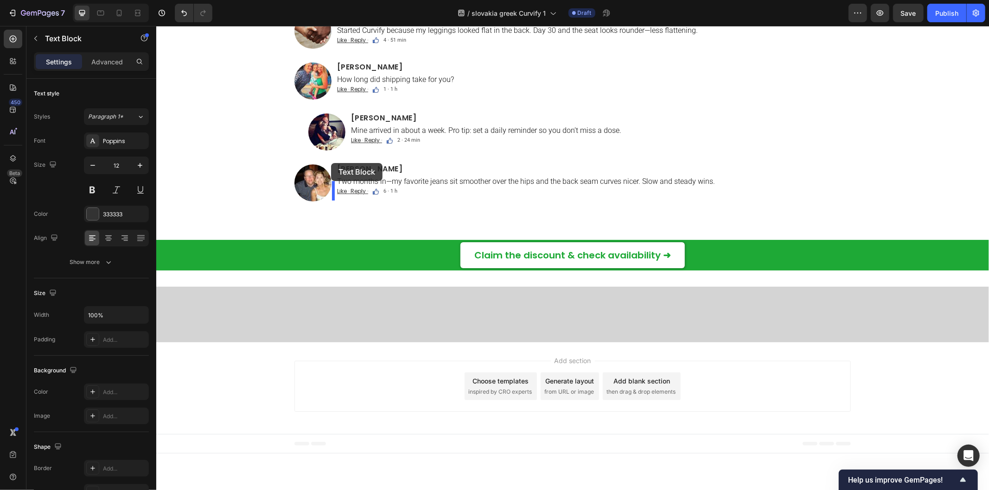
drag, startPoint x: 341, startPoint y: 163, endPoint x: 332, endPoint y: 163, distance: 8.8
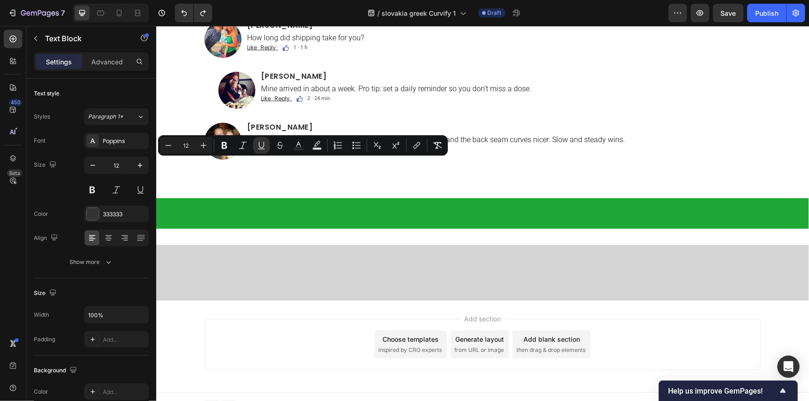
drag, startPoint x: 253, startPoint y: 164, endPoint x: 244, endPoint y: 165, distance: 8.8
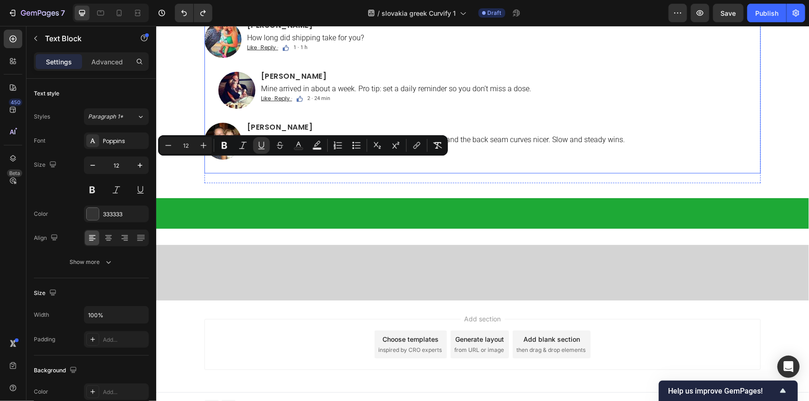
copy u "Like"
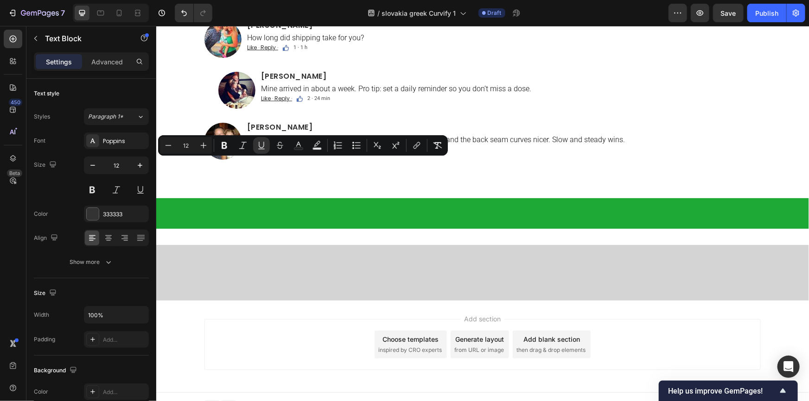
drag, startPoint x: 282, startPoint y: 163, endPoint x: 297, endPoint y: 166, distance: 14.7
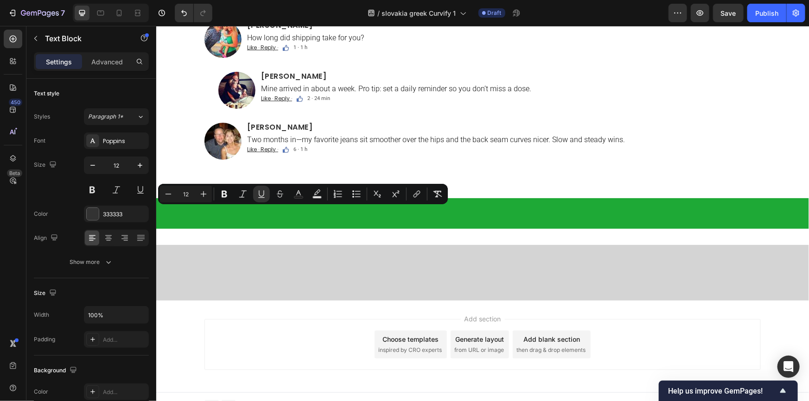
drag, startPoint x: 258, startPoint y: 213, endPoint x: 272, endPoint y: 213, distance: 13.4
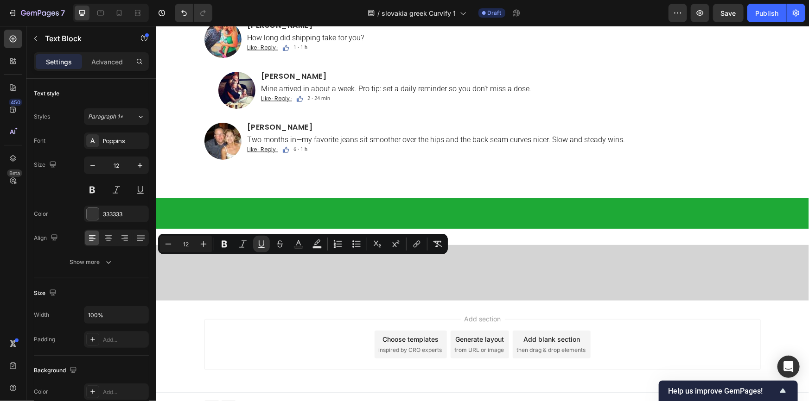
drag, startPoint x: 258, startPoint y: 261, endPoint x: 272, endPoint y: 263, distance: 14.0
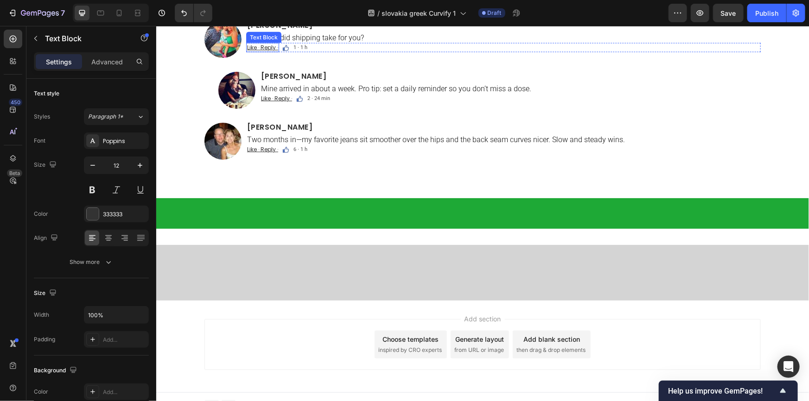
click at [258, 51] on u "Like · Reply ·" at bounding box center [262, 47] width 31 height 8
click at [257, 51] on u "Like · Reply ·" at bounding box center [262, 47] width 31 height 8
drag, startPoint x: 259, startPoint y: 311, endPoint x: 272, endPoint y: 313, distance: 13.1
click at [272, 51] on u "Like · Reply ·" at bounding box center [262, 47] width 31 height 8
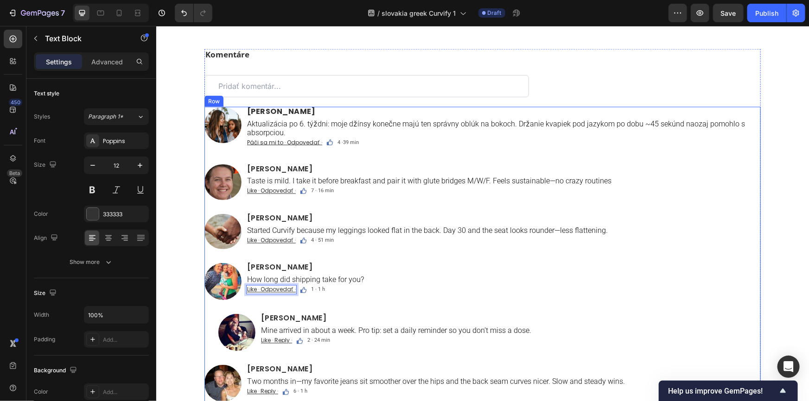
scroll to position [6104, 0]
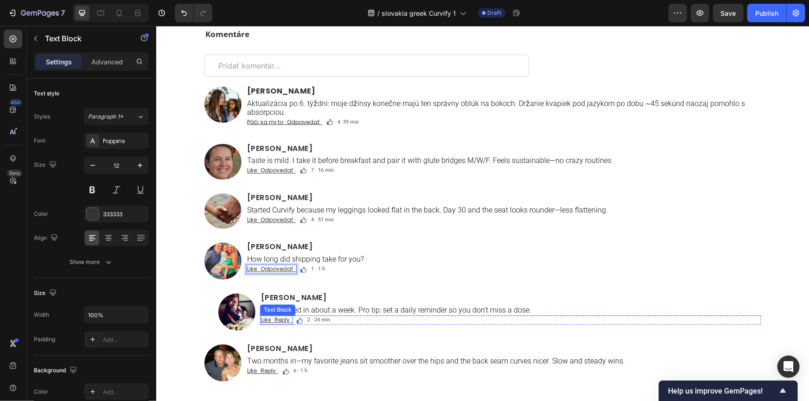
click at [272, 320] on u "Like · Reply ·" at bounding box center [275, 320] width 31 height 8
click at [272, 319] on u "Like · Reply ·" at bounding box center [275, 320] width 31 height 8
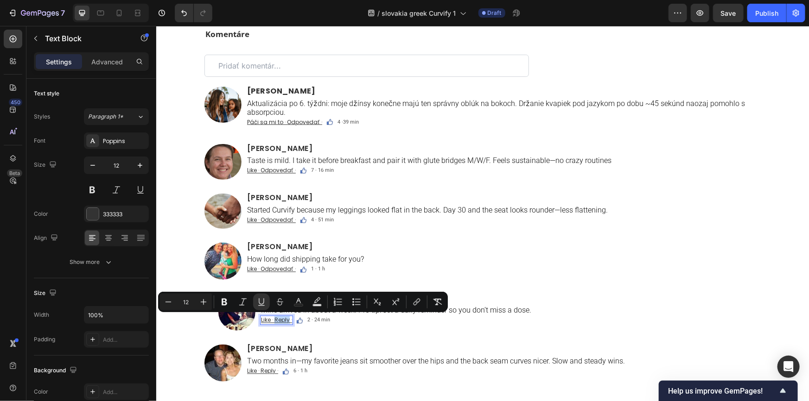
drag, startPoint x: 272, startPoint y: 320, endPoint x: 286, endPoint y: 322, distance: 14.9
click at [286, 322] on u "Like · Reply ·" at bounding box center [275, 320] width 31 height 8
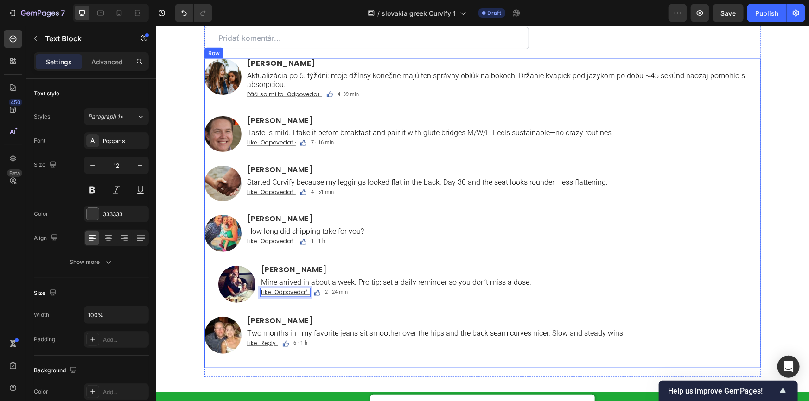
scroll to position [6147, 0]
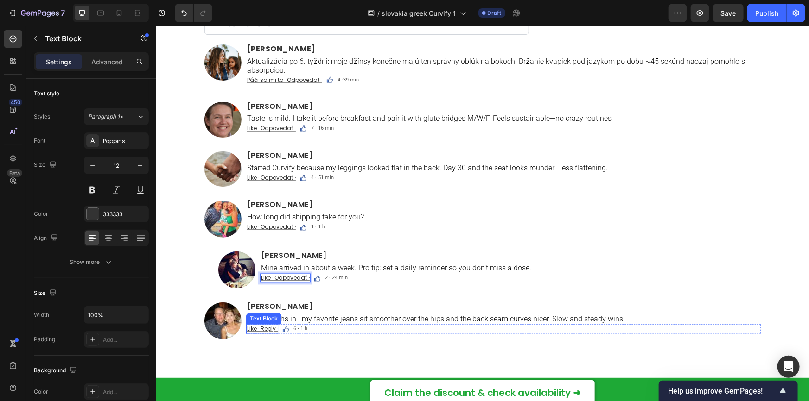
click at [257, 329] on u "Like · Reply ·" at bounding box center [262, 329] width 31 height 8
click at [257, 328] on u "Like · Reply ·" at bounding box center [262, 329] width 31 height 8
drag, startPoint x: 258, startPoint y: 328, endPoint x: 272, endPoint y: 329, distance: 13.9
click at [272, 329] on u "Like · Reply ·" at bounding box center [262, 329] width 31 height 8
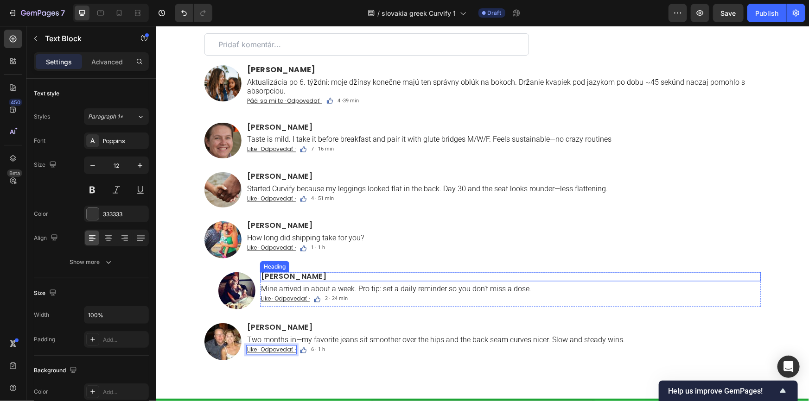
scroll to position [6104, 0]
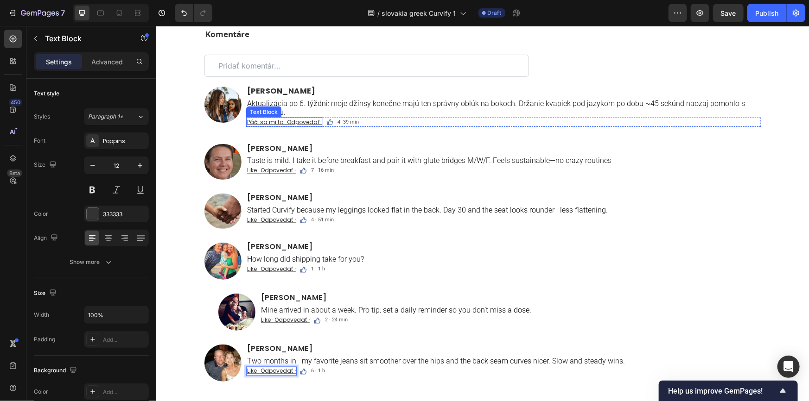
click at [256, 121] on u "Páči sa mi to · Odpovedať ·" at bounding box center [284, 122] width 75 height 8
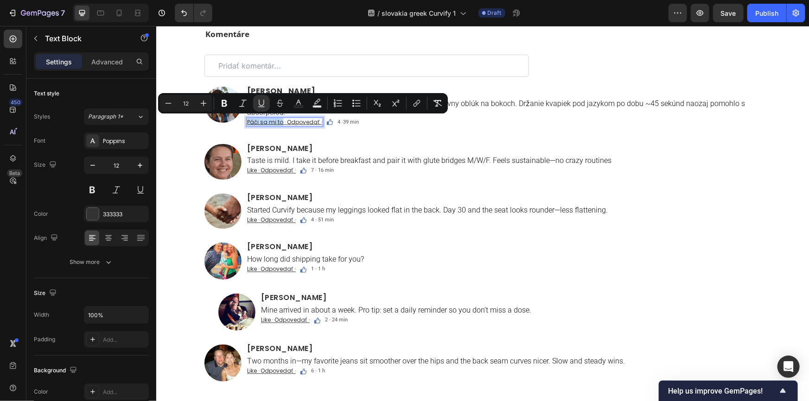
drag, startPoint x: 244, startPoint y: 121, endPoint x: 278, endPoint y: 121, distance: 33.8
click at [278, 121] on u "Páči sa mi to · Odpovedať ·" at bounding box center [284, 122] width 75 height 8
copy u "Páči sa mi to"
click at [247, 170] on u "Like · Odpovedať ·" at bounding box center [271, 170] width 49 height 8
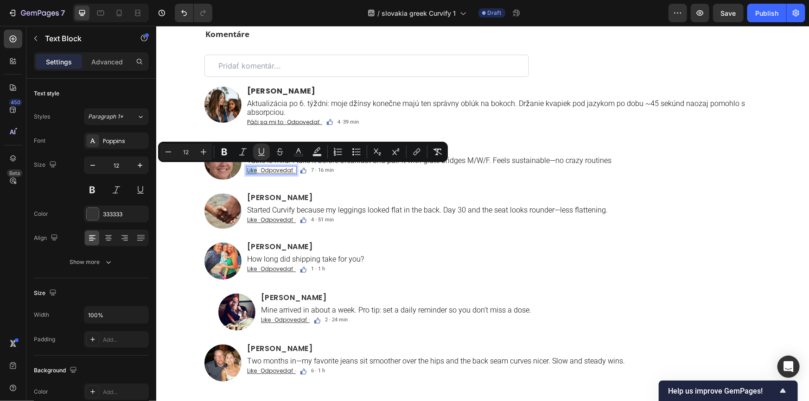
drag, startPoint x: 253, startPoint y: 171, endPoint x: 242, endPoint y: 171, distance: 10.7
click at [246, 171] on div "Like · Odpovedať ·" at bounding box center [271, 170] width 51 height 9
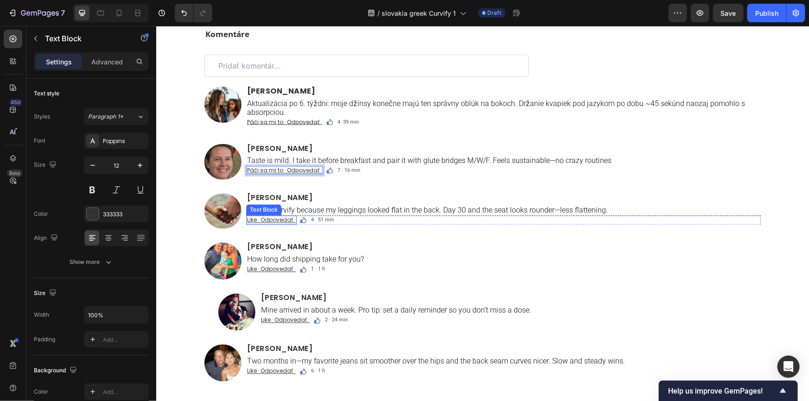
click at [253, 219] on u "Like · Odpovedať ·" at bounding box center [271, 220] width 49 height 8
click at [253, 220] on u "Like · Odpovedať ·" at bounding box center [271, 220] width 49 height 8
click at [247, 220] on u "Like · Odpovedať ·" at bounding box center [271, 220] width 49 height 8
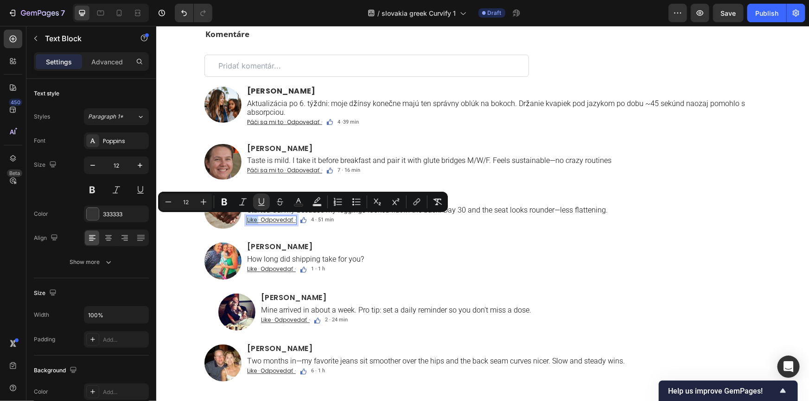
click at [252, 220] on u "Like · Odpovedať ·" at bounding box center [271, 220] width 49 height 8
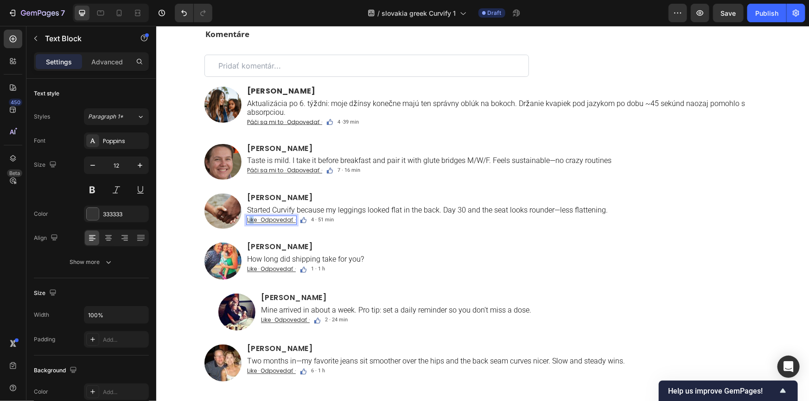
drag, startPoint x: 251, startPoint y: 219, endPoint x: 244, endPoint y: 219, distance: 6.5
click at [247, 219] on u "Like · Odpovedať ·" at bounding box center [271, 220] width 49 height 8
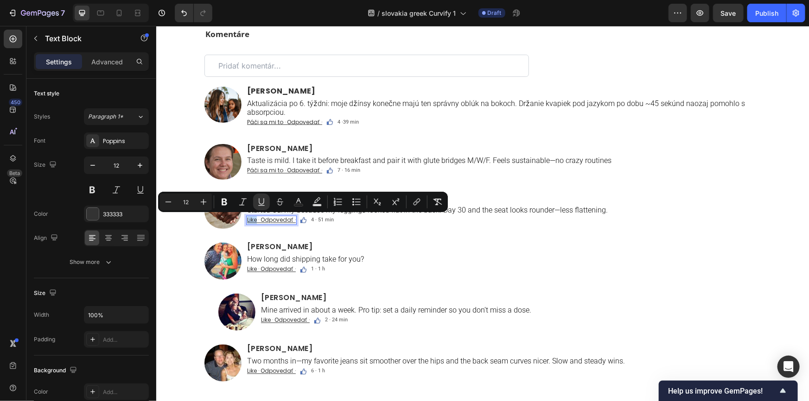
drag, startPoint x: 253, startPoint y: 219, endPoint x: 244, endPoint y: 219, distance: 9.3
click at [247, 219] on u "Like · Odpovedať ·" at bounding box center [271, 220] width 49 height 8
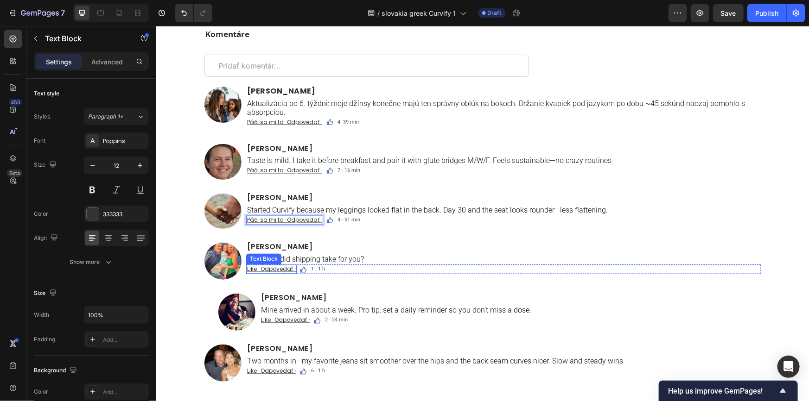
click at [253, 268] on u "Like · Odpovedať ·" at bounding box center [271, 269] width 49 height 8
click at [253, 270] on u "Like · Odpovedať ·" at bounding box center [271, 269] width 49 height 8
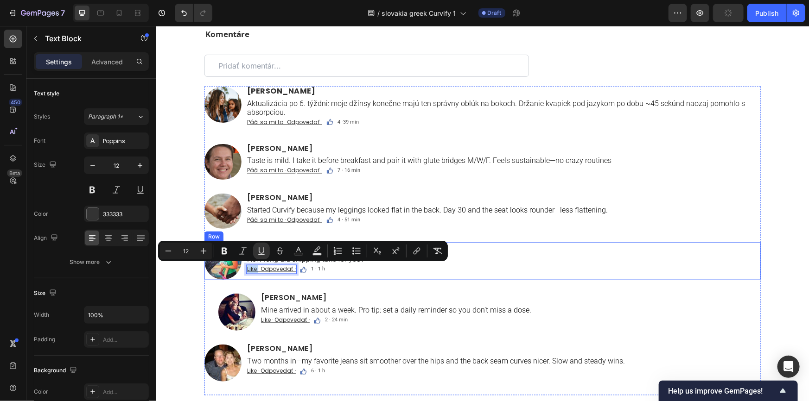
drag, startPoint x: 253, startPoint y: 270, endPoint x: 241, endPoint y: 271, distance: 12.1
click at [241, 271] on div "Image Alexandra Brooks Heading How long did shipping take for you? Text Block L…" at bounding box center [482, 260] width 556 height 37
click at [251, 268] on u "Like · Odpovedať ·" at bounding box center [271, 269] width 49 height 8
click at [252, 268] on u "Like · Odpovedať ·" at bounding box center [271, 269] width 49 height 8
drag, startPoint x: 253, startPoint y: 269, endPoint x: 242, endPoint y: 270, distance: 10.7
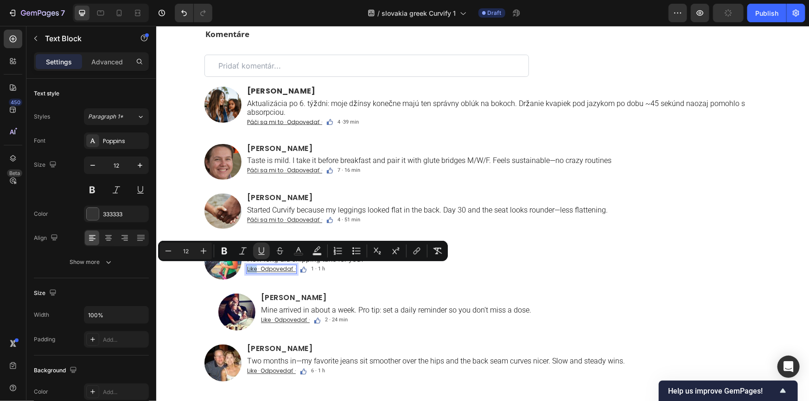
click at [246, 270] on div "Like · Odpovedať ·" at bounding box center [271, 269] width 51 height 9
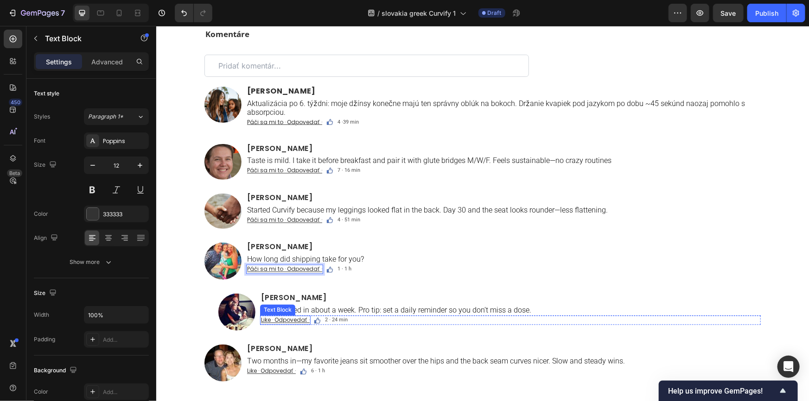
click at [267, 321] on u "Like · Odpovedať ·" at bounding box center [284, 320] width 49 height 8
click at [267, 320] on u "Like · Odpovedať ·" at bounding box center [284, 320] width 49 height 8
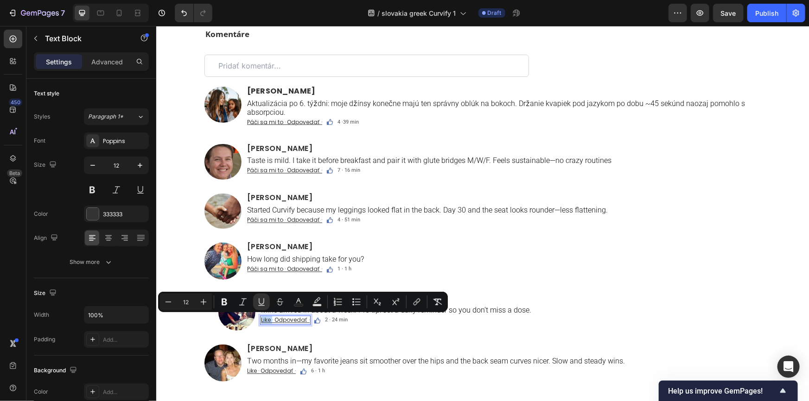
click at [260, 321] on u "Like · Odpovedať ·" at bounding box center [284, 320] width 49 height 8
click at [266, 320] on u "Like · Odpovedať ·" at bounding box center [284, 320] width 49 height 8
click at [267, 320] on u "Like · Odpovedať ·" at bounding box center [284, 320] width 49 height 8
drag, startPoint x: 267, startPoint y: 320, endPoint x: 260, endPoint y: 321, distance: 6.6
click at [260, 321] on u "Like · Odpovedať ·" at bounding box center [284, 320] width 49 height 8
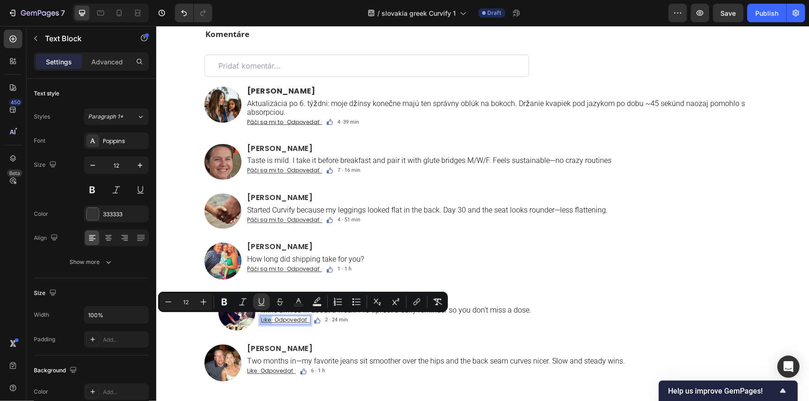
click at [260, 321] on u "Like · Odpovedať ·" at bounding box center [284, 320] width 49 height 8
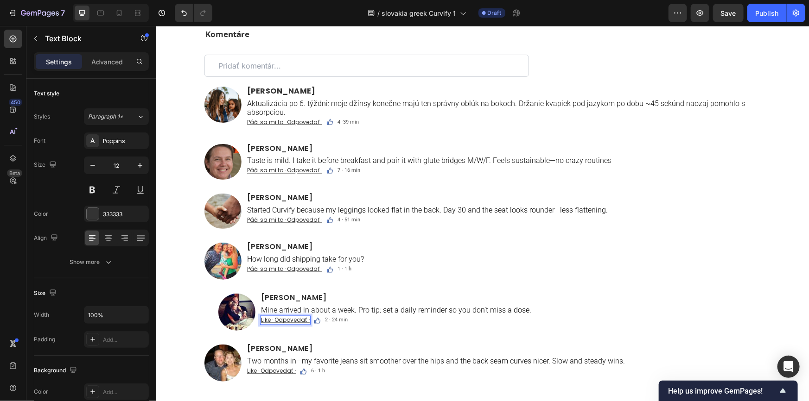
click at [265, 320] on u "Like · Odpovedať ·" at bounding box center [284, 320] width 49 height 8
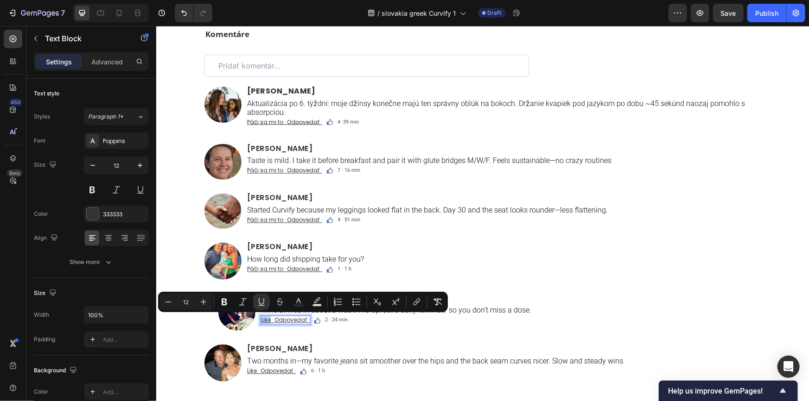
drag, startPoint x: 266, startPoint y: 320, endPoint x: 257, endPoint y: 321, distance: 8.9
click at [260, 321] on u "Like · Odpovedať ·" at bounding box center [284, 320] width 49 height 8
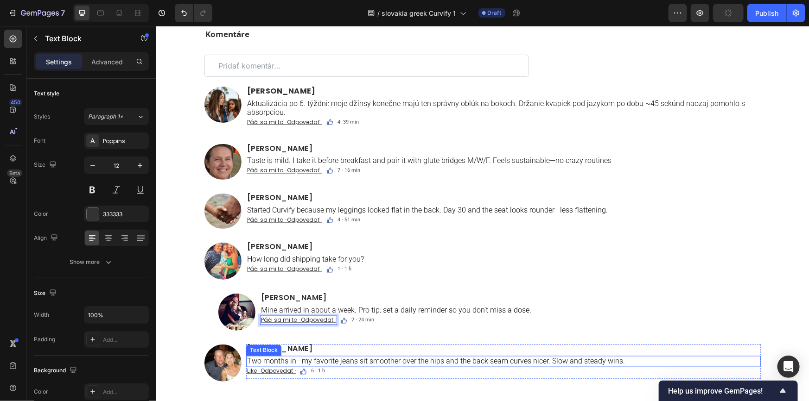
scroll to position [6147, 0]
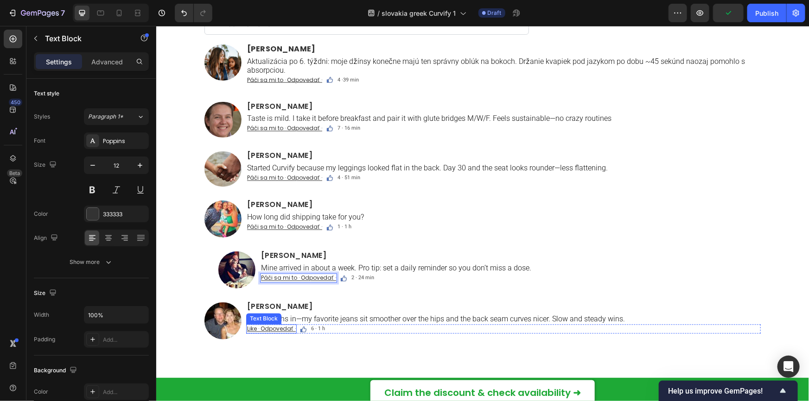
click at [253, 331] on u "Like · Odpovedať ·" at bounding box center [271, 329] width 49 height 8
click at [253, 329] on u "Like · Odpovedať ·" at bounding box center [271, 329] width 49 height 8
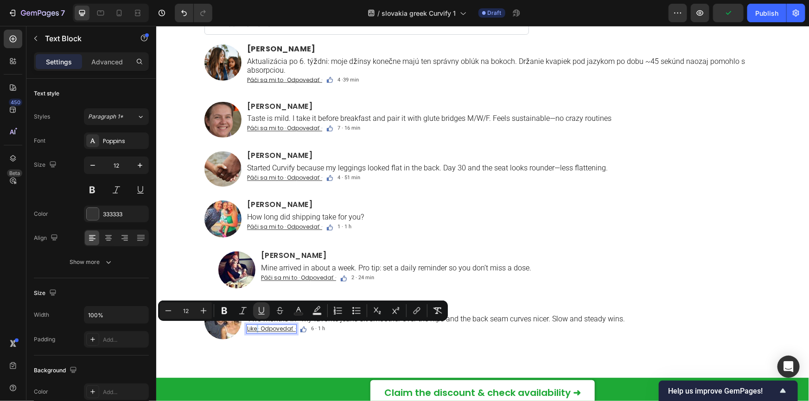
click at [253, 329] on u "Like · Odpovedať ·" at bounding box center [271, 329] width 49 height 8
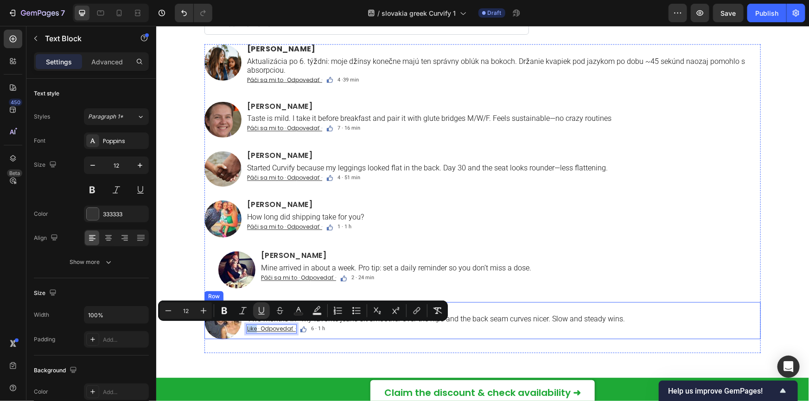
drag, startPoint x: 253, startPoint y: 329, endPoint x: 241, endPoint y: 329, distance: 12.5
click at [241, 329] on div "Image Lily Carter Heading Two months in—my favorite jeans sit smoother over the…" at bounding box center [482, 320] width 556 height 37
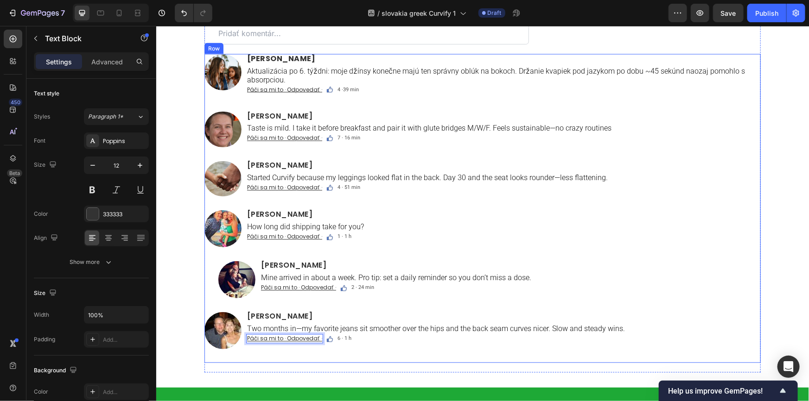
scroll to position [6021, 0]
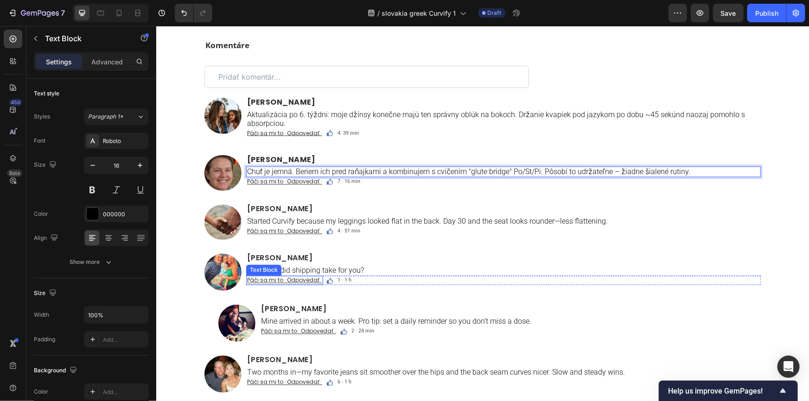
scroll to position [6104, 0]
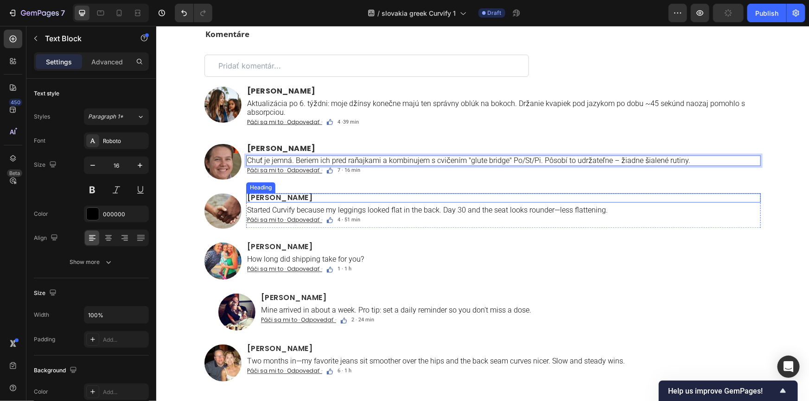
click at [282, 197] on h2 "[PERSON_NAME]" at bounding box center [503, 197] width 514 height 9
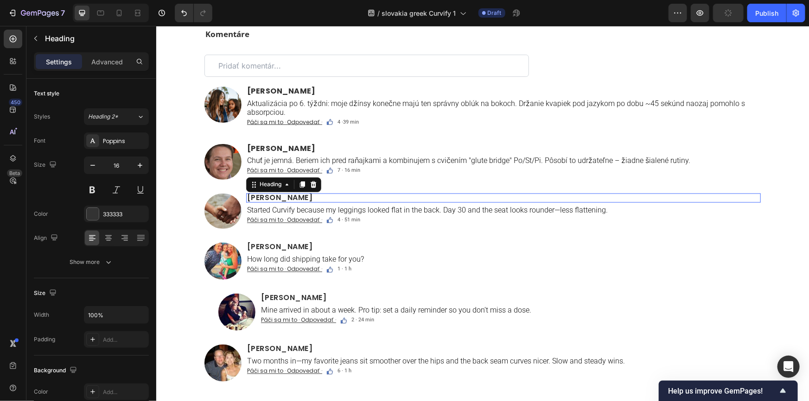
click at [282, 197] on p "[PERSON_NAME]" at bounding box center [503, 197] width 513 height 7
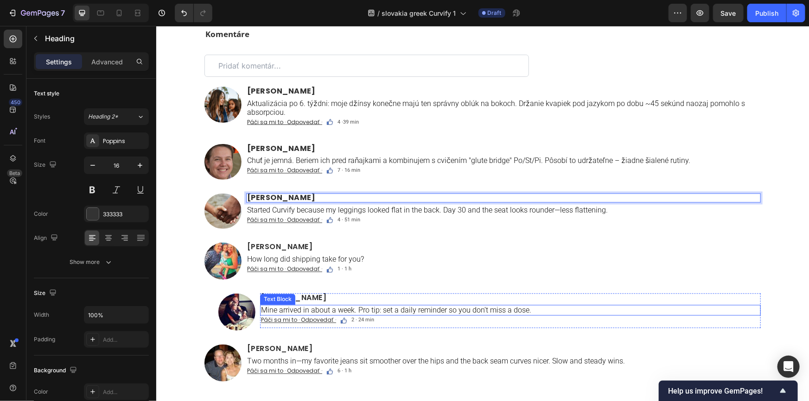
scroll to position [6147, 0]
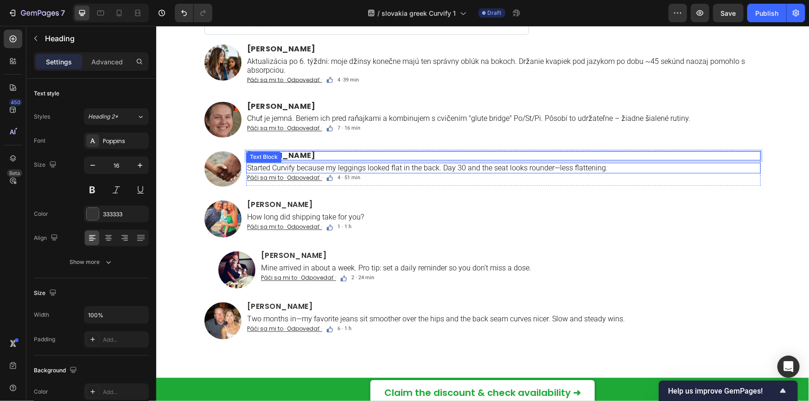
click at [289, 167] on p "Started Curvify because my leggings looked flat in the back. Day 30 and the sea…" at bounding box center [503, 168] width 513 height 9
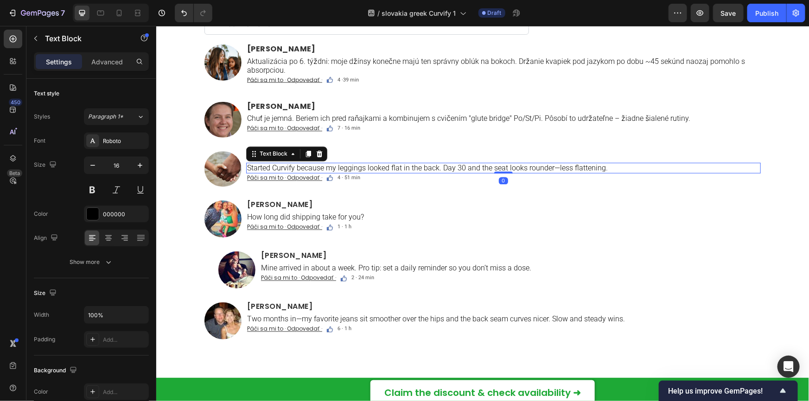
click at [289, 167] on p "Started Curvify because my leggings looked flat in the back. Day 30 and the sea…" at bounding box center [503, 168] width 513 height 9
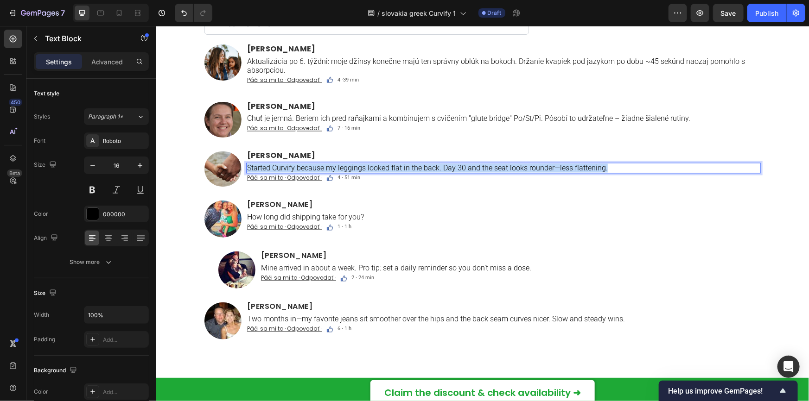
click at [289, 167] on p "Started Curvify because my leggings looked flat in the back. Day 30 and the sea…" at bounding box center [503, 168] width 513 height 9
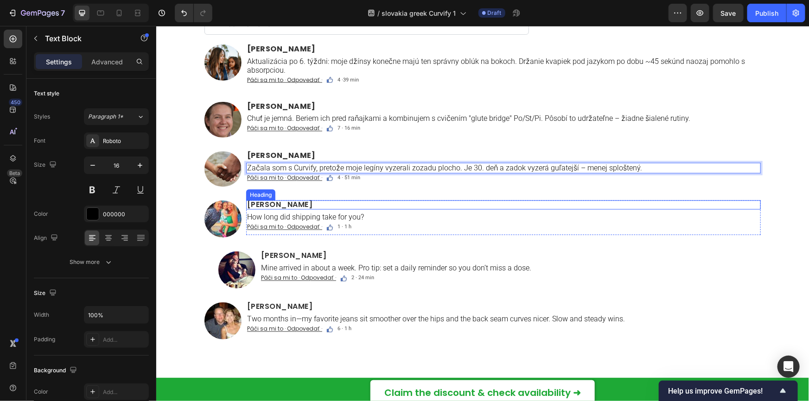
click at [289, 203] on h2 "[PERSON_NAME]" at bounding box center [503, 204] width 514 height 9
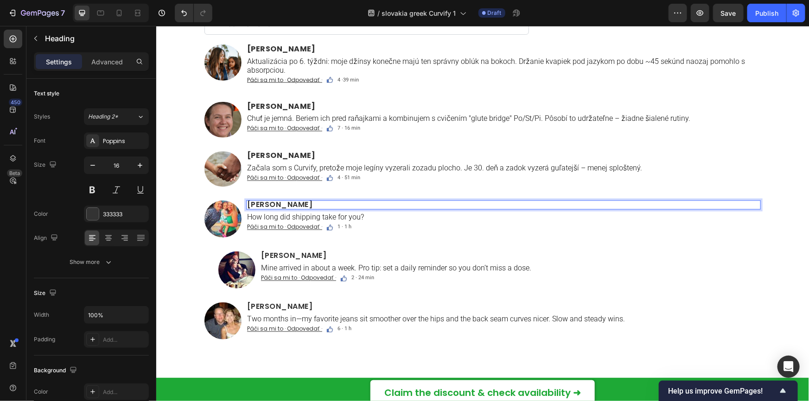
click at [289, 203] on p "[PERSON_NAME]" at bounding box center [503, 204] width 513 height 7
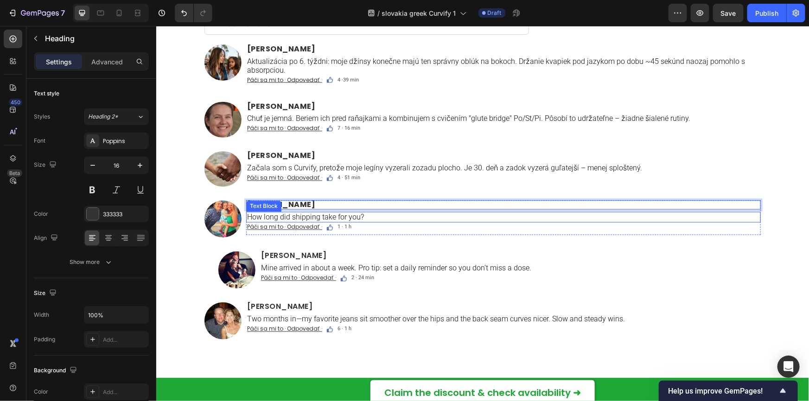
click at [295, 217] on p "How long did shipping take for you?" at bounding box center [503, 217] width 513 height 9
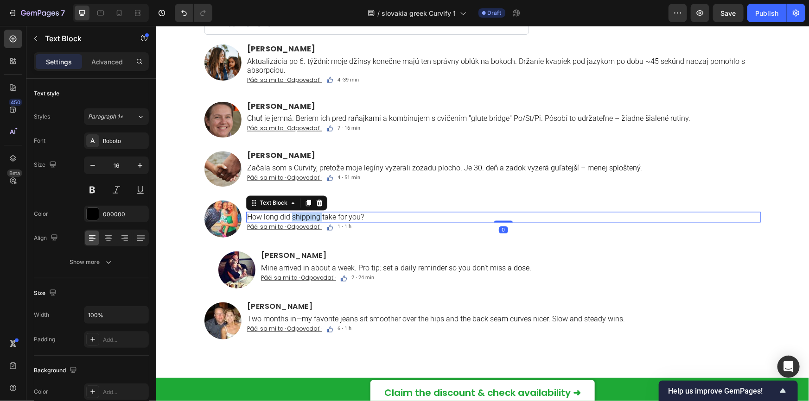
click at [295, 217] on p "How long did shipping take for you?" at bounding box center [503, 217] width 513 height 9
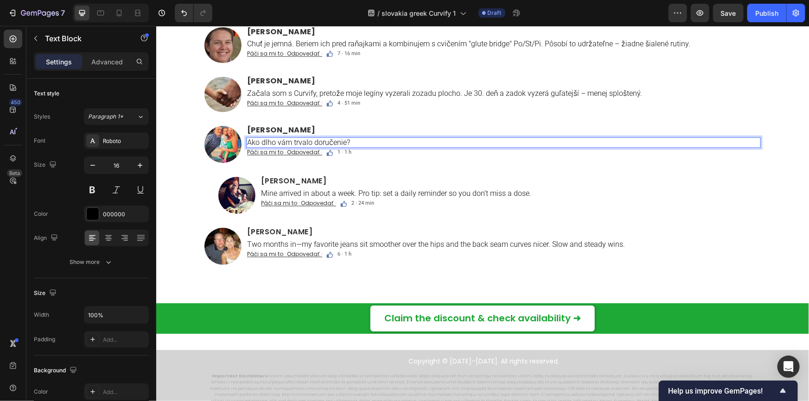
scroll to position [6231, 0]
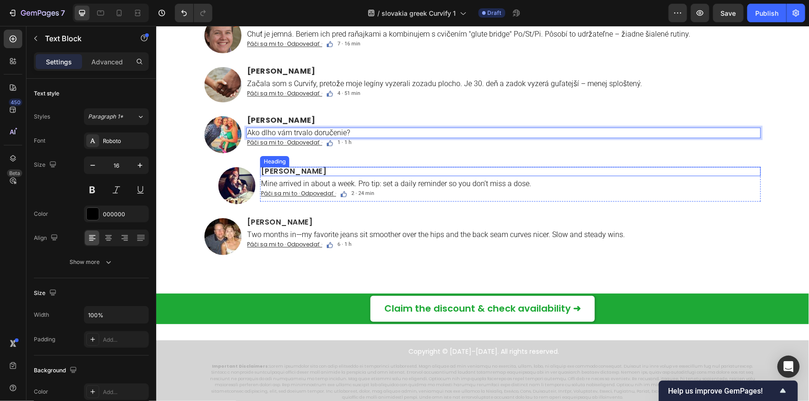
click at [282, 172] on h2 "[PERSON_NAME]" at bounding box center [510, 171] width 501 height 9
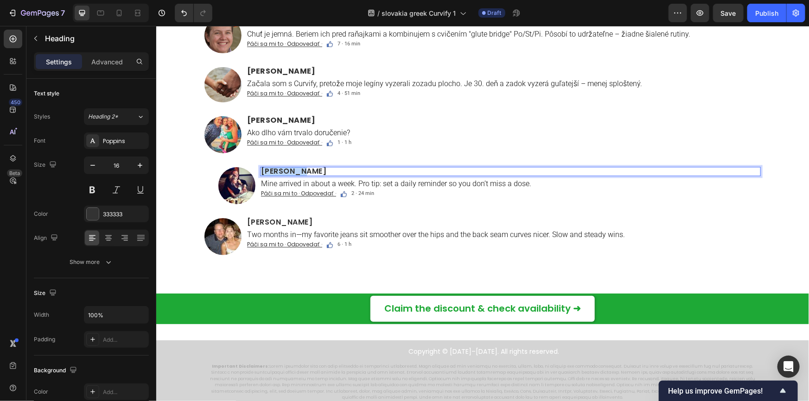
click at [282, 172] on p "[PERSON_NAME]" at bounding box center [509, 171] width 499 height 7
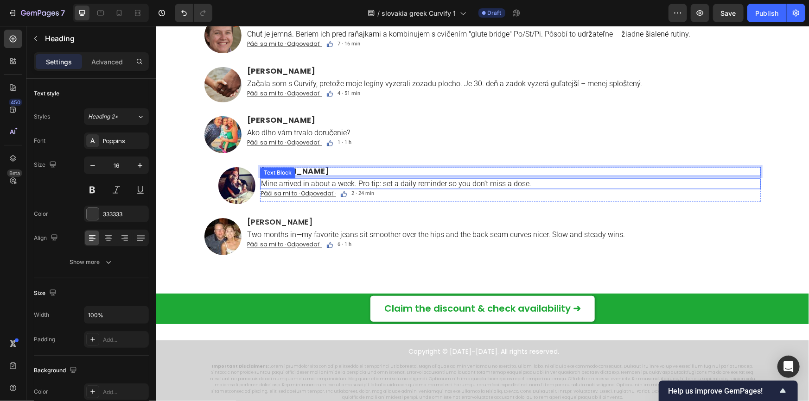
click at [293, 185] on p "Mine arrived in about a week. Pro tip: set a daily reminder so you don’t miss a…" at bounding box center [509, 183] width 499 height 9
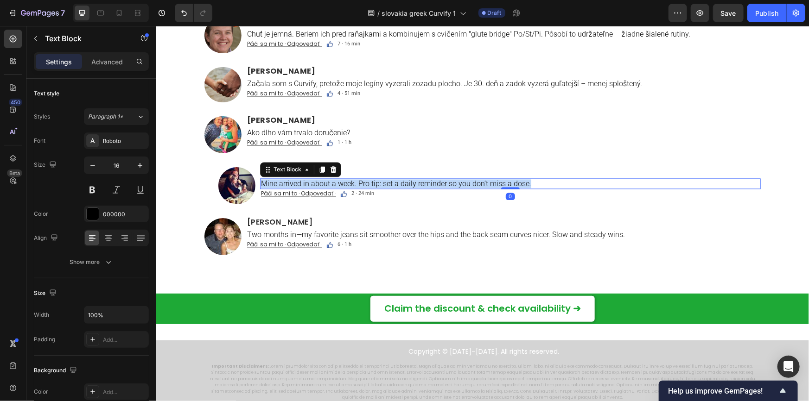
click at [293, 185] on p "Mine arrived in about a week. Pro tip: set a daily reminder so you don’t miss a…" at bounding box center [509, 183] width 499 height 9
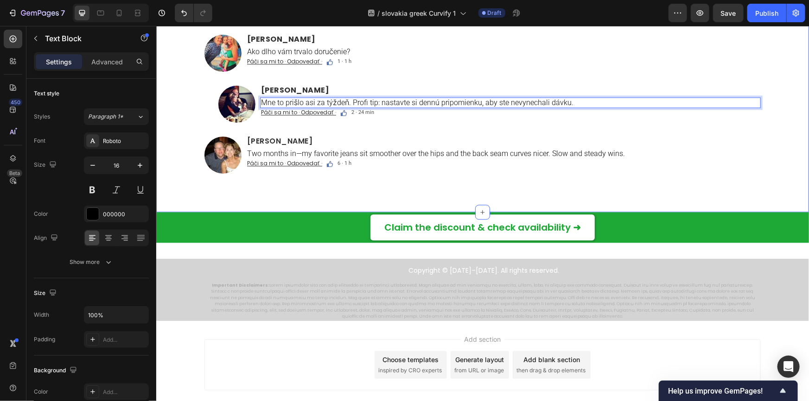
scroll to position [6315, 0]
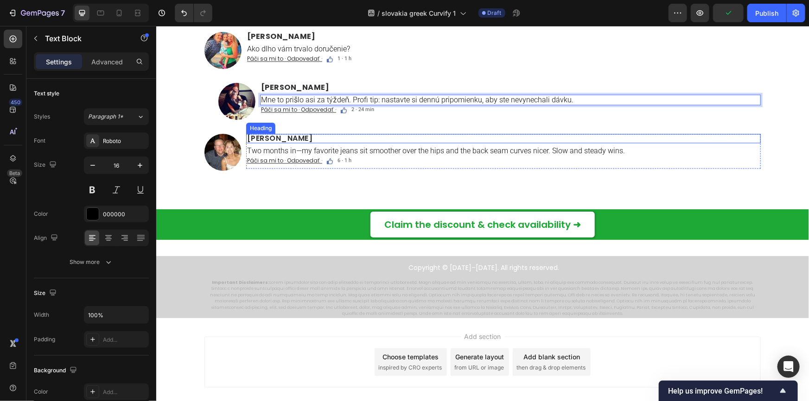
click at [278, 139] on h2 "[PERSON_NAME]" at bounding box center [503, 137] width 514 height 9
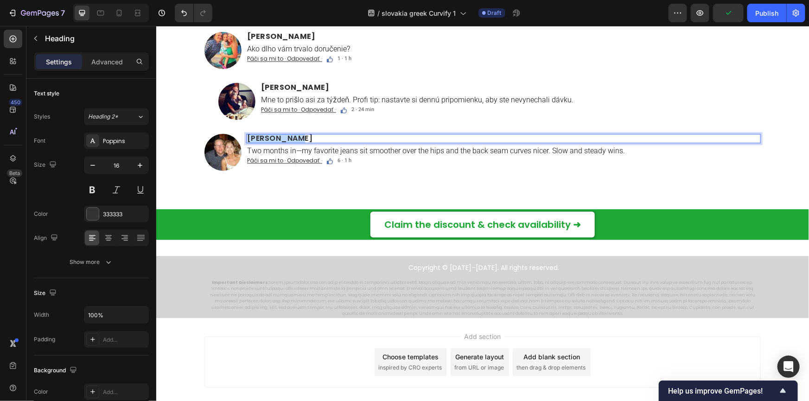
click at [278, 139] on p "[PERSON_NAME]" at bounding box center [503, 137] width 513 height 7
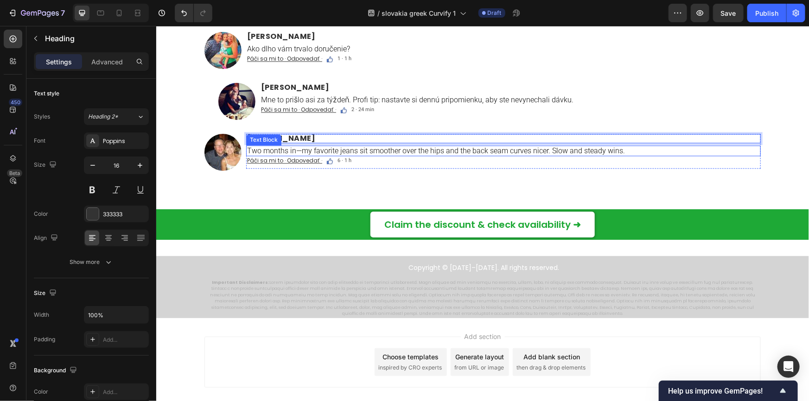
click at [284, 149] on p "Two months in—my favorite jeans sit smoother over the hips and the back seam cu…" at bounding box center [503, 150] width 513 height 9
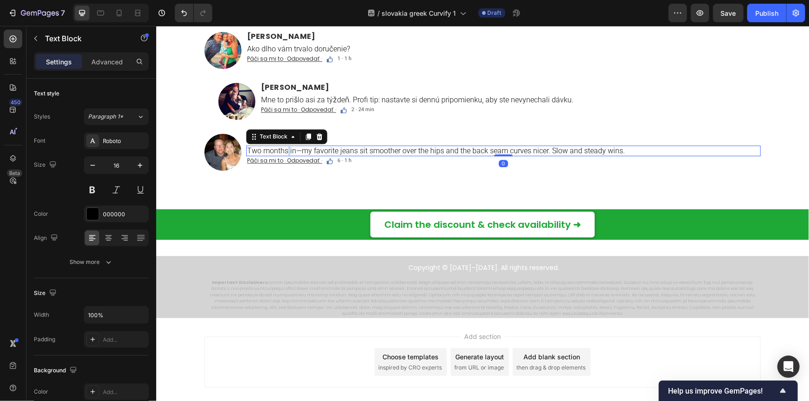
click at [284, 149] on p "Two months in—my favorite jeans sit smoother over the hips and the back seam cu…" at bounding box center [503, 150] width 513 height 9
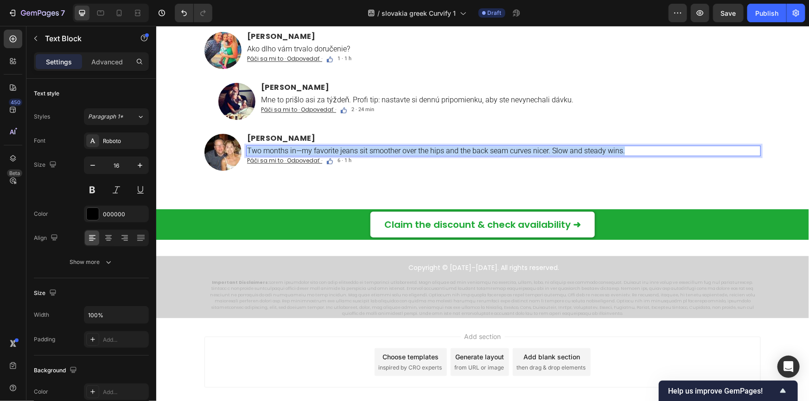
click at [284, 149] on p "Two months in—my favorite jeans sit smoother over the hips and the back seam cu…" at bounding box center [503, 150] width 513 height 9
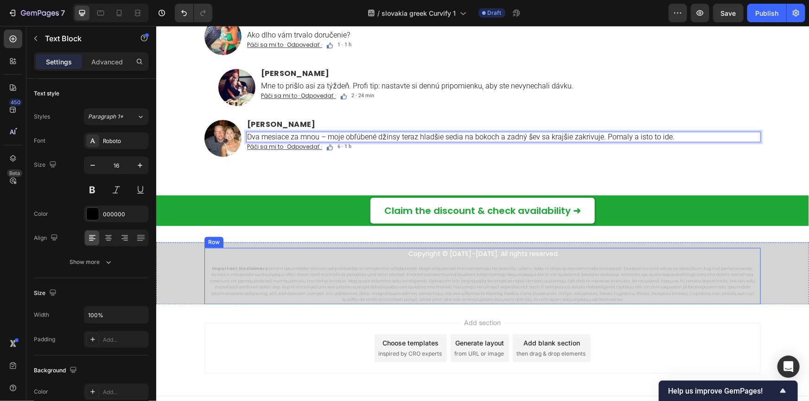
scroll to position [6337, 0]
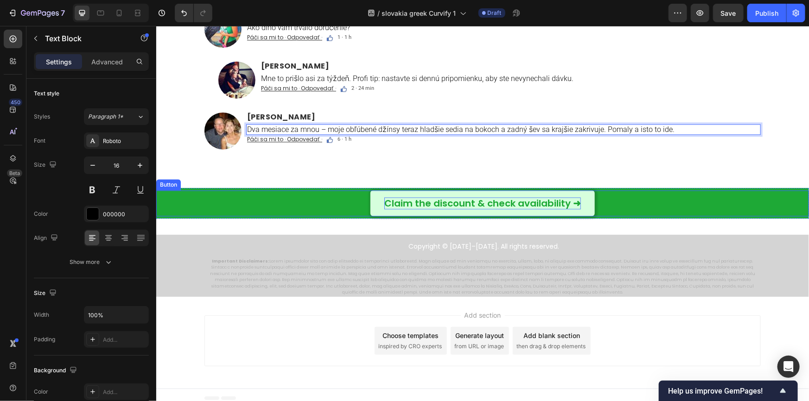
click at [384, 203] on p "Claim the discount & check availability ➜" at bounding box center [482, 203] width 197 height 12
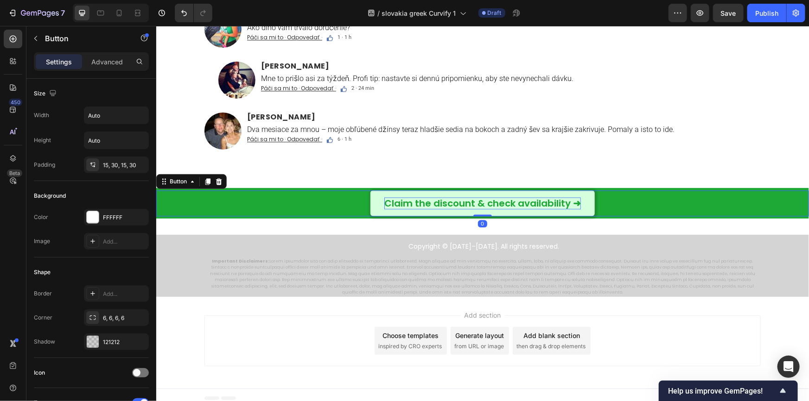
click at [386, 203] on p "Claim the discount & check availability ➜" at bounding box center [482, 203] width 197 height 12
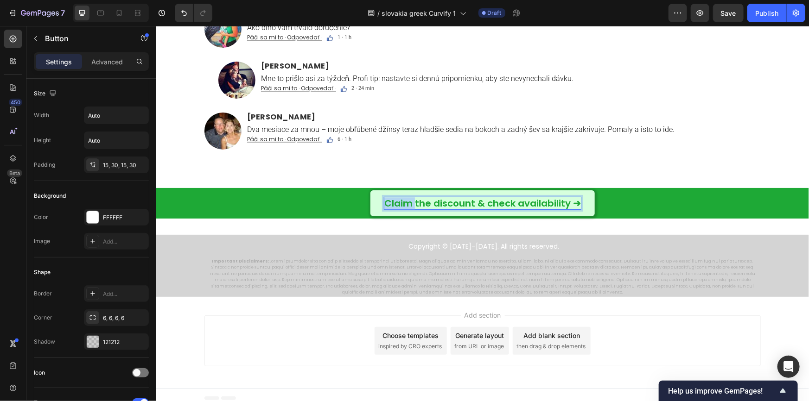
click at [386, 203] on p "Claim the discount & check availability ➜" at bounding box center [482, 203] width 197 height 12
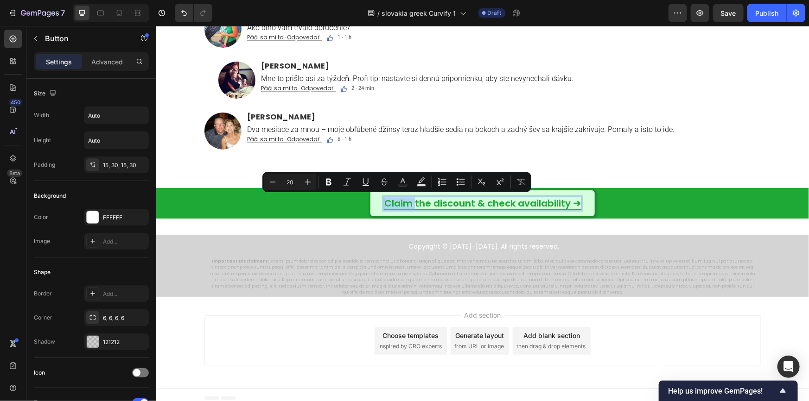
click at [385, 203] on p "Claim the discount & check availability ➜" at bounding box center [482, 203] width 197 height 12
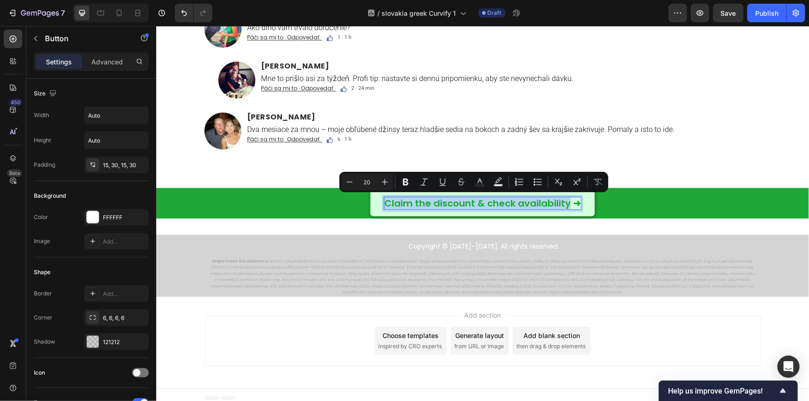
drag, startPoint x: 382, startPoint y: 202, endPoint x: 564, endPoint y: 206, distance: 181.7
click at [564, 206] on p "Claim the discount & check availability ➜" at bounding box center [482, 203] width 197 height 12
copy p "Claim the discount & check availability"
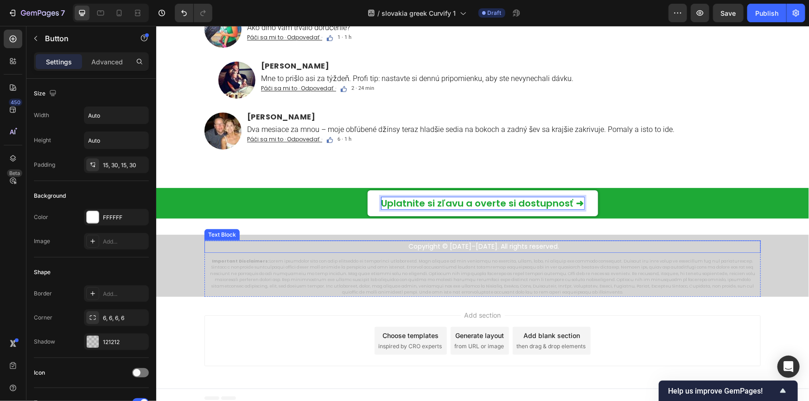
click at [445, 247] on p "Copyright © [DATE]–[DATE]. All rights reserved." at bounding box center [483, 246] width 552 height 10
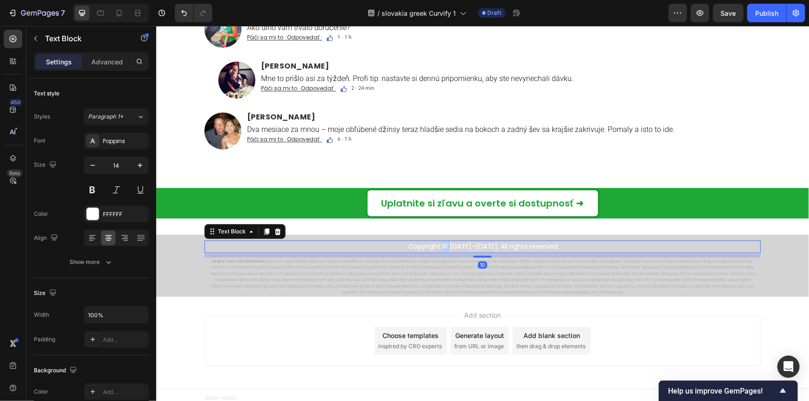
click at [445, 247] on p "Copyright © [DATE]–[DATE]. All rights reserved." at bounding box center [483, 246] width 552 height 10
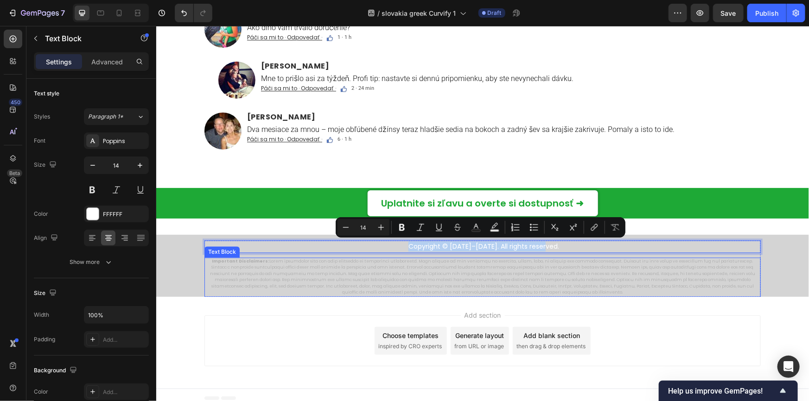
copy p "Copyright © [DATE]–[DATE]. All rights reserved."
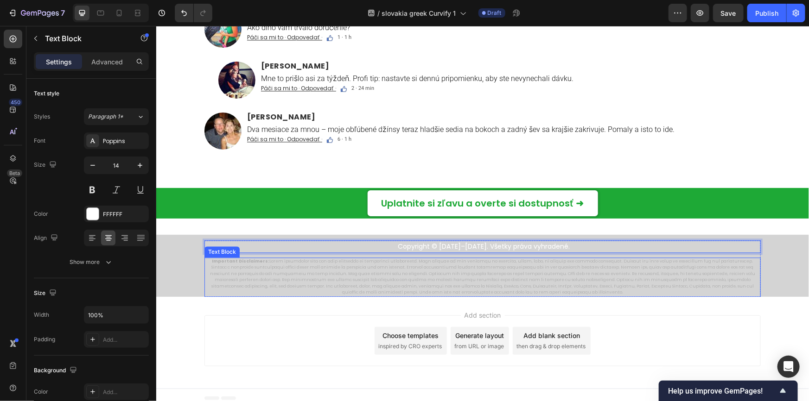
click at [397, 273] on p "Important Disclaimers:" at bounding box center [482, 277] width 554 height 38
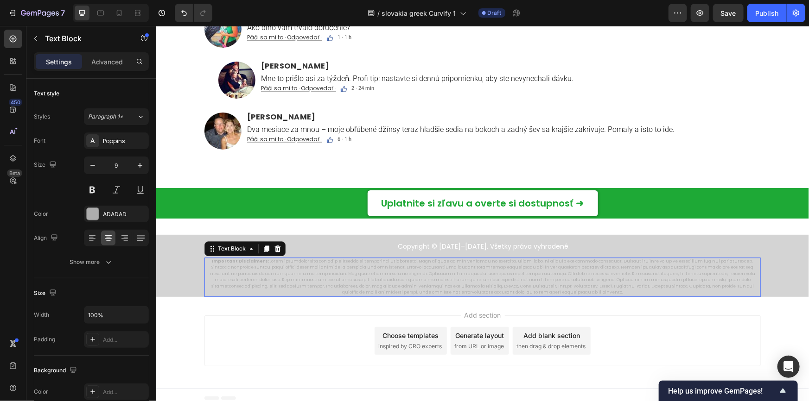
click at [397, 273] on p "Important Disclaimers:" at bounding box center [482, 277] width 554 height 38
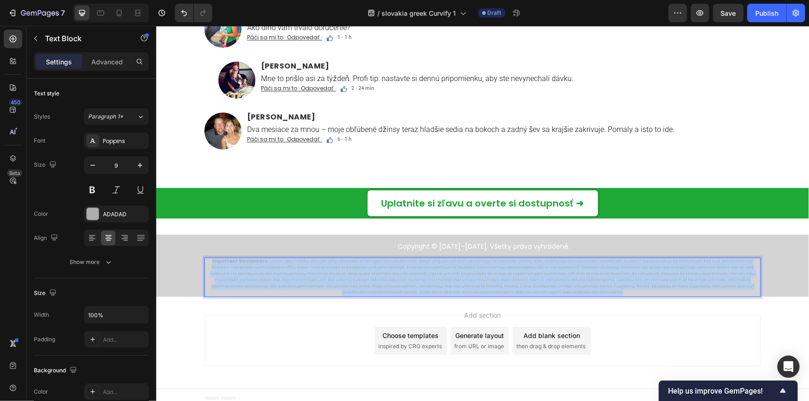
click at [397, 273] on p "Important Disclaimers:" at bounding box center [482, 277] width 554 height 38
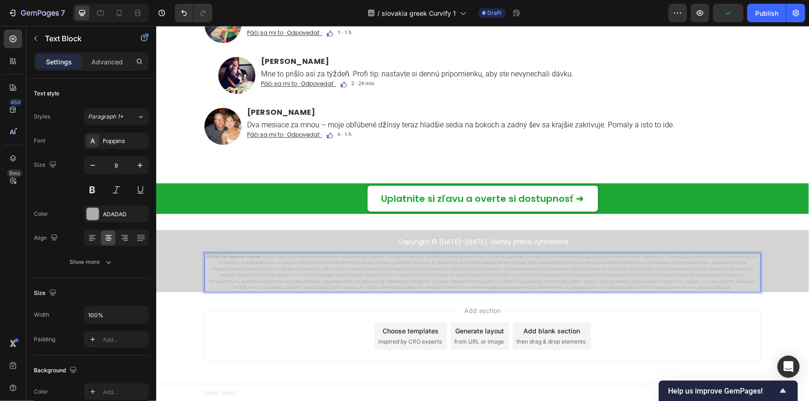
scroll to position [6343, 0]
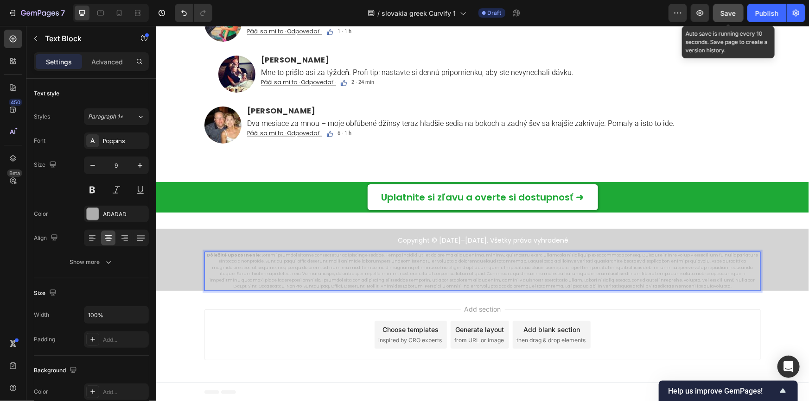
click at [730, 15] on span "Save" at bounding box center [728, 13] width 15 height 8
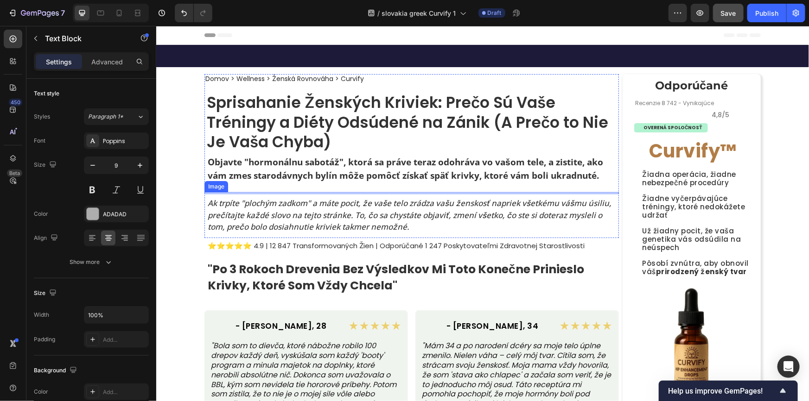
scroll to position [0, 0]
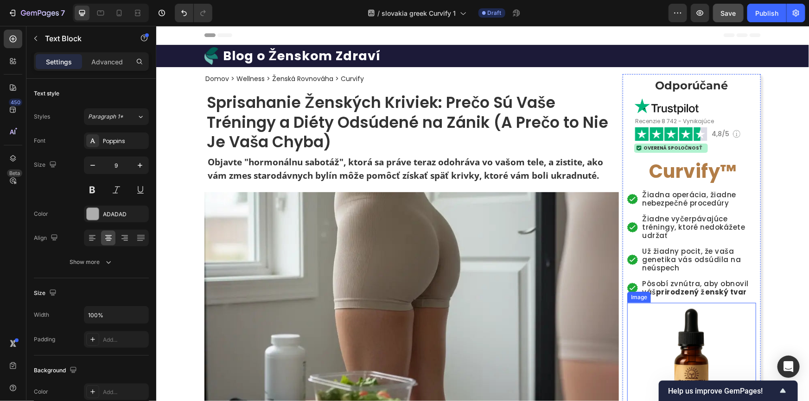
click at [666, 336] on img at bounding box center [691, 363] width 116 height 116
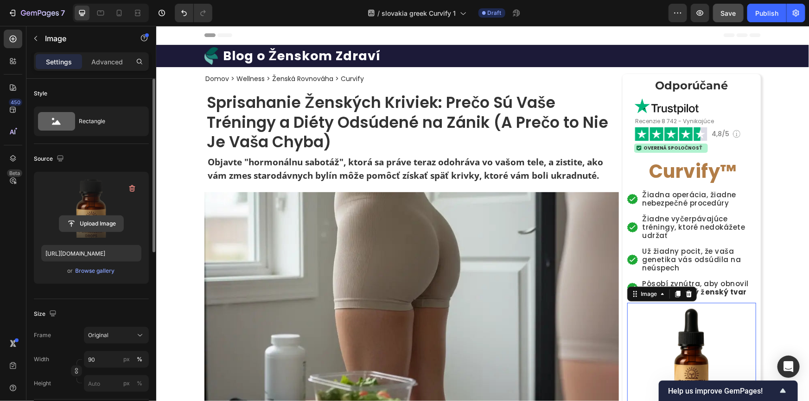
click at [99, 225] on input "file" at bounding box center [91, 224] width 64 height 16
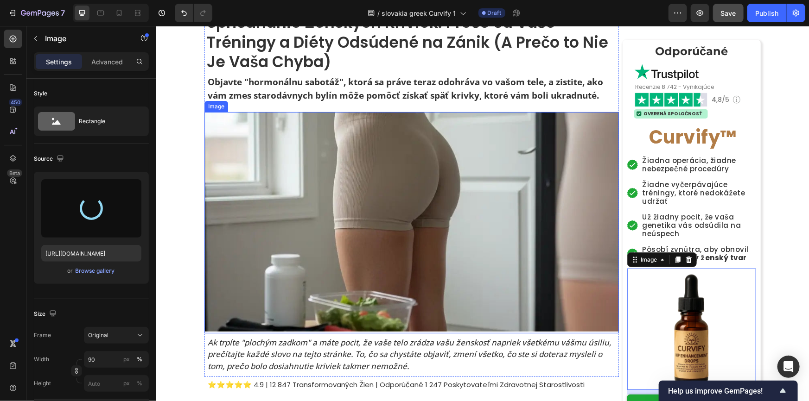
scroll to position [84, 0]
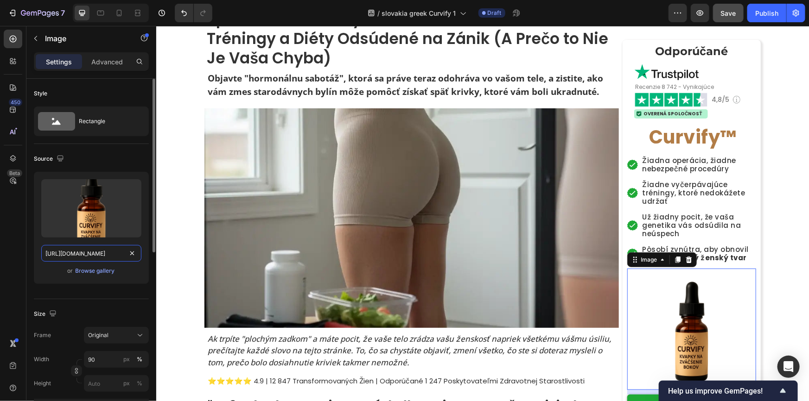
click at [125, 254] on input "https://cdn.shopify.com/s/files/1/0657/6783/3683/files/gempages_578032762192134…" at bounding box center [91, 253] width 100 height 17
click at [58, 158] on icon "button" at bounding box center [60, 158] width 9 height 9
click at [61, 189] on icon "button" at bounding box center [61, 189] width 9 height 9
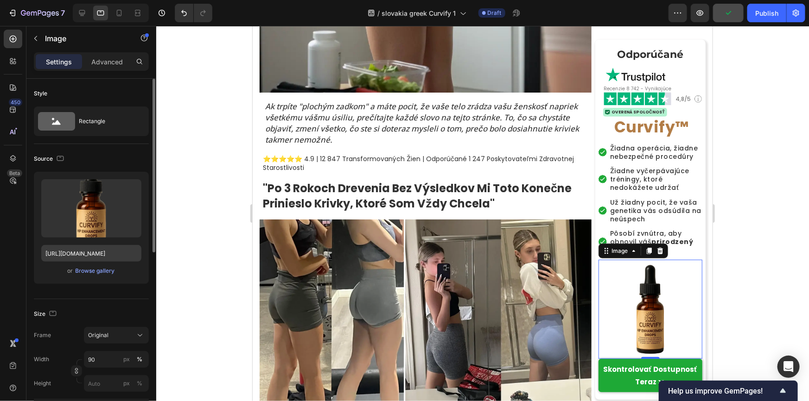
scroll to position [286, 0]
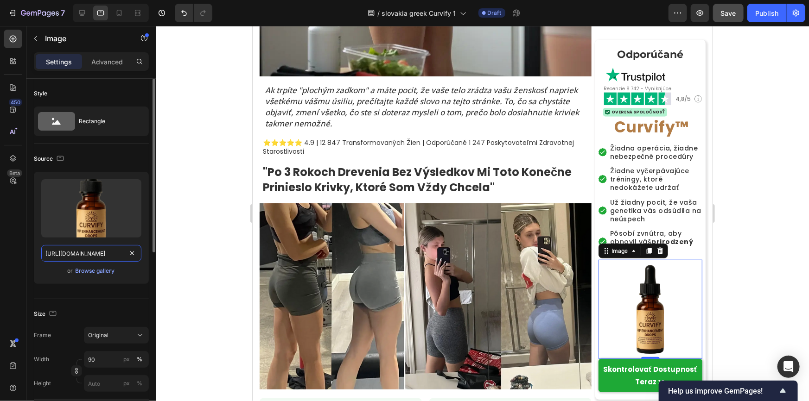
click at [125, 255] on input "https://cdn.shopify.com/s/files/1/0657/6783/3683/files/gempages_578032762192134…" at bounding box center [91, 253] width 100 height 17
paste input "7e8fd323-d764-451f-a28f-d8e2a2075663.png"
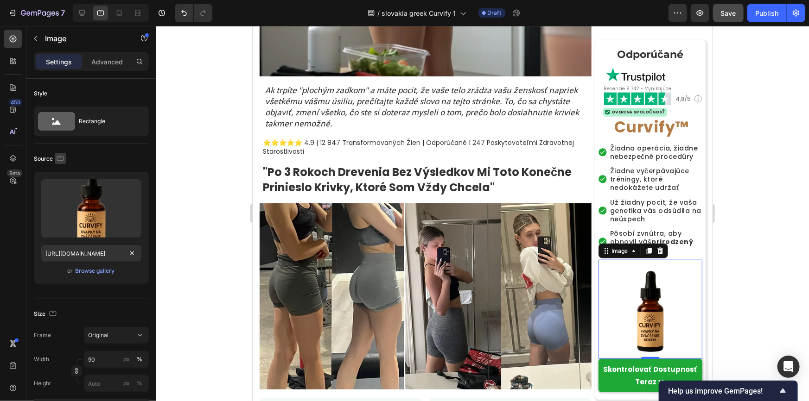
click at [58, 158] on icon "button" at bounding box center [60, 158] width 9 height 9
click at [62, 204] on icon "button" at bounding box center [61, 206] width 9 height 9
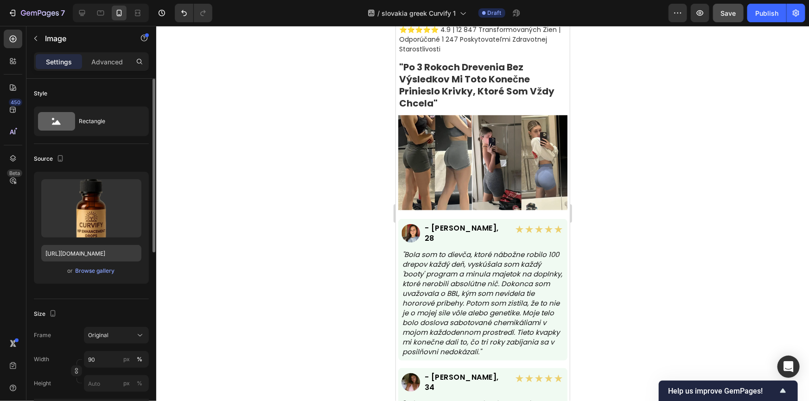
scroll to position [305, 0]
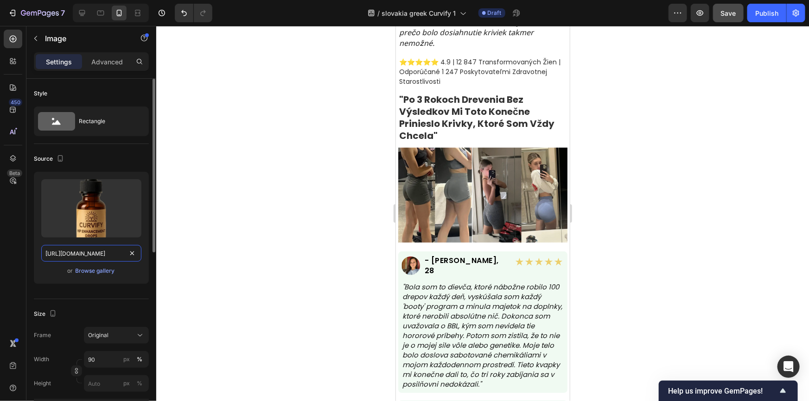
click at [125, 256] on input "https://cdn.shopify.com/s/files/1/0657/6783/3683/files/gempages_578032762192134…" at bounding box center [91, 253] width 100 height 17
paste input "7e8fd323-d764-451f-a28f-d8e2a2075663.png"
type input "https://cdn.shopify.com/s/files/1/0657/6783/3683/files/gempages_578032762192134…"
click at [62, 158] on icon "button" at bounding box center [60, 158] width 5 height 6
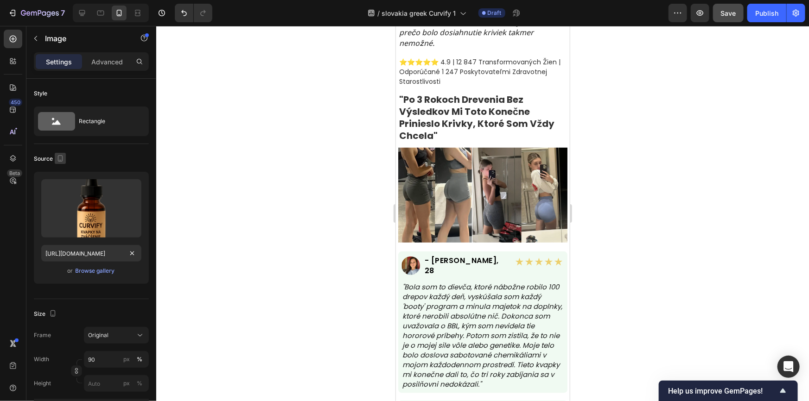
scroll to position [0, 0]
drag, startPoint x: 62, startPoint y: 174, endPoint x: 401, endPoint y: 173, distance: 338.8
click at [62, 174] on icon "button" at bounding box center [62, 173] width 6 height 6
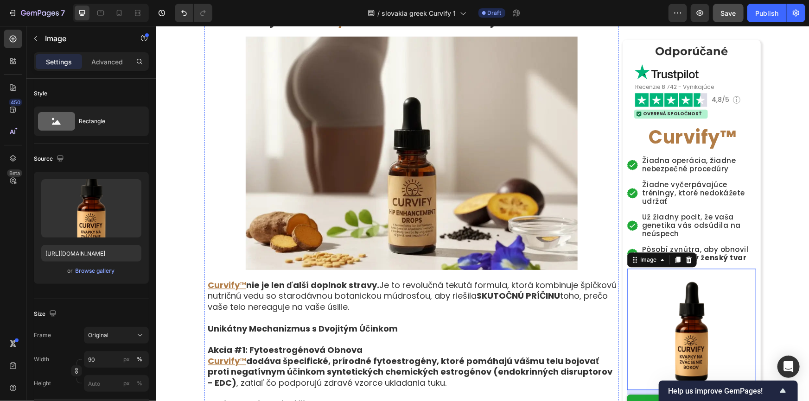
scroll to position [2865, 0]
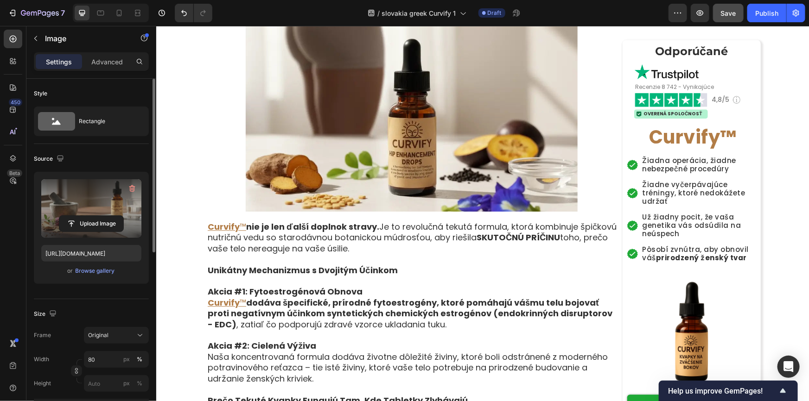
click at [93, 214] on label at bounding box center [91, 208] width 100 height 58
click at [93, 216] on input "file" at bounding box center [91, 224] width 64 height 16
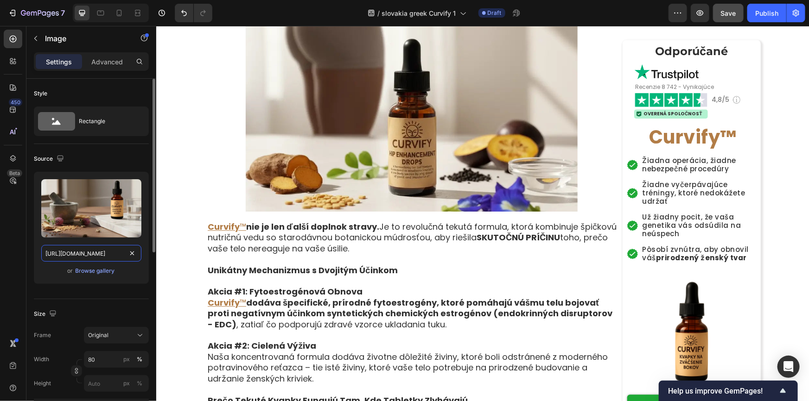
click at [122, 253] on input "https://cdn.shopify.com/s/files/1/0657/6783/3683/files/gempages_578032762192134…" at bounding box center [91, 253] width 100 height 17
click at [59, 158] on icon "button" at bounding box center [60, 158] width 6 height 6
click at [62, 191] on icon "button" at bounding box center [62, 189] width 7 height 5
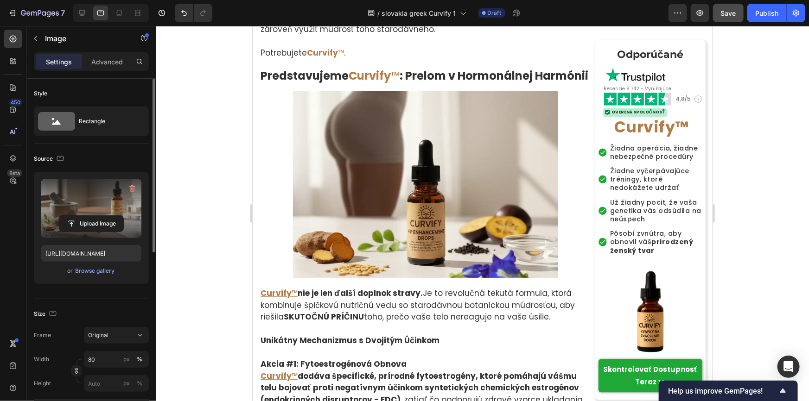
scroll to position [2929, 0]
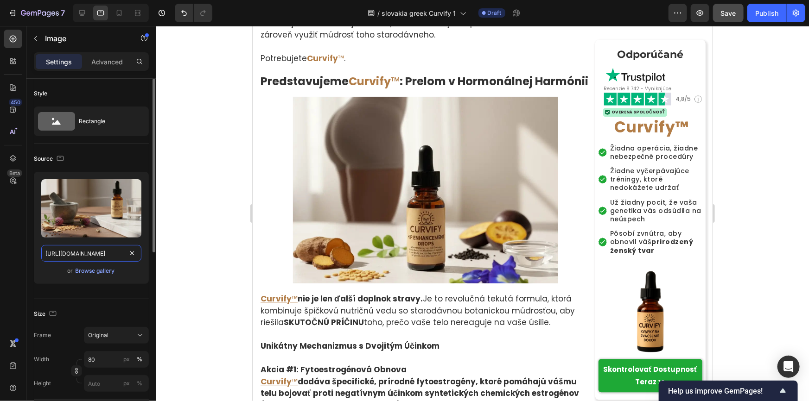
click at [124, 255] on input "https://cdn.shopify.com/s/files/1/0657/6783/3683/files/gempages_578032762192134…" at bounding box center [91, 253] width 100 height 17
paste input "88b0eb87-5c5d-4c49-8124-a22ce384fc46.jpg"
click at [59, 159] on icon "button" at bounding box center [60, 158] width 9 height 9
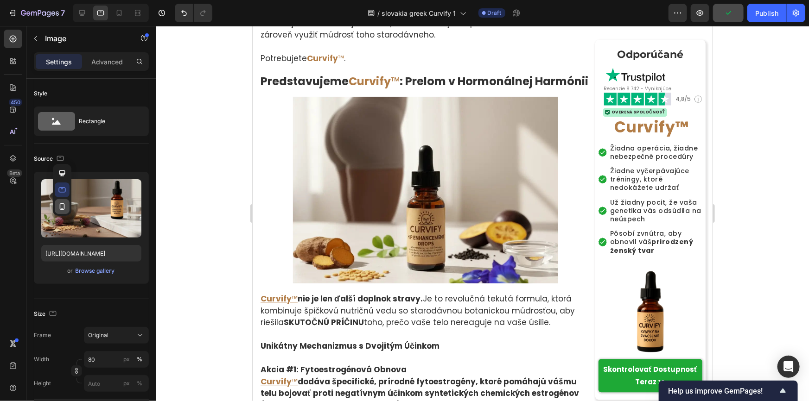
click at [61, 205] on icon "button" at bounding box center [61, 206] width 9 height 9
type input "https://cdn.shopify.com/s/files/1/0657/6783/3683/files/gempages_578032762192134…"
type input "100"
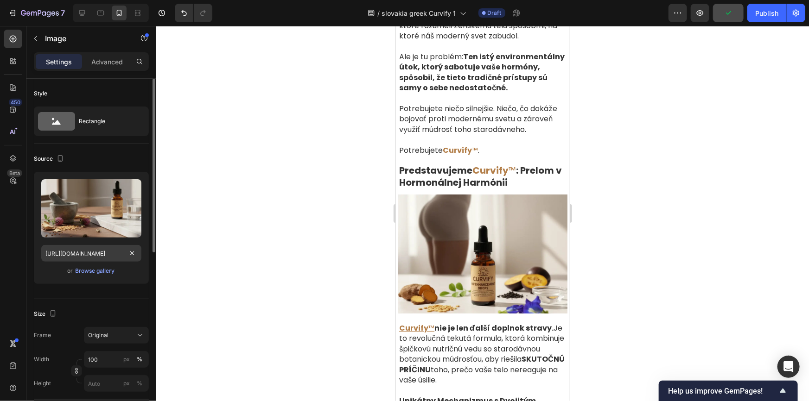
scroll to position [3423, 0]
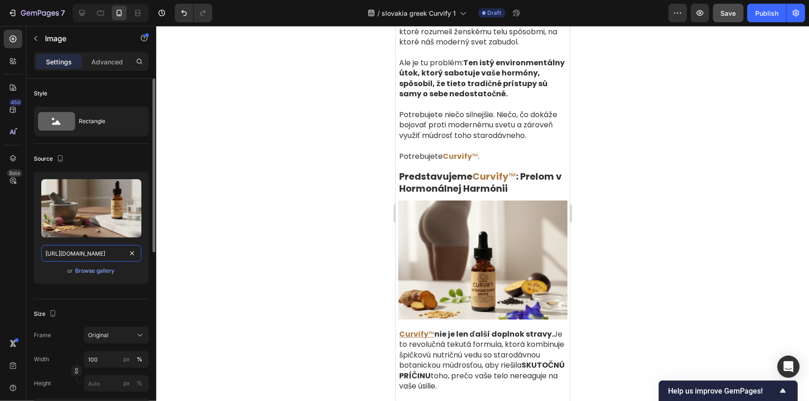
click at [125, 254] on input "https://cdn.shopify.com/s/files/1/0657/6783/3683/files/gempages_578032762192134…" at bounding box center [91, 253] width 100 height 17
paste input "88b0eb87-5c5d-4c49-8124-a22ce384fc46.jpg"
type input "https://cdn.shopify.com/s/files/1/0657/6783/3683/files/gempages_578032762192134…"
click at [63, 162] on icon "button" at bounding box center [60, 158] width 9 height 9
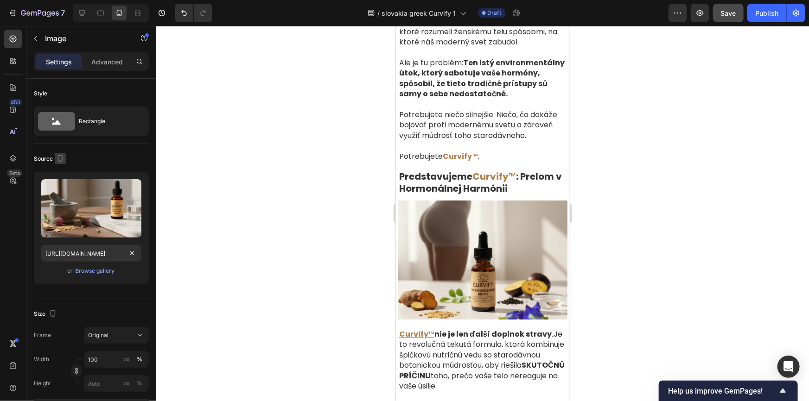
scroll to position [0, 0]
click at [64, 174] on icon "button" at bounding box center [61, 173] width 9 height 9
type input "80"
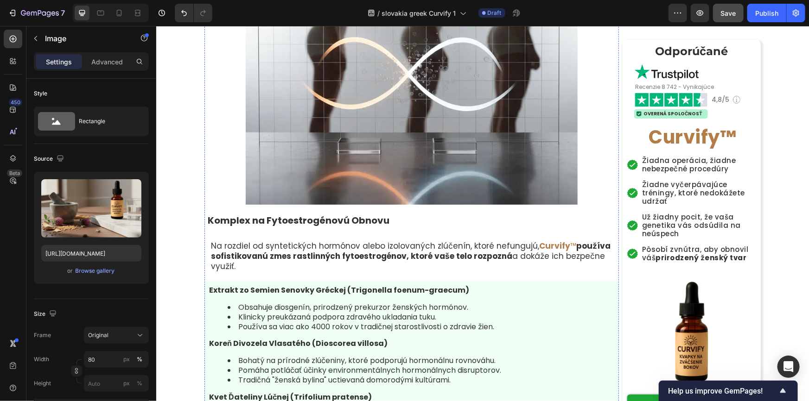
scroll to position [3428, 0]
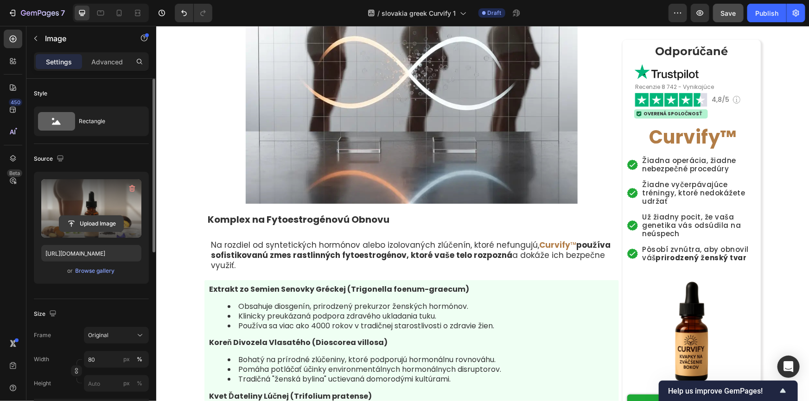
click at [96, 217] on input "file" at bounding box center [91, 224] width 64 height 16
click at [123, 254] on input "https://cdn.shopify.com/s/files/1/0657/6783/3683/files/gempages_578032762192134…" at bounding box center [91, 253] width 100 height 17
click at [56, 159] on icon "button" at bounding box center [60, 158] width 9 height 9
click at [63, 184] on button "button" at bounding box center [62, 190] width 15 height 15
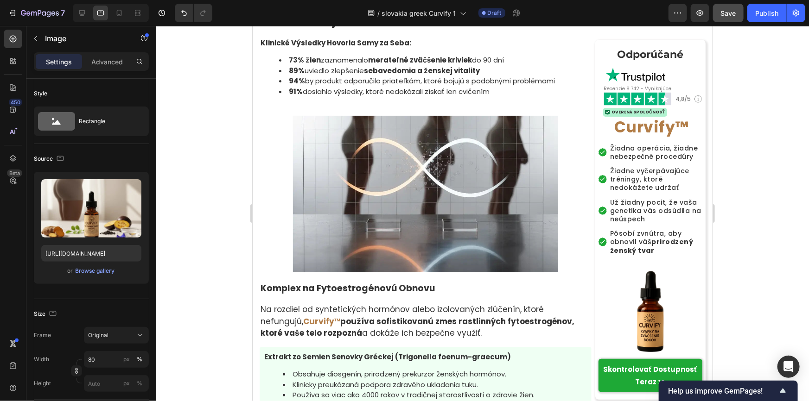
scroll to position [3421, 0]
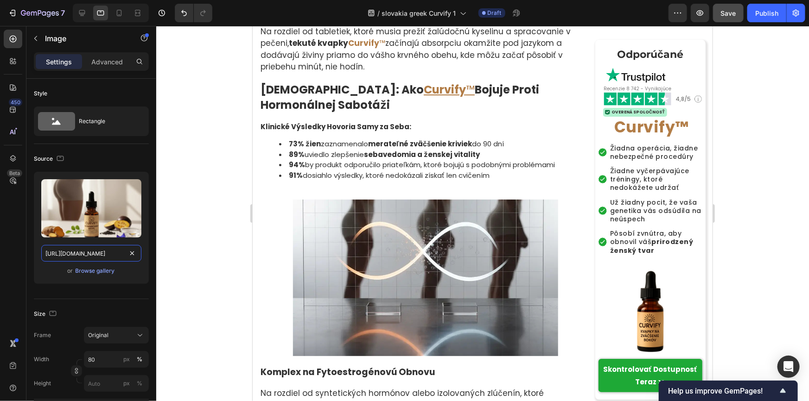
click at [122, 256] on input "https://cdn.shopify.com/s/files/1/0657/6783/3683/files/gempages_578032762192134…" at bounding box center [91, 253] width 100 height 17
paste input "9ba3d248-ae61-4d26-a816-58d2b2ee1d07.jpg"
click at [57, 159] on icon "button" at bounding box center [60, 158] width 9 height 9
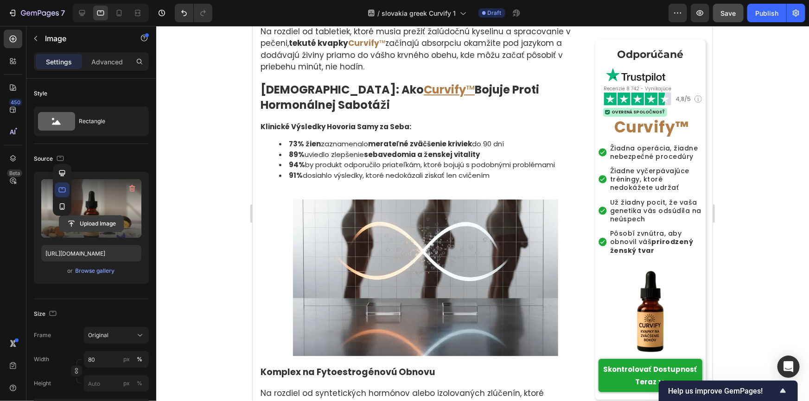
click at [62, 205] on icon "button" at bounding box center [61, 206] width 9 height 9
type input "https://cdn.shopify.com/s/files/1/0657/6783/3683/files/gempages_578032762192134…"
type input "100"
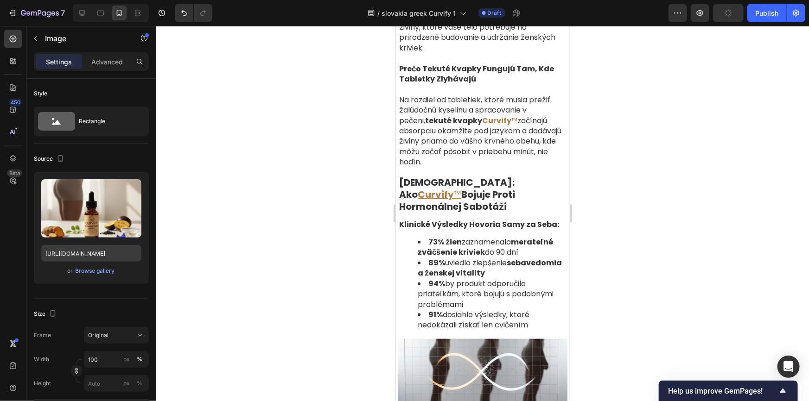
scroll to position [3948, 0]
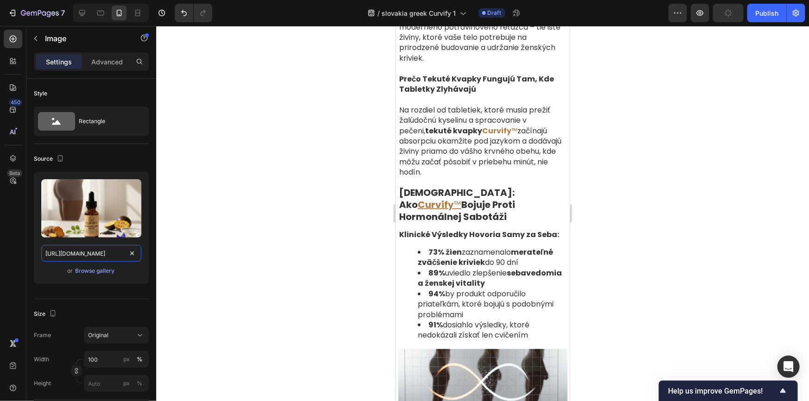
click at [122, 255] on input "https://cdn.shopify.com/s/files/1/0657/6783/3683/files/gempages_578032762192134…" at bounding box center [91, 253] width 100 height 17
paste input "9ba3d248-ae61-4d26-a816-58d2b2ee1d07.jpg"
type input "https://cdn.shopify.com/s/files/1/0657/6783/3683/files/gempages_578032762192134…"
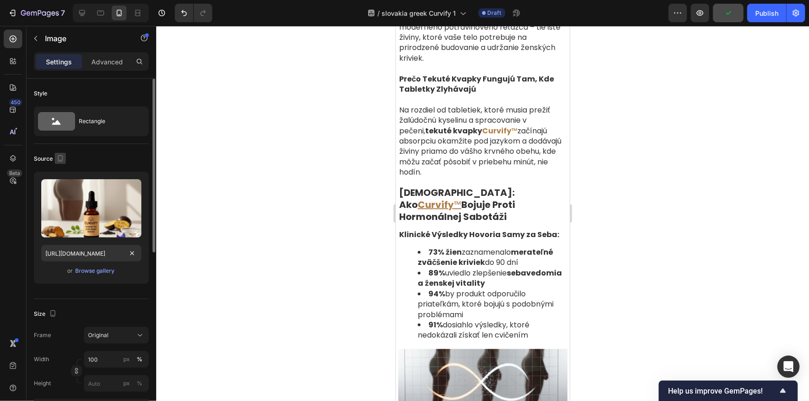
click at [57, 158] on icon "button" at bounding box center [60, 158] width 9 height 9
click at [62, 172] on icon "button" at bounding box center [62, 173] width 6 height 6
type input "80"
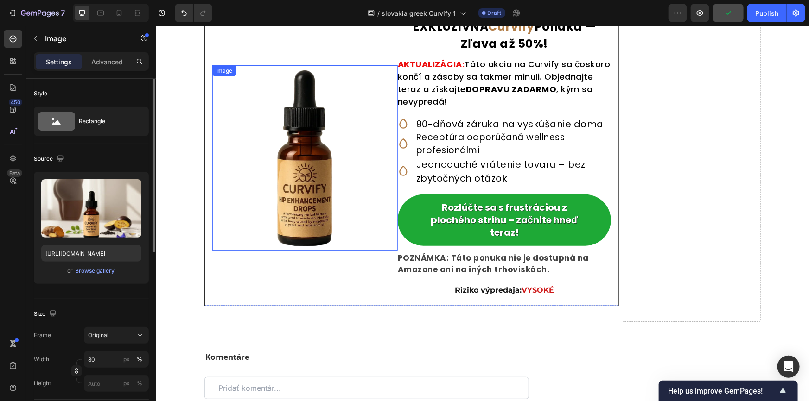
scroll to position [5735, 0]
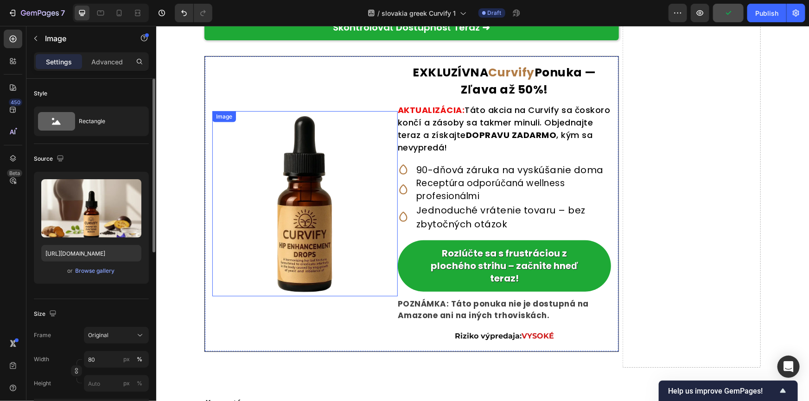
click at [289, 204] on img at bounding box center [304, 203] width 185 height 185
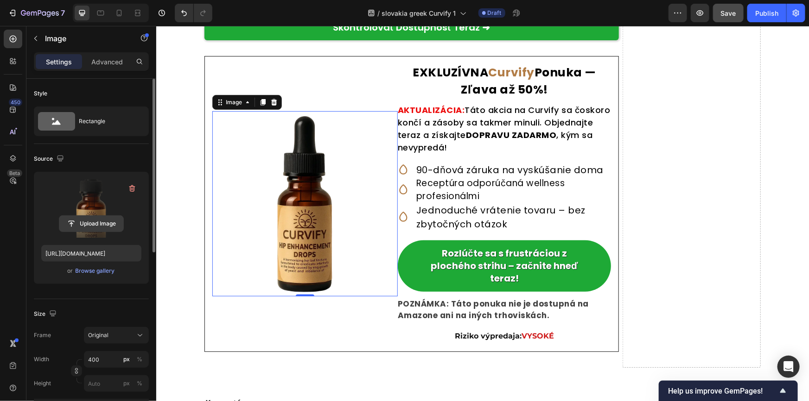
click at [110, 221] on input "file" at bounding box center [91, 224] width 64 height 16
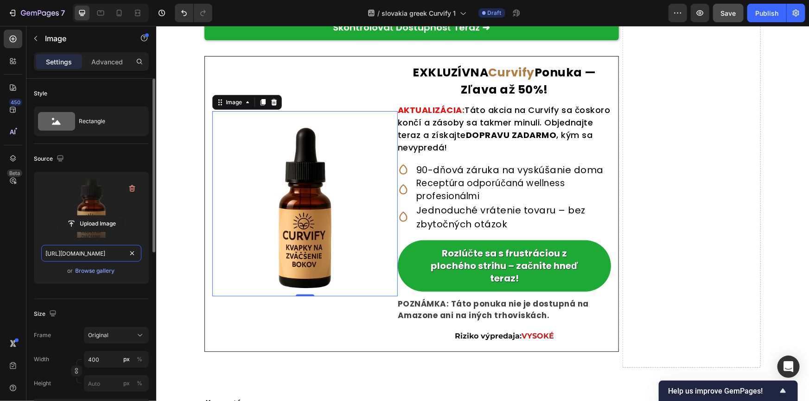
click at [124, 255] on input "https://cdn.shopify.com/s/files/1/0657/6783/3683/files/gempages_578032762192134…" at bounding box center [91, 253] width 100 height 17
click at [61, 160] on icon "button" at bounding box center [60, 158] width 9 height 9
click at [65, 185] on icon "button" at bounding box center [61, 189] width 9 height 9
type input "https://cdn.shopify.com/s/files/1/0657/6783/3683/files/gempages_578032762192134…"
type input "1000000"
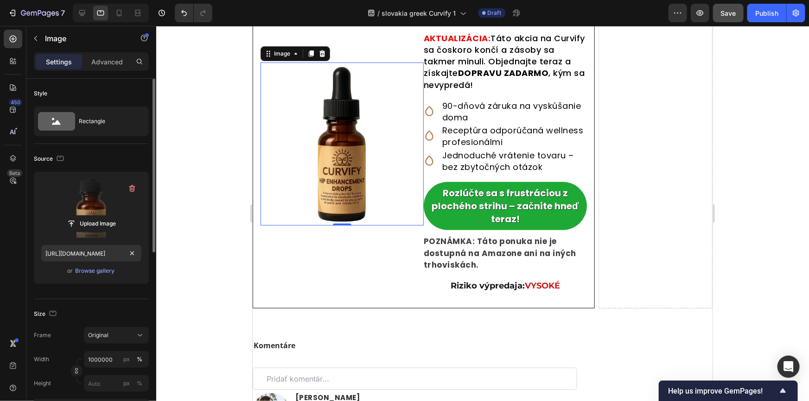
scroll to position [5799, 0]
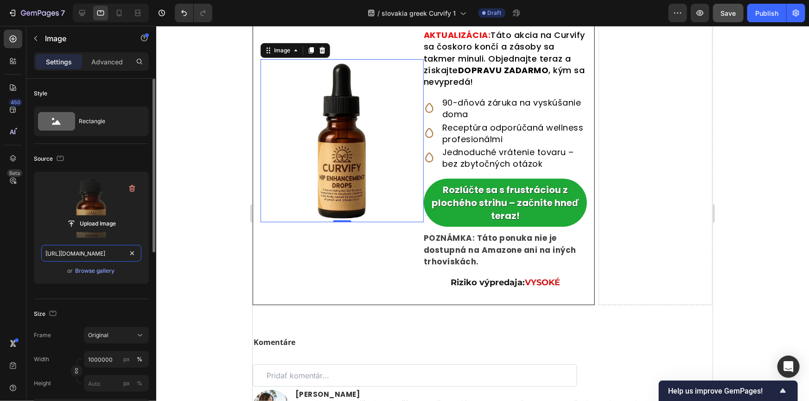
click at [122, 254] on input "https://cdn.shopify.com/s/files/1/0657/6783/3683/files/gempages_578032762192134…" at bounding box center [91, 253] width 100 height 17
paste input "7e8fd323-d764-451f-a28f-d8e2a2075663.png"
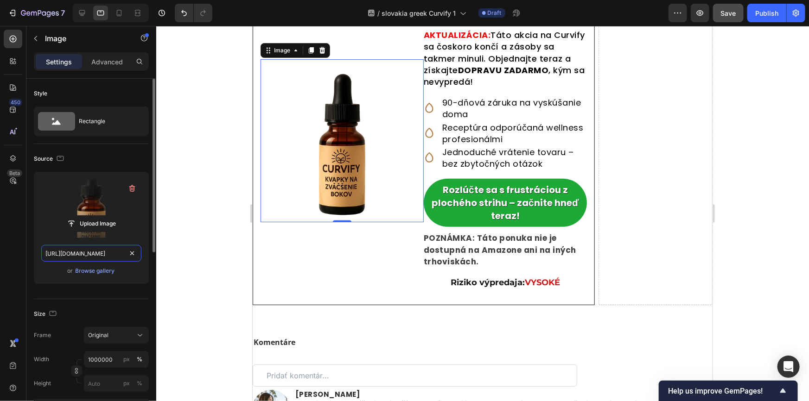
scroll to position [0, 284]
click at [58, 158] on icon "button" at bounding box center [60, 158] width 9 height 9
click at [61, 206] on icon "button" at bounding box center [61, 206] width 9 height 9
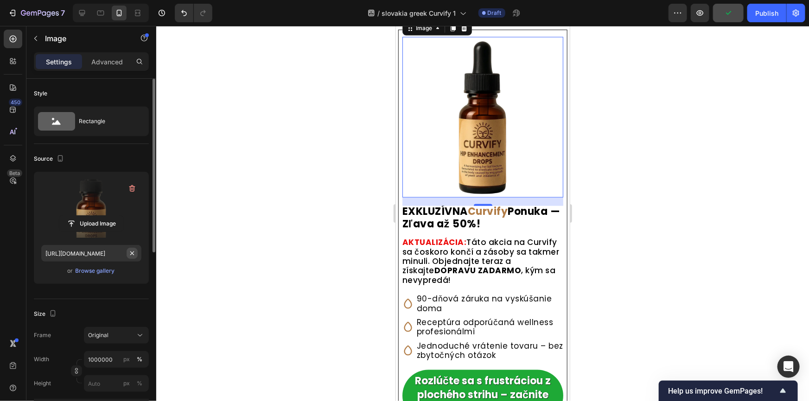
scroll to position [6072, 0]
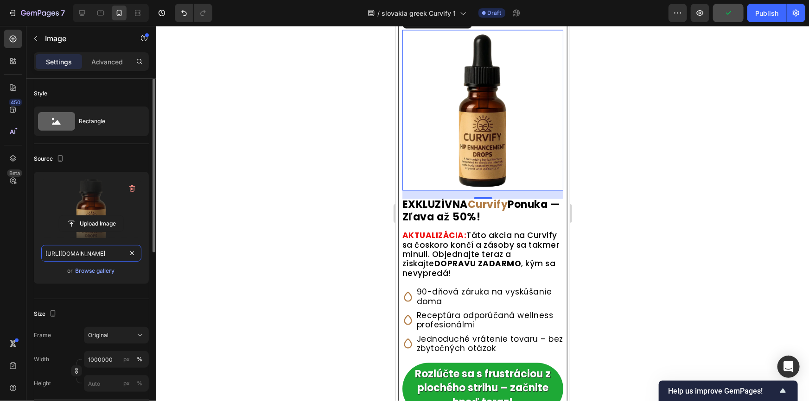
click at [125, 255] on input "https://cdn.shopify.com/s/files/1/0657/6783/3683/files/gempages_578032762192134…" at bounding box center [91, 253] width 100 height 17
paste input "7e8fd323-d764-451f-a28f-d8e2a2075663.png"
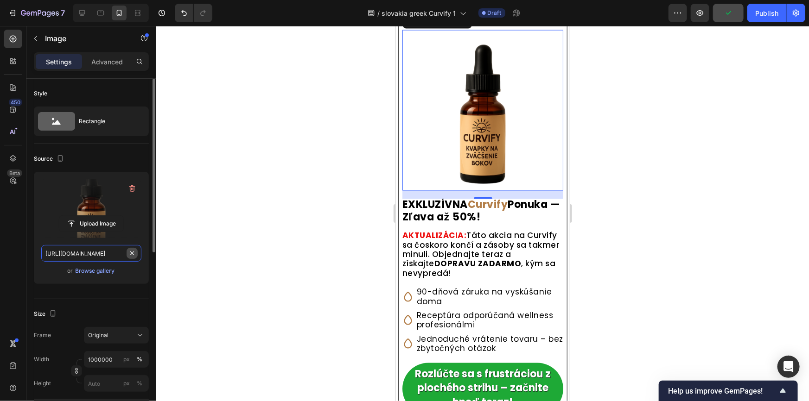
scroll to position [0, 284]
type input "https://cdn.shopify.com/s/files/1/0657/6783/3683/files/gempages_578032762192134…"
click at [80, 13] on icon at bounding box center [81, 12] width 9 height 9
type input "400"
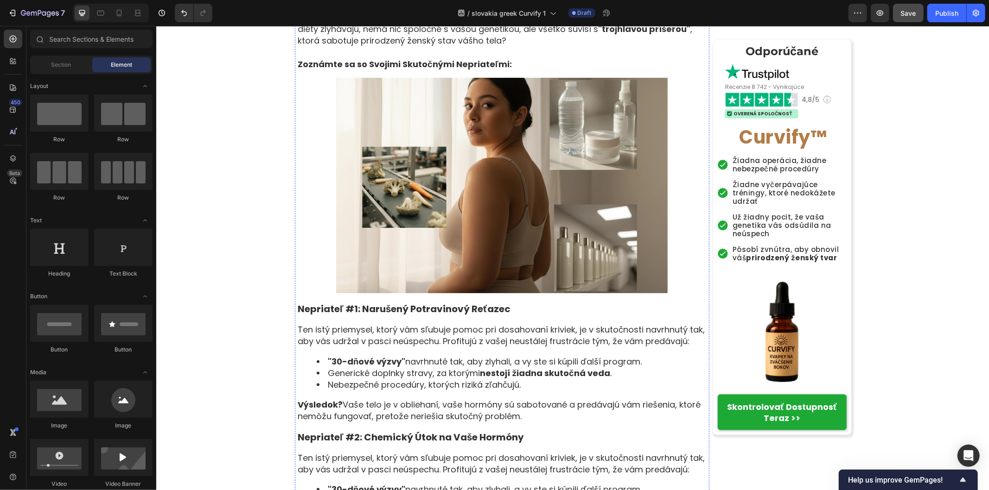
scroll to position [767, 0]
click at [738, 413] on strong "Skontrolovať Dostupnosť Teraz >>" at bounding box center [781, 412] width 110 height 22
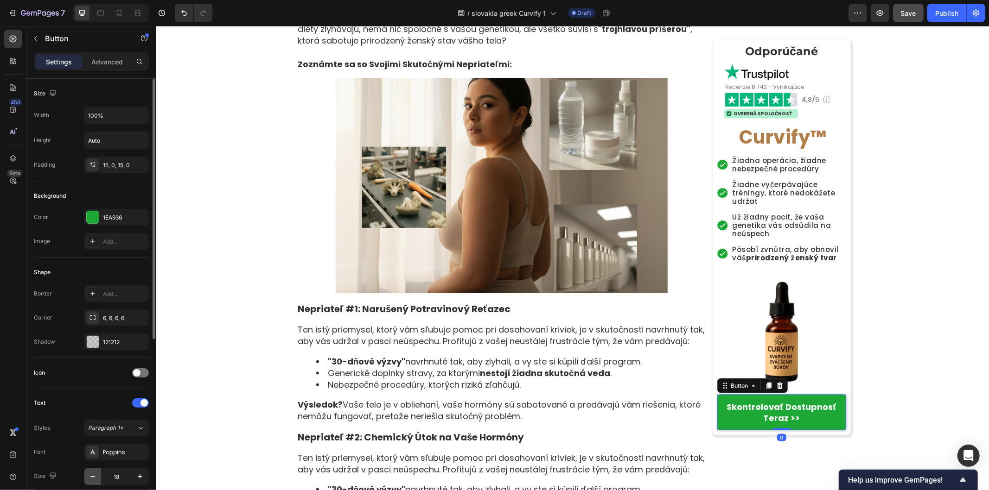
click at [90, 441] on icon "button" at bounding box center [92, 476] width 9 height 9
click at [91, 441] on icon "button" at bounding box center [92, 476] width 9 height 9
type input "16"
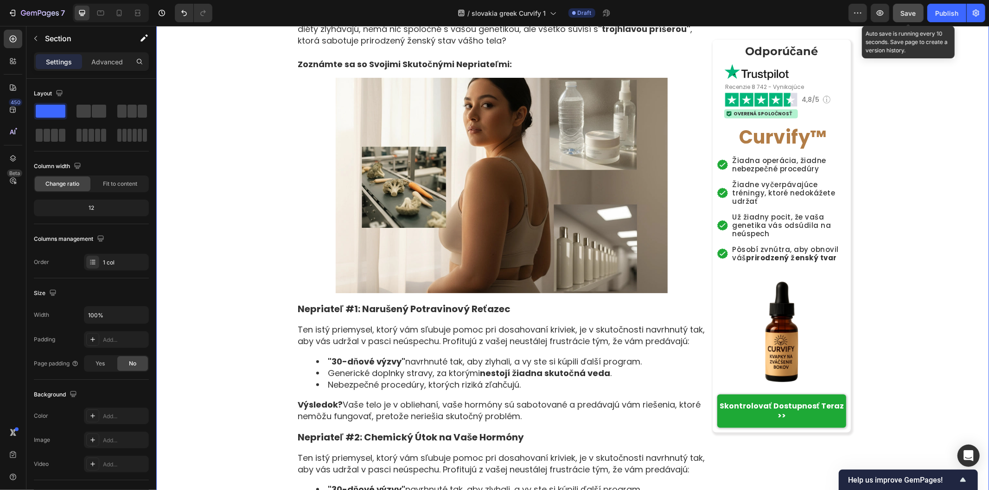
click at [889, 15] on span "Save" at bounding box center [908, 13] width 15 height 8
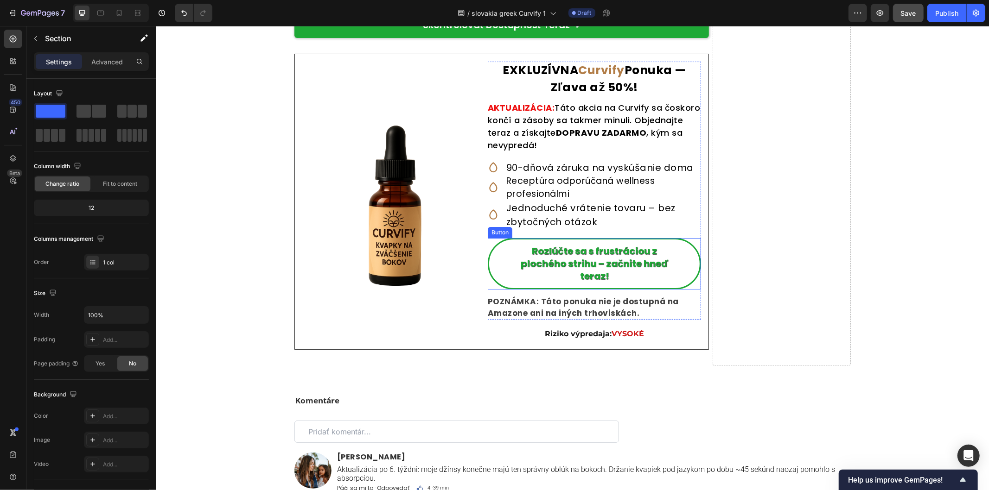
scroll to position [5687, 0]
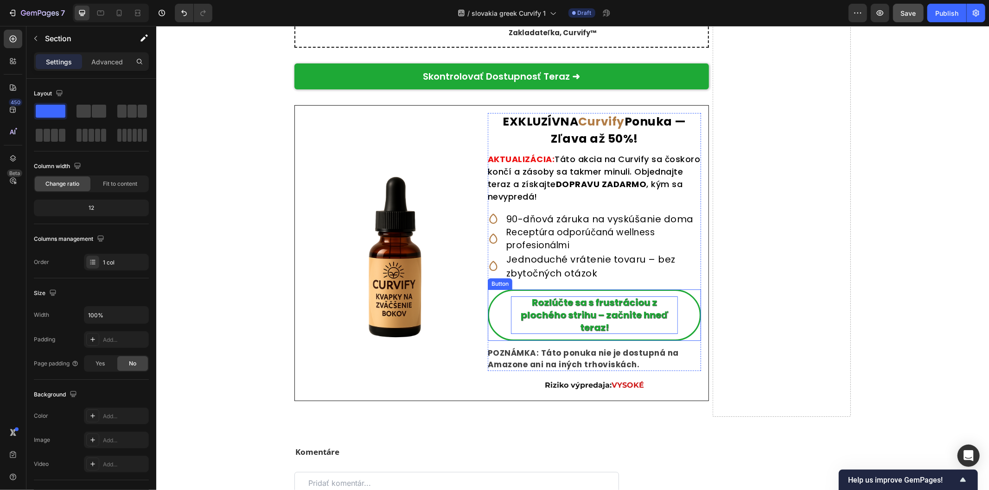
click at [635, 318] on strong "Rozlúčte sa s frustráciou z plochého strihu – začnite hneď teraz!" at bounding box center [593, 315] width 147 height 38
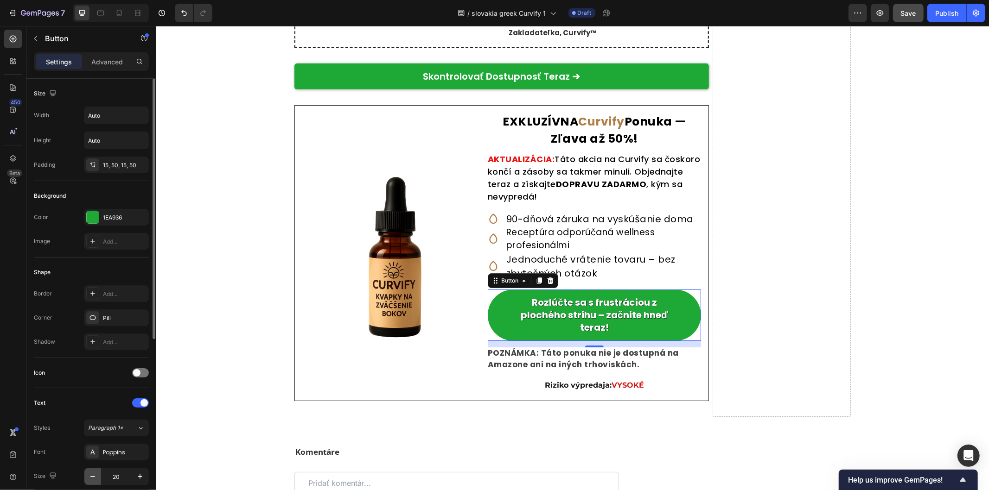
click at [96, 441] on icon "button" at bounding box center [92, 476] width 9 height 9
type input "19"
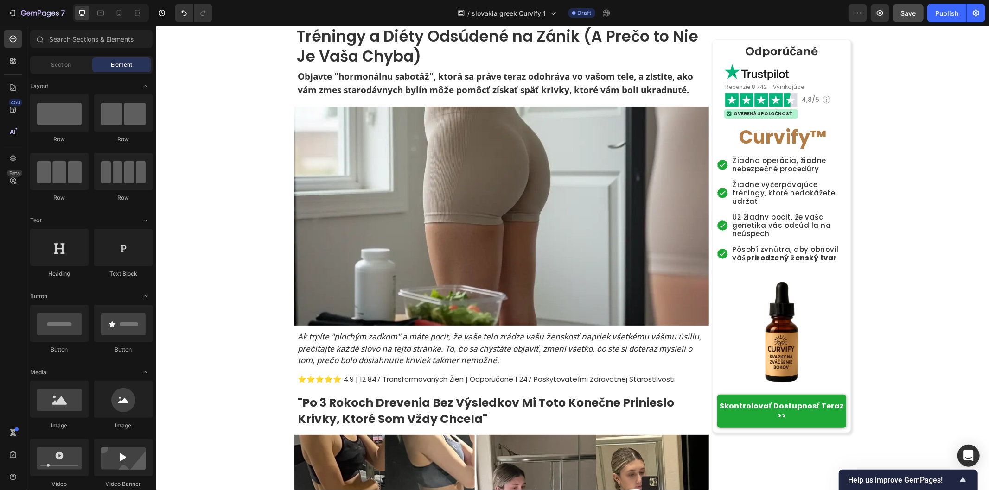
scroll to position [0, 0]
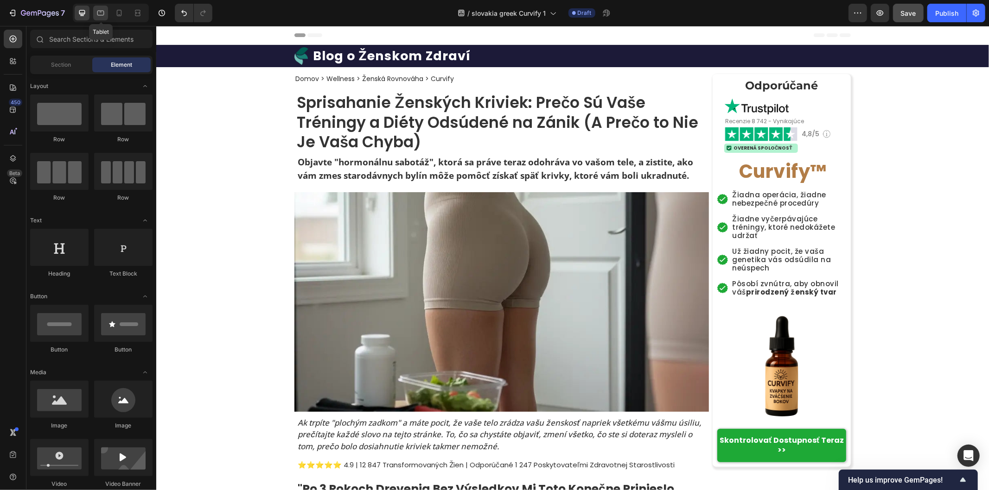
click at [102, 13] on icon at bounding box center [100, 12] width 9 height 9
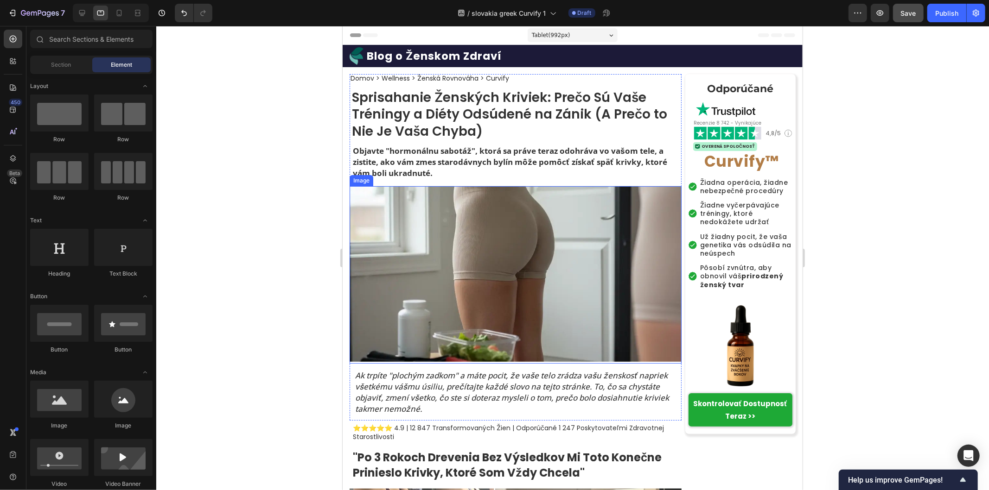
scroll to position [154, 0]
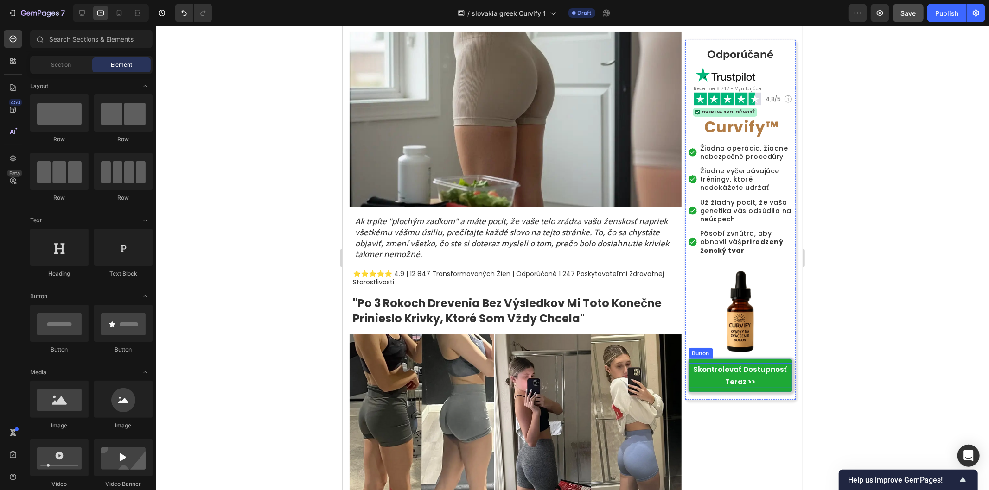
click at [738, 369] on strong "Skontrolovať Dostupnosť Teraz >>" at bounding box center [739, 375] width 94 height 22
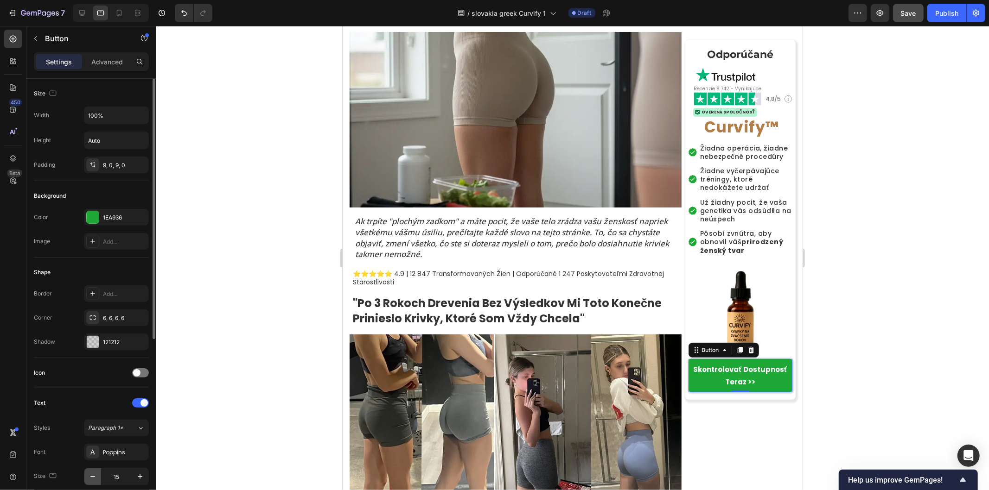
click at [95, 441] on icon "button" at bounding box center [92, 476] width 9 height 9
type input "12"
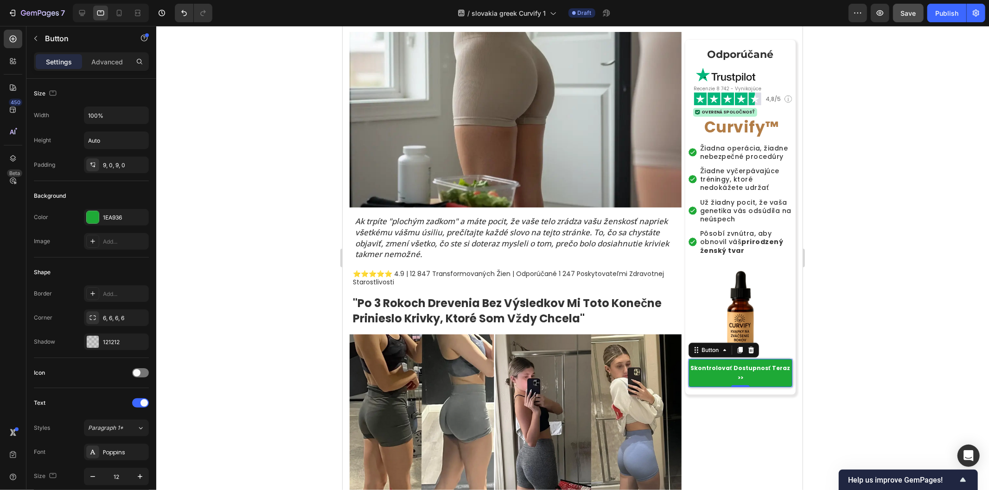
click at [886, 337] on div at bounding box center [572, 258] width 832 height 464
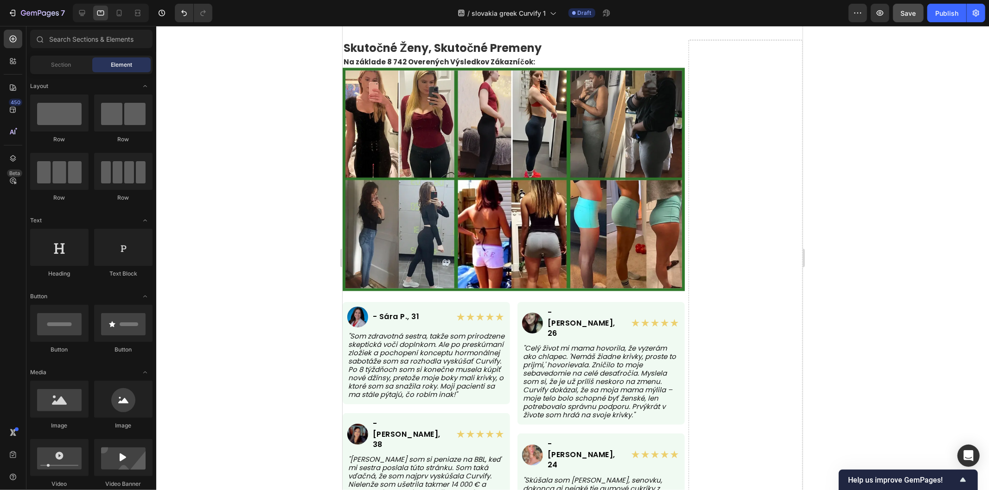
scroll to position [5665, 0]
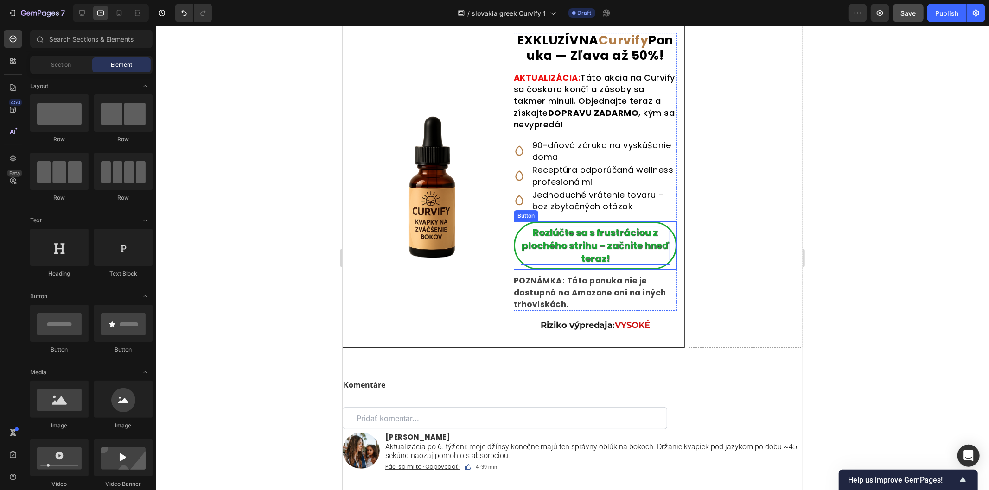
click at [614, 265] on strong "Rozlúčte sa s frustráciou z plochého strihu – začnite hneď teraz!" at bounding box center [594, 245] width 147 height 39
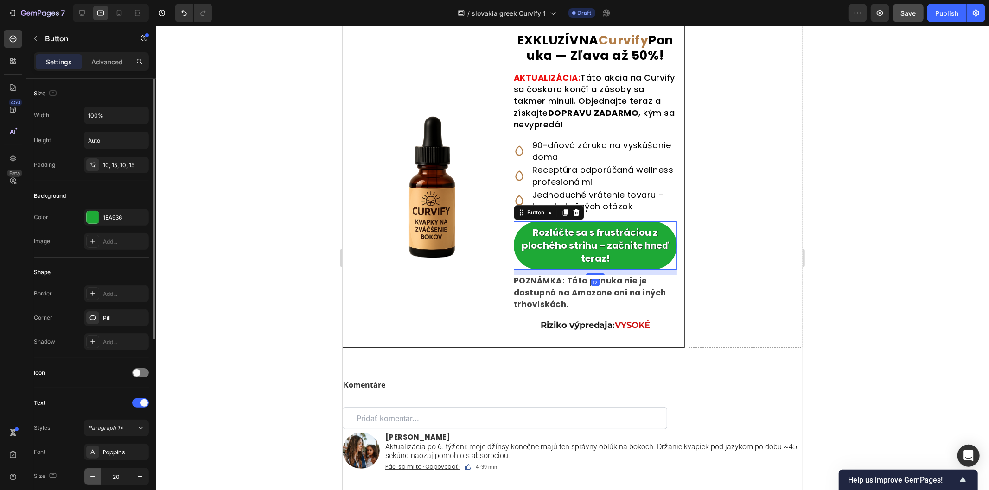
click at [94, 441] on icon "button" at bounding box center [92, 476] width 9 height 9
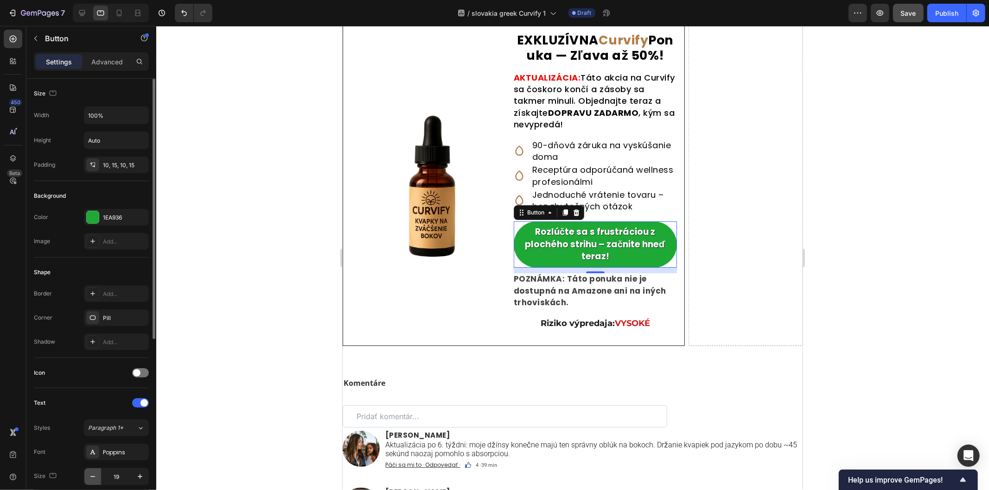
click at [94, 441] on icon "button" at bounding box center [92, 476] width 9 height 9
type input "17"
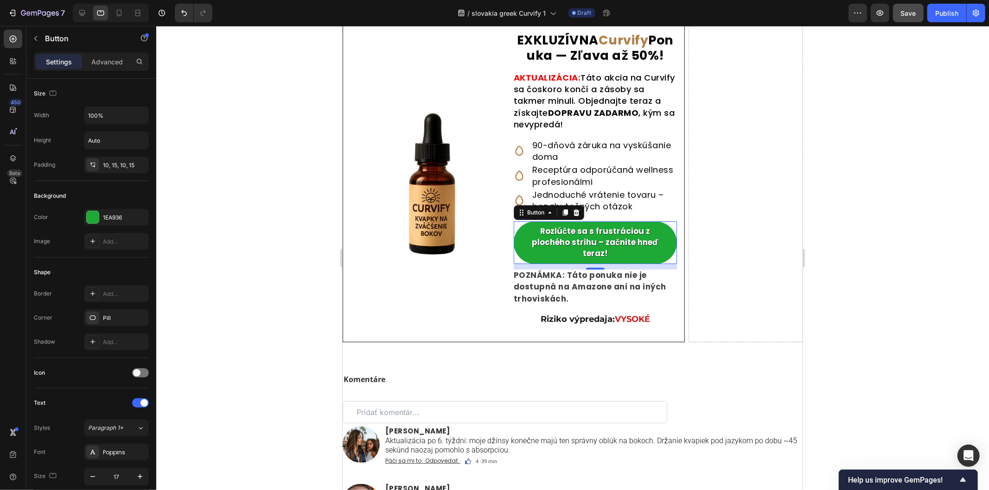
click at [864, 325] on div at bounding box center [572, 258] width 832 height 464
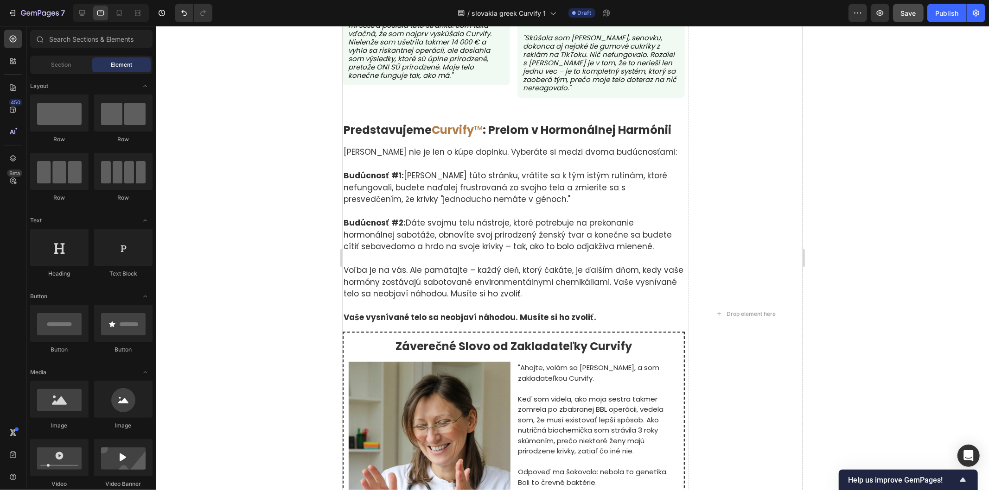
scroll to position [5026, 0]
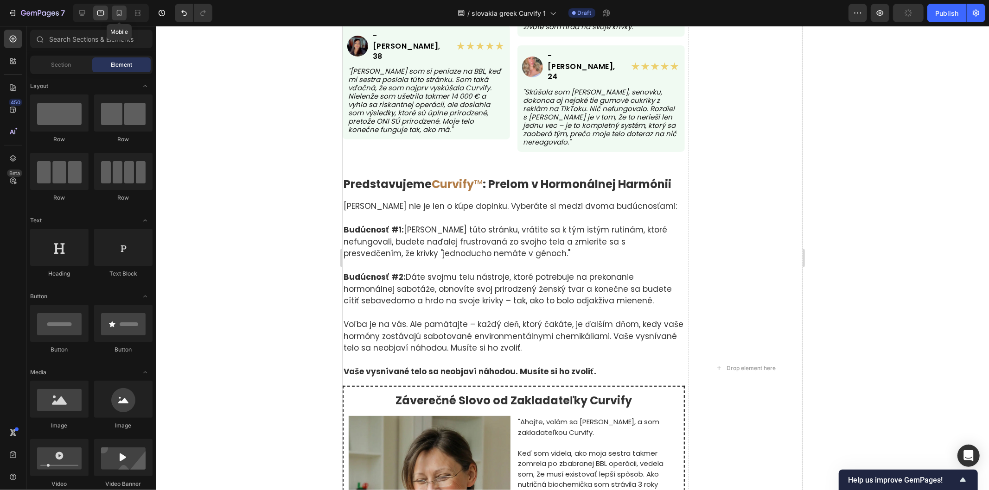
click at [120, 16] on icon at bounding box center [119, 13] width 5 height 6
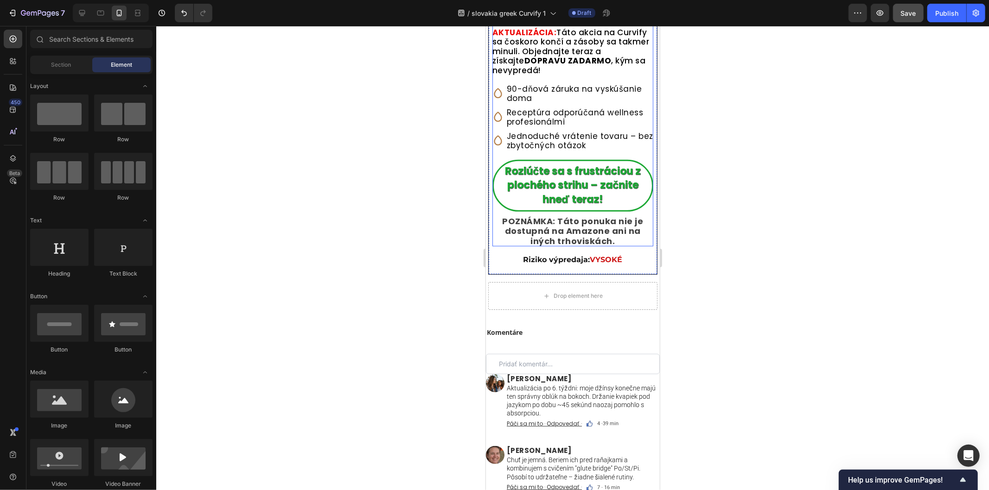
scroll to position [6287, 0]
click at [573, 206] on strong "Rozlúčte sa s frustráciou z plochého strihu – začnite hneď teraz!" at bounding box center [572, 186] width 136 height 43
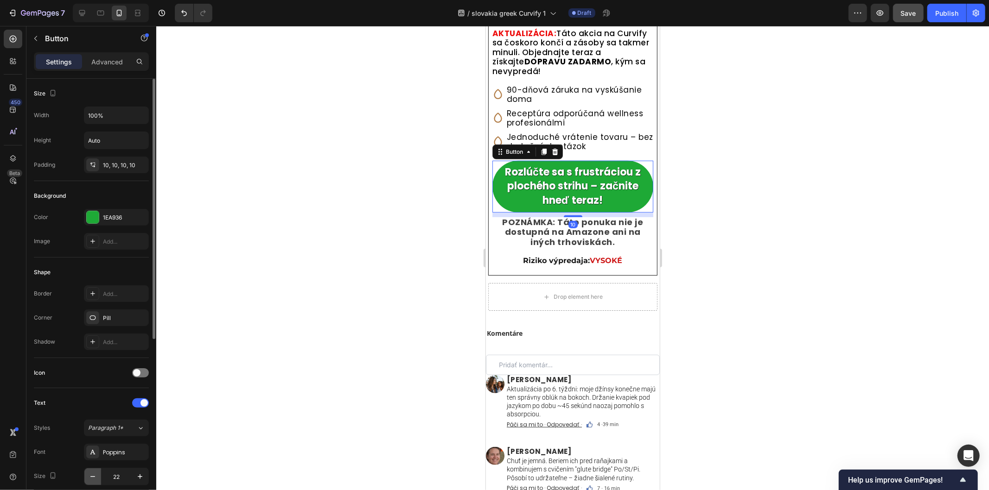
click at [94, 441] on icon "button" at bounding box center [92, 476] width 9 height 9
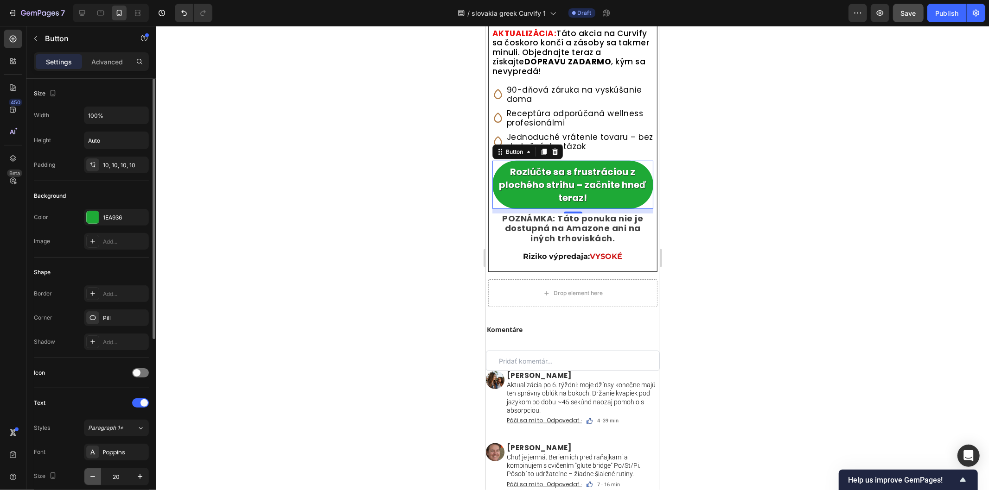
click at [94, 441] on icon "button" at bounding box center [92, 476] width 5 height 1
click at [94, 441] on icon "button" at bounding box center [92, 476] width 9 height 9
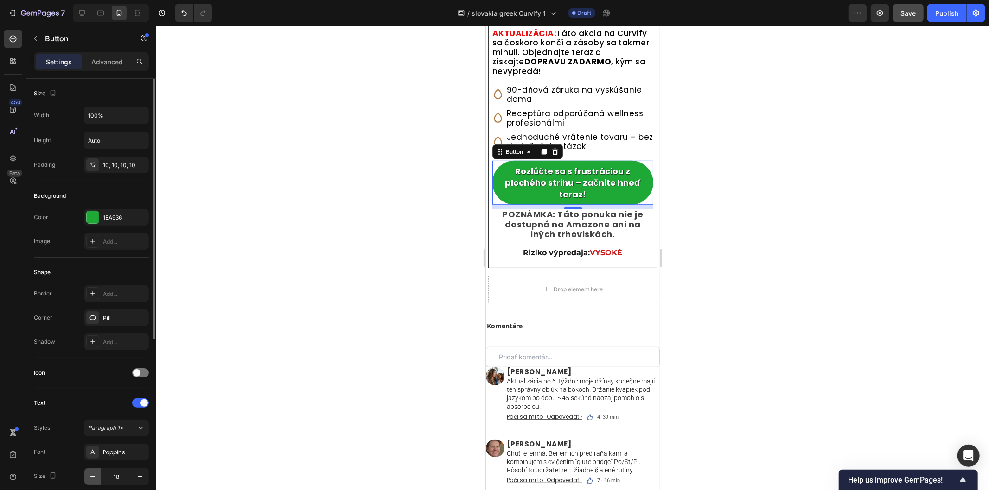
click at [95, 441] on icon "button" at bounding box center [92, 476] width 9 height 9
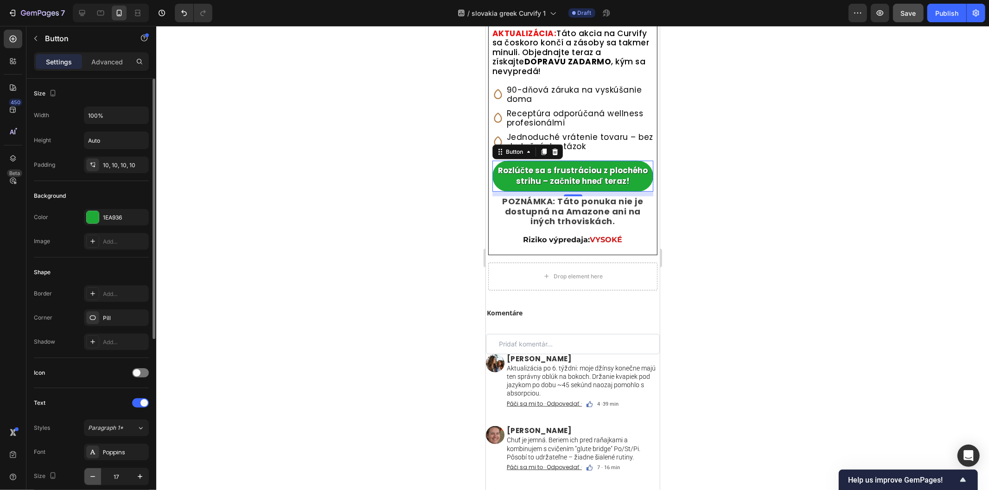
click at [96, 441] on icon "button" at bounding box center [92, 476] width 9 height 9
type input "16"
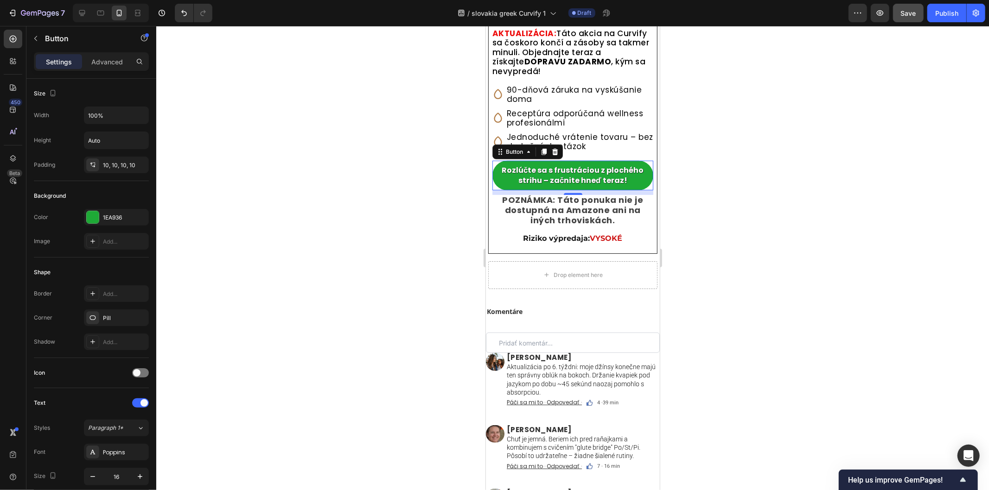
click at [751, 267] on div at bounding box center [572, 258] width 832 height 464
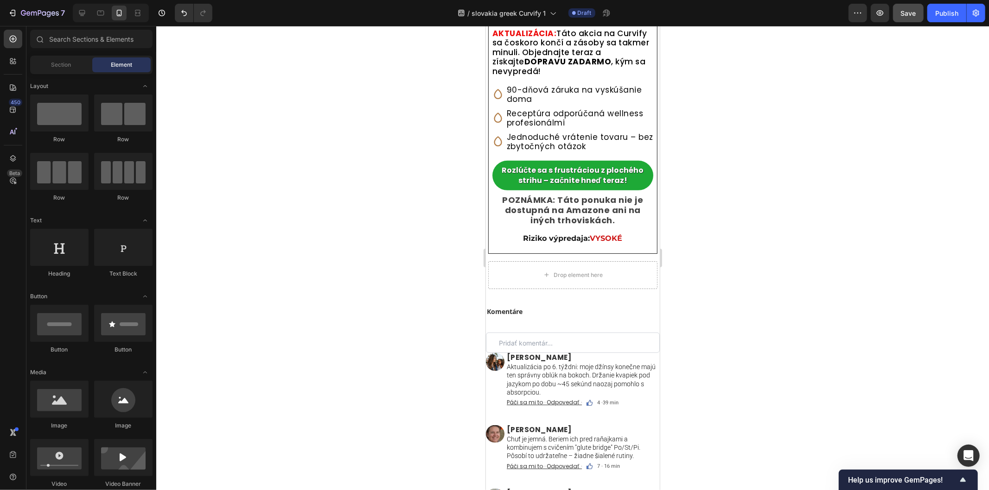
click at [889, 15] on span "Save" at bounding box center [908, 13] width 15 height 8
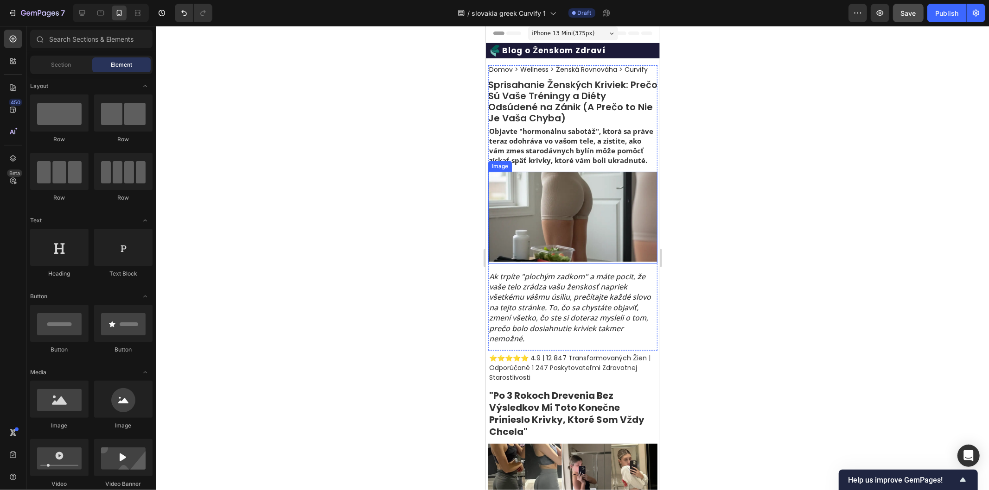
scroll to position [0, 0]
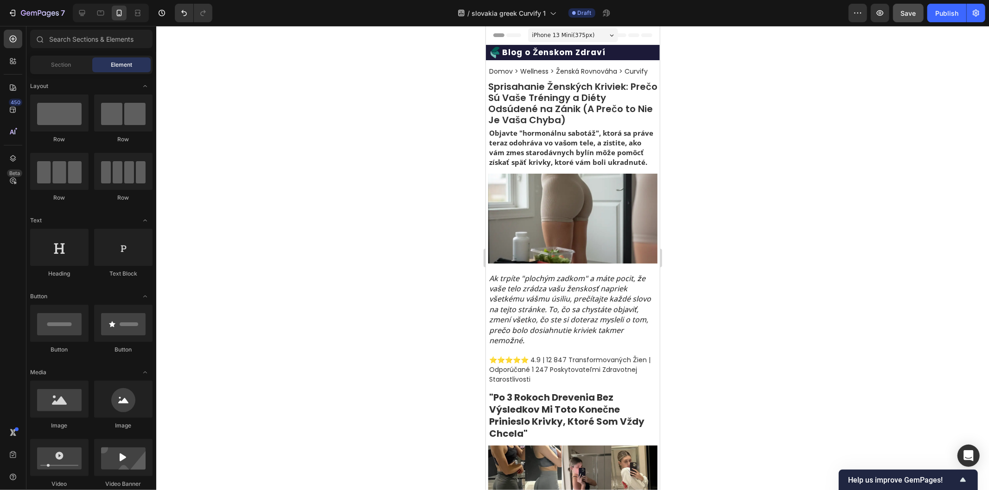
click at [561, 34] on span "iPhone 13 Mini ( 375 px)" at bounding box center [563, 34] width 63 height 9
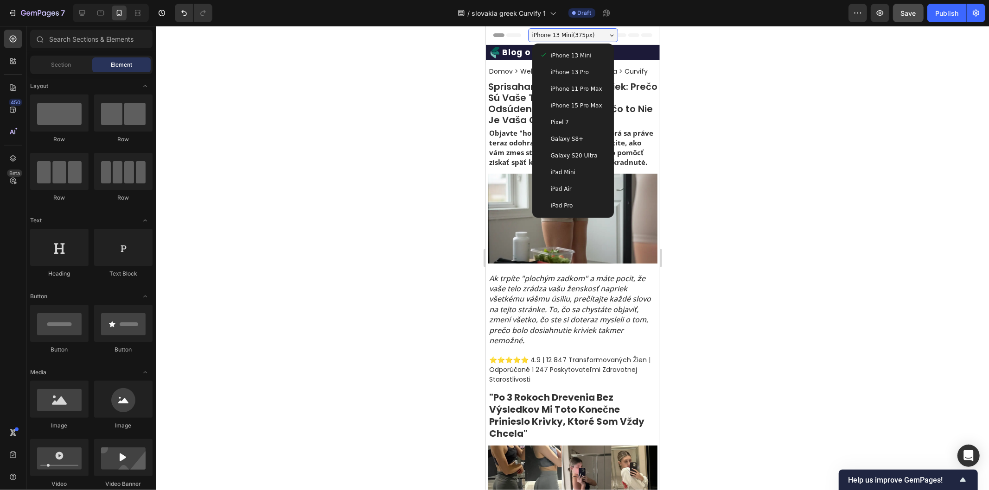
click at [561, 71] on span "iPhone 13 Pro" at bounding box center [569, 71] width 38 height 9
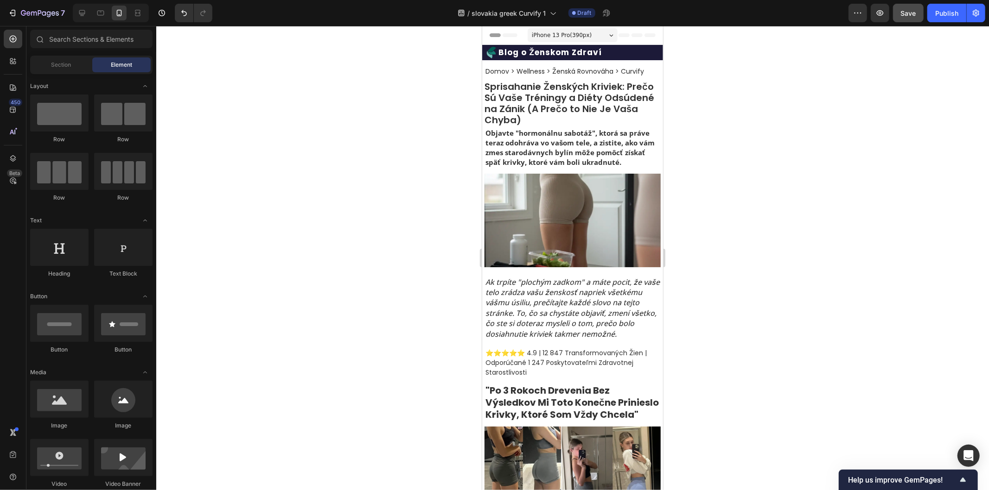
drag, startPoint x: 659, startPoint y: 186, endPoint x: 1148, endPoint y: 66, distance: 503.1
click at [562, 35] on span "iPhone 13 Pro ( 390 px)" at bounding box center [561, 34] width 60 height 9
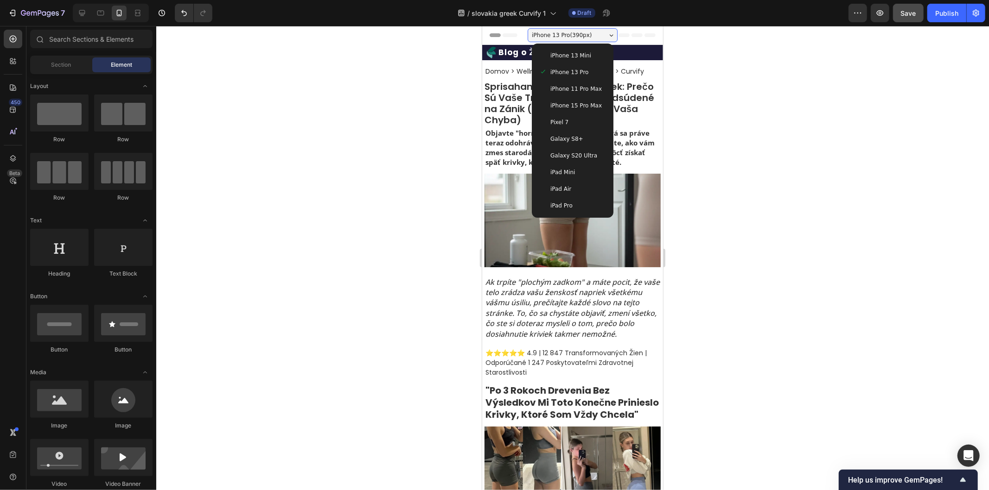
click at [557, 90] on span "iPhone 11 Pro Max" at bounding box center [575, 88] width 51 height 9
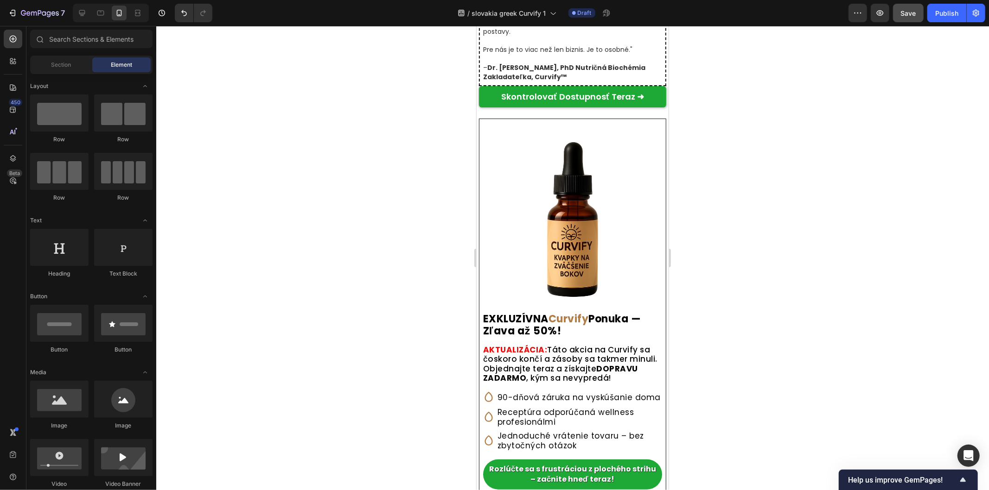
scroll to position [6733, 0]
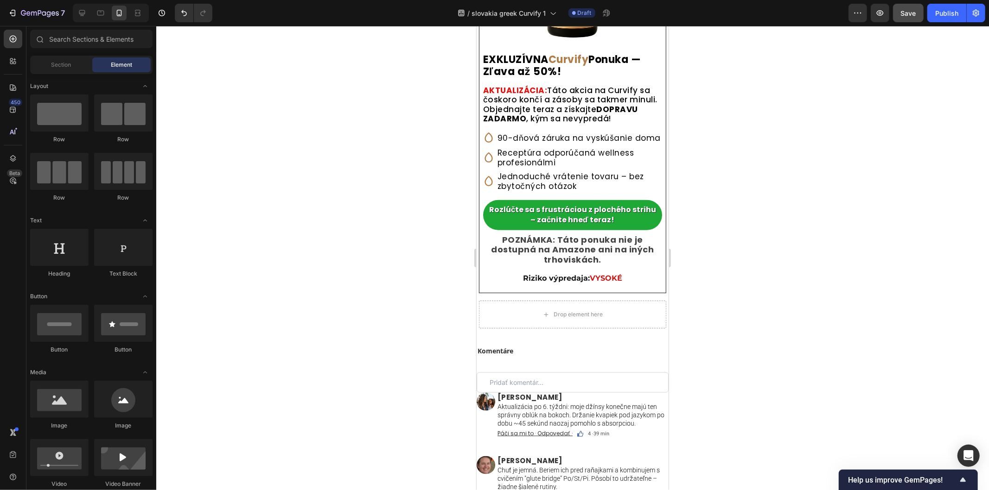
drag, startPoint x: 663, startPoint y: 418, endPoint x: 1144, endPoint y: 434, distance: 480.9
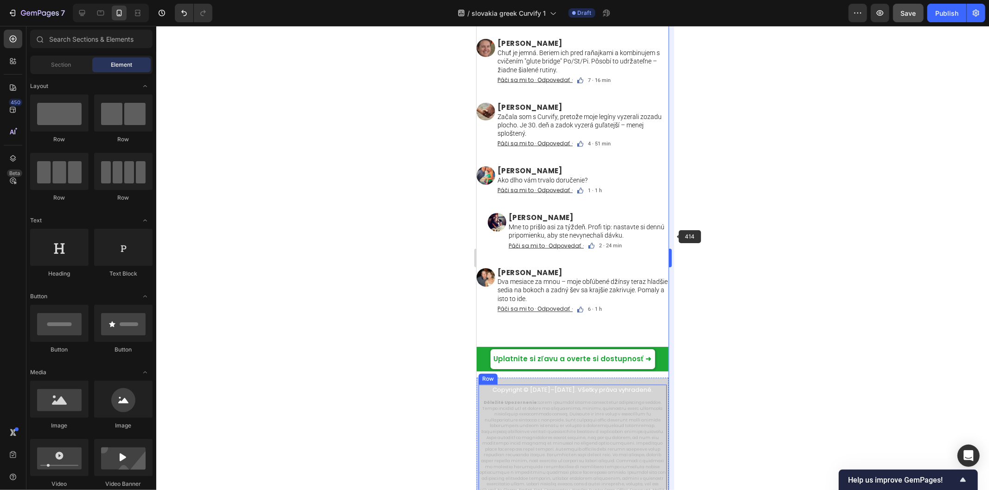
scroll to position [7137, 0]
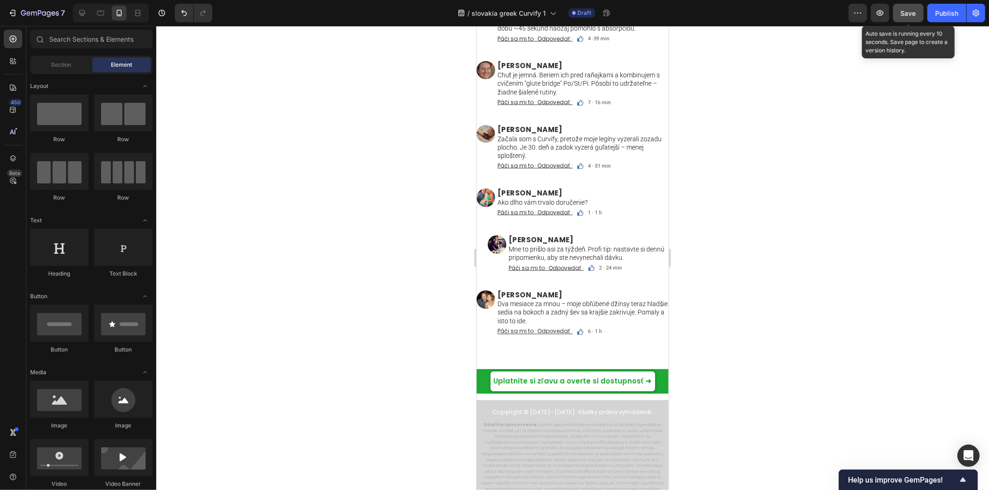
click at [889, 14] on span "Save" at bounding box center [908, 13] width 15 height 8
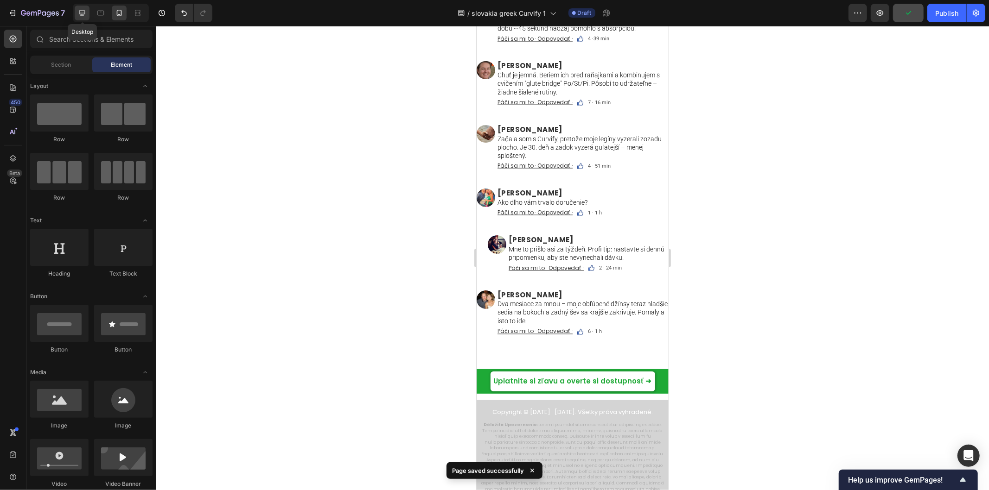
click at [86, 11] on icon at bounding box center [81, 12] width 9 height 9
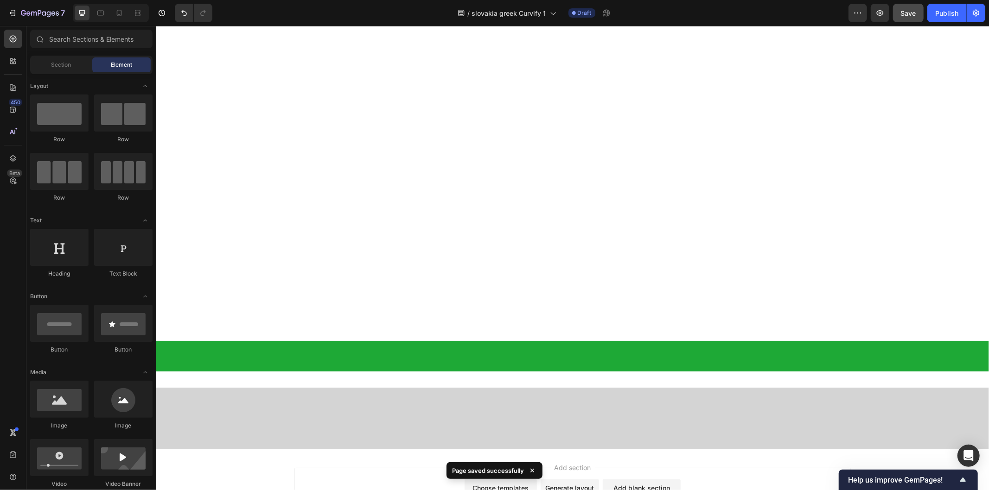
scroll to position [6467, 0]
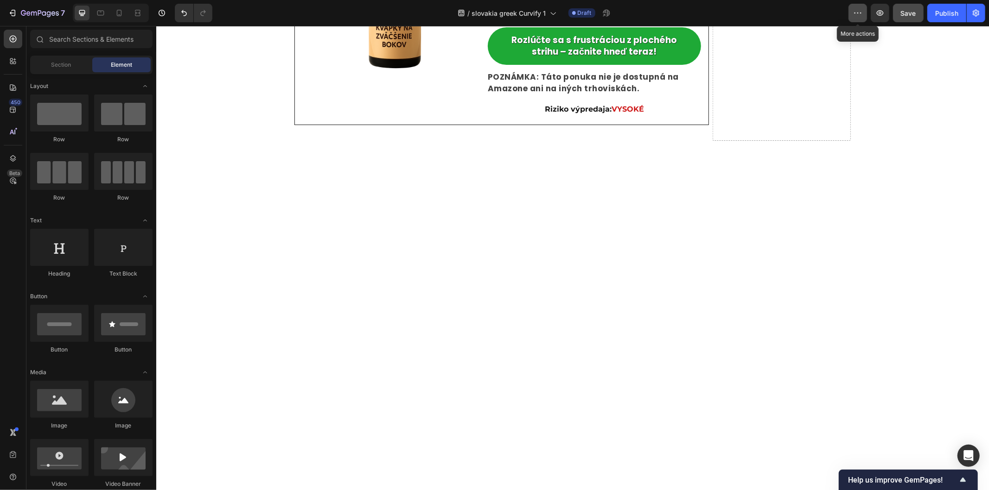
click at [859, 13] on icon "button" at bounding box center [857, 12] width 9 height 9
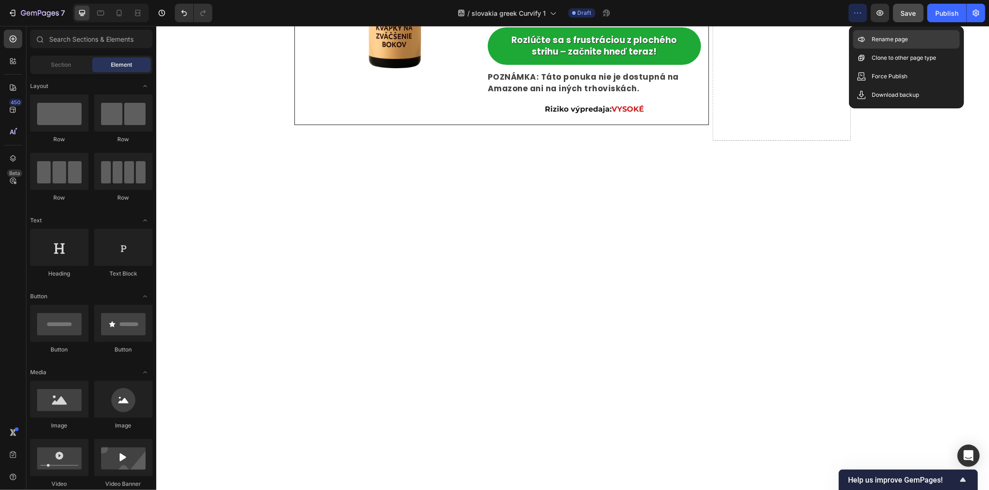
click at [874, 40] on p "Rename page" at bounding box center [889, 39] width 36 height 9
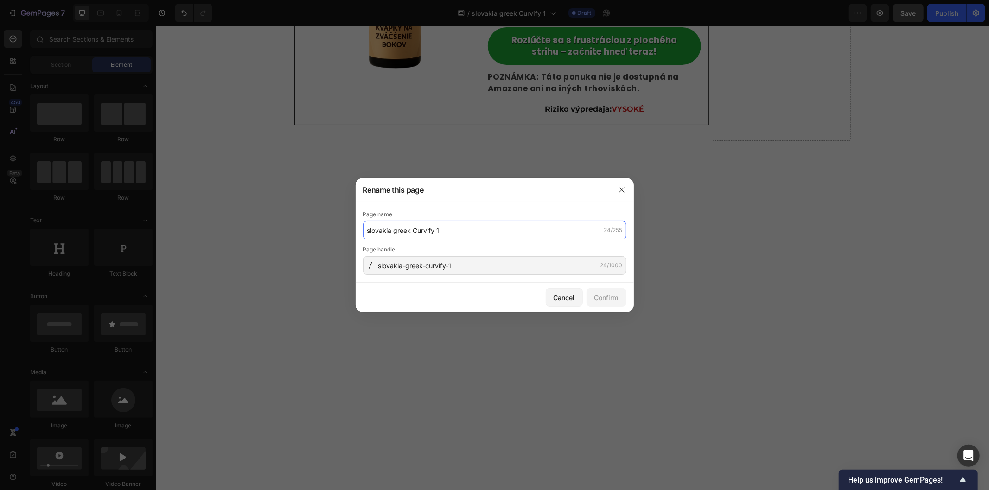
click at [446, 231] on input "slovakia greek Curvify 1" at bounding box center [494, 230] width 263 height 19
paste input "Curvify Slovensko: Kvapky pre Prirodzené Ženské Krivky"
drag, startPoint x: 392, startPoint y: 230, endPoint x: 424, endPoint y: 232, distance: 32.0
click at [424, 232] on input "Curvify Slovensko: Kvapky pre Prirodzené Ženské Krivky" at bounding box center [494, 230] width 263 height 19
type input "Curvify- Kvapky pre Prirodzené Ženské Krivky"
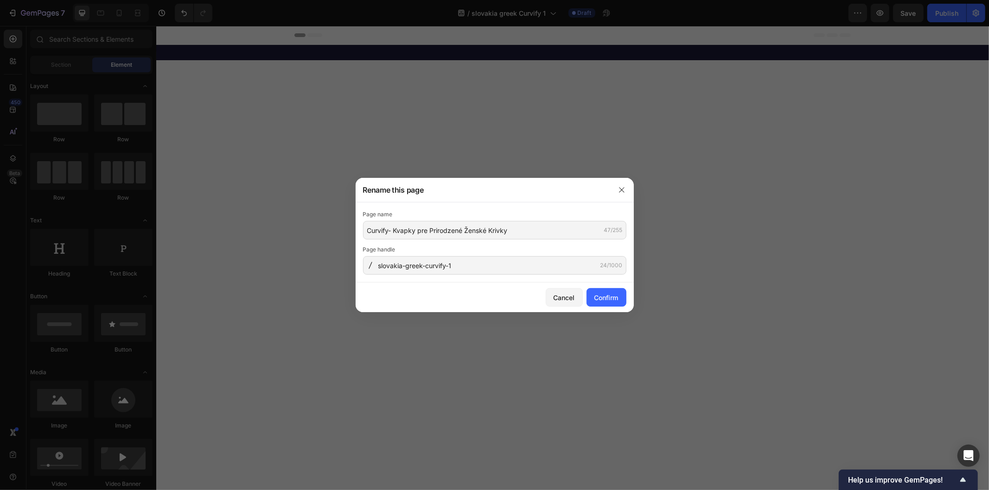
scroll to position [6467, 0]
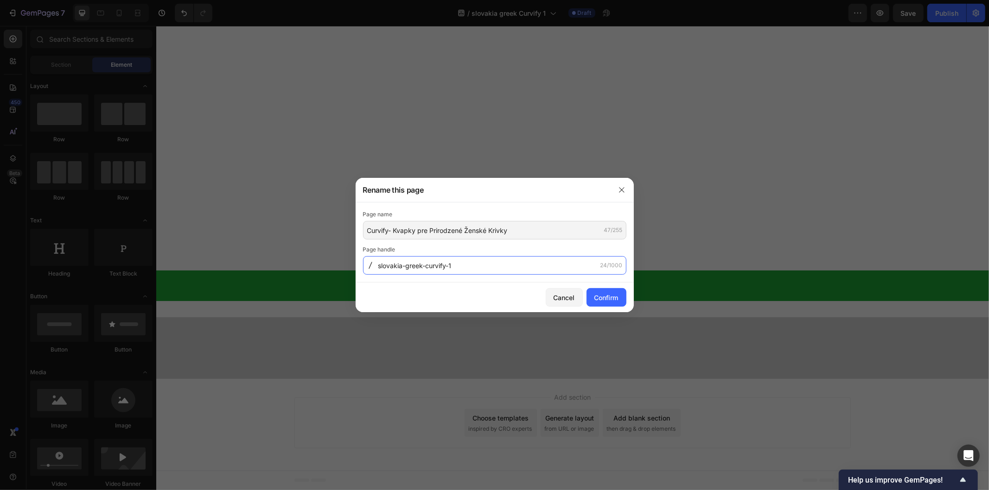
click at [453, 267] on input "slovakia-greek-curvify-1" at bounding box center [494, 265] width 263 height 19
paste input "-curvify-prirodzene-krivky"
click at [380, 266] on input "-curvify-prirodzene-krivky" at bounding box center [494, 265] width 263 height 19
type input "-curvify-prirodzene-krivky"
type input "Curvify Kvapky pre Prirodzené Ženské Krivky"
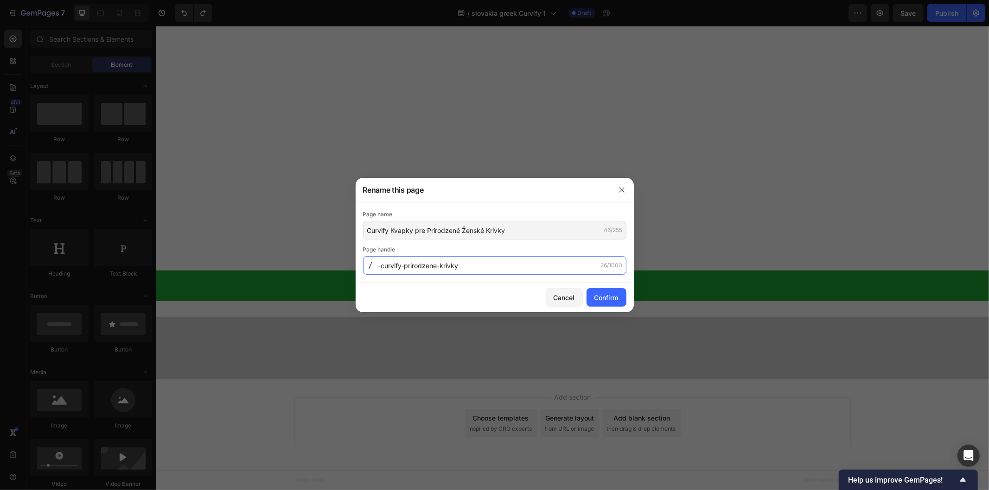
click at [473, 267] on input "-curvify-prirodzene-krivky" at bounding box center [494, 265] width 263 height 19
click at [379, 265] on input "-curvify-prirodzene-krivky" at bounding box center [494, 265] width 263 height 19
drag, startPoint x: 378, startPoint y: 263, endPoint x: 469, endPoint y: 267, distance: 90.9
click at [469, 267] on input "-curvify-prirodzene-krivky" at bounding box center [494, 265] width 263 height 19
paste input "/"
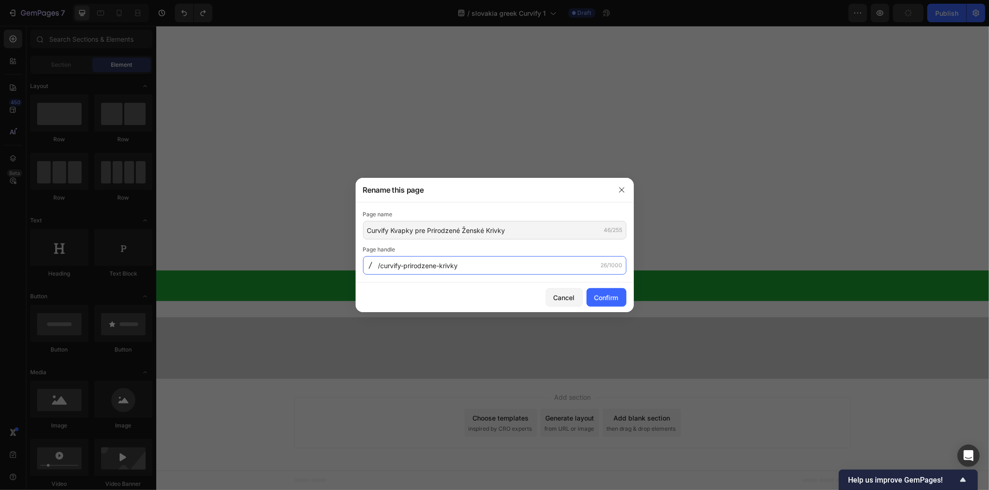
type input "/curvify-prirodzene-krivky"
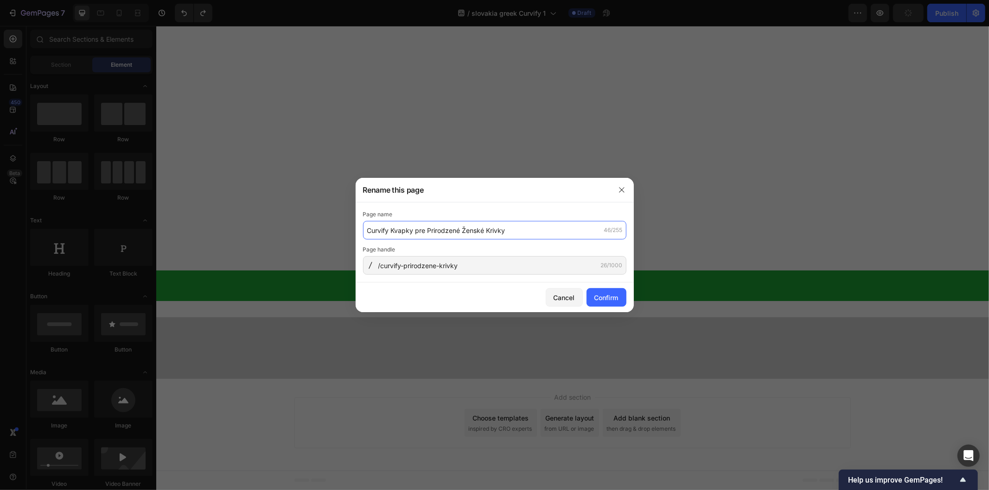
click at [389, 233] on input "Curvify Kvapky pre Prirodzené Ženské Krivky" at bounding box center [494, 230] width 263 height 19
click at [387, 229] on input "Curvify Kvapky pre Prirodzené Ženské Krivky" at bounding box center [494, 230] width 263 height 19
click at [388, 231] on input "Curvify Kvapky pre Prirodzené Ženské Krivky" at bounding box center [494, 230] width 263 height 19
type input "Curvify- Kvapky pre Prirodzené Ženské Krivky"
type input "-curvify-prirodzene-krivky"
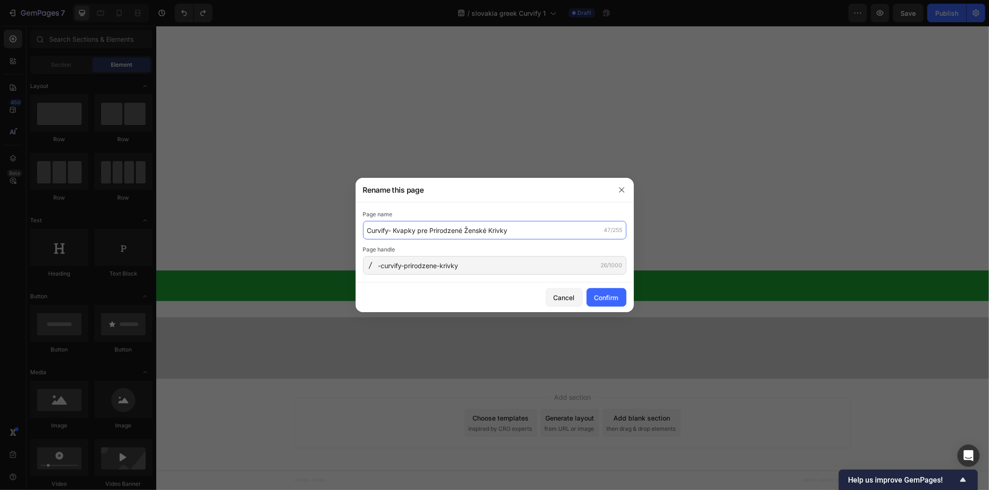
type input "Curvify- Kvapky pre Prirodzené Ženské Krivky"
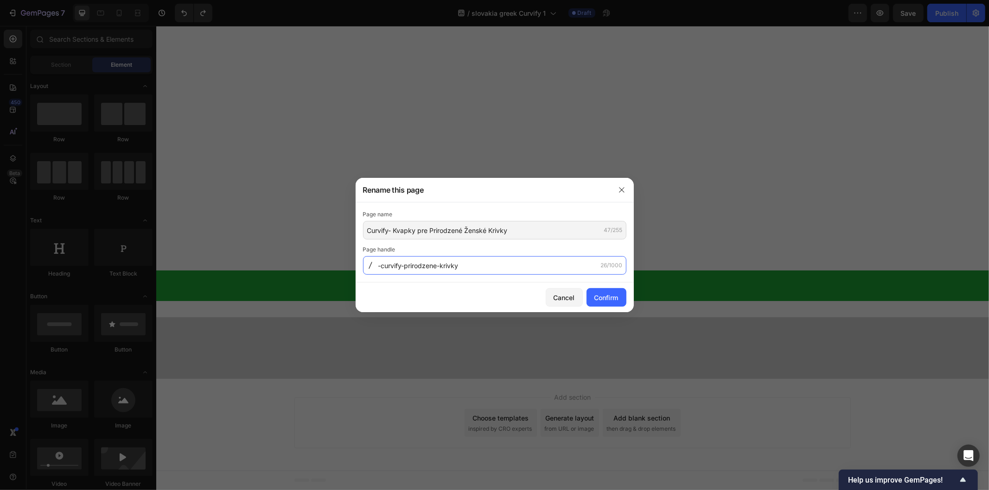
click at [382, 266] on input "-curvify-prirodzene-krivky" at bounding box center [494, 265] width 263 height 19
click at [380, 267] on input "-curvify-prirodzene-krivky" at bounding box center [494, 265] width 263 height 19
type input "curvify-prirodzene-krivky"
click at [594, 296] on div "Confirm" at bounding box center [606, 298] width 24 height 10
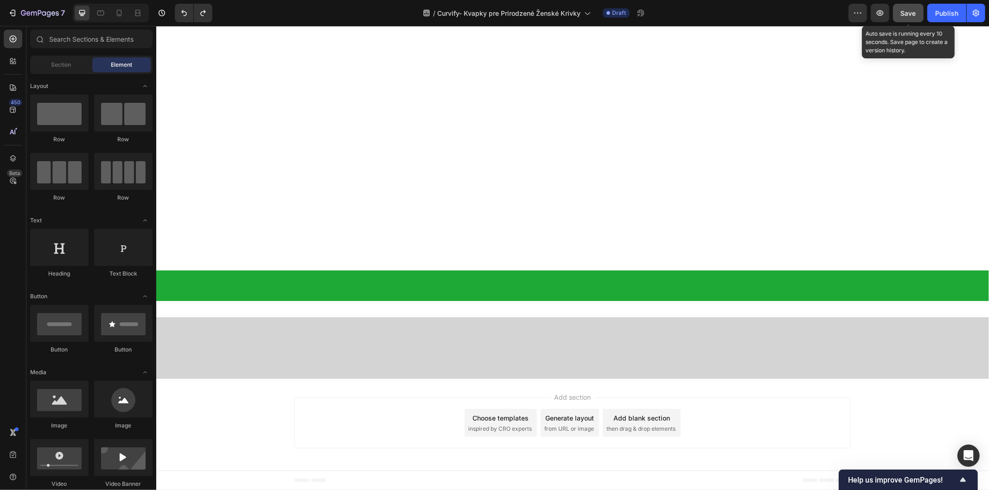
click at [906, 15] on span "Save" at bounding box center [908, 13] width 15 height 8
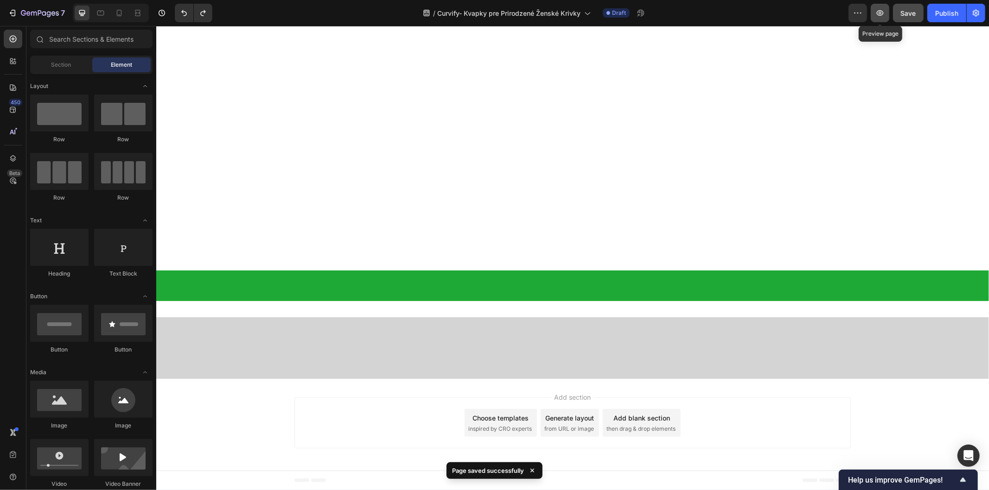
click at [883, 14] on icon "button" at bounding box center [879, 13] width 7 height 6
click at [944, 15] on div "Publish" at bounding box center [946, 13] width 23 height 10
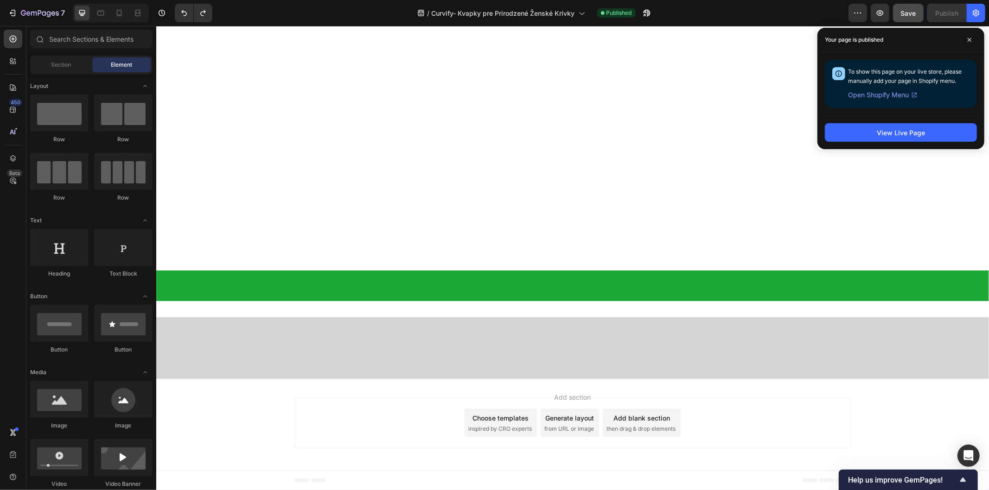
click at [872, 137] on button "View Live Page" at bounding box center [901, 132] width 152 height 19
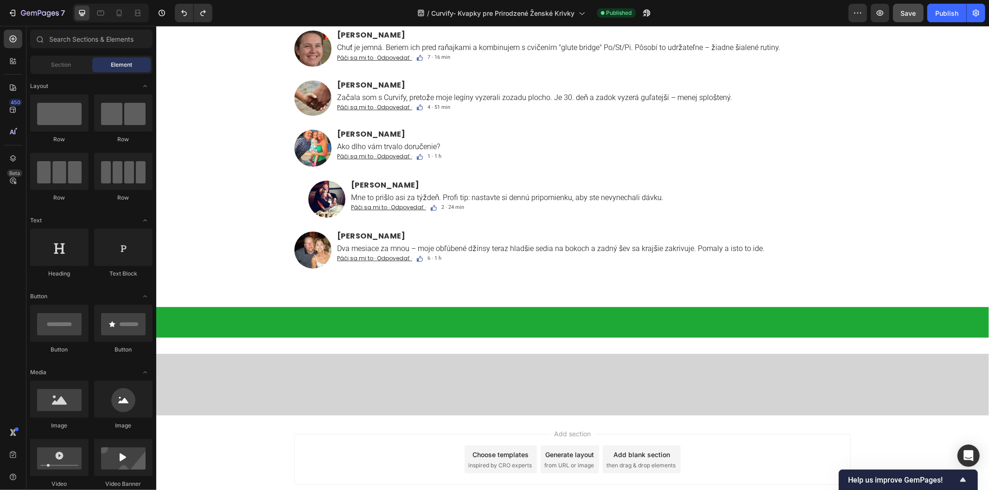
scroll to position [6261, 0]
